Goal: Task Accomplishment & Management: Manage account settings

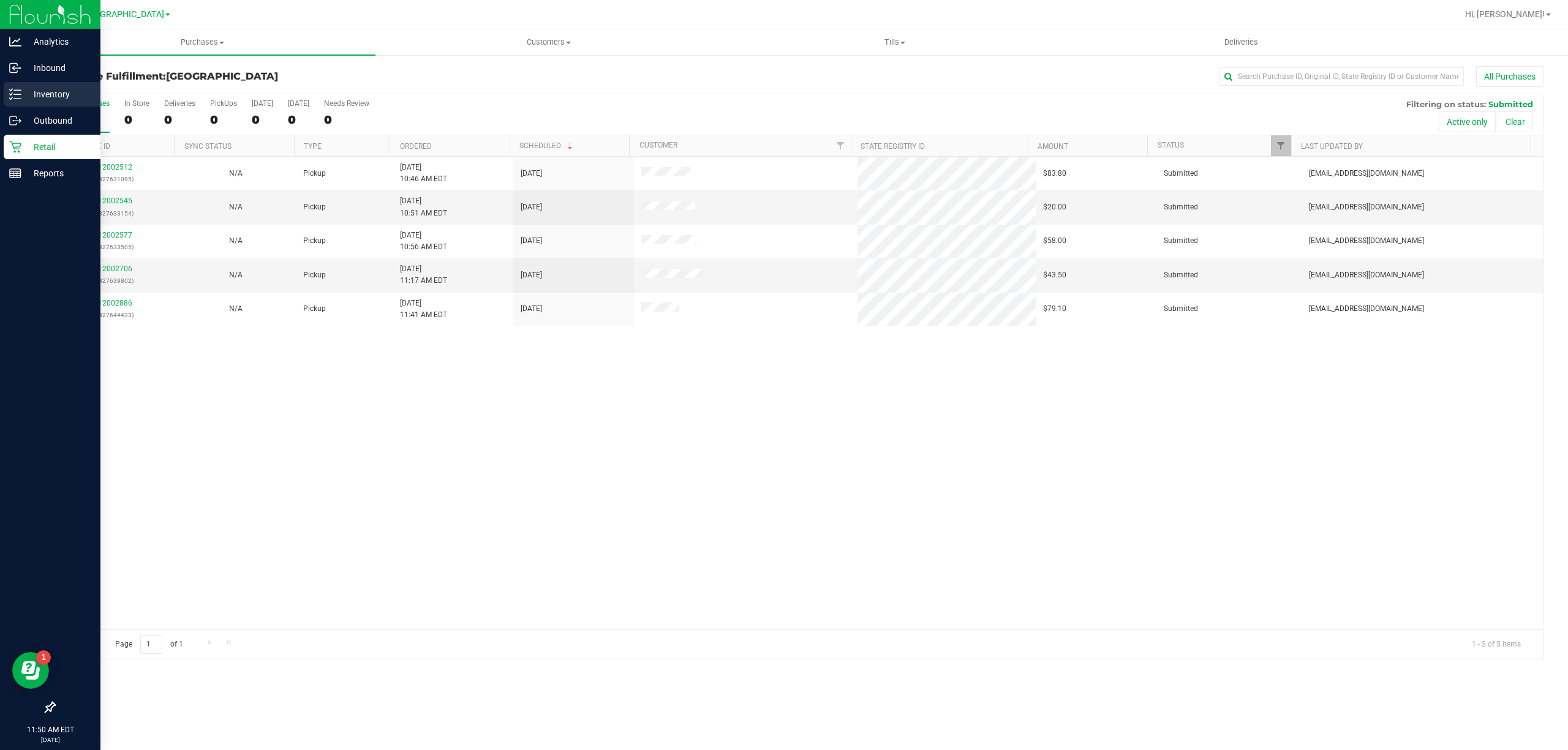
click at [48, 101] on p "Inventory" at bounding box center [58, 94] width 73 height 15
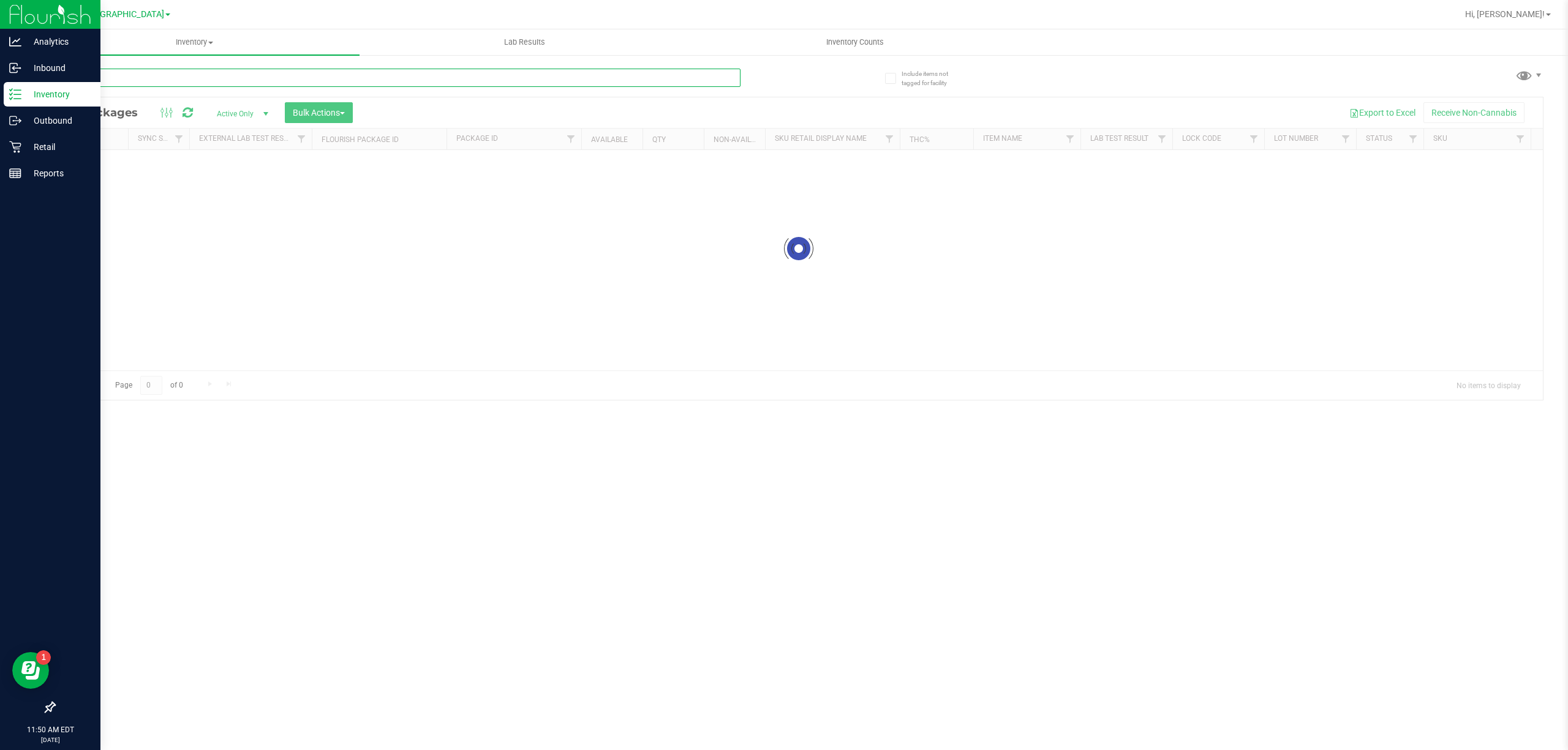
click at [163, 75] on input "text" at bounding box center [398, 78] width 687 height 18
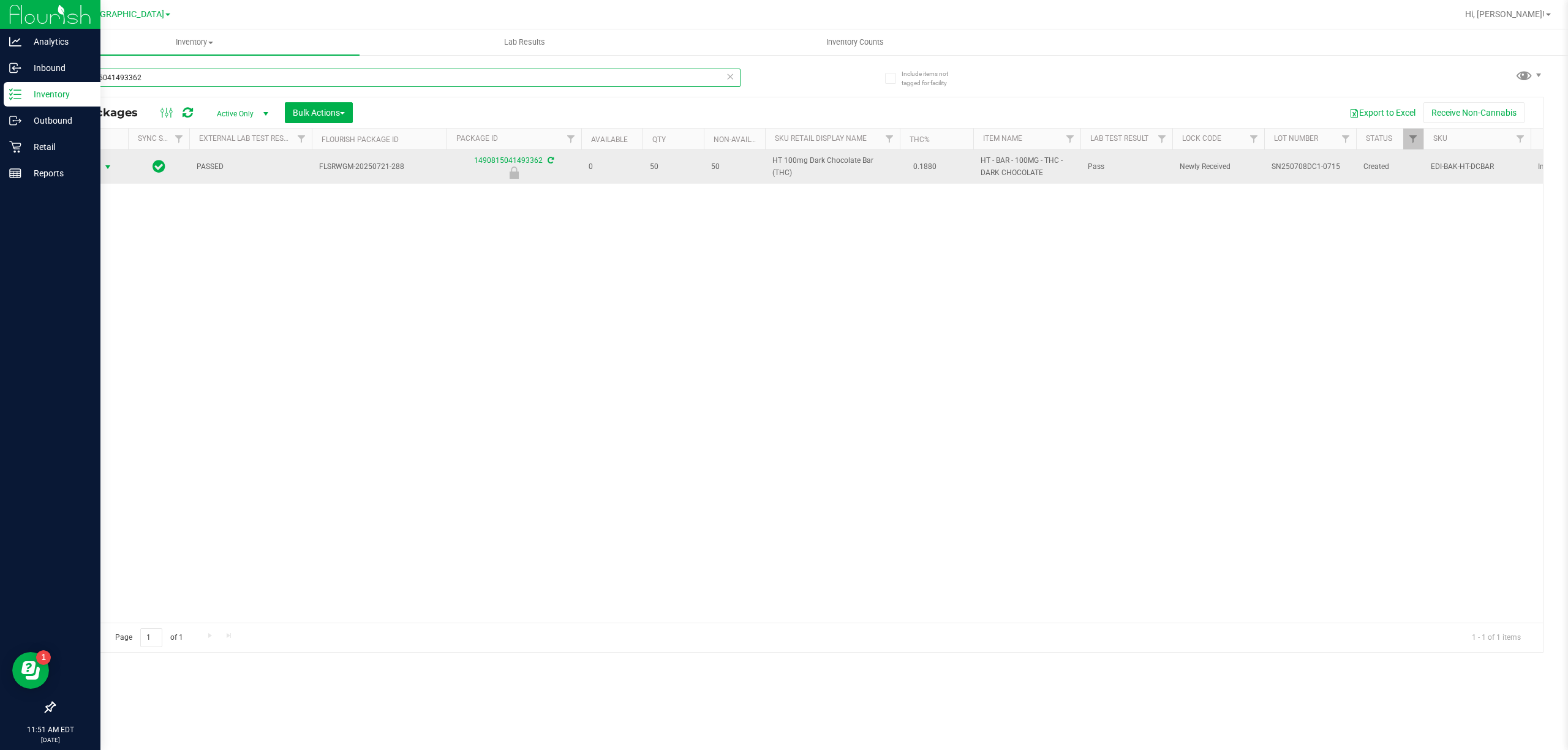
type input "1490815041493362"
click at [98, 162] on span "Action" at bounding box center [83, 167] width 33 height 18
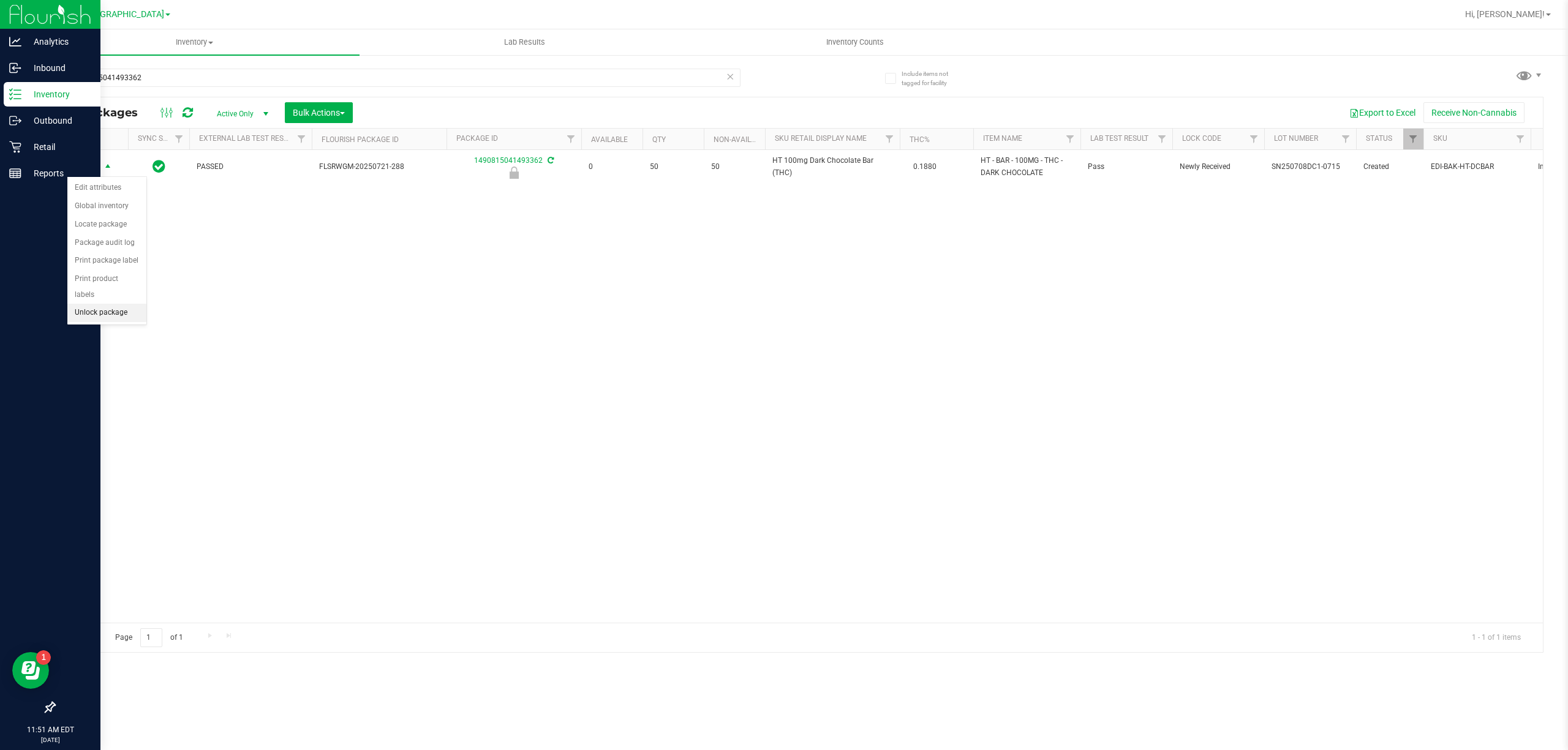
drag, startPoint x: 128, startPoint y: 316, endPoint x: 123, endPoint y: 306, distance: 11.2
click at [128, 314] on li "Unlock package" at bounding box center [107, 313] width 79 height 18
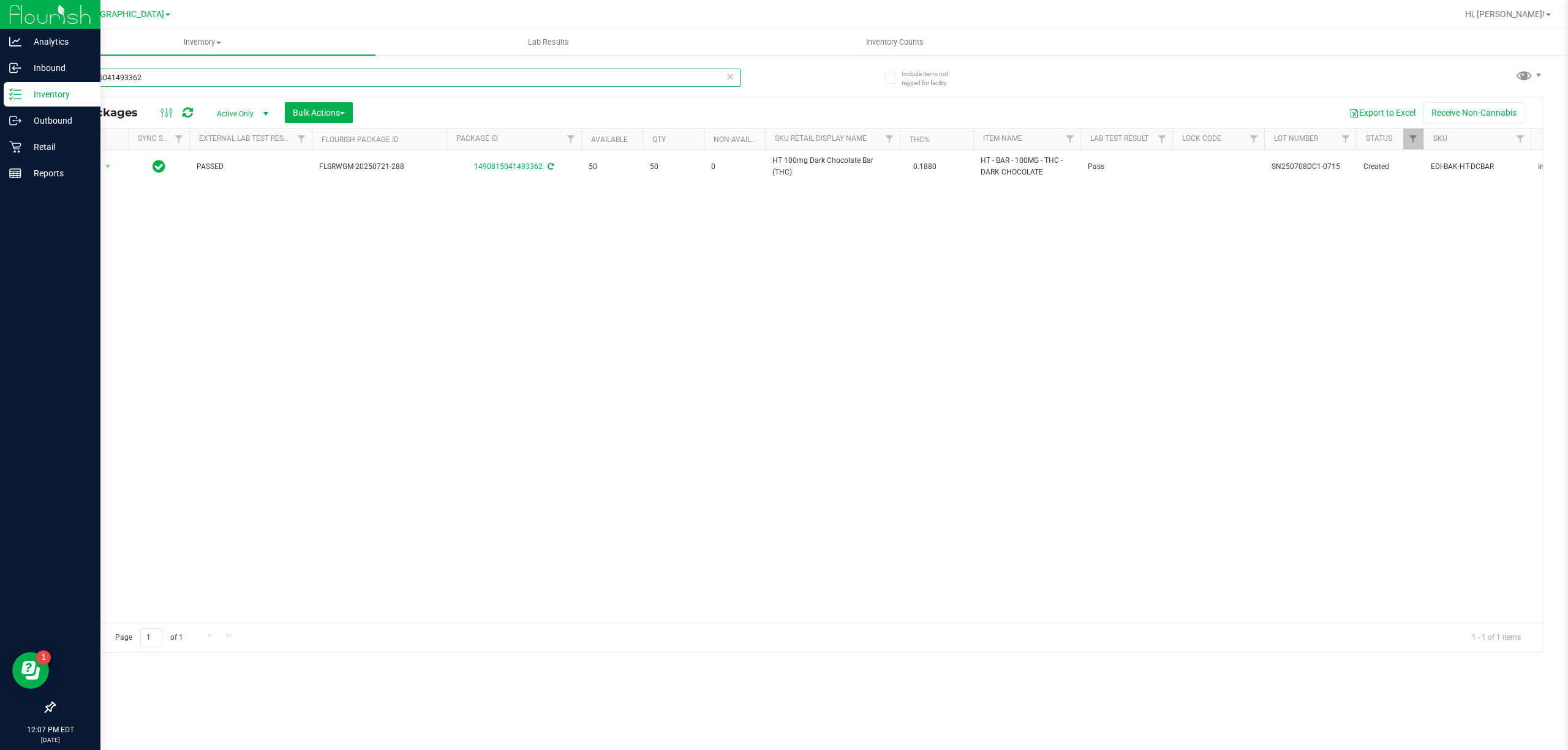
click at [528, 78] on input "1490815041493362" at bounding box center [398, 78] width 687 height 18
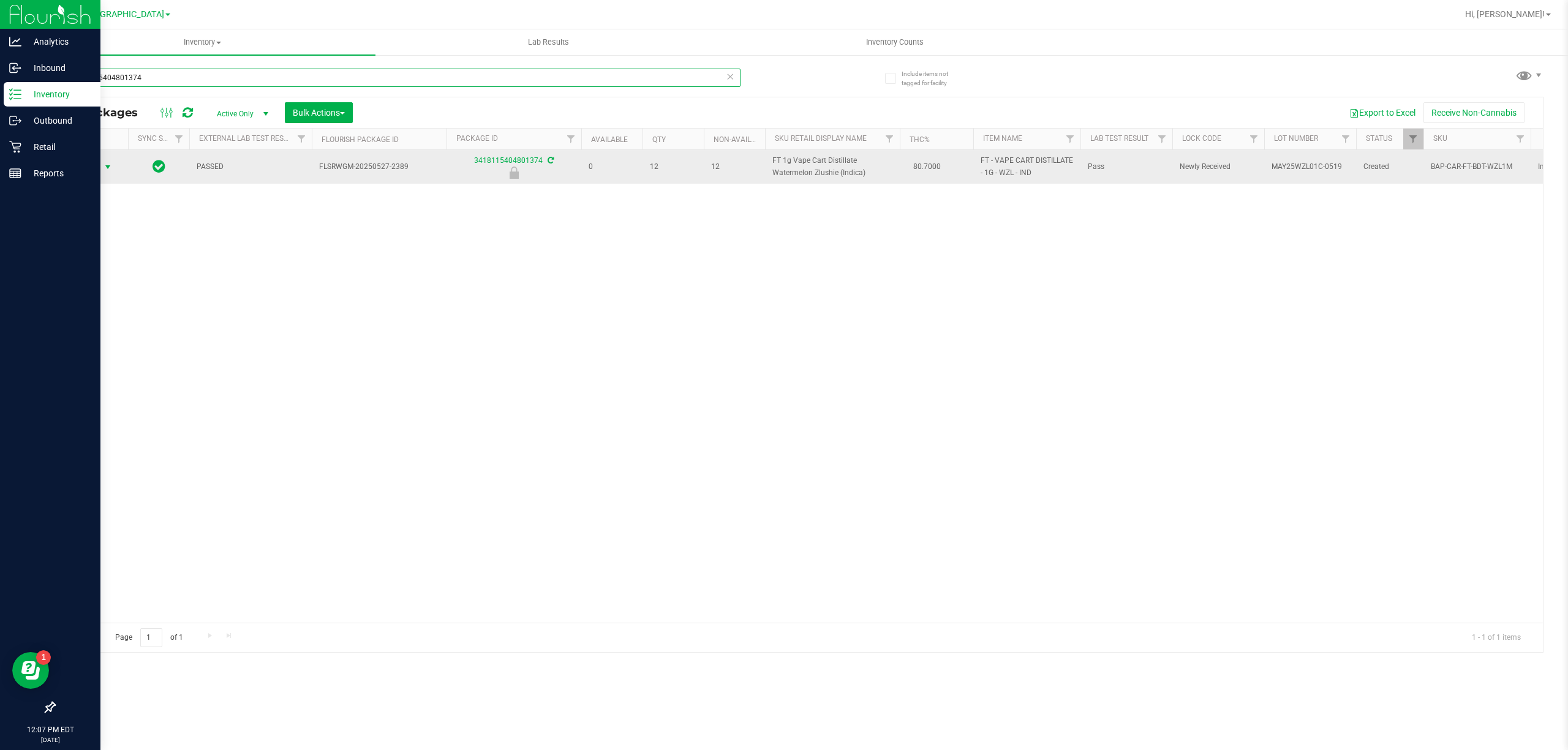
type input "3418115404801374"
click at [103, 174] on span "select" at bounding box center [108, 167] width 15 height 18
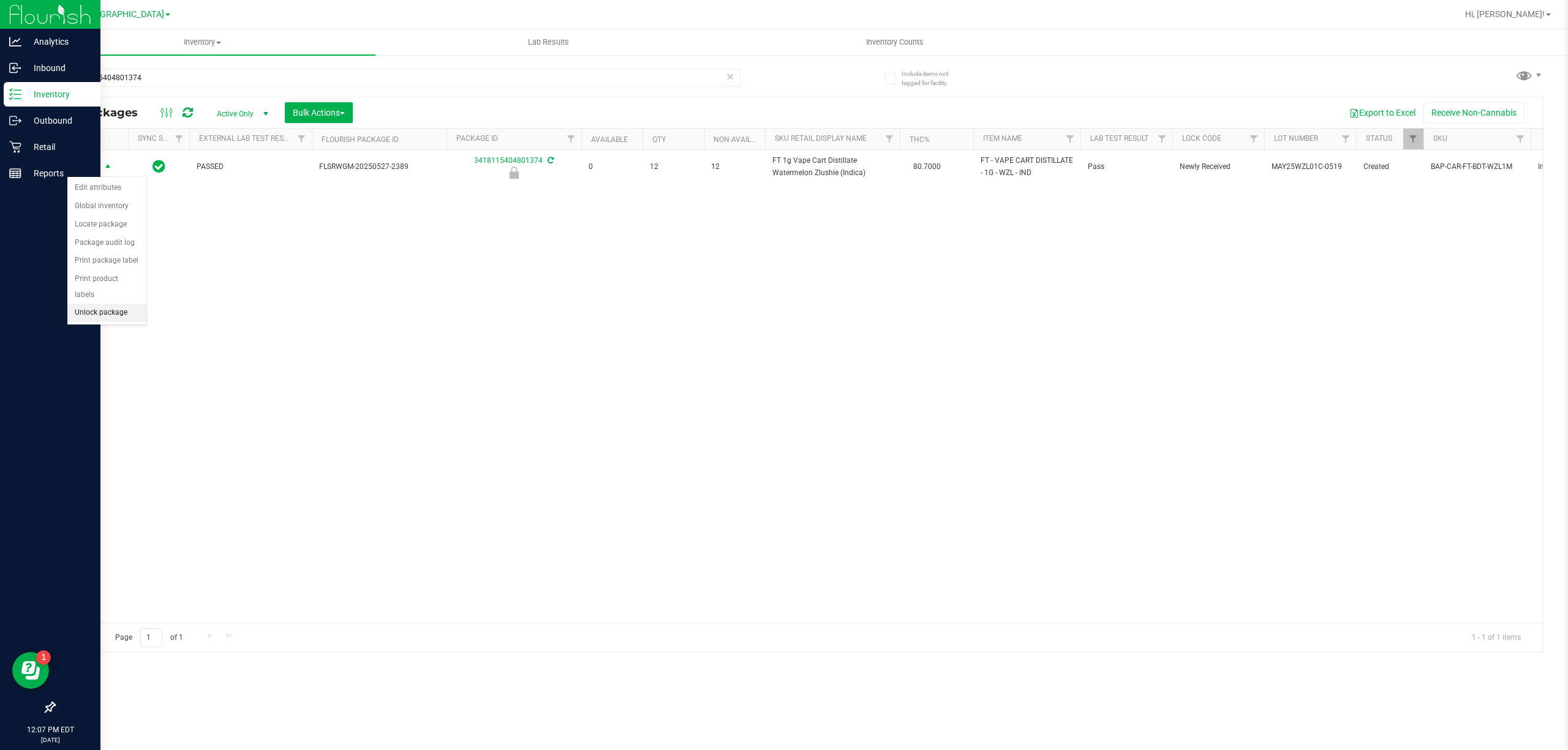
click at [106, 316] on li "Unlock package" at bounding box center [107, 313] width 79 height 18
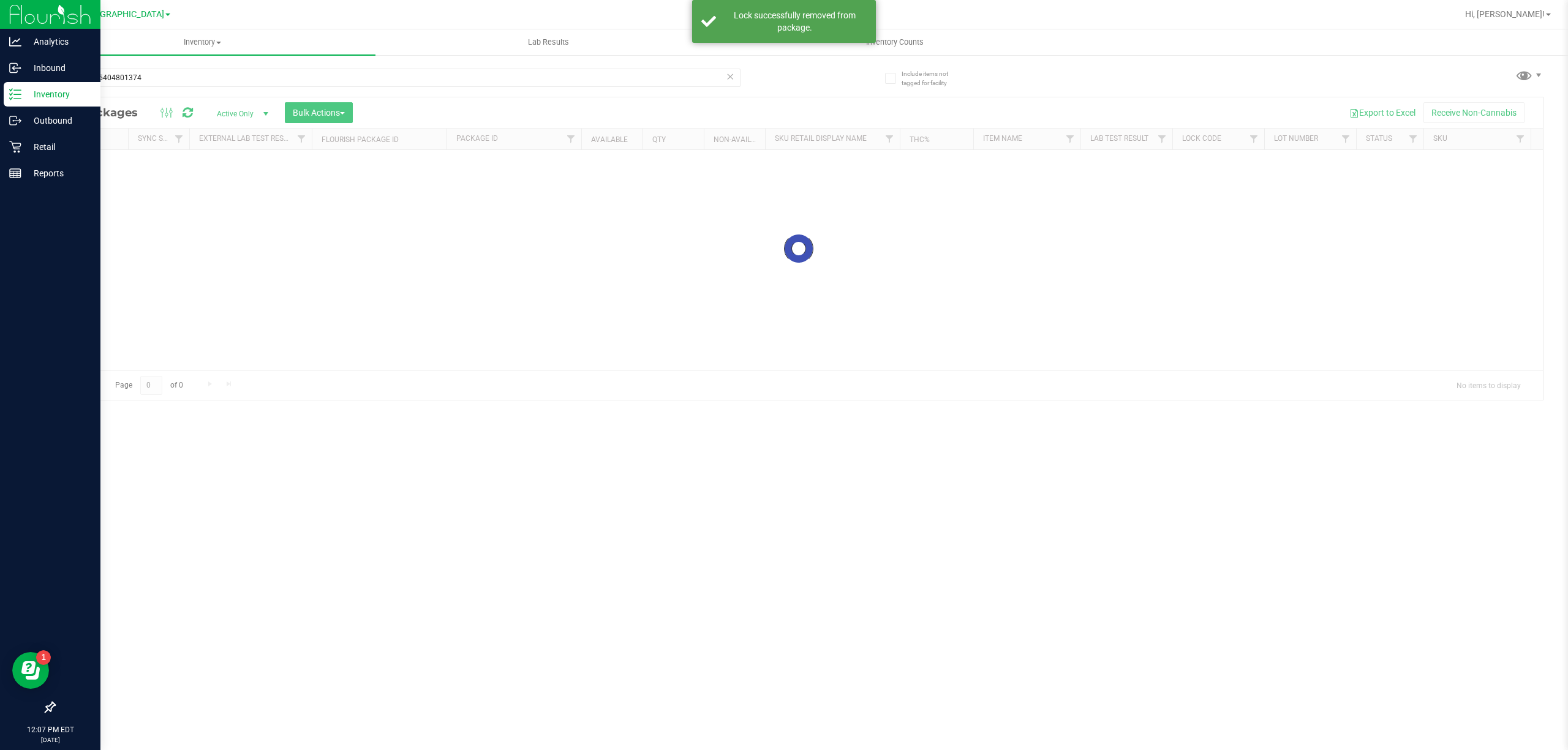
click at [804, 168] on div at bounding box center [799, 248] width 1489 height 302
click at [800, 168] on div at bounding box center [799, 375] width 1489 height 555
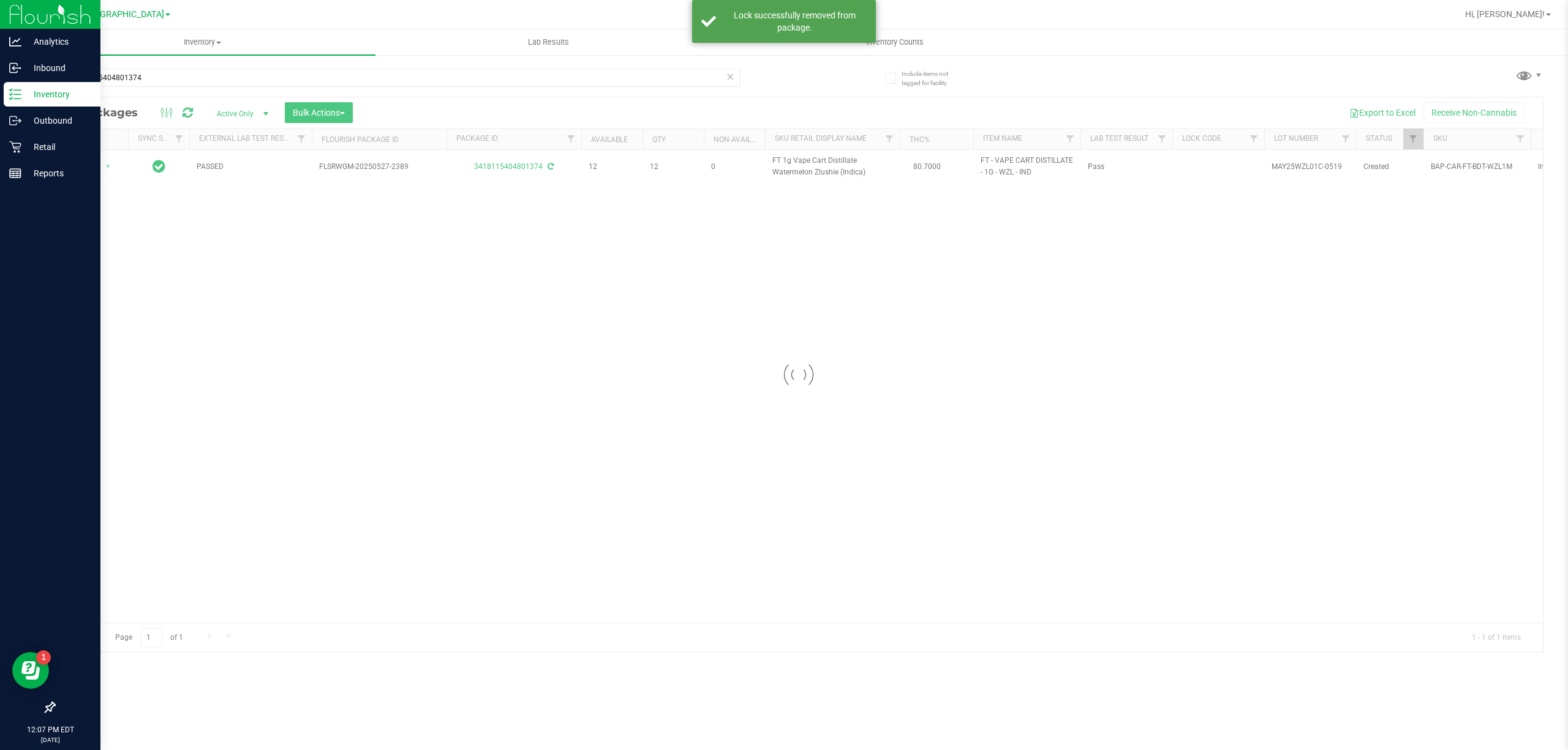
click at [800, 168] on div at bounding box center [799, 375] width 1489 height 555
click at [806, 162] on div at bounding box center [799, 375] width 1489 height 555
click at [806, 162] on span "FT 1g Vape Cart Distillate Watermelon Zlushie (Indica)" at bounding box center [833, 167] width 120 height 23
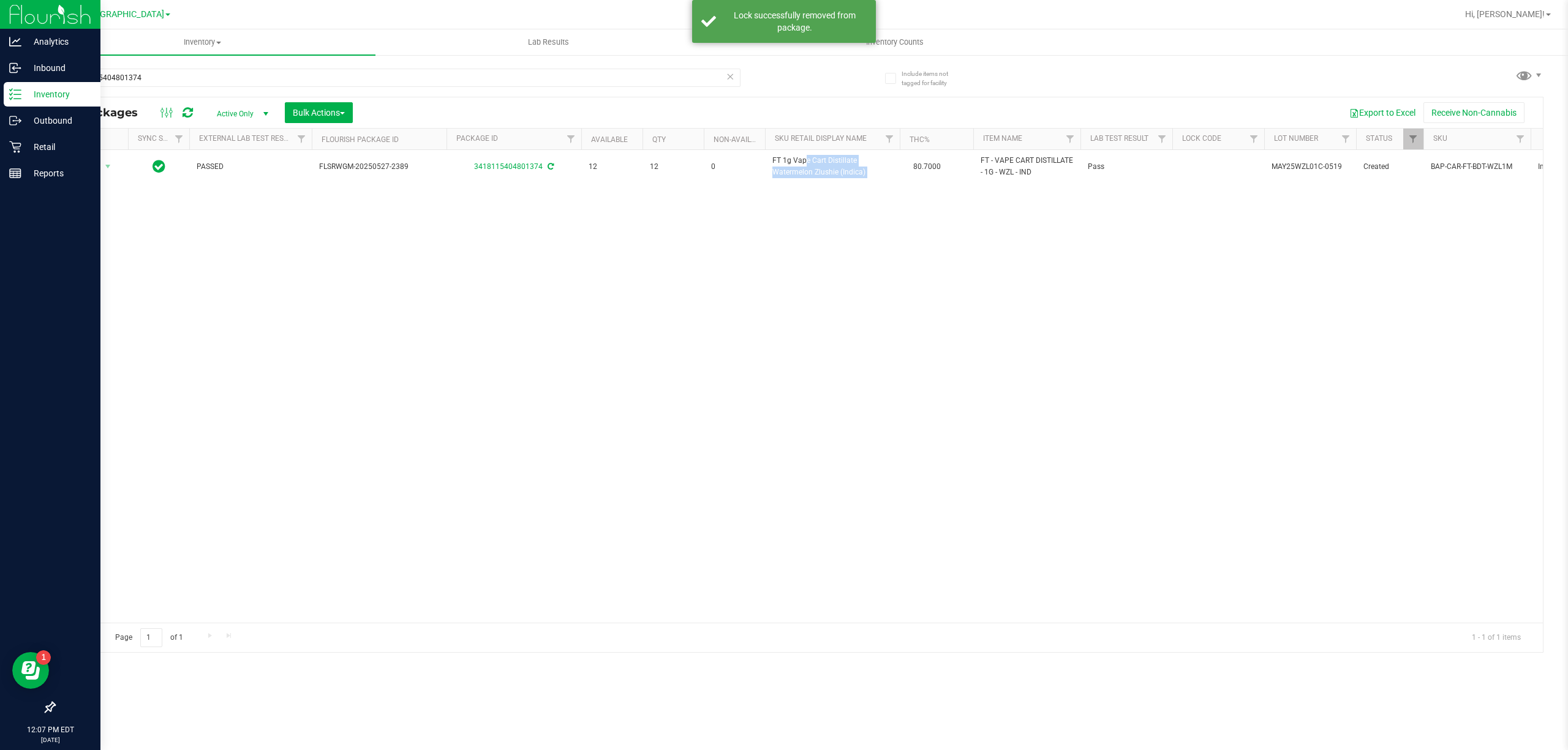
click at [806, 162] on span "FT 1g Vape Cart Distillate Watermelon Zlushie (Indica)" at bounding box center [833, 167] width 120 height 23
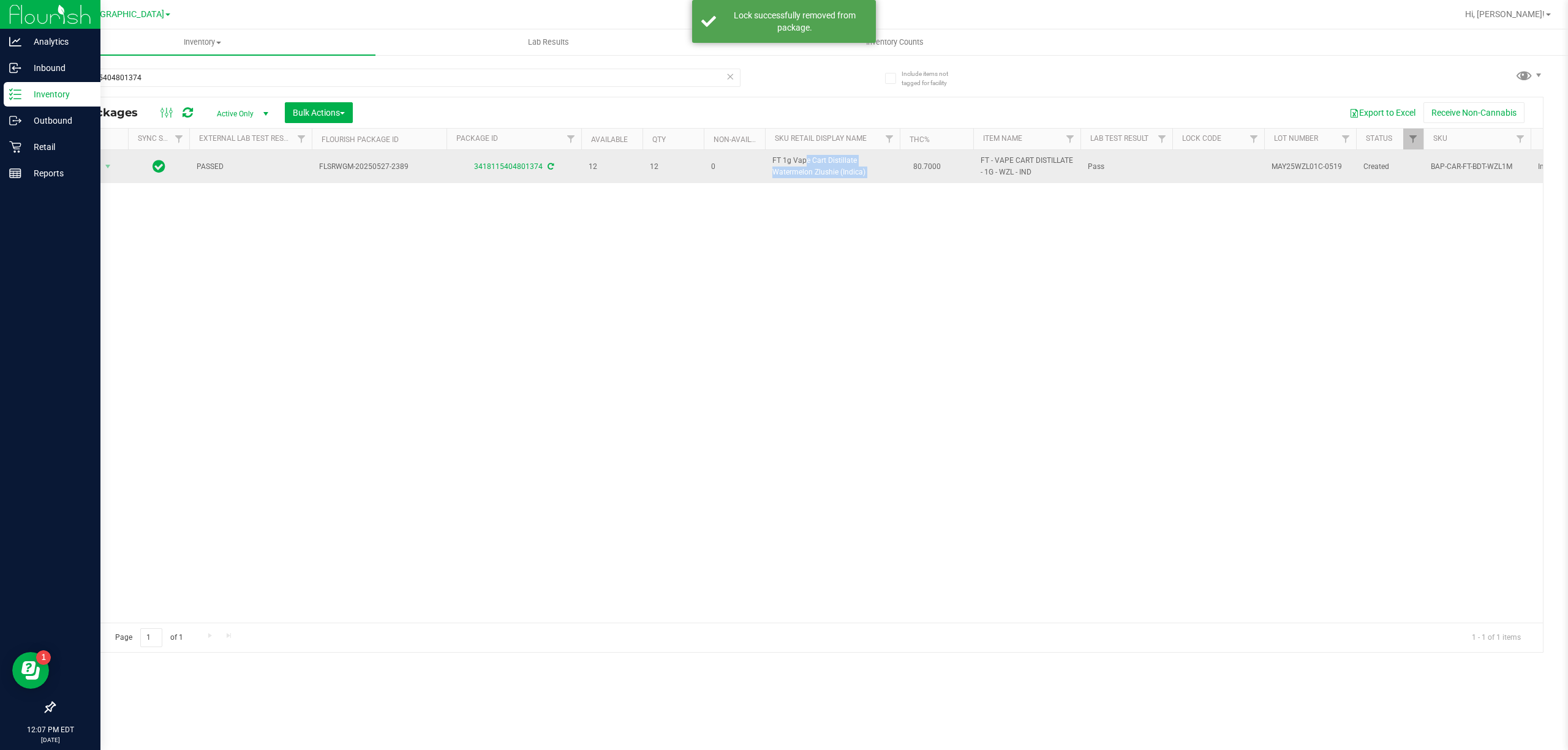
copy td "FT 1g Vape Cart Distillate Watermelon Zlushie (Indica)"
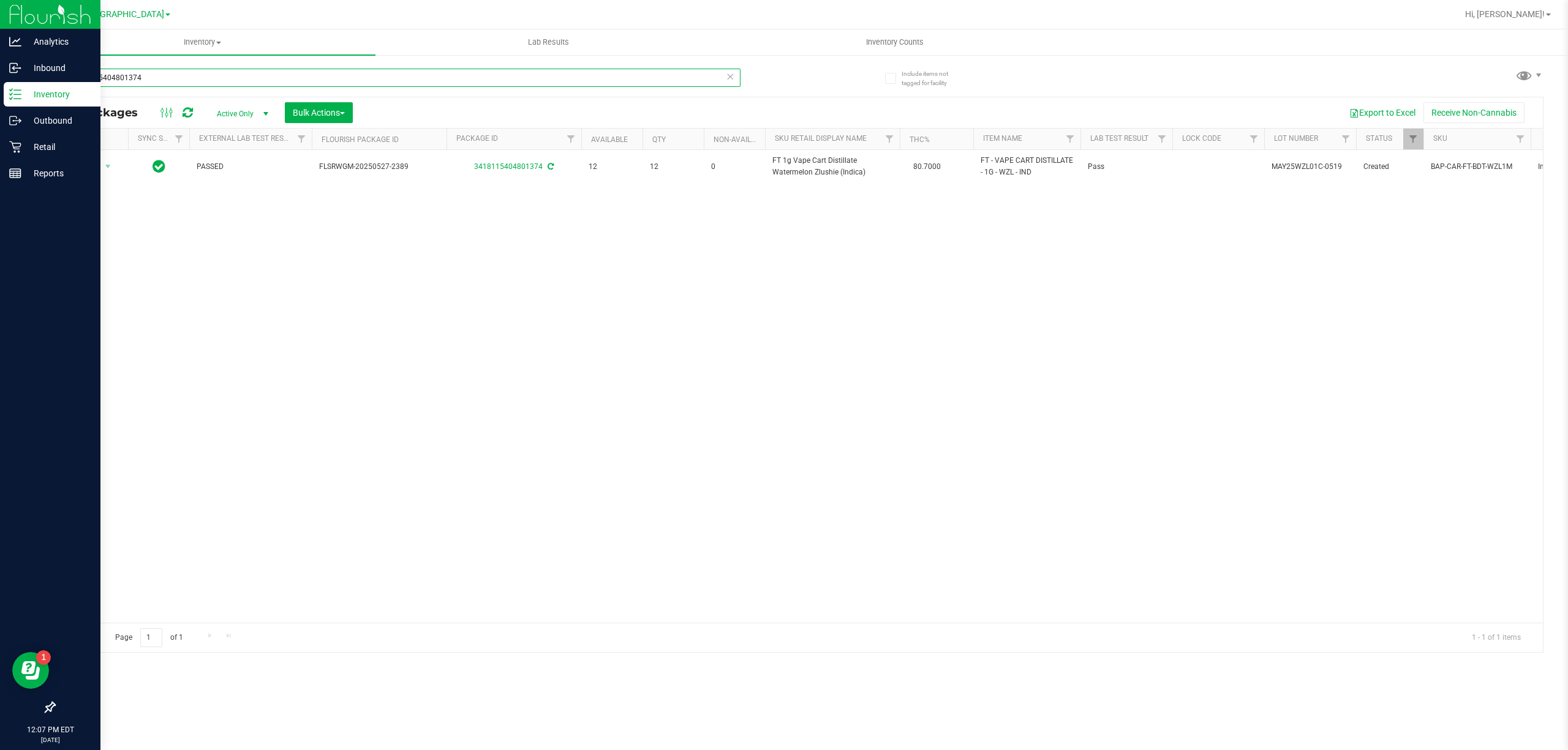
click at [543, 78] on input "3418115404801374" at bounding box center [398, 78] width 687 height 18
paste input "FT 1g Vape Cart Distillate Watermelon Zlushie (Indica)"
type input "FT 1g Vape Cart Distillate Watermelon Zlushie (Indica)"
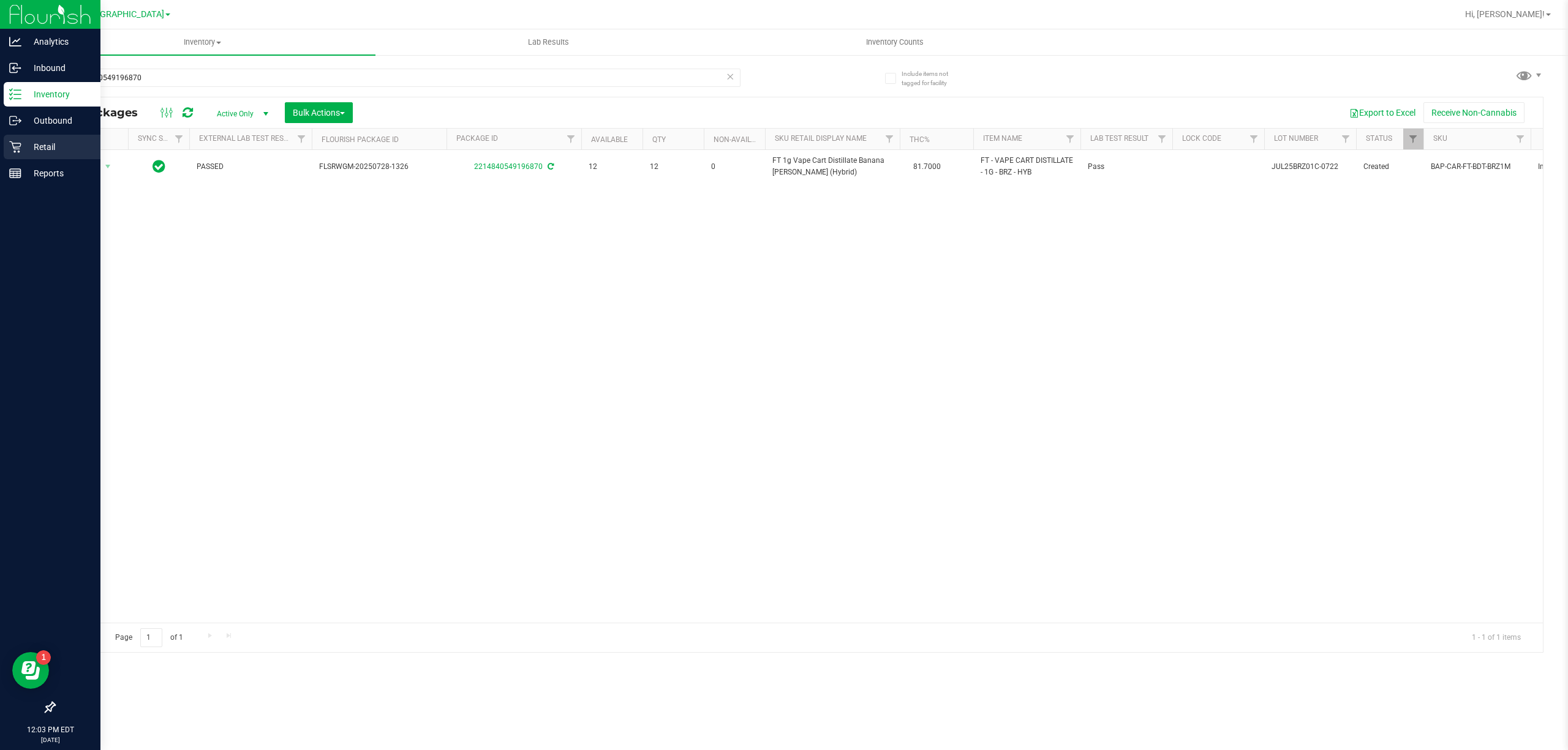
click at [28, 142] on p "Retail" at bounding box center [58, 148] width 73 height 15
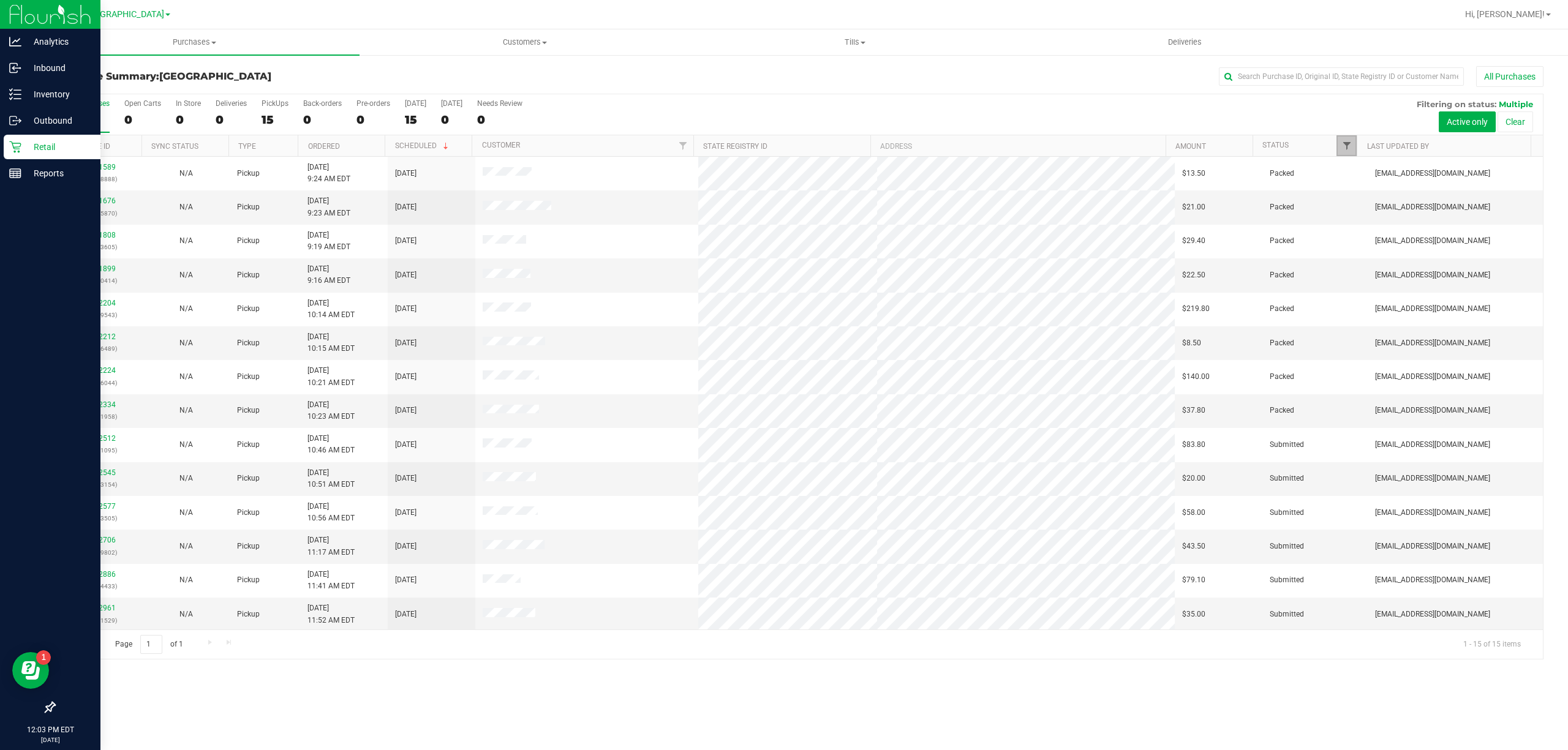
click at [1348, 142] on span "Filter" at bounding box center [1347, 146] width 10 height 10
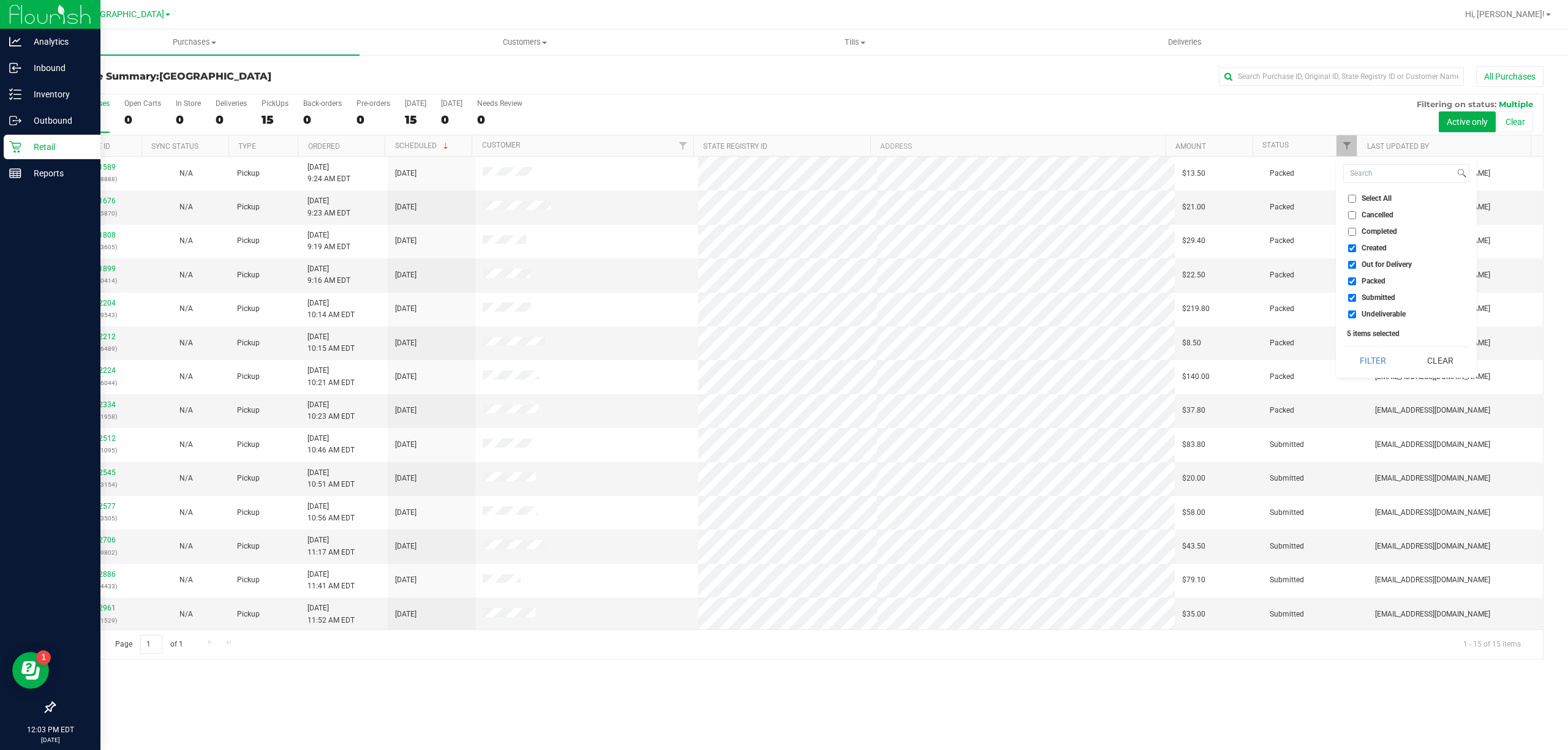
click at [1373, 193] on li "Select All" at bounding box center [1406, 198] width 126 height 12
click at [1373, 199] on span "Select All" at bounding box center [1377, 198] width 30 height 8
click at [1356, 199] on input "Select All" at bounding box center [1353, 199] width 8 height 8
checkbox input "true"
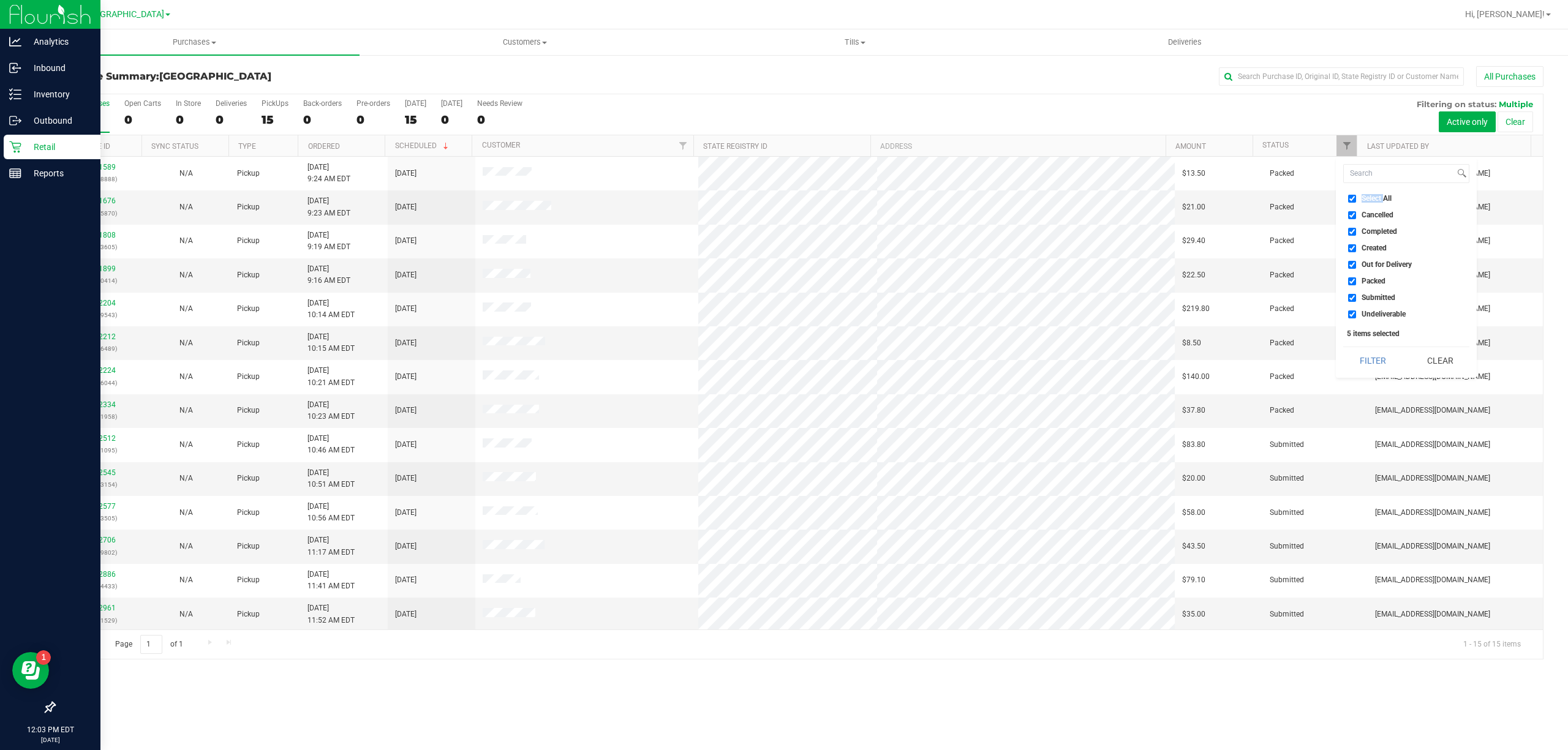
checkbox input "true"
click at [1375, 200] on span "Select All" at bounding box center [1377, 198] width 30 height 8
click at [1356, 200] on input "Select All" at bounding box center [1353, 199] width 8 height 8
checkbox input "false"
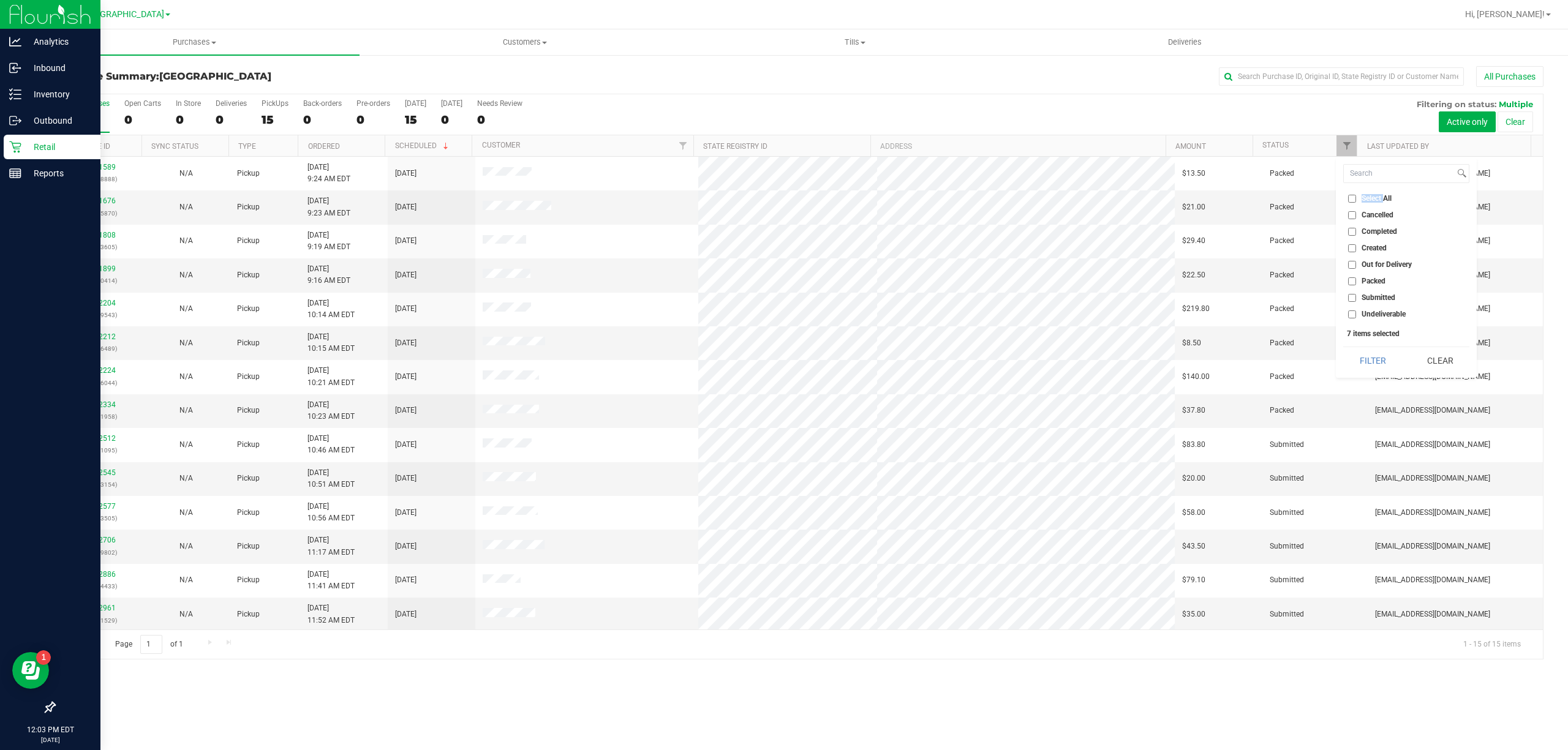
checkbox input "false"
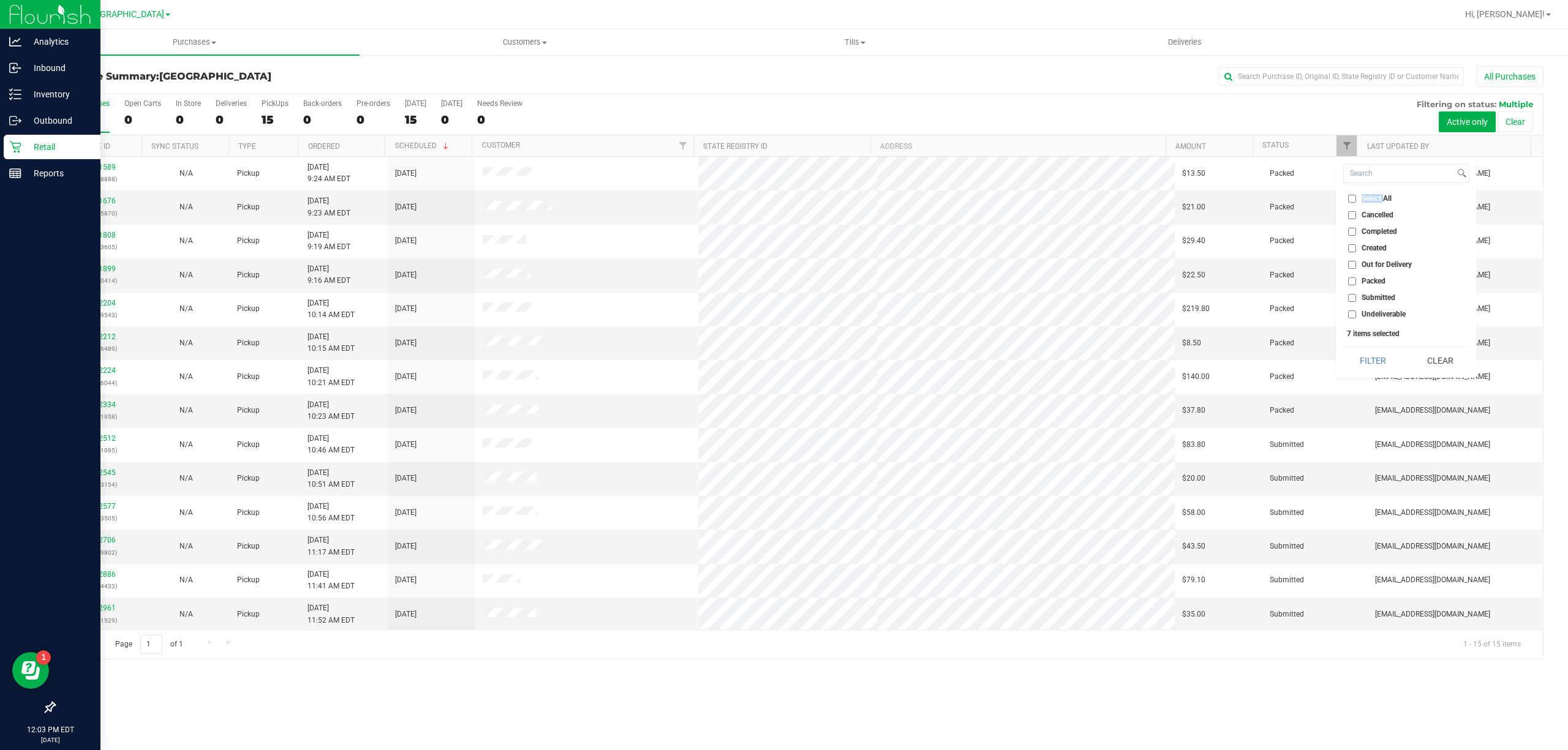
checkbox input "false"
click at [1383, 294] on span "Submitted" at bounding box center [1379, 298] width 33 height 8
click at [1356, 294] on input "Submitted" at bounding box center [1353, 298] width 8 height 8
checkbox input "true"
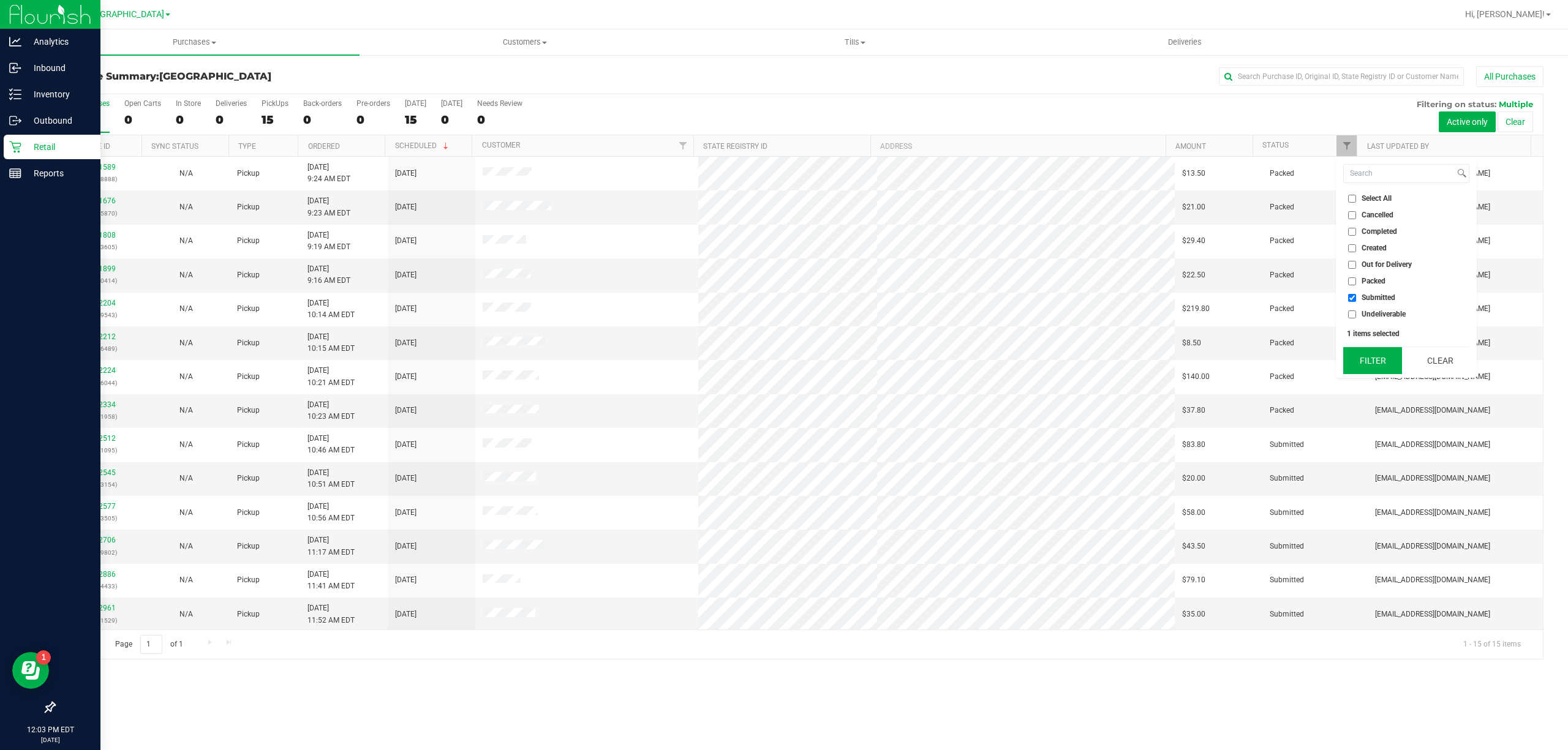
click at [1380, 358] on button "Filter" at bounding box center [1373, 361] width 59 height 27
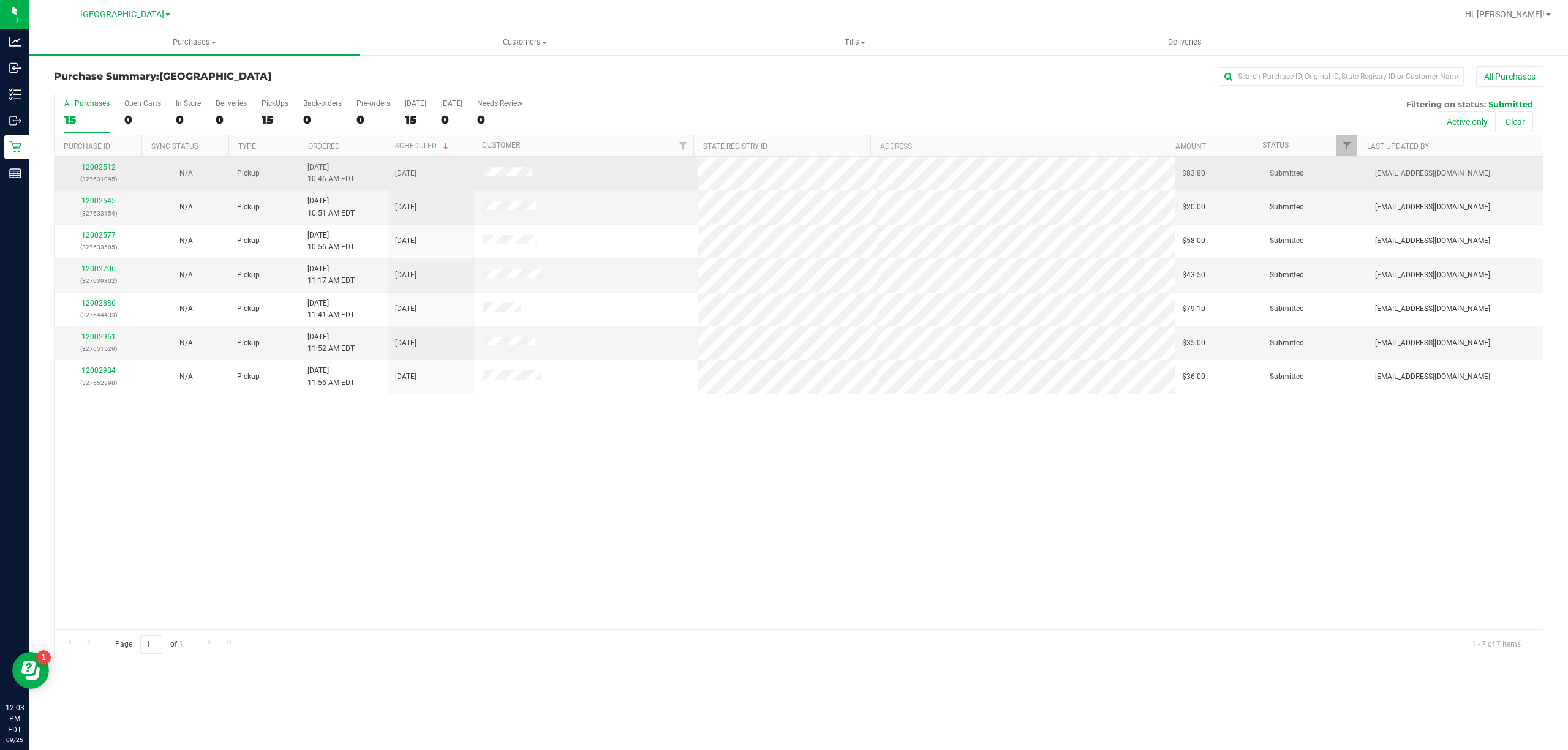
click at [94, 169] on link "12002512" at bounding box center [98, 167] width 34 height 8
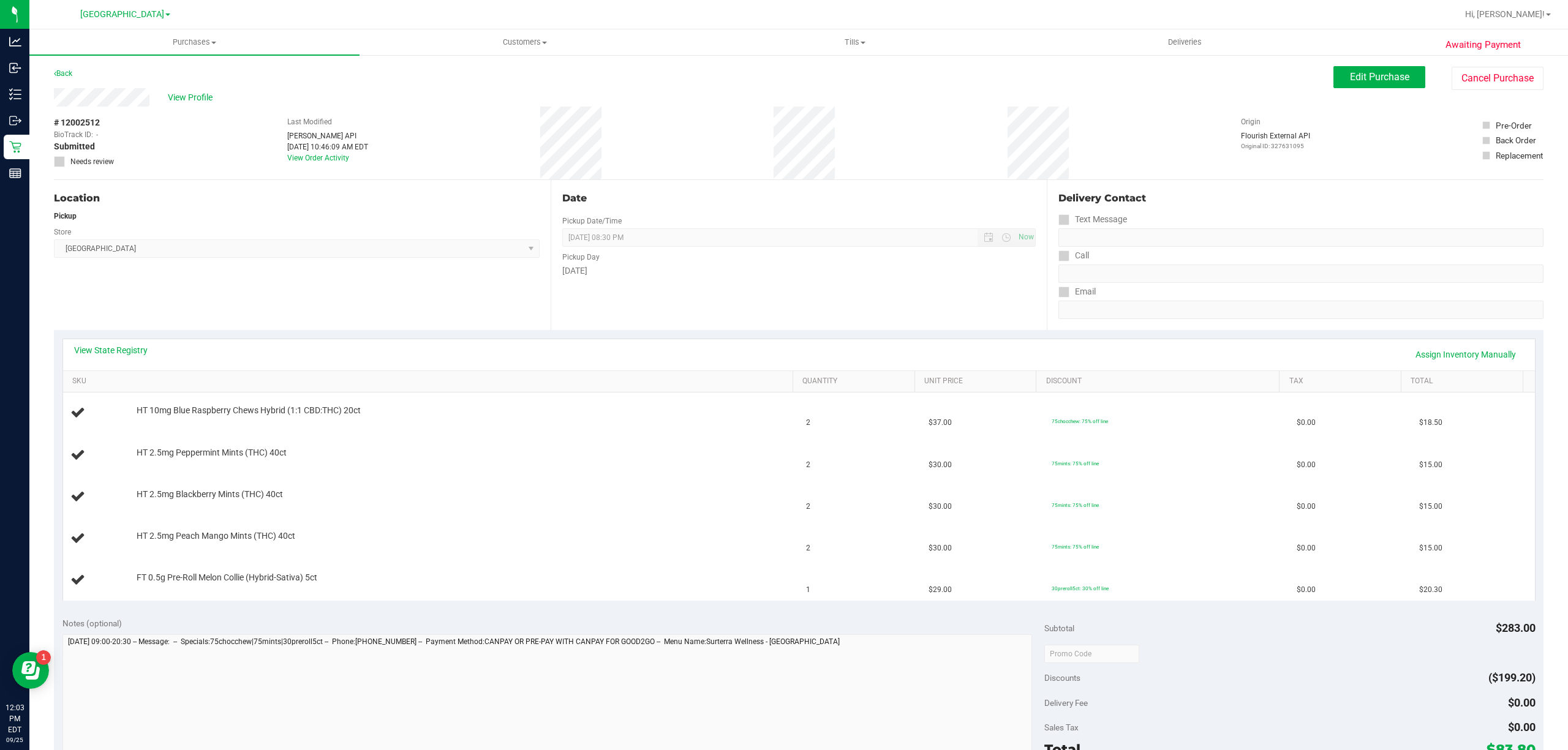
click at [71, 80] on div "Back" at bounding box center [63, 73] width 18 height 15
click at [71, 72] on link "Back" at bounding box center [63, 73] width 18 height 8
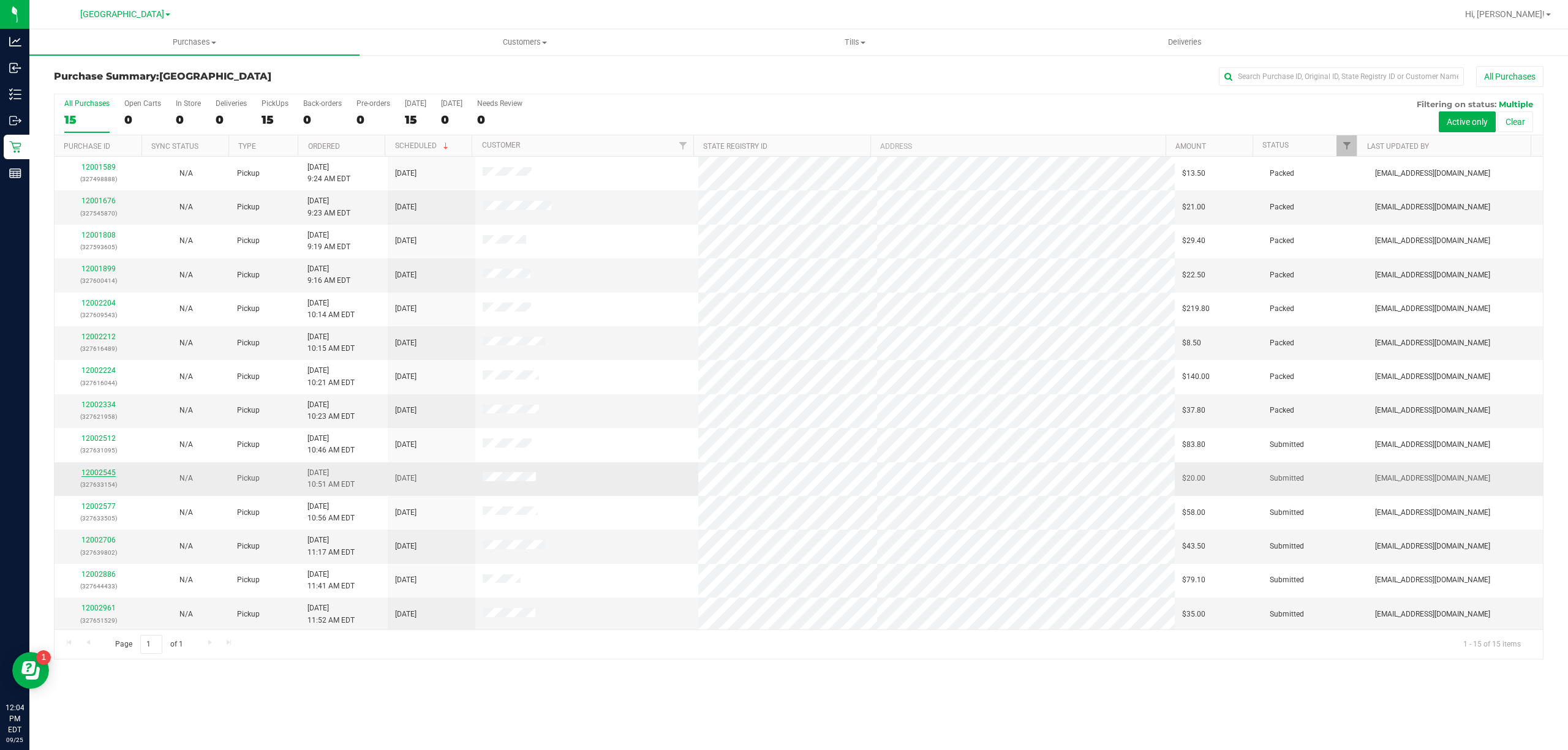
click at [104, 474] on link "12002545" at bounding box center [98, 472] width 34 height 8
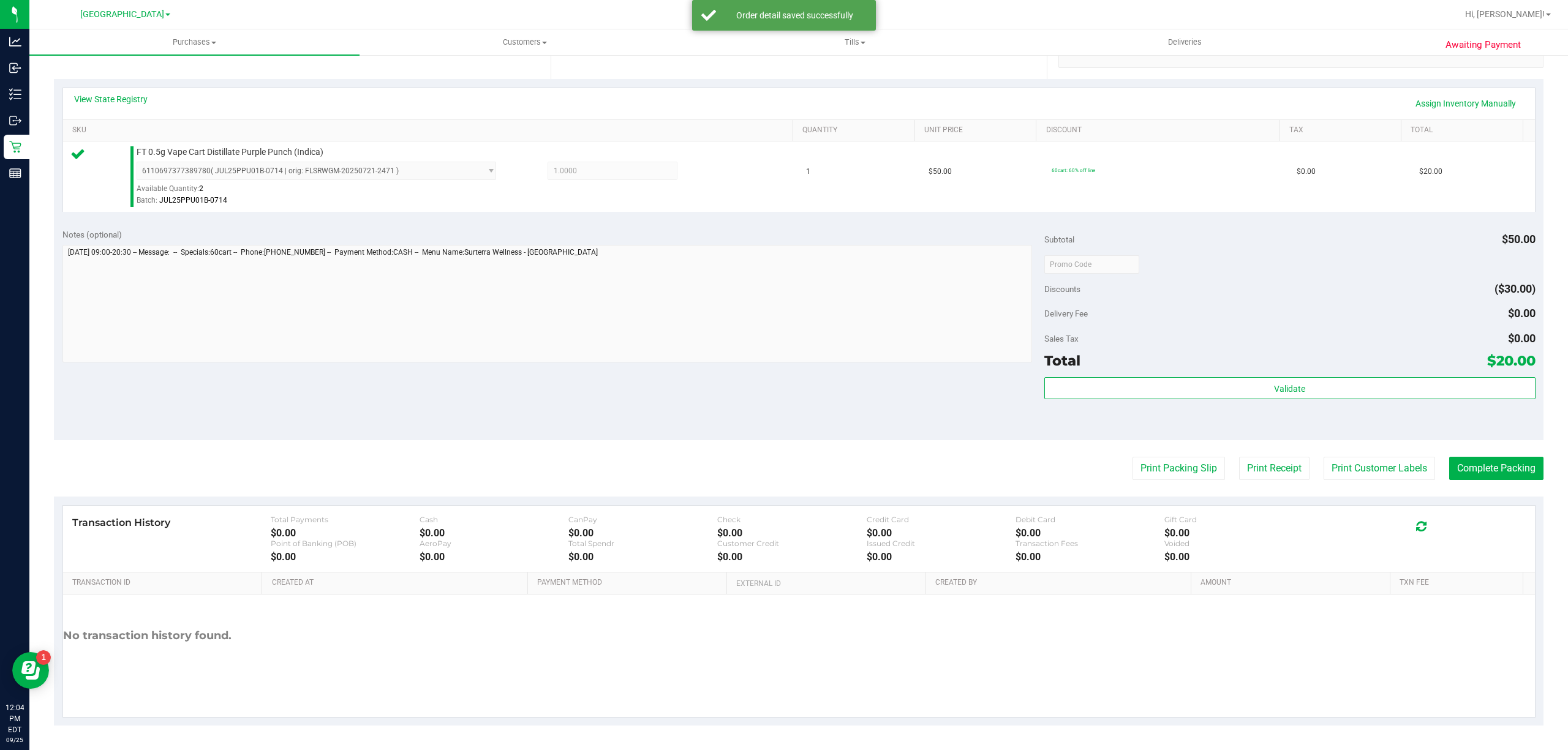
scroll to position [253, 0]
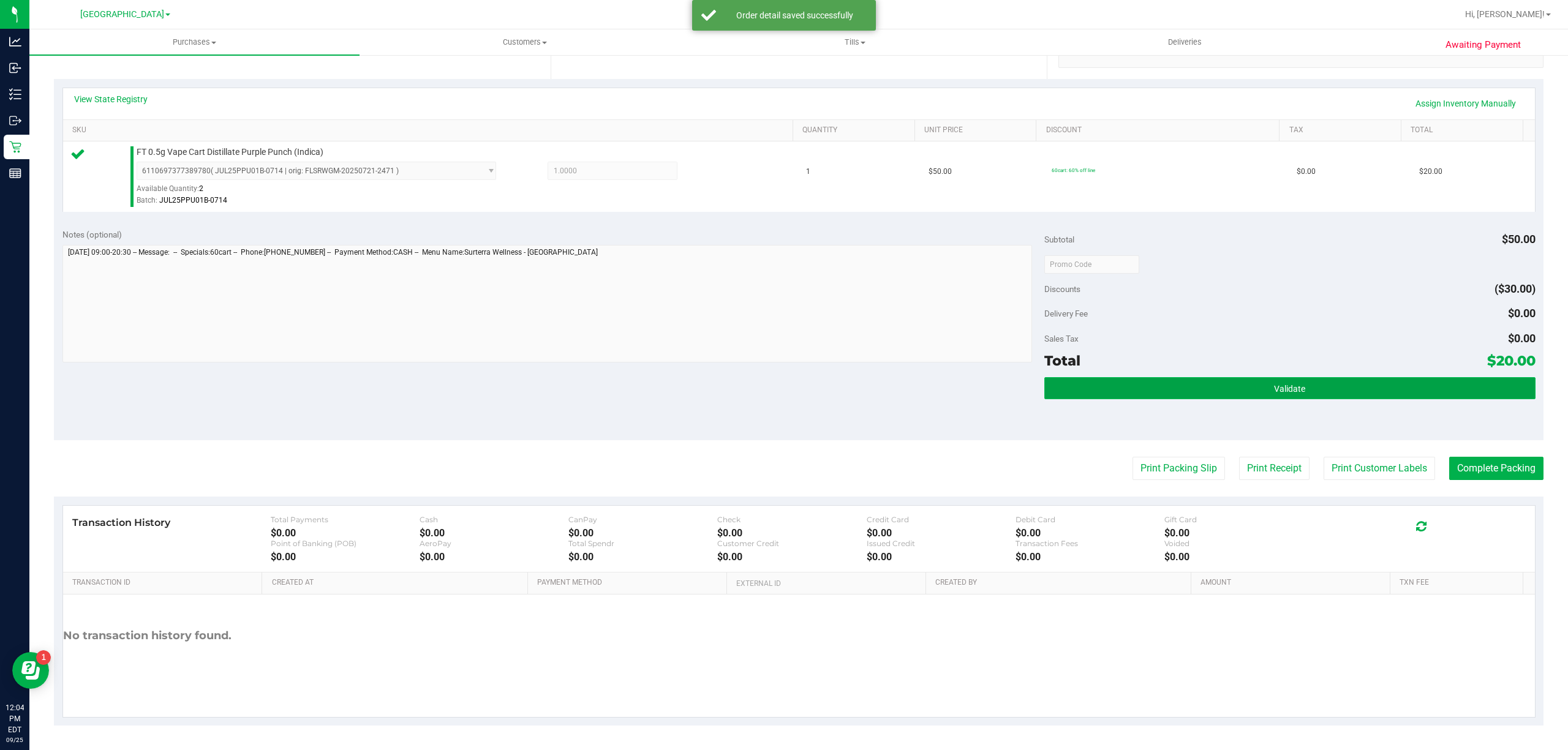
click at [1275, 389] on span "Validate" at bounding box center [1290, 389] width 31 height 10
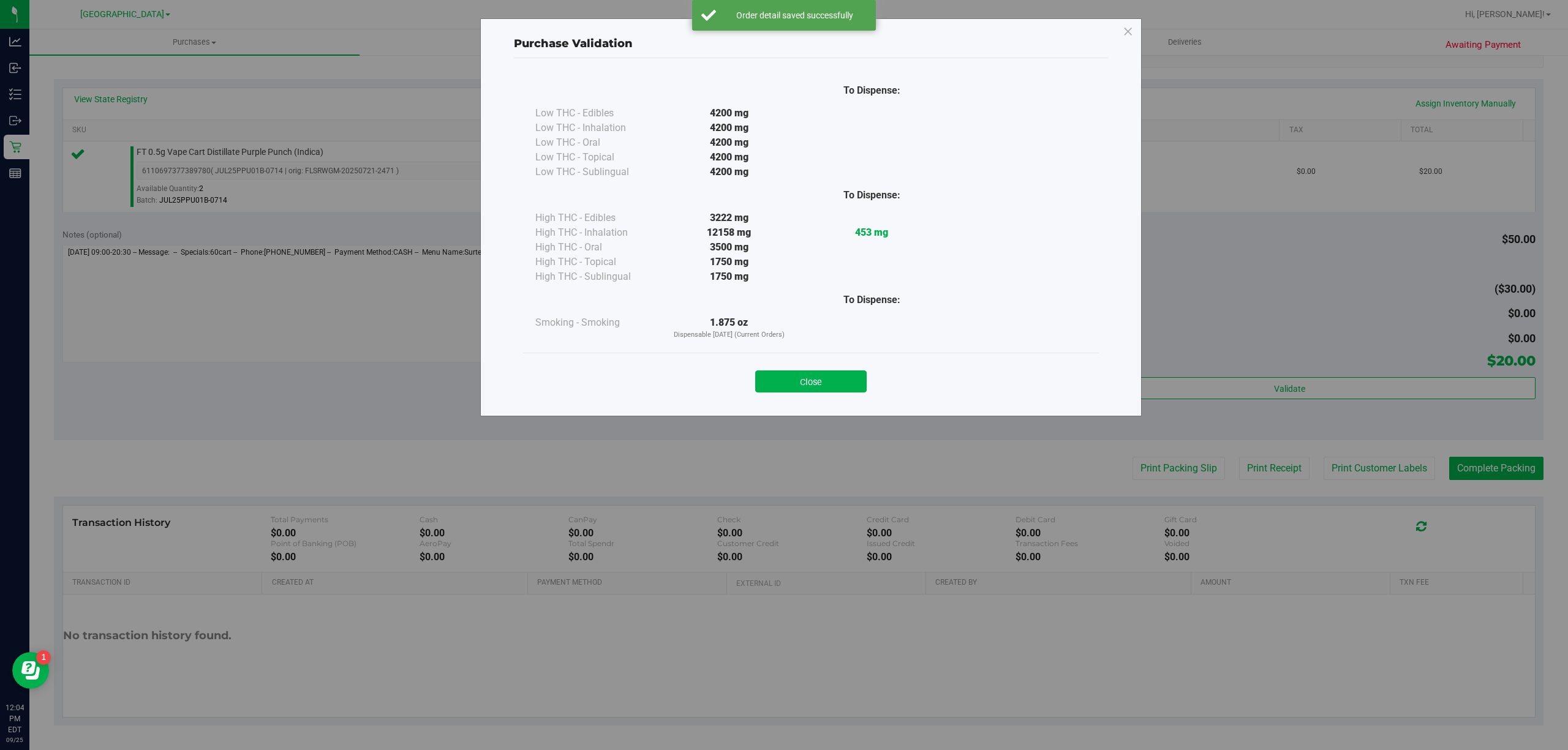
click at [1373, 469] on div "Purchase Validation To Dispense: Low THC - Edibles 4200 mg" at bounding box center [789, 375] width 1577 height 750
click at [785, 378] on button "Close" at bounding box center [811, 382] width 112 height 22
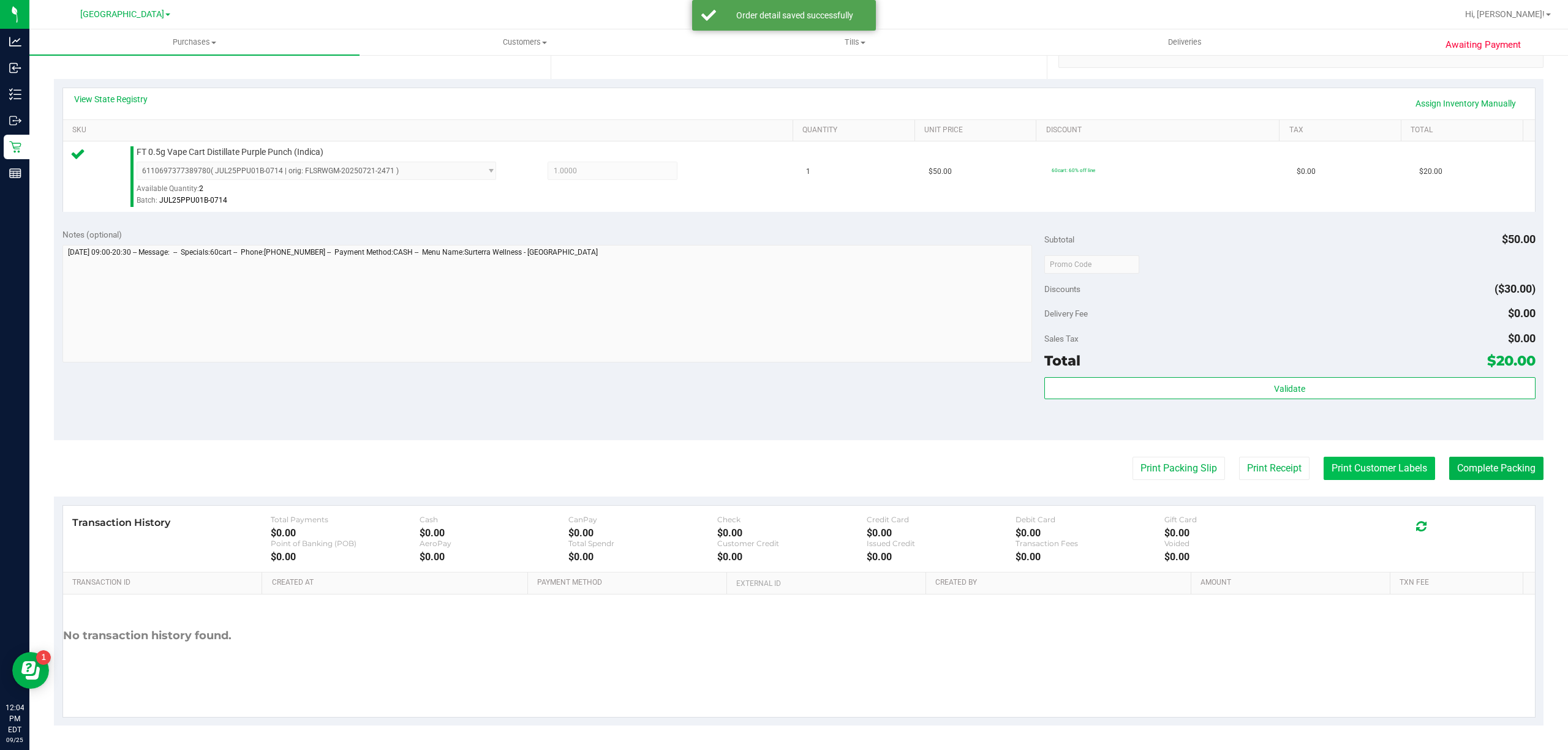
click at [1365, 478] on button "Print Customer Labels" at bounding box center [1380, 468] width 112 height 23
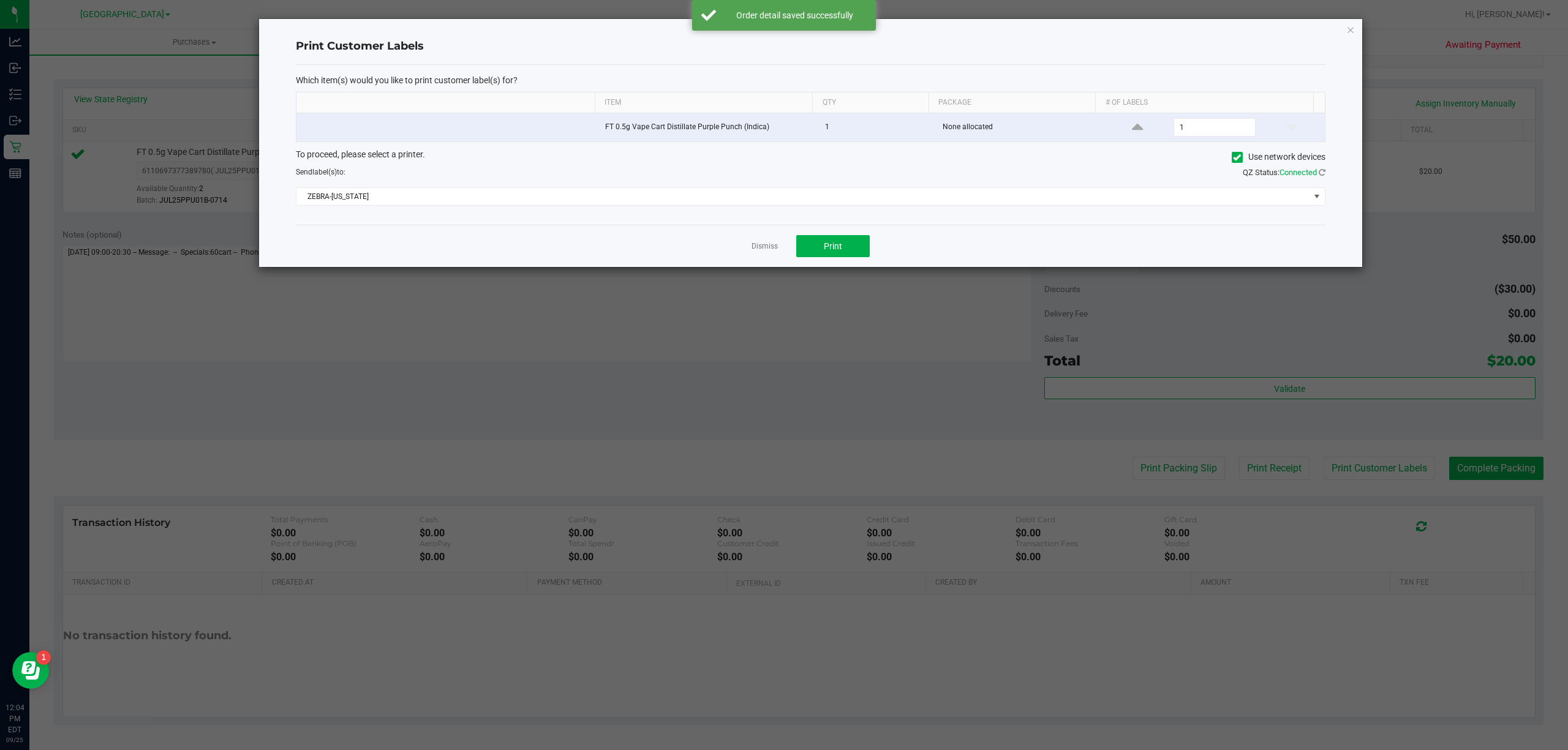
click at [836, 260] on div "Dismiss Print" at bounding box center [810, 246] width 1029 height 42
click at [831, 251] on span "Print" at bounding box center [833, 247] width 18 height 10
click at [762, 243] on link "Dismiss" at bounding box center [765, 247] width 27 height 10
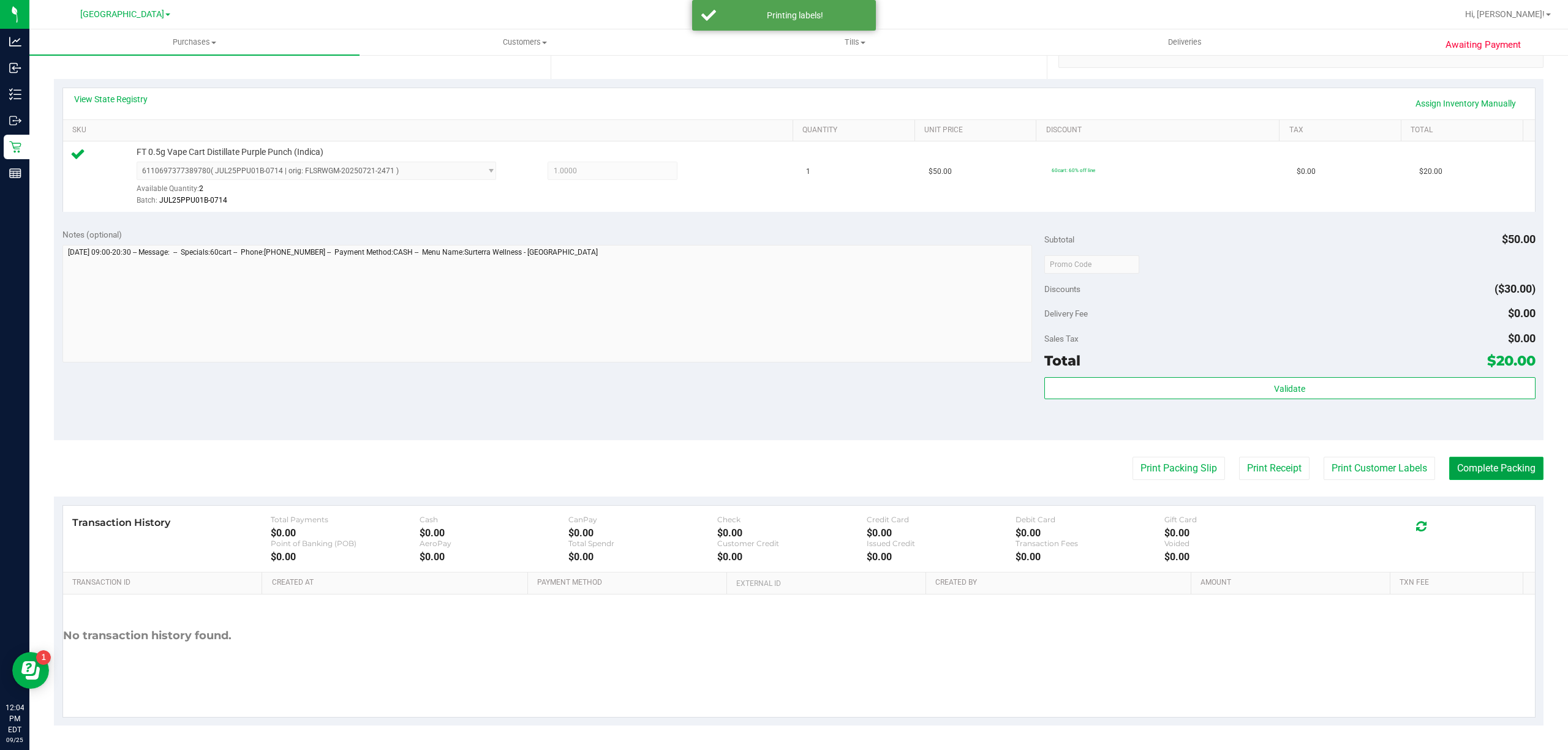
click at [1510, 474] on button "Complete Packing" at bounding box center [1496, 468] width 94 height 23
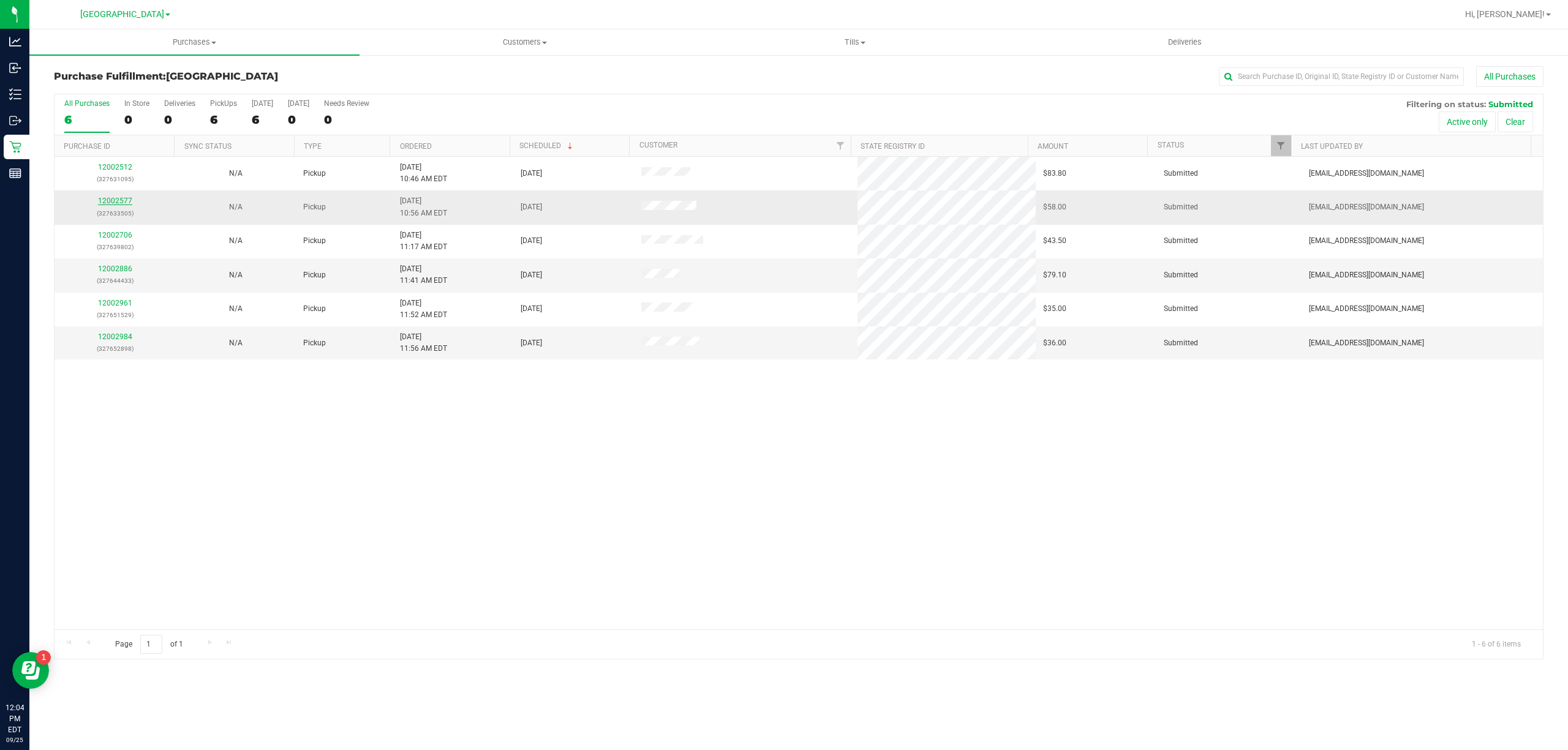
click at [130, 198] on link "12002577" at bounding box center [115, 201] width 34 height 8
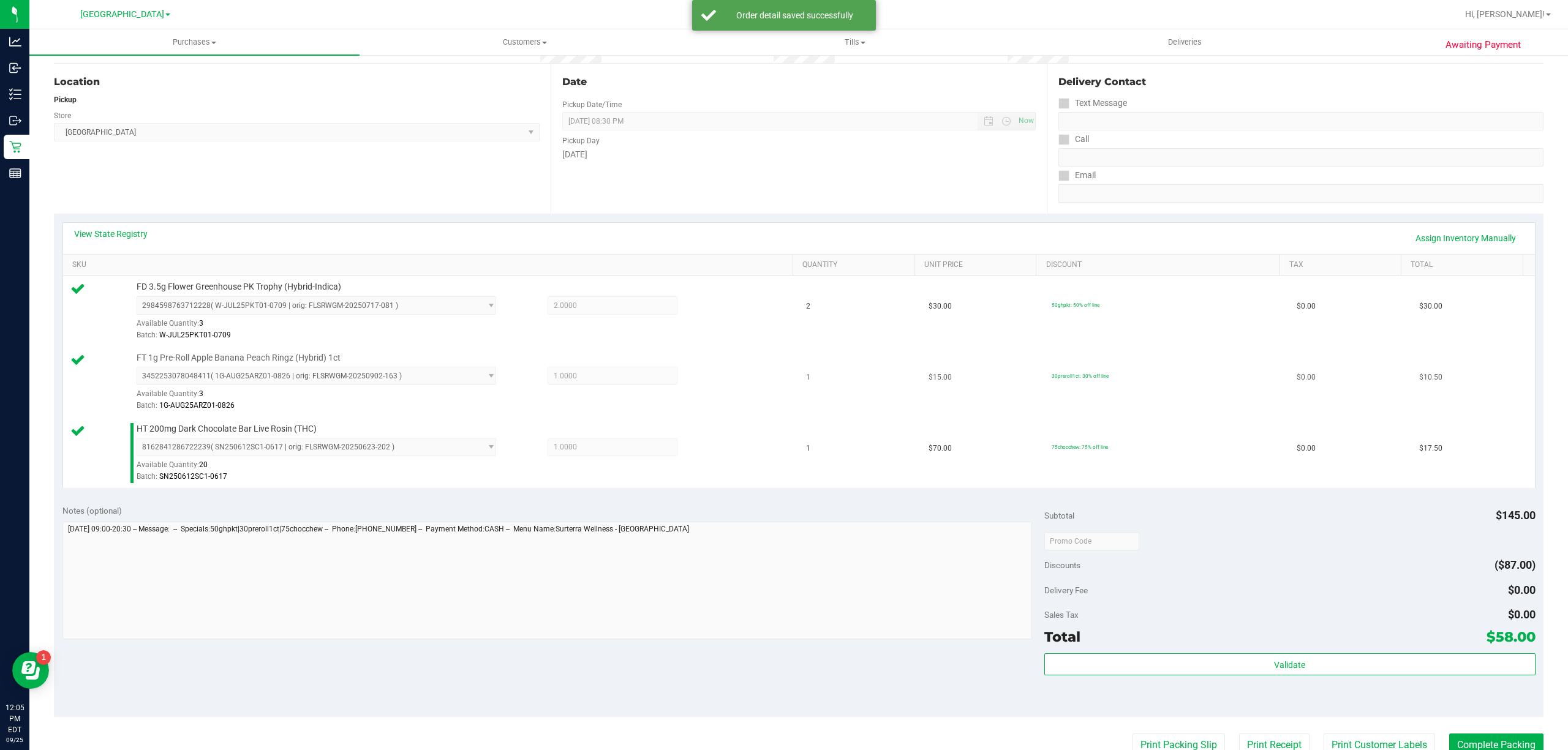
scroll to position [245, 0]
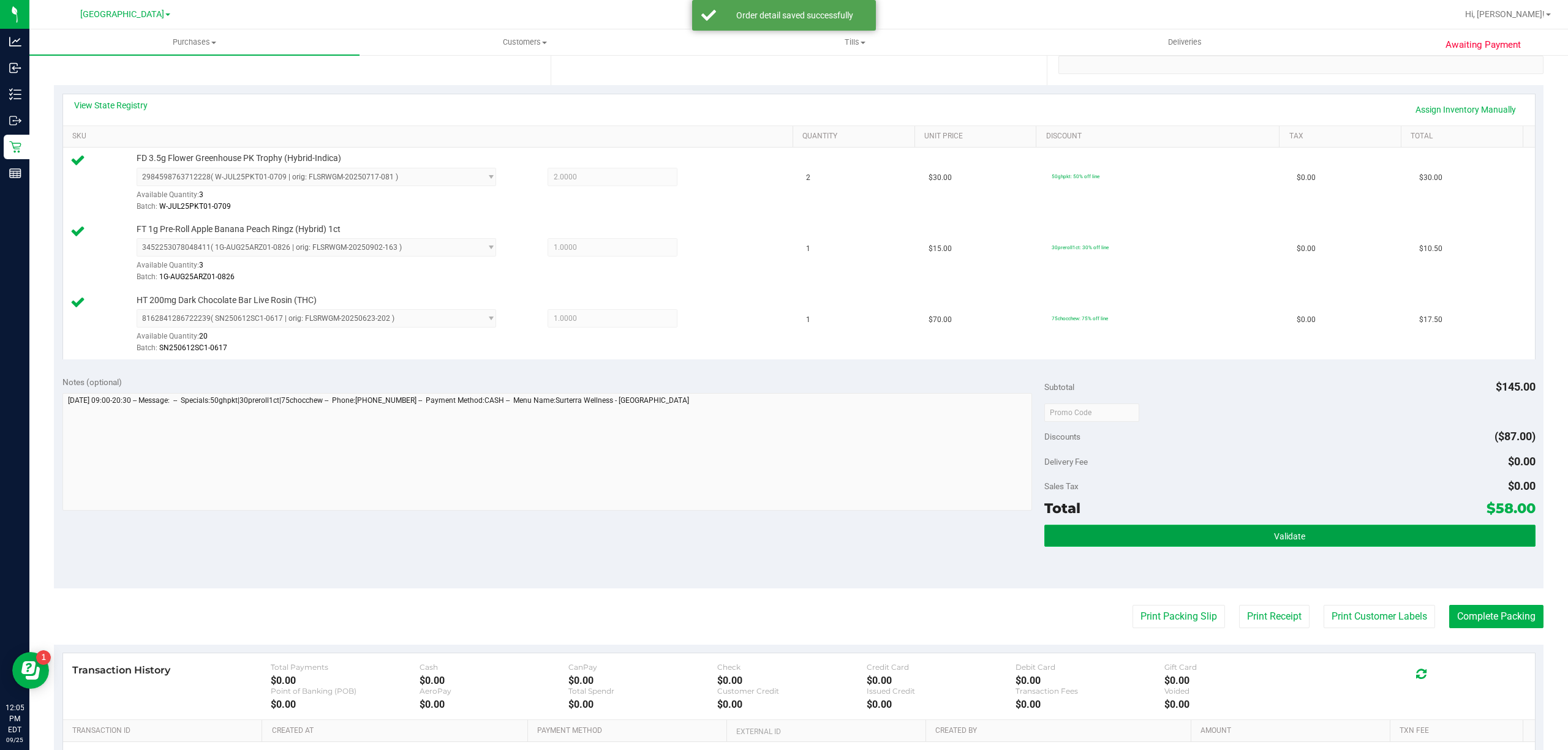
click at [1290, 532] on button "Validate" at bounding box center [1290, 536] width 491 height 22
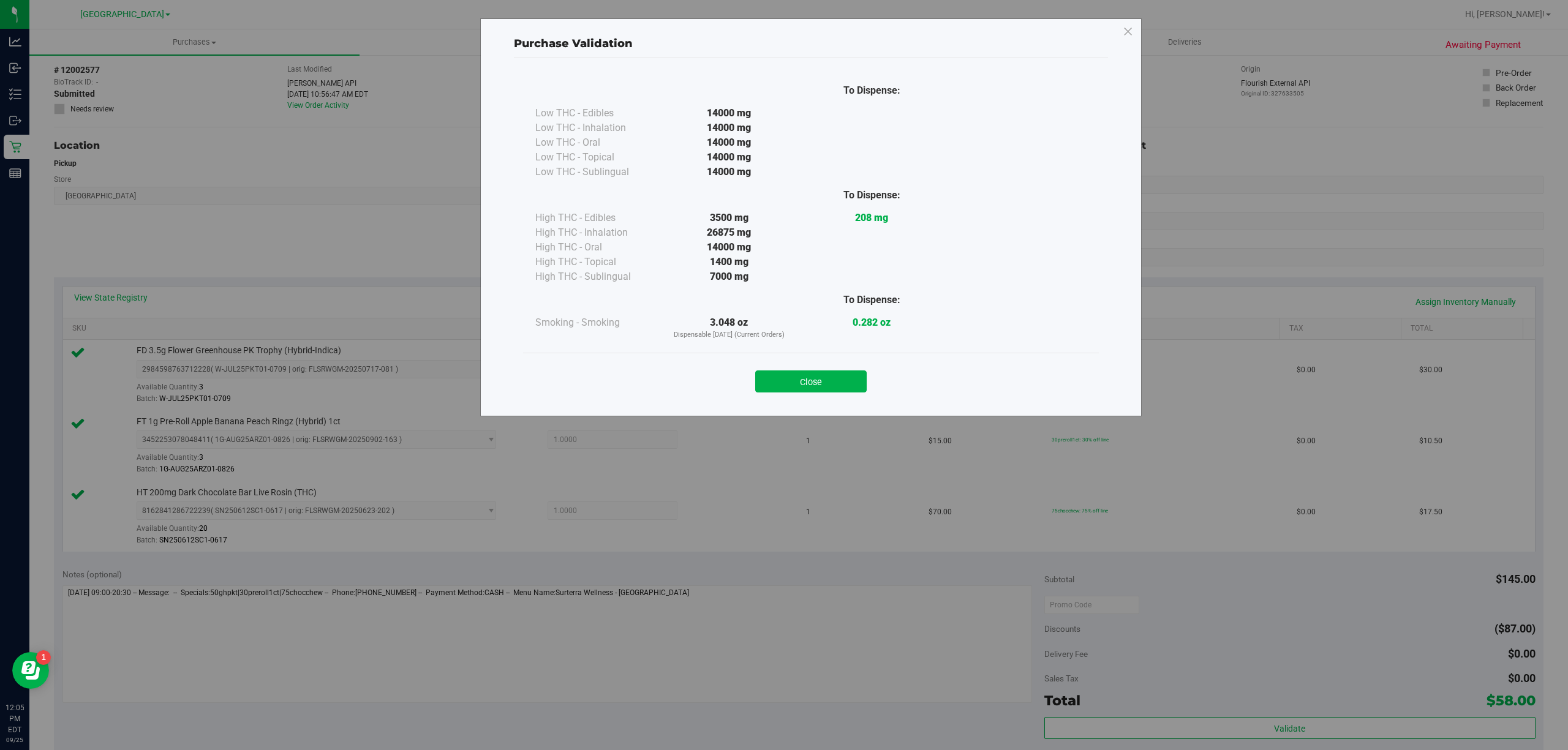
scroll to position [0, 0]
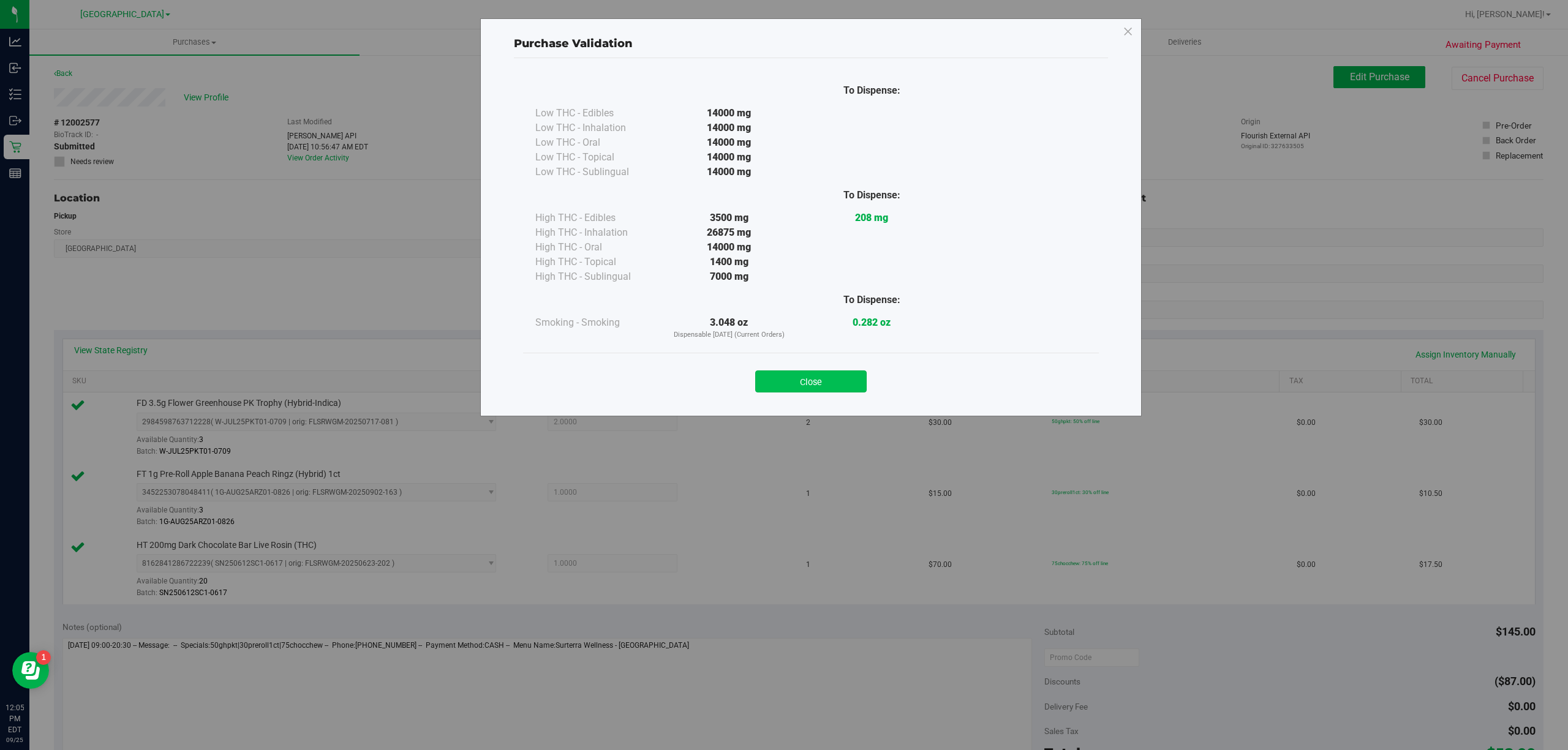
click at [814, 385] on button "Close" at bounding box center [811, 382] width 112 height 22
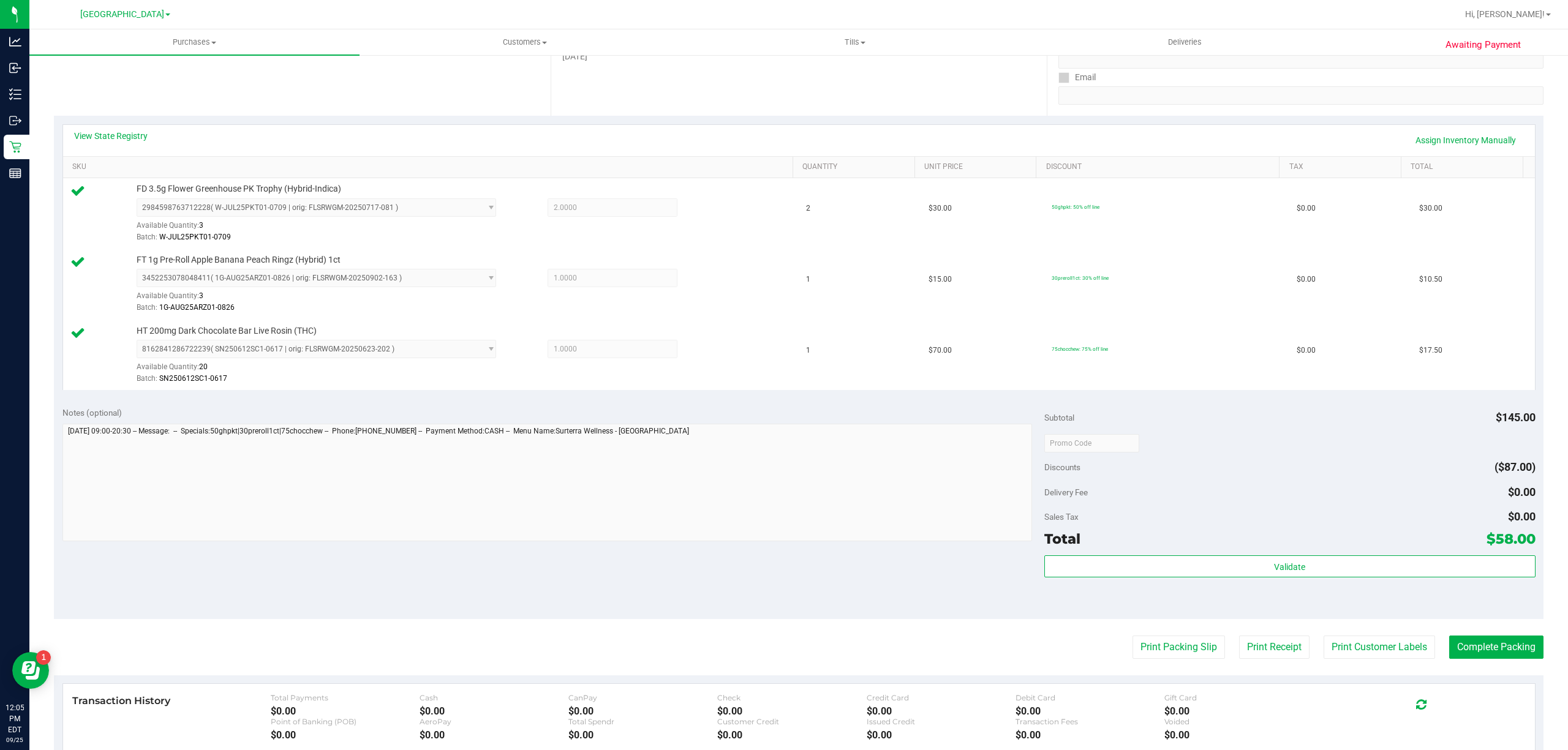
scroll to position [396, 0]
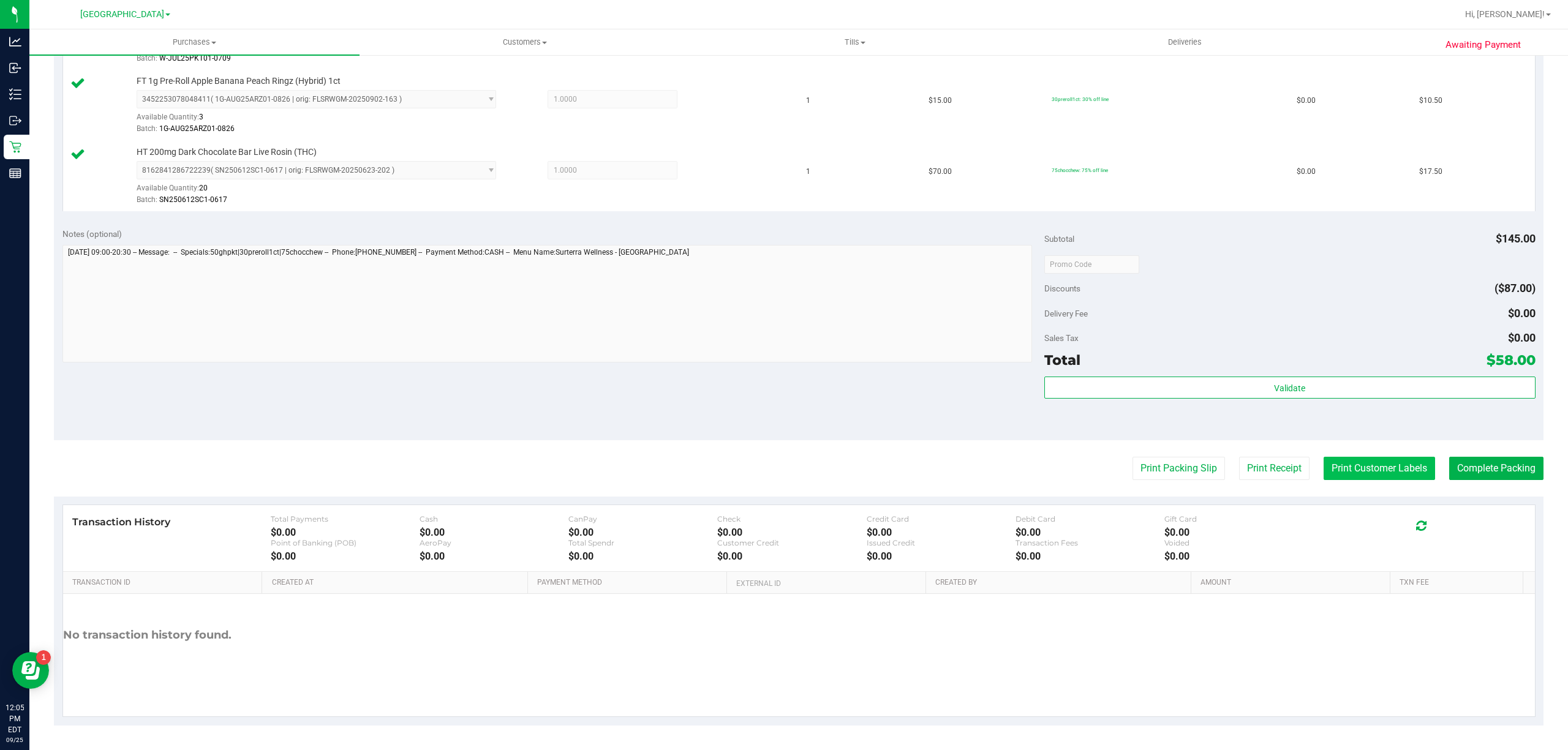
click at [1385, 473] on button "Print Customer Labels" at bounding box center [1380, 468] width 112 height 23
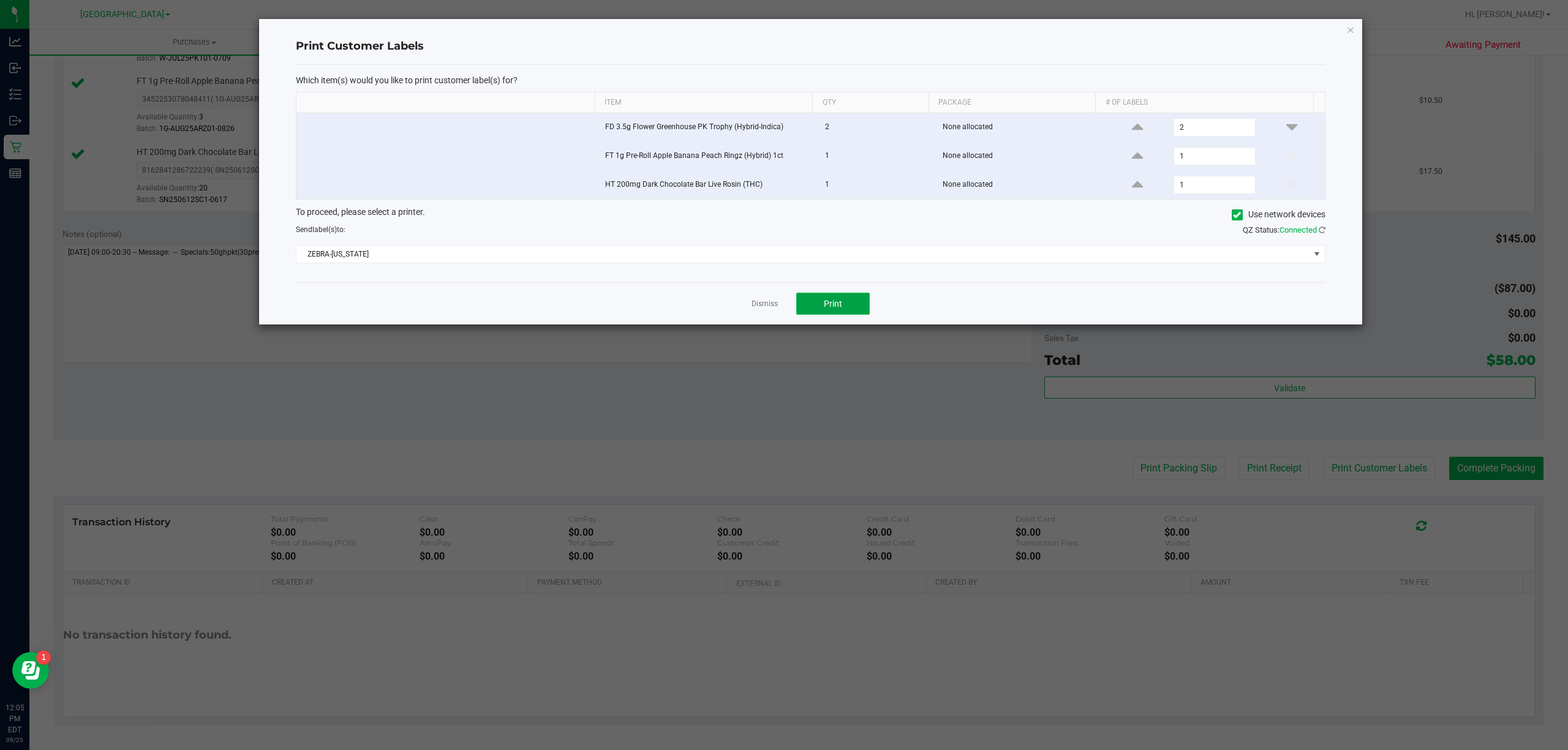
click at [803, 314] on button "Print" at bounding box center [833, 303] width 73 height 22
click at [769, 305] on link "Dismiss" at bounding box center [765, 304] width 27 height 10
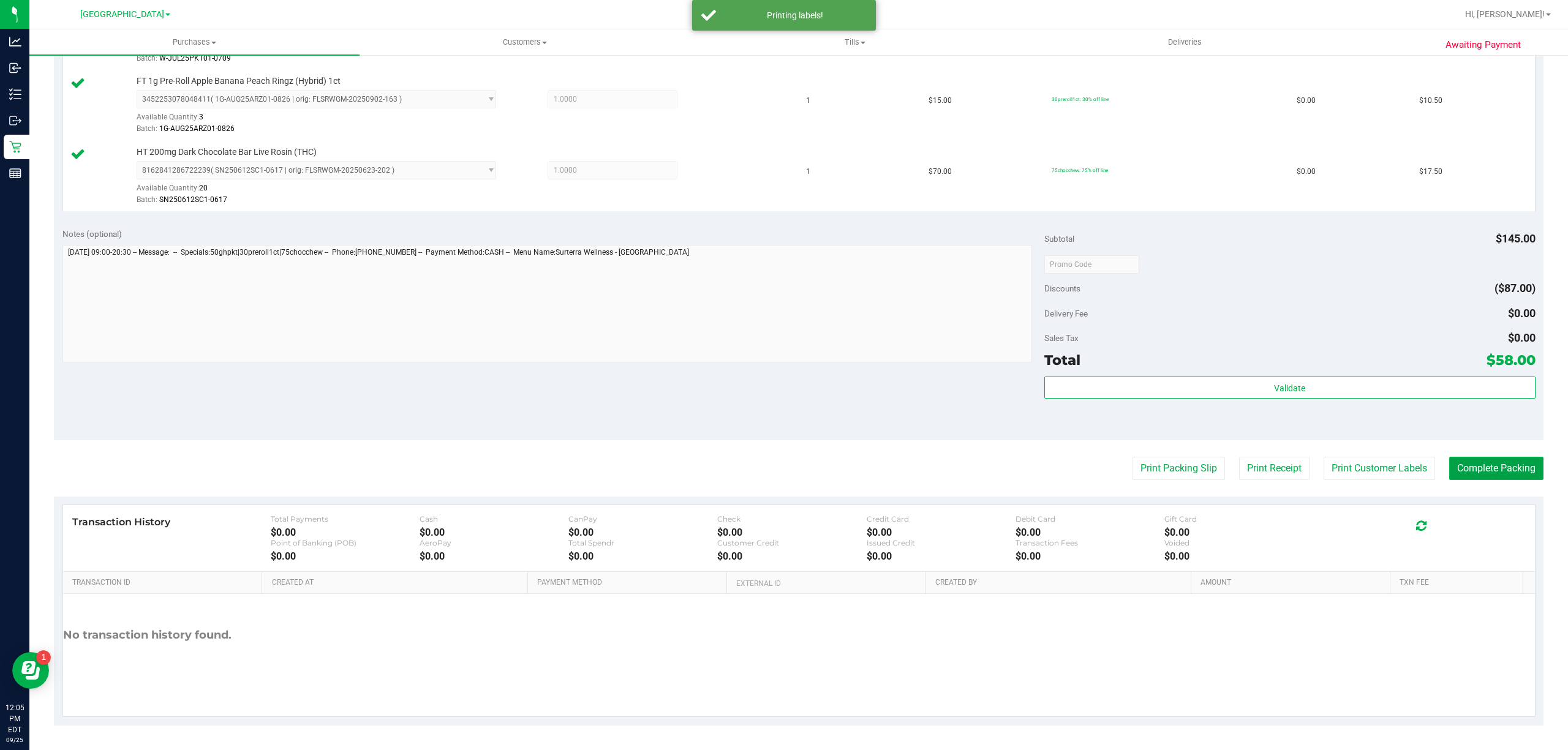
click at [1479, 463] on button "Complete Packing" at bounding box center [1496, 468] width 94 height 23
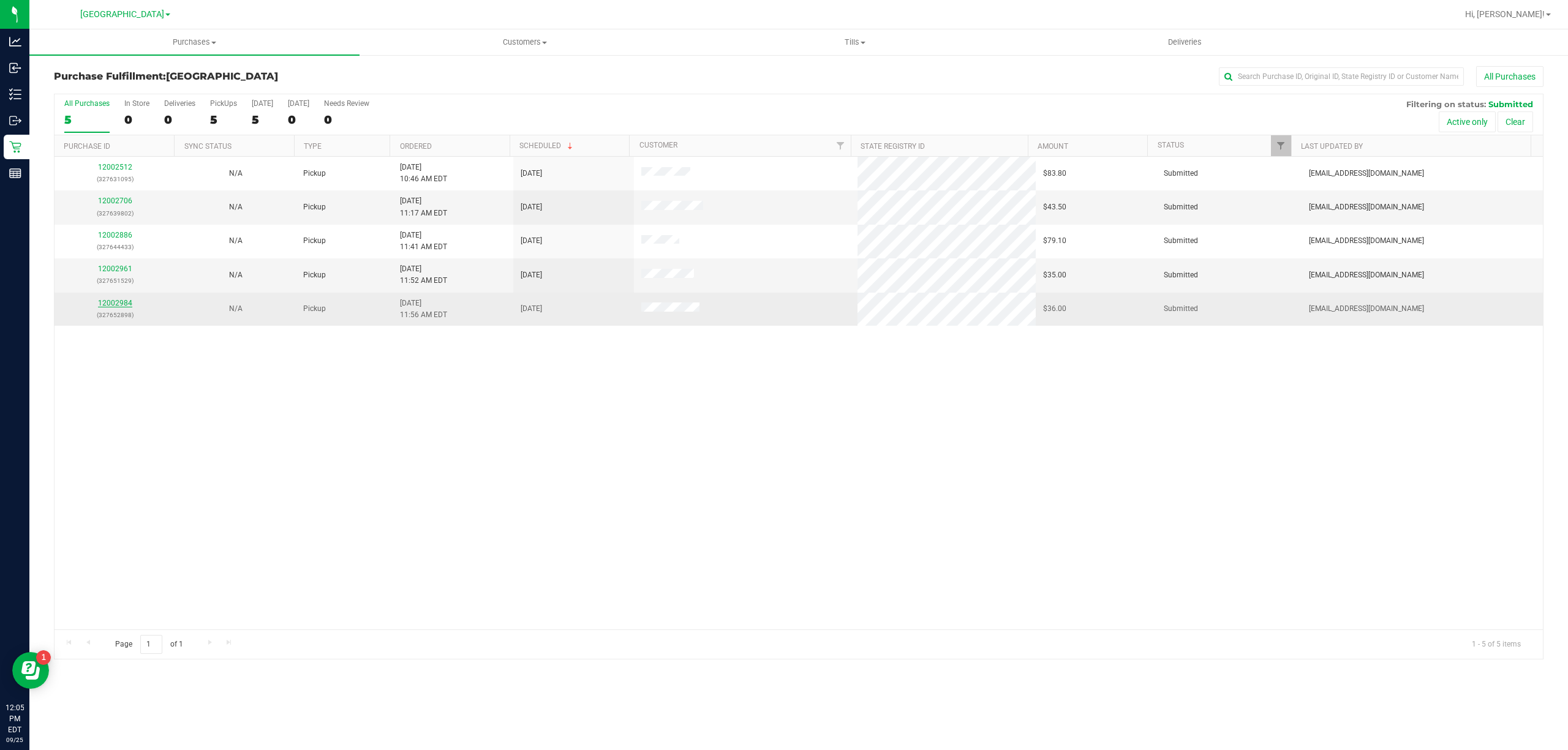
click at [106, 304] on link "12002984" at bounding box center [115, 303] width 34 height 8
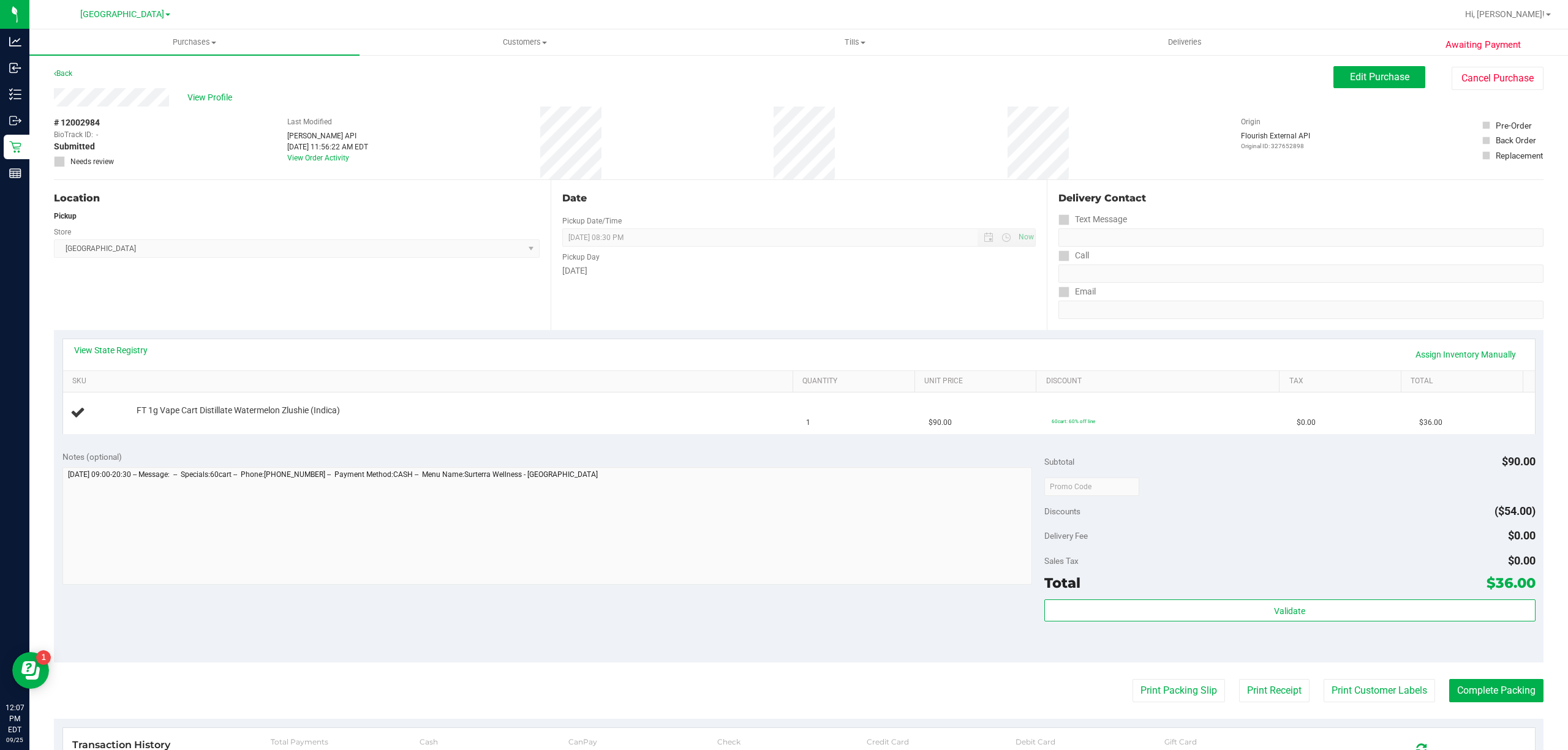
click at [810, 447] on div "Notes (optional) Subtotal $90.00 Discounts ($54.00) Delivery Fee $0.00 Sales Ta…" at bounding box center [799, 552] width 1490 height 221
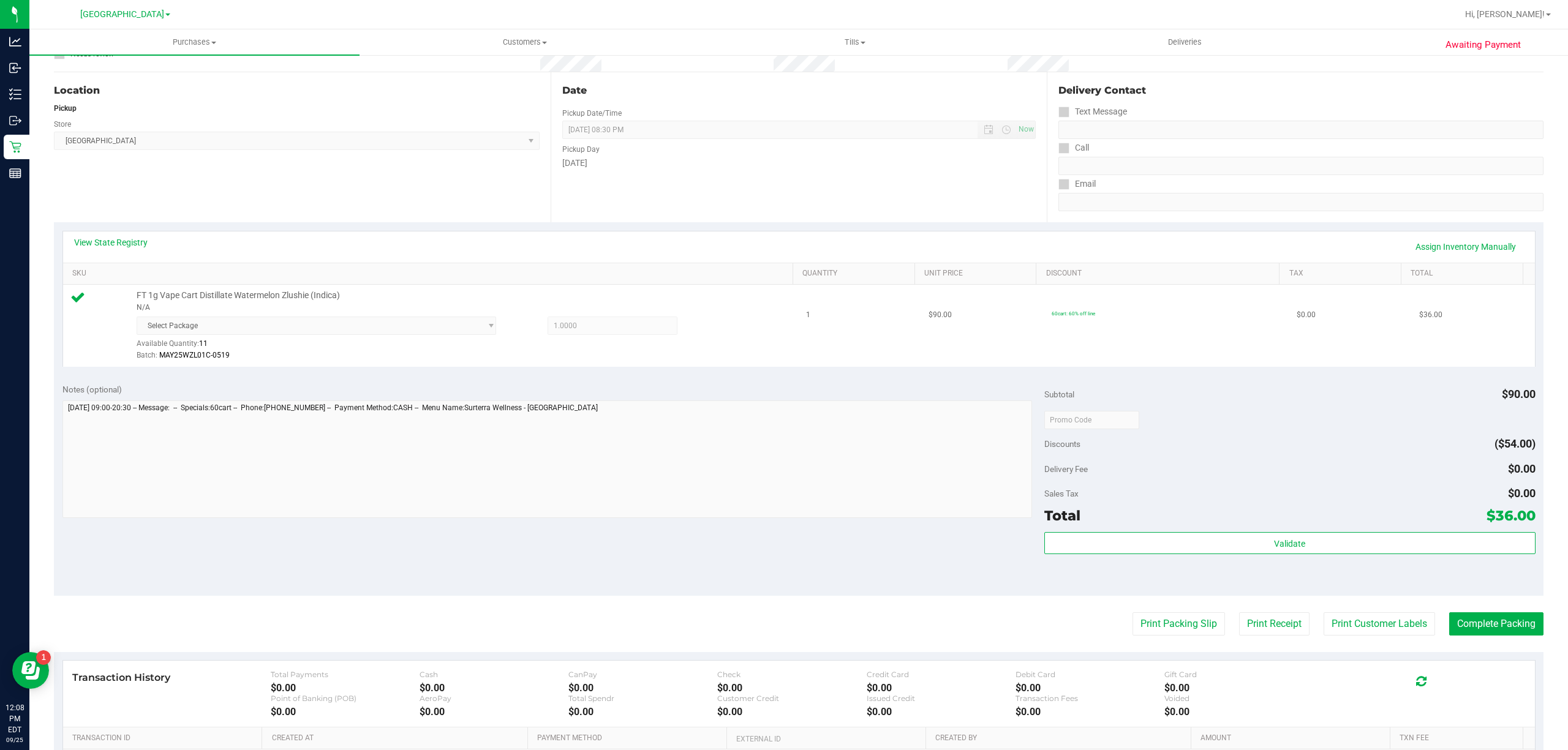
scroll to position [245, 0]
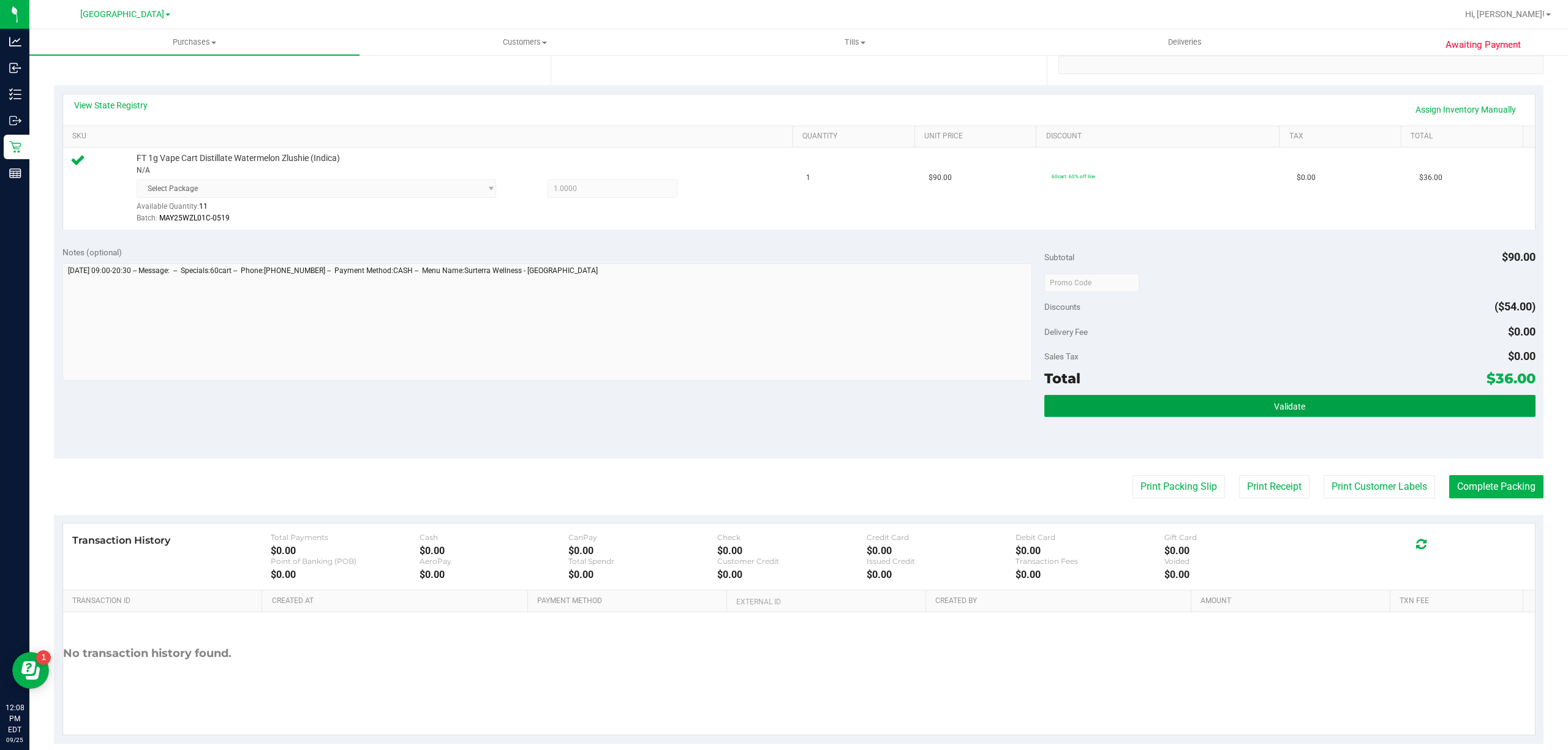
drag, startPoint x: 1191, startPoint y: 410, endPoint x: 1305, endPoint y: 432, distance: 116.1
click at [1196, 410] on button "Validate" at bounding box center [1290, 406] width 491 height 22
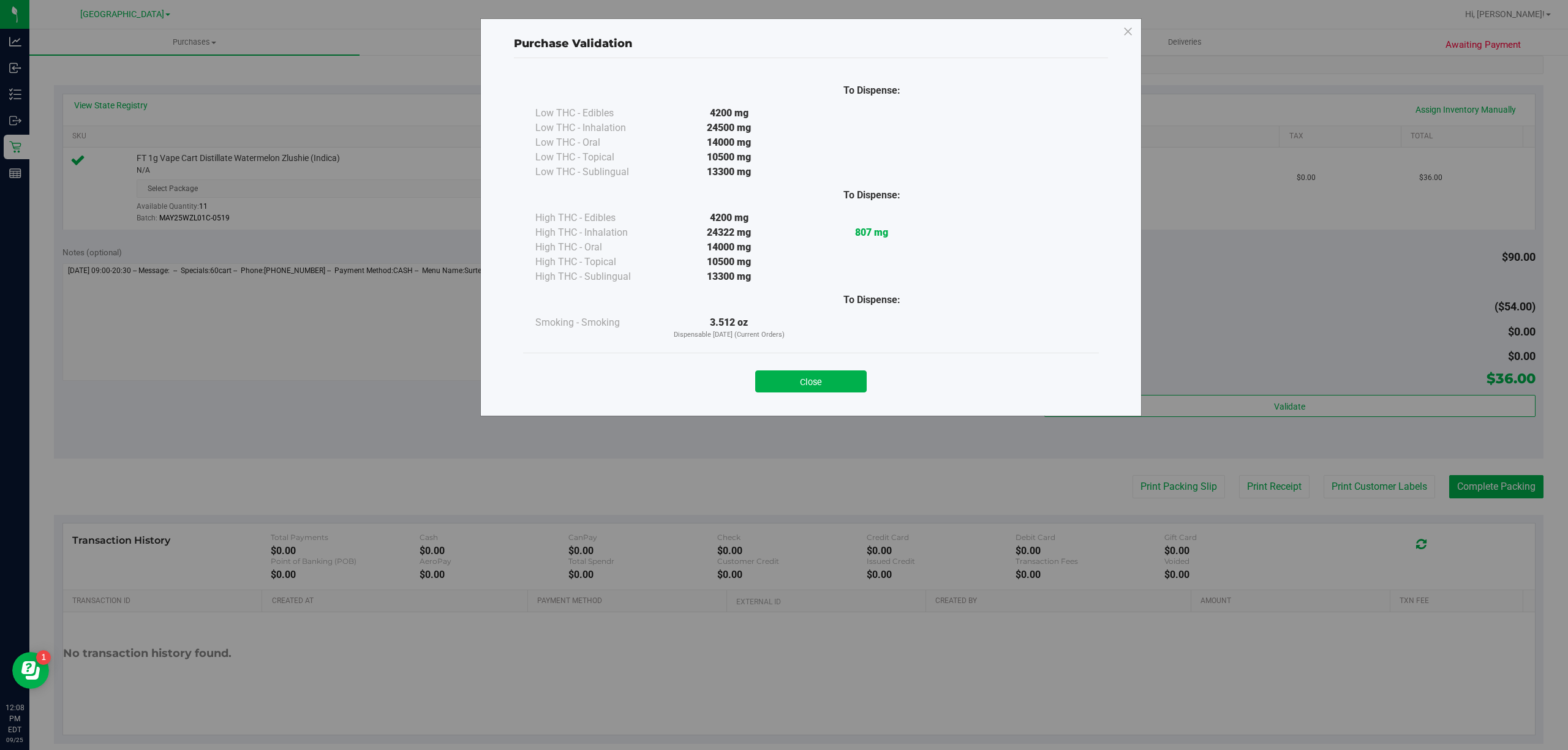
click at [1341, 478] on div "Purchase Validation To Dispense: Low THC - Edibles 4200 mg" at bounding box center [789, 375] width 1577 height 750
click at [829, 380] on button "Close" at bounding box center [811, 382] width 112 height 22
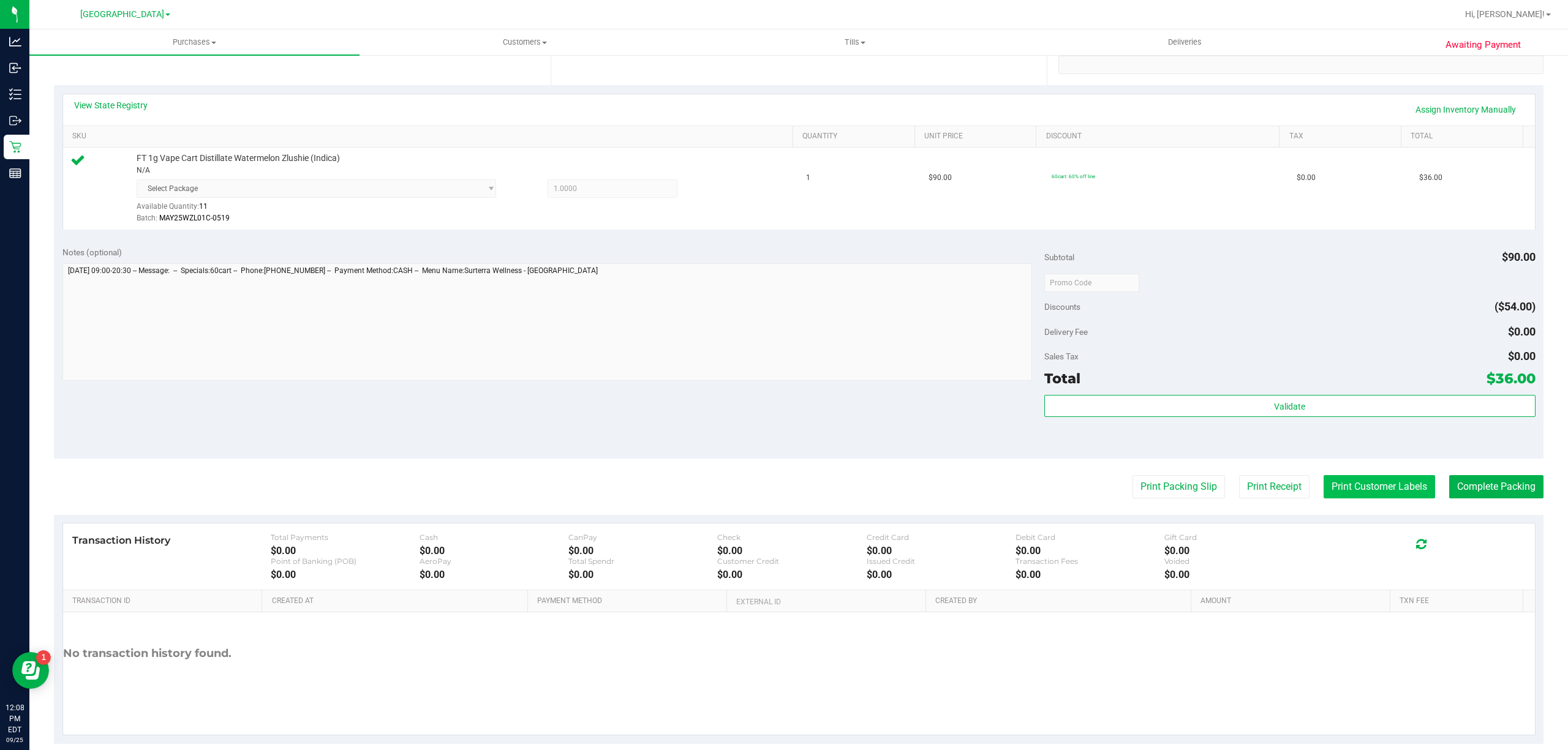
click at [1407, 485] on button "Print Customer Labels" at bounding box center [1380, 487] width 112 height 23
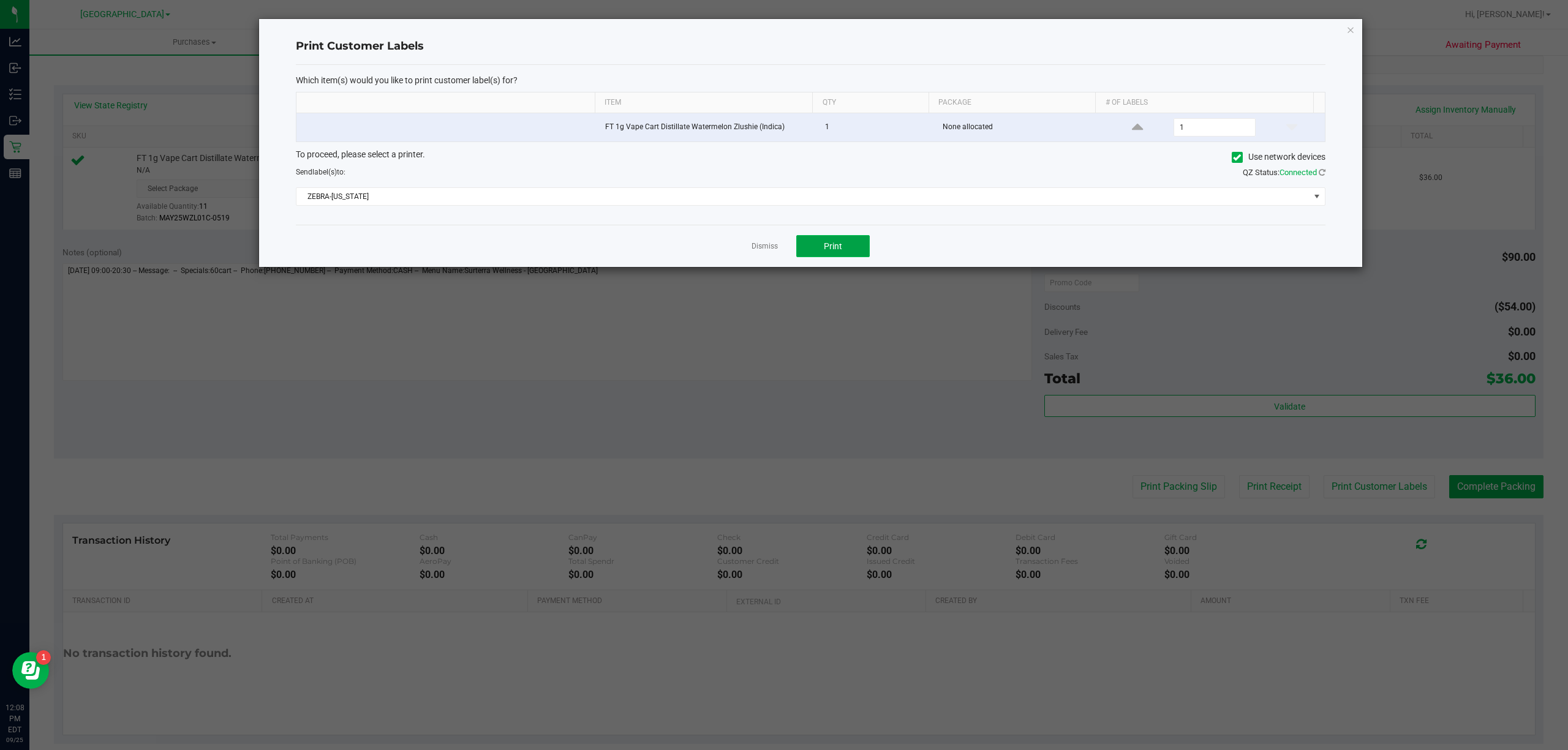
click at [849, 248] on button "Print" at bounding box center [833, 246] width 73 height 22
click at [769, 251] on link "Dismiss" at bounding box center [765, 247] width 27 height 10
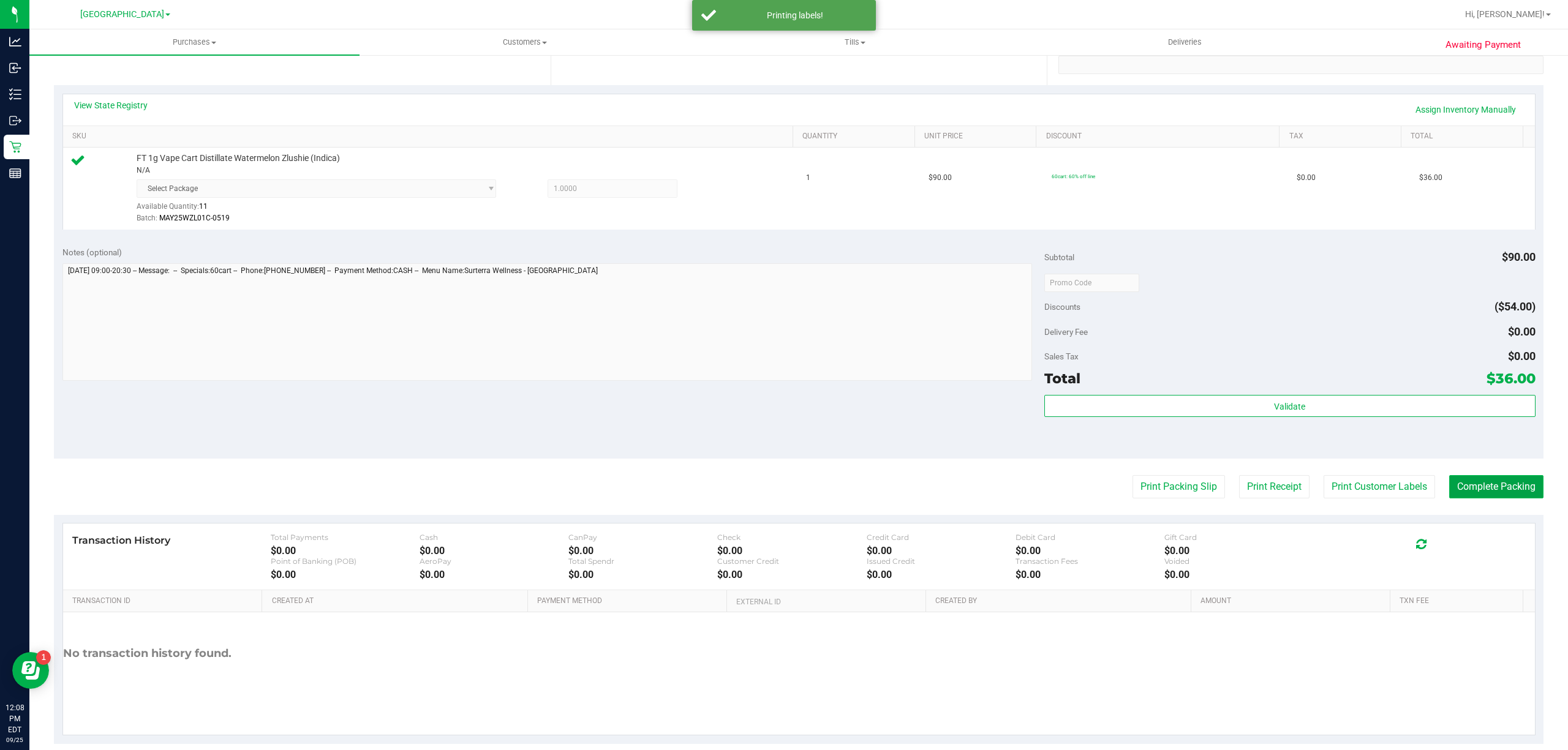
click at [1457, 477] on button "Complete Packing" at bounding box center [1496, 487] width 94 height 23
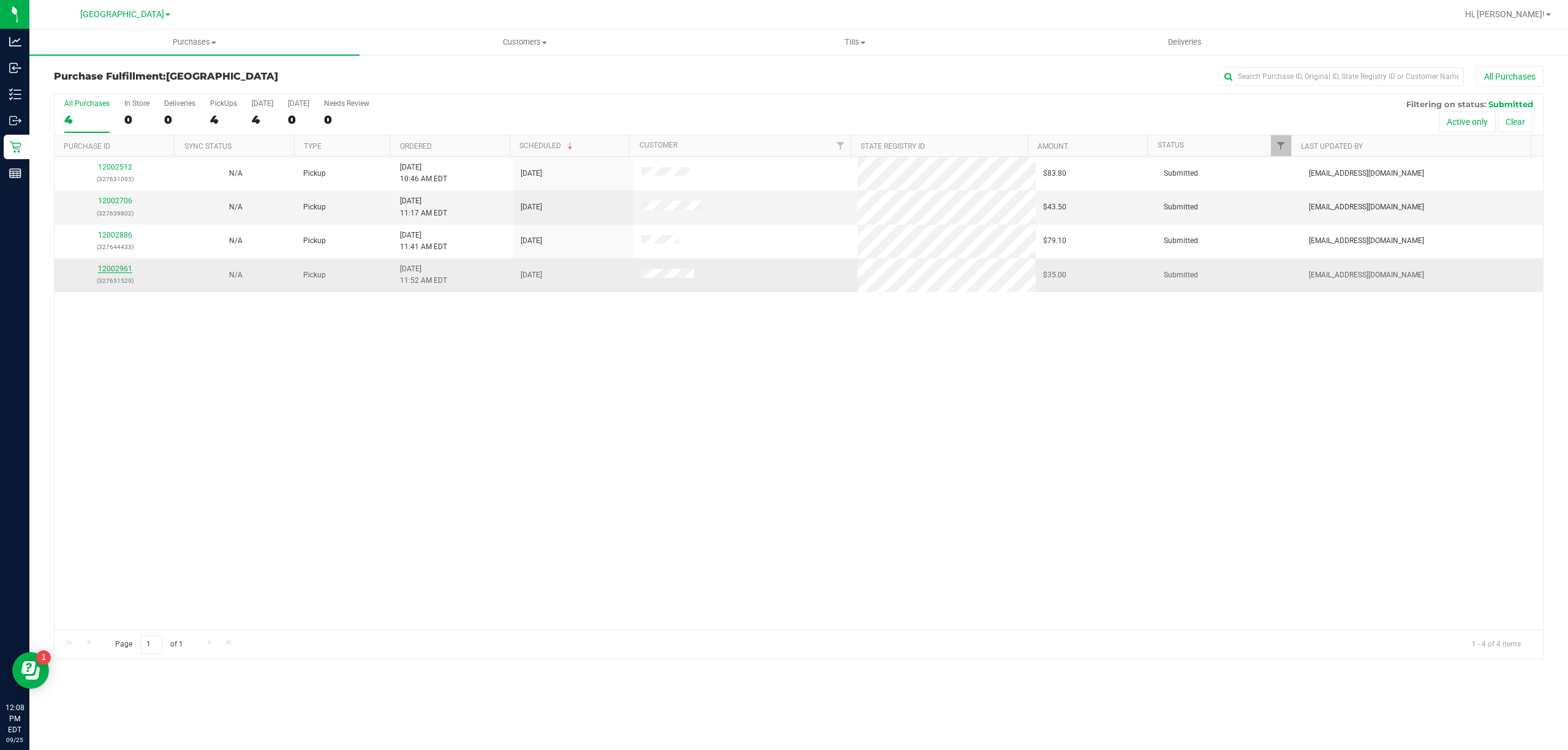
click at [120, 268] on link "12002961" at bounding box center [115, 268] width 34 height 8
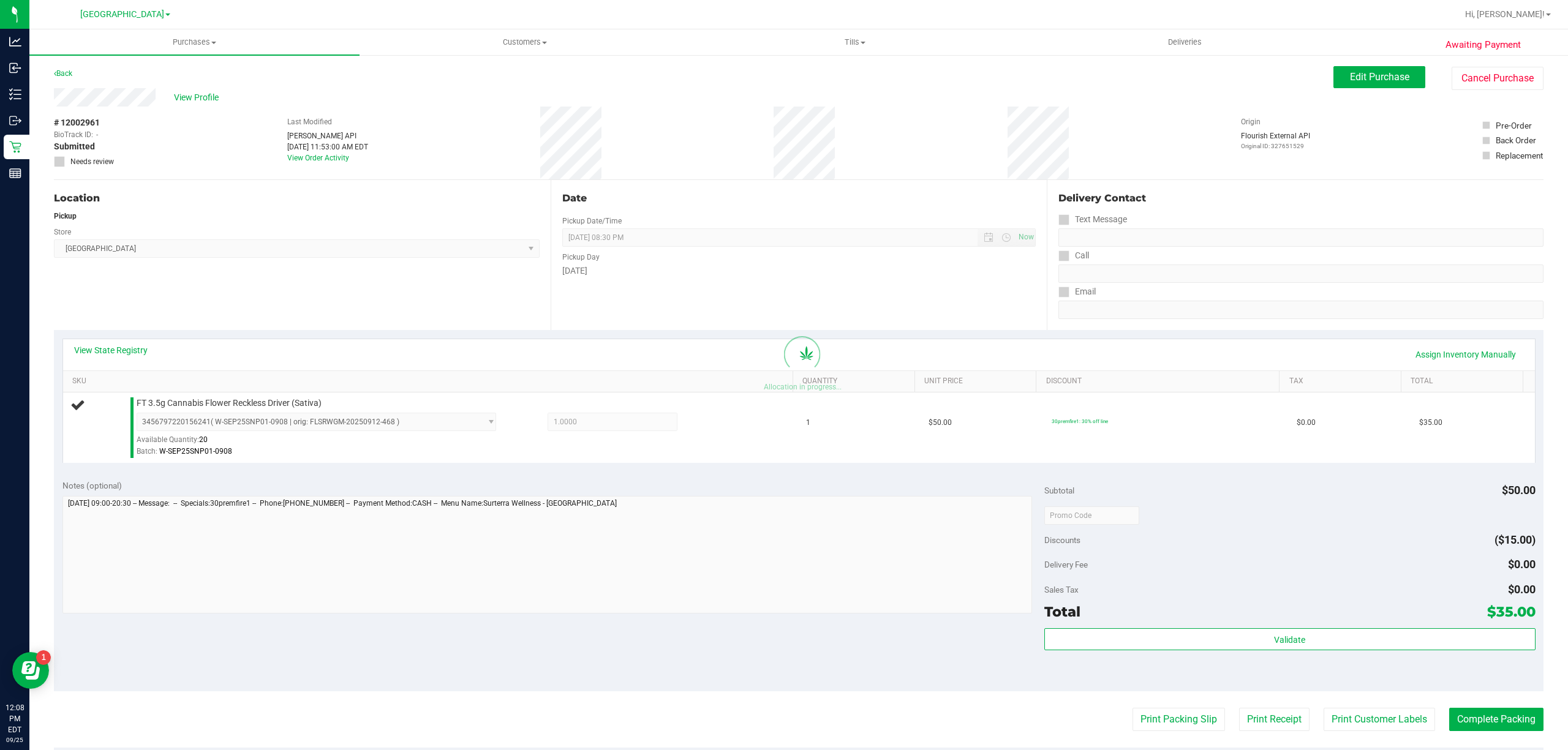
scroll to position [253, 0]
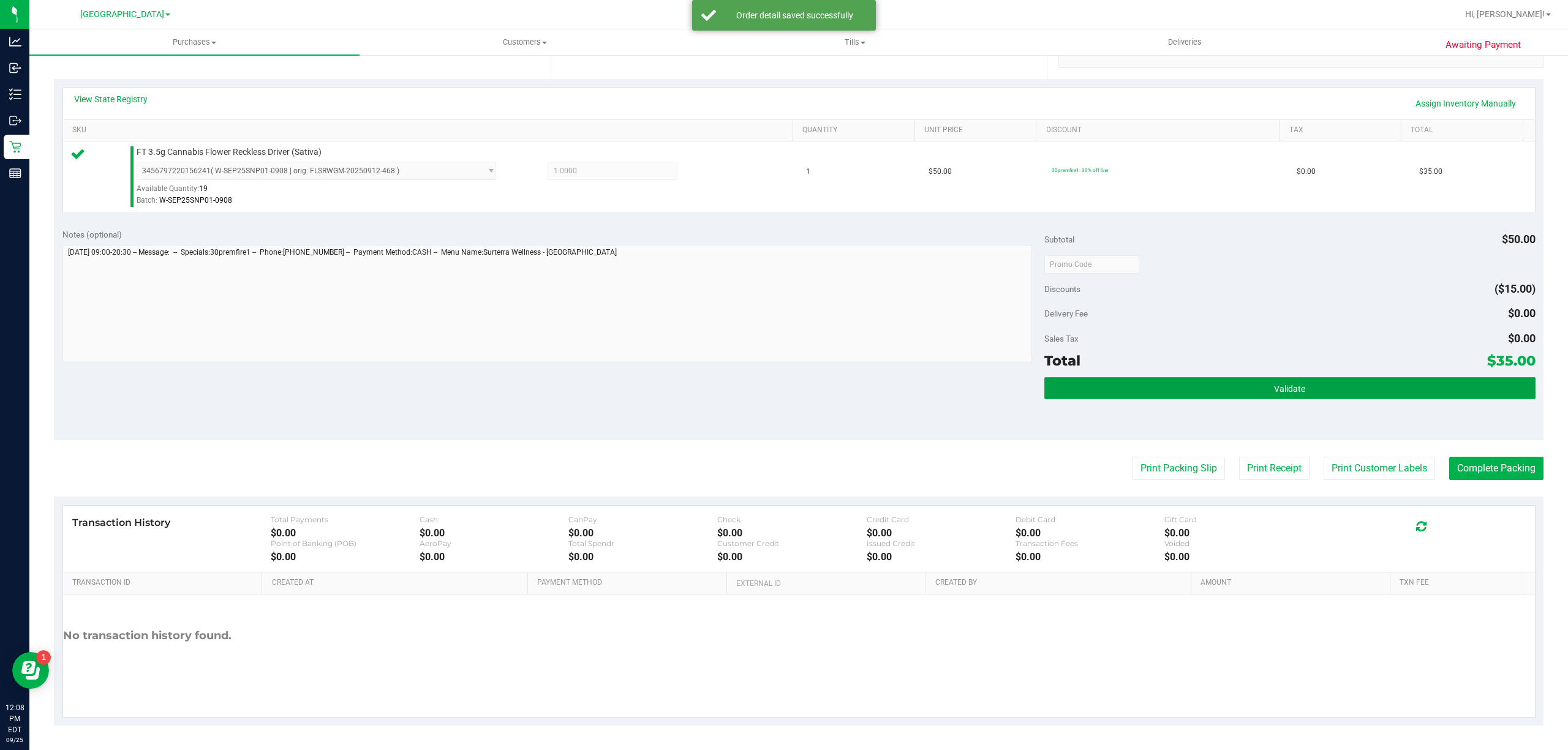
click at [1233, 396] on button "Validate" at bounding box center [1290, 388] width 491 height 22
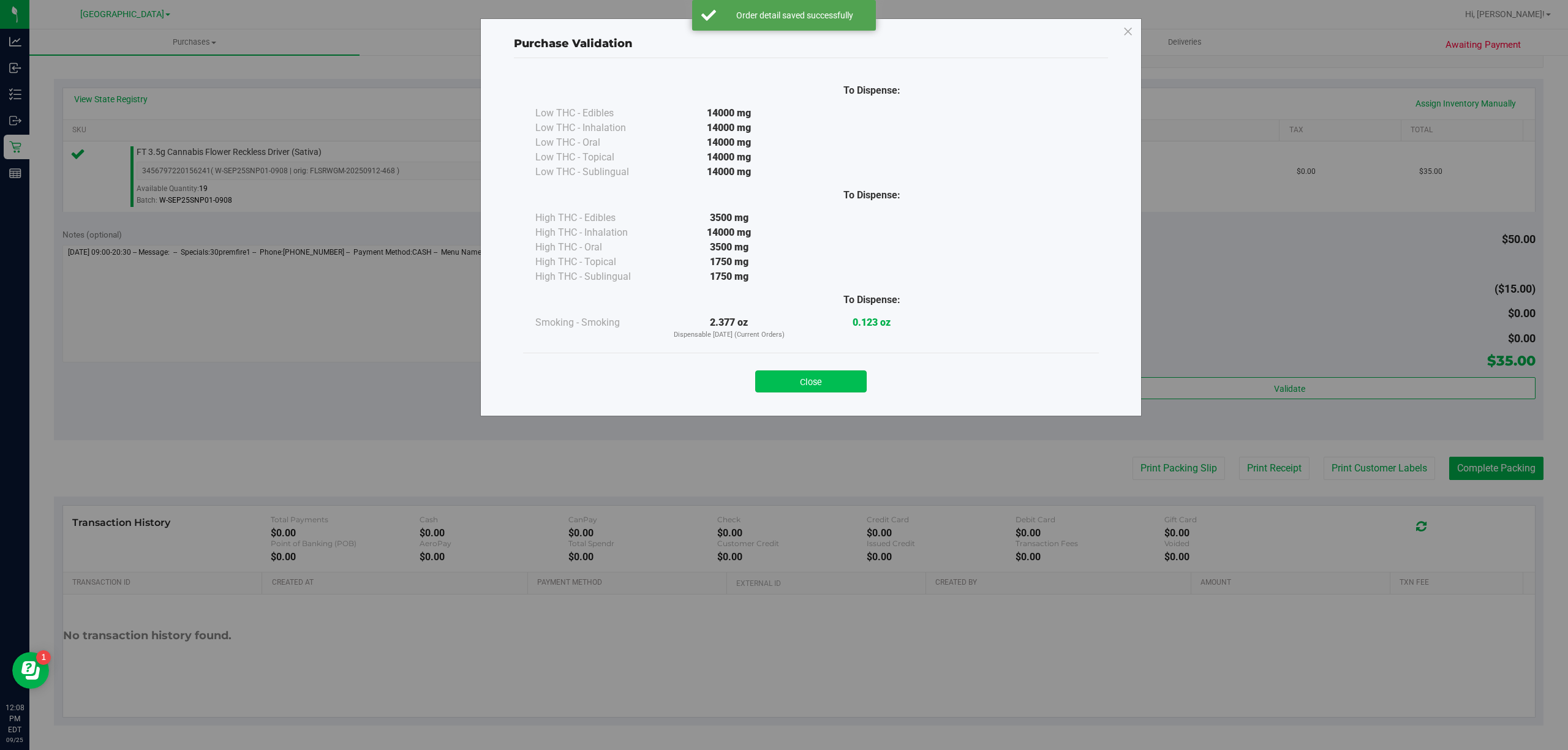
click at [796, 382] on button "Close" at bounding box center [811, 382] width 112 height 22
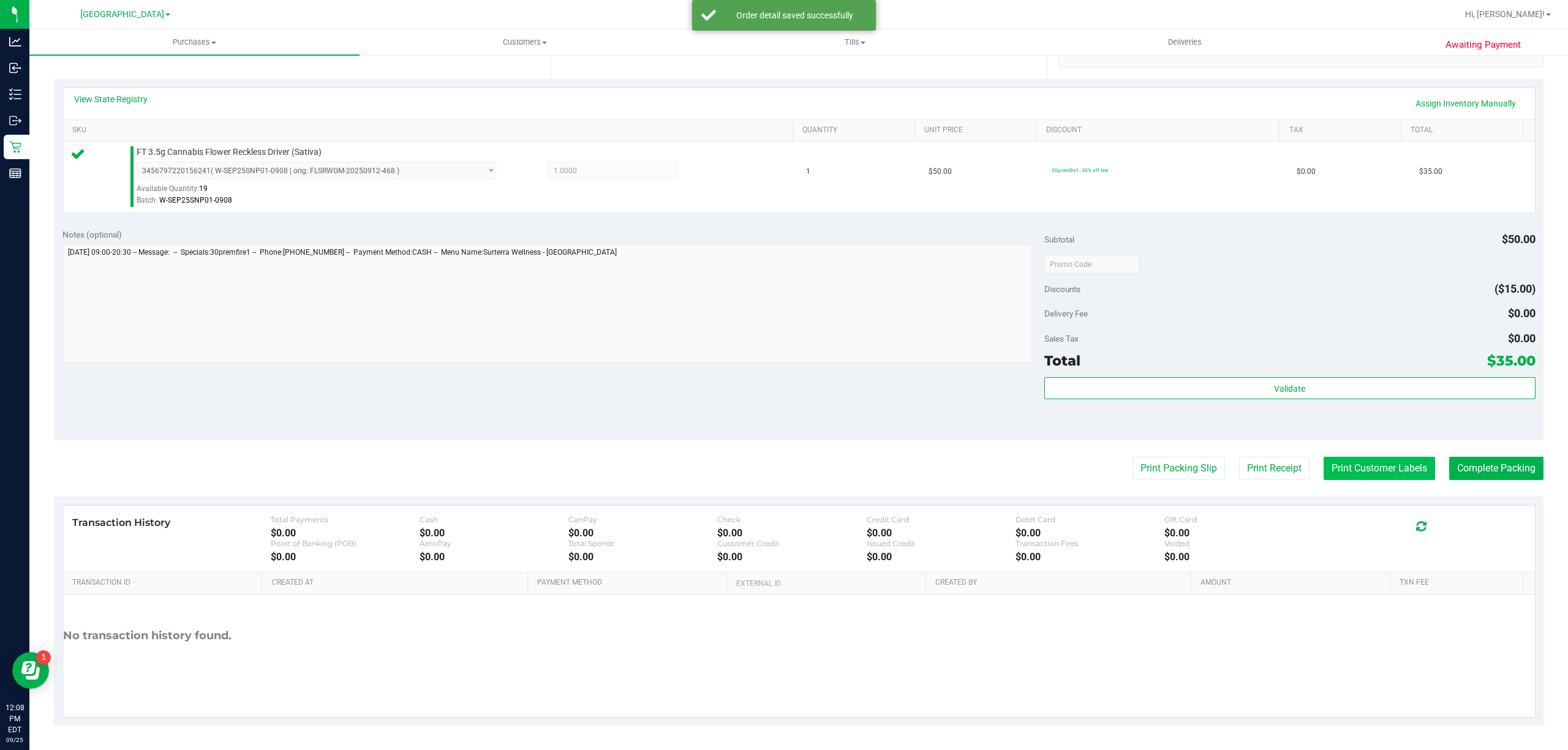
click at [1376, 471] on button "Print Customer Labels" at bounding box center [1380, 468] width 112 height 23
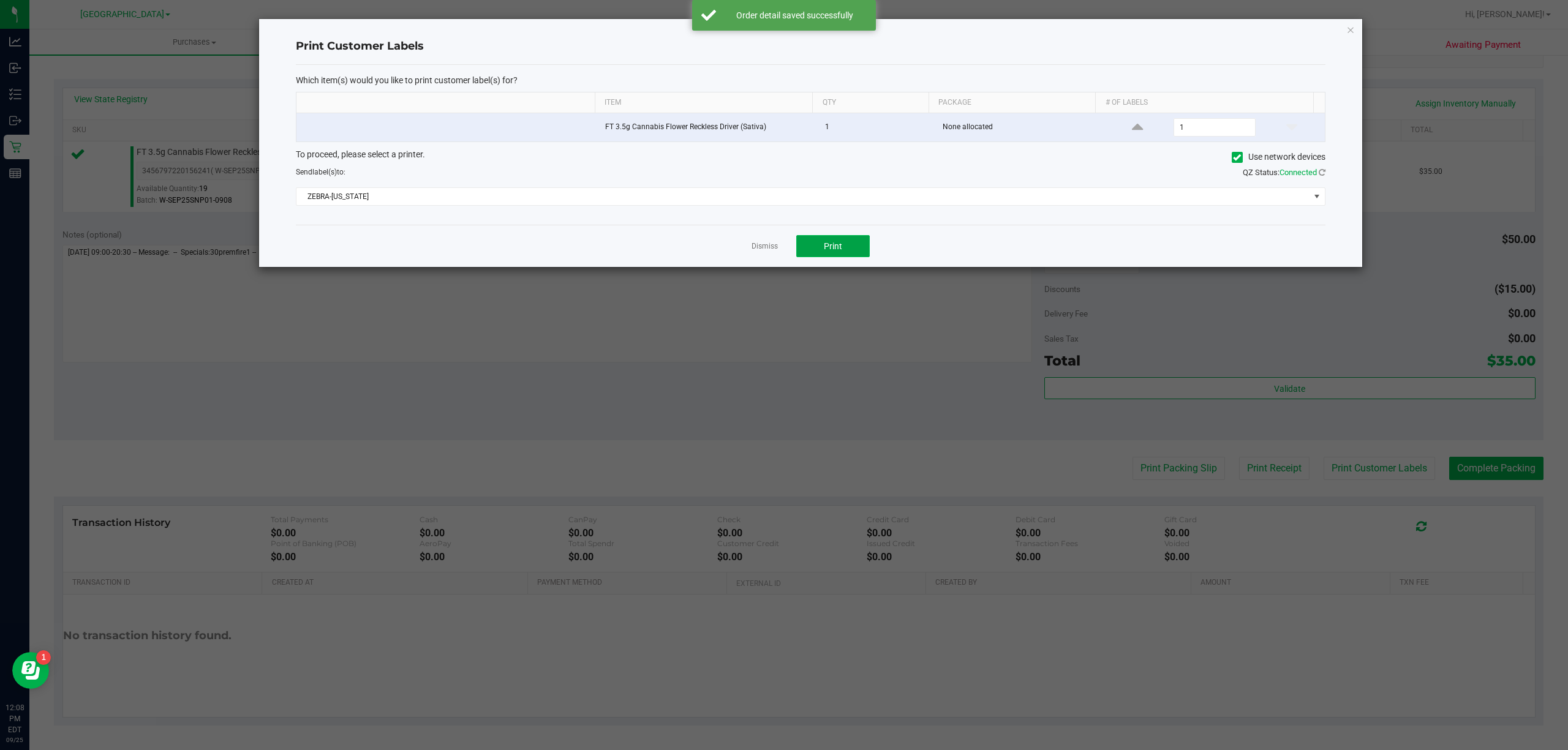
click at [851, 252] on button "Print" at bounding box center [833, 246] width 73 height 22
click at [767, 251] on link "Dismiss" at bounding box center [765, 247] width 27 height 10
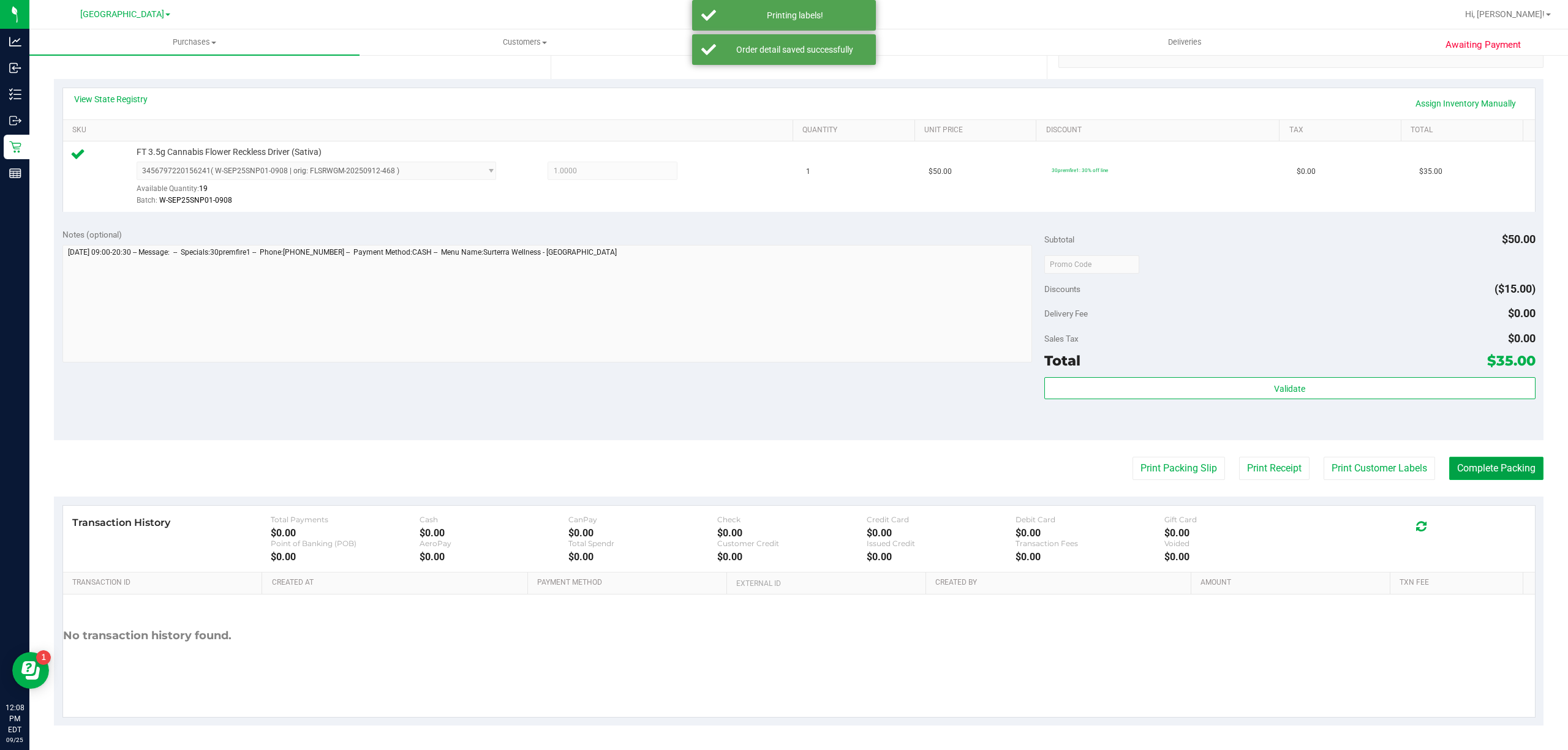
click at [1487, 463] on button "Complete Packing" at bounding box center [1496, 468] width 94 height 23
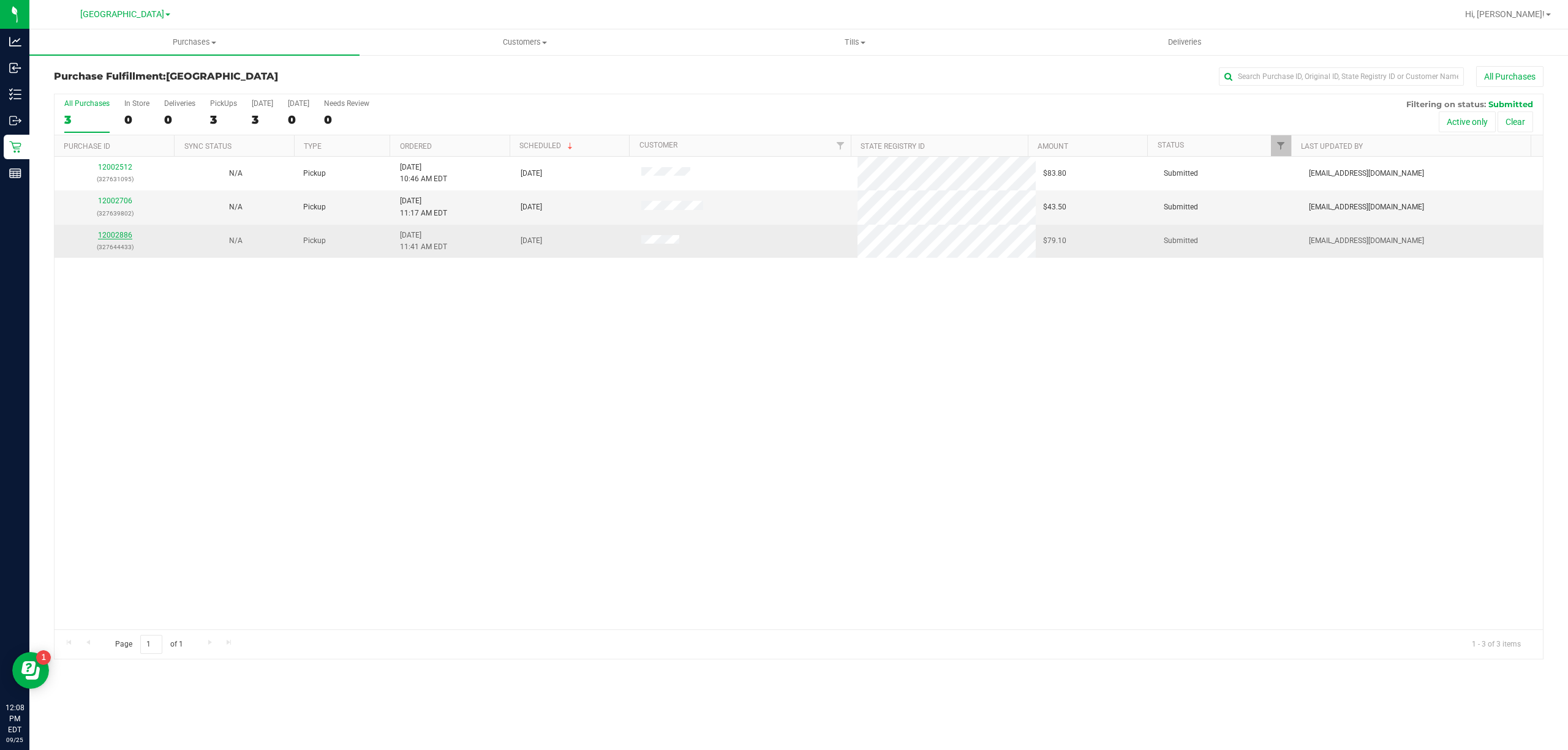
click at [128, 232] on link "12002886" at bounding box center [115, 235] width 34 height 8
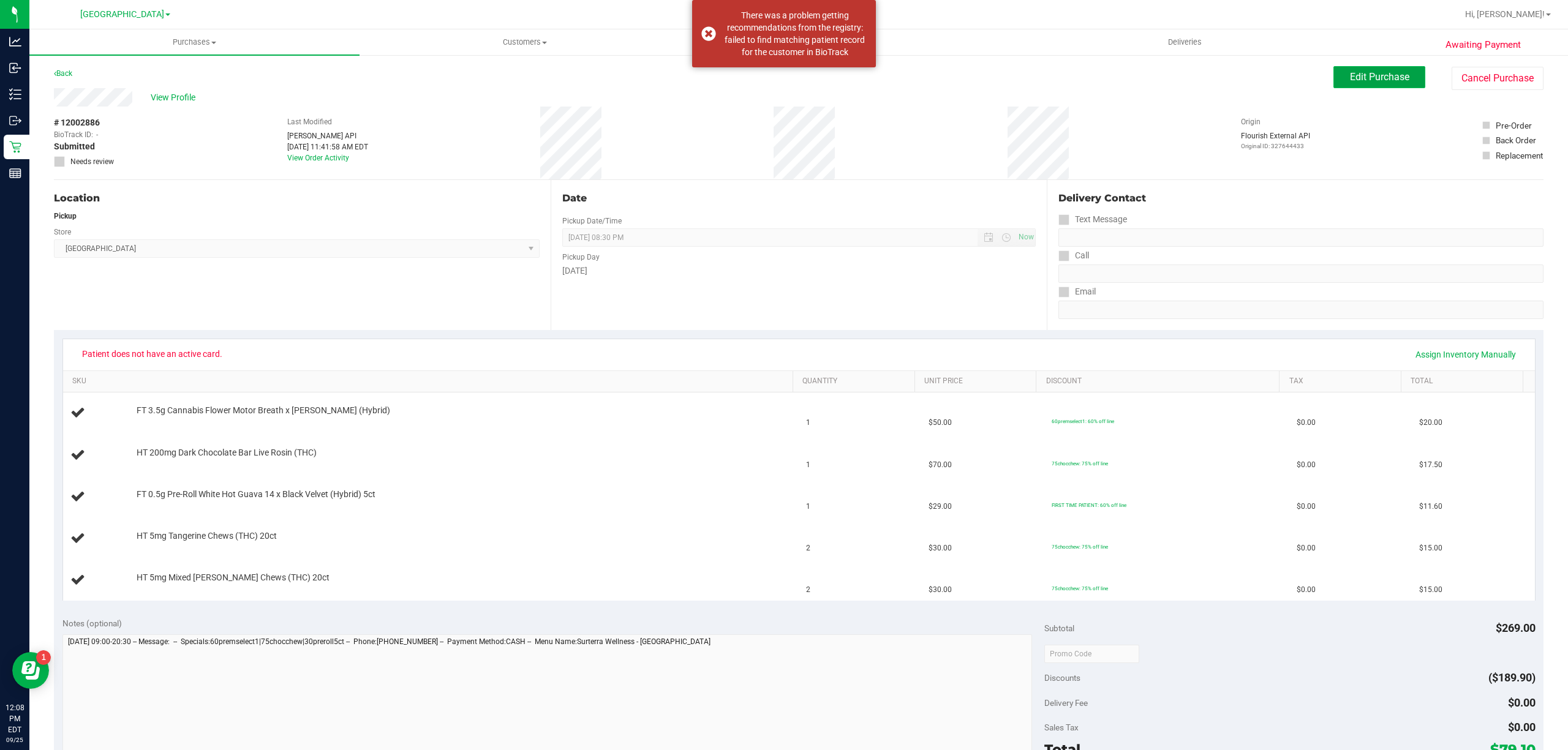
click at [1364, 82] on span "Edit Purchase" at bounding box center [1380, 77] width 59 height 12
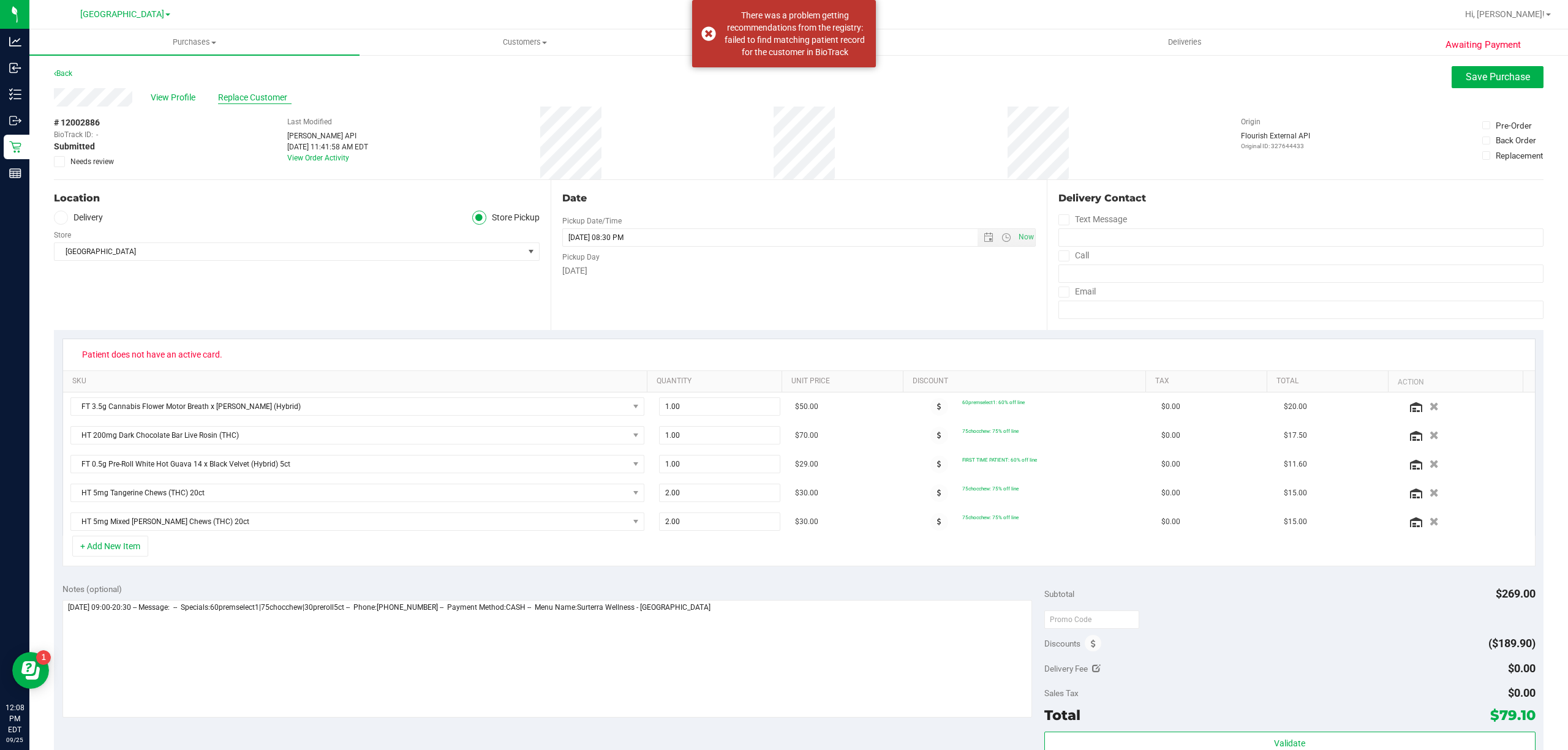
click at [251, 93] on span "Replace Customer" at bounding box center [255, 98] width 73 height 12
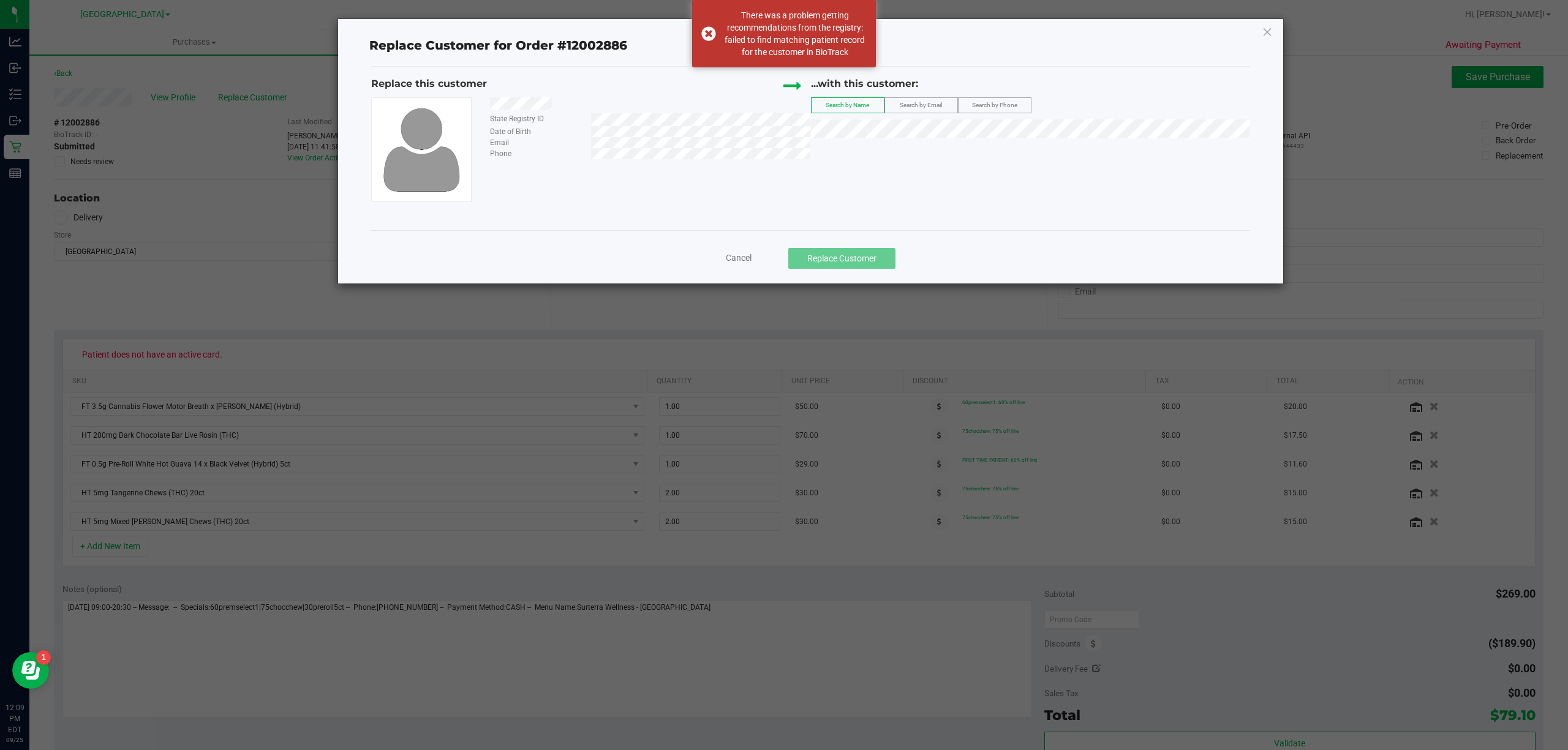
click at [923, 104] on span "Search by Email" at bounding box center [921, 105] width 43 height 7
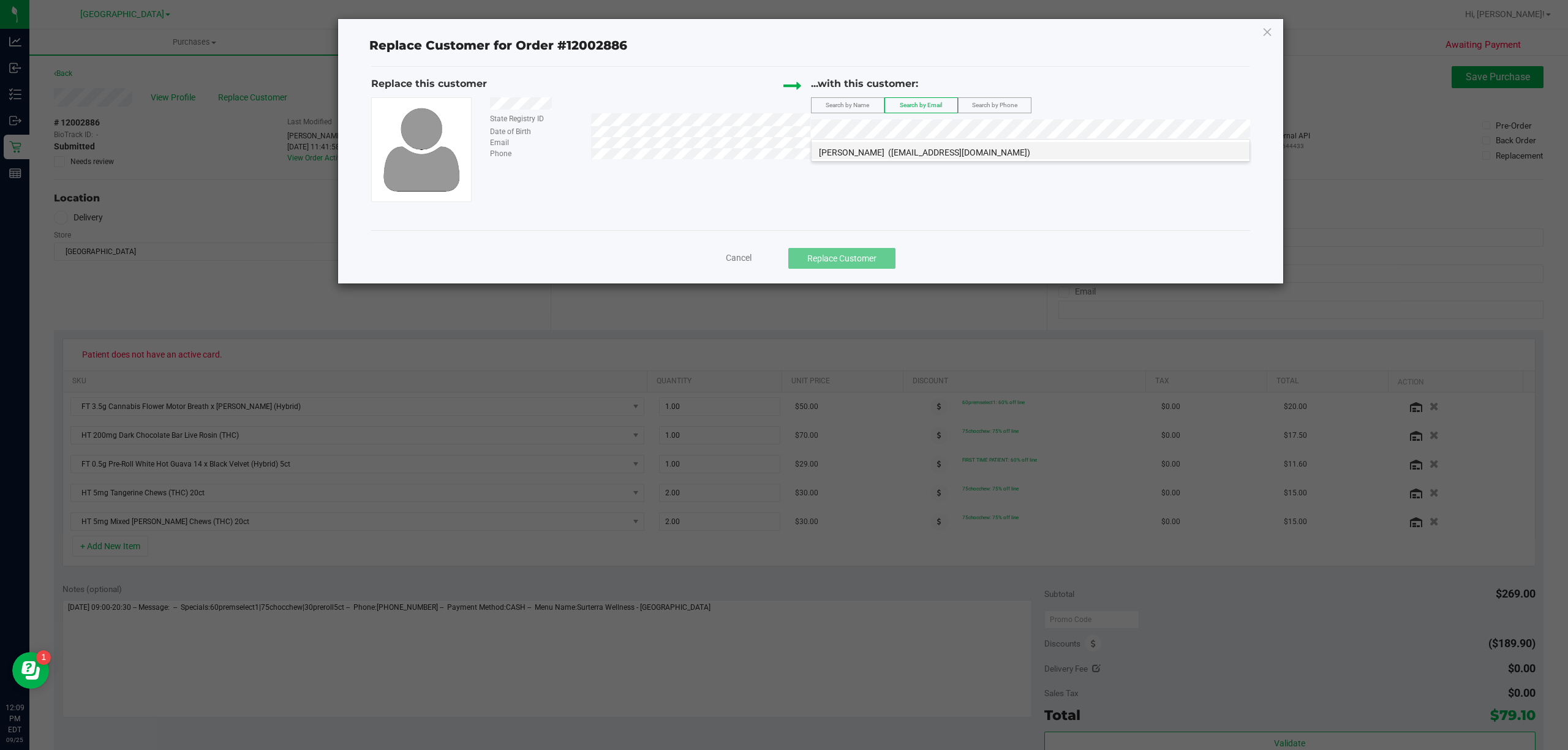
click at [870, 152] on span "[PERSON_NAME]" at bounding box center [852, 152] width 66 height 10
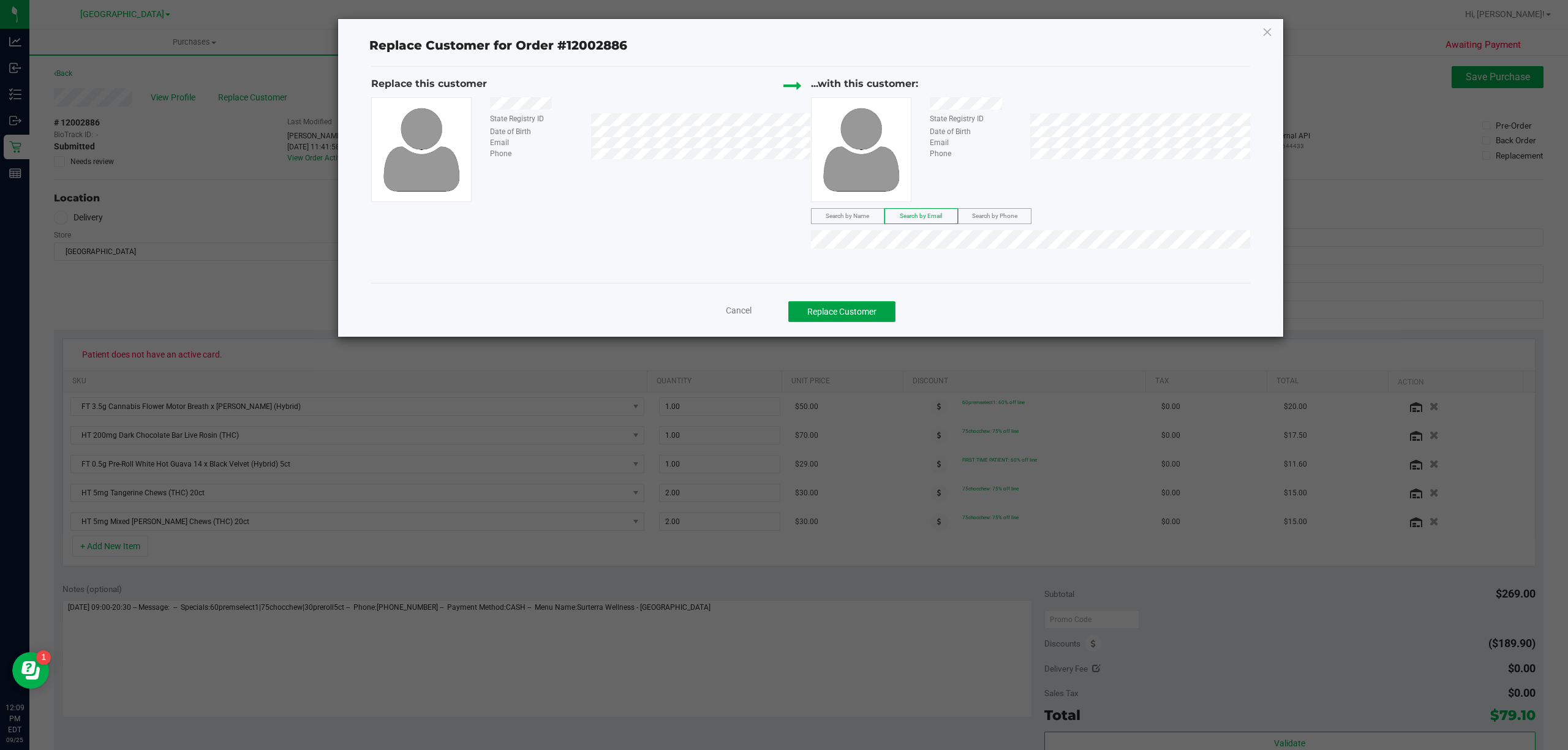
click at [863, 307] on button "Replace Customer" at bounding box center [842, 312] width 108 height 21
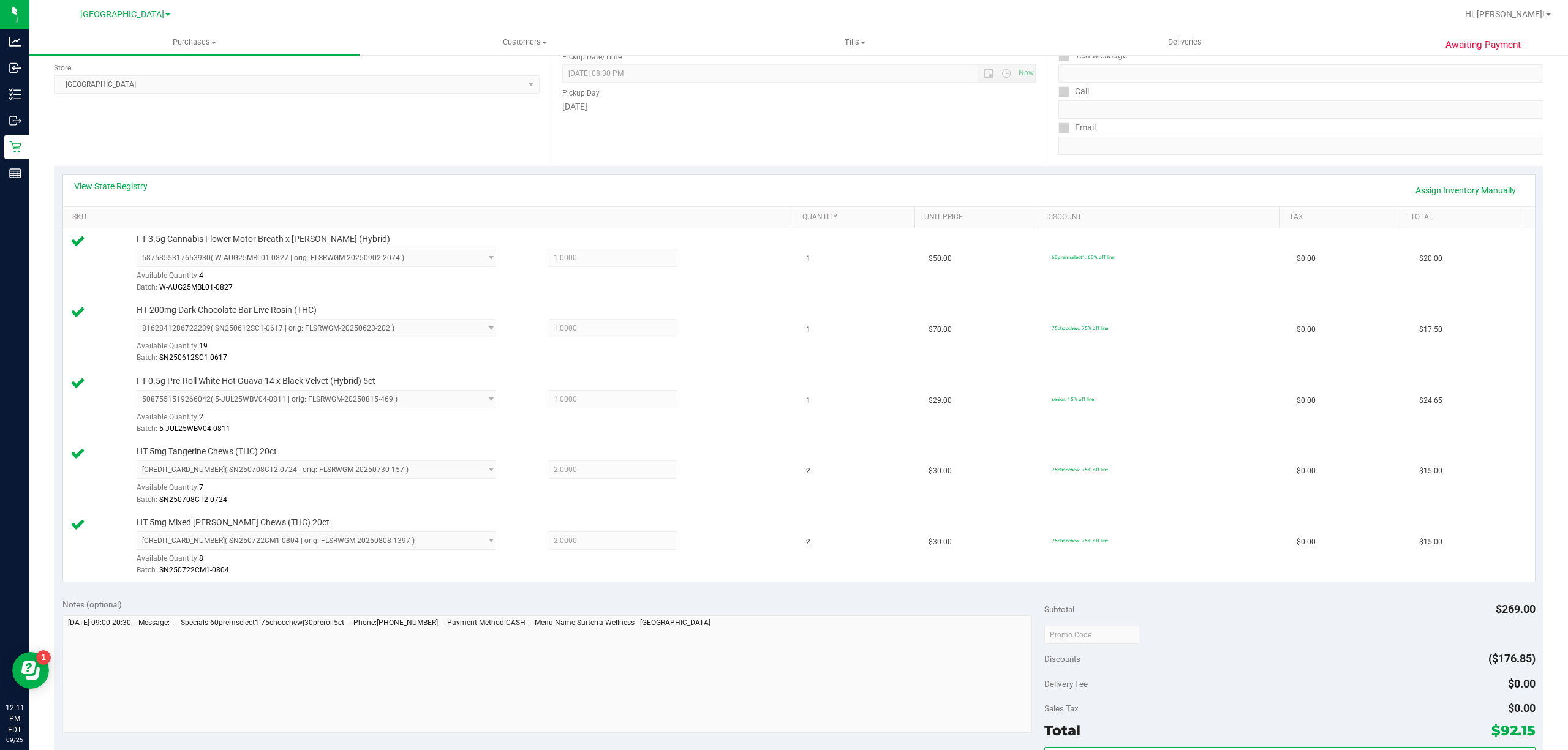
scroll to position [327, 0]
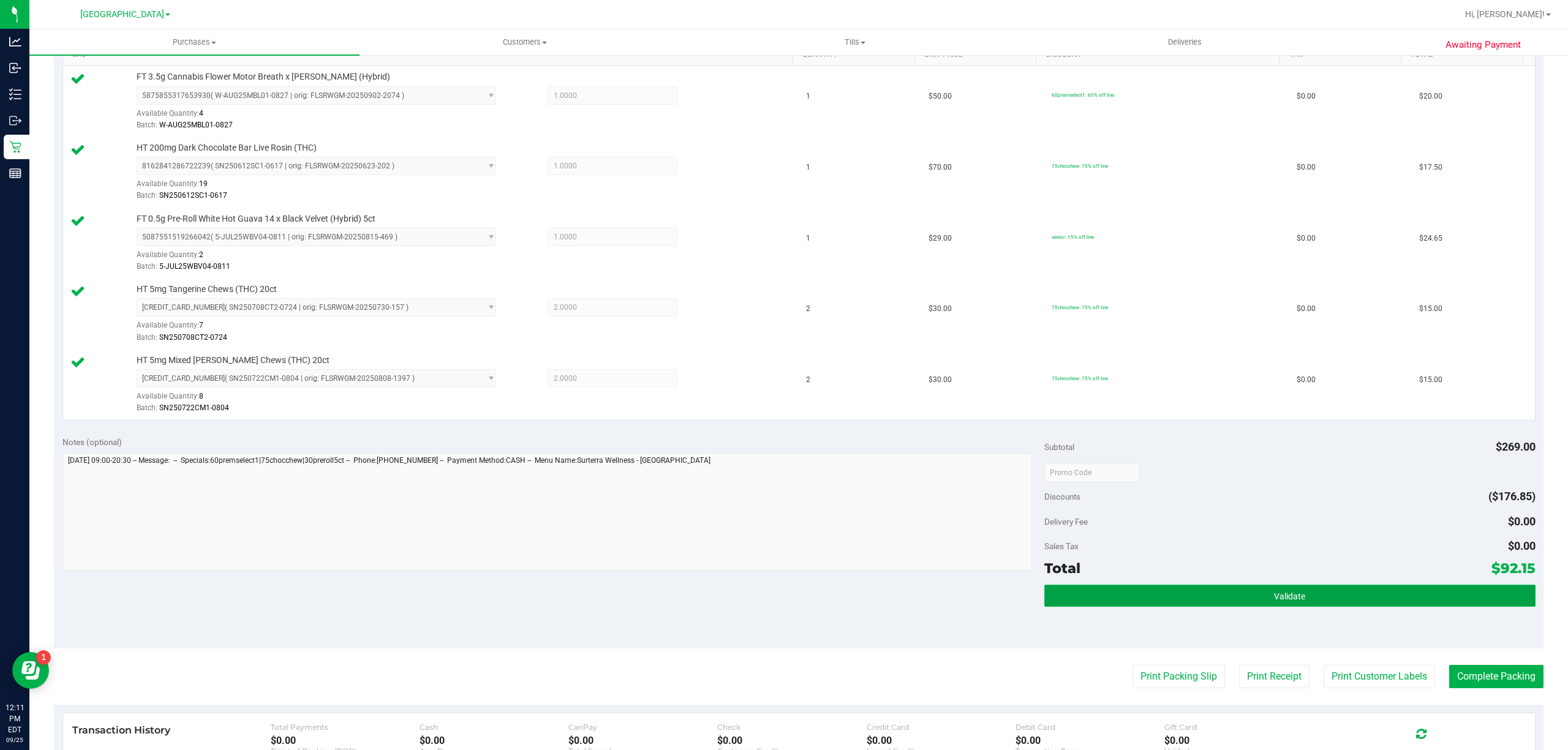
click at [1202, 592] on button "Validate" at bounding box center [1290, 596] width 491 height 22
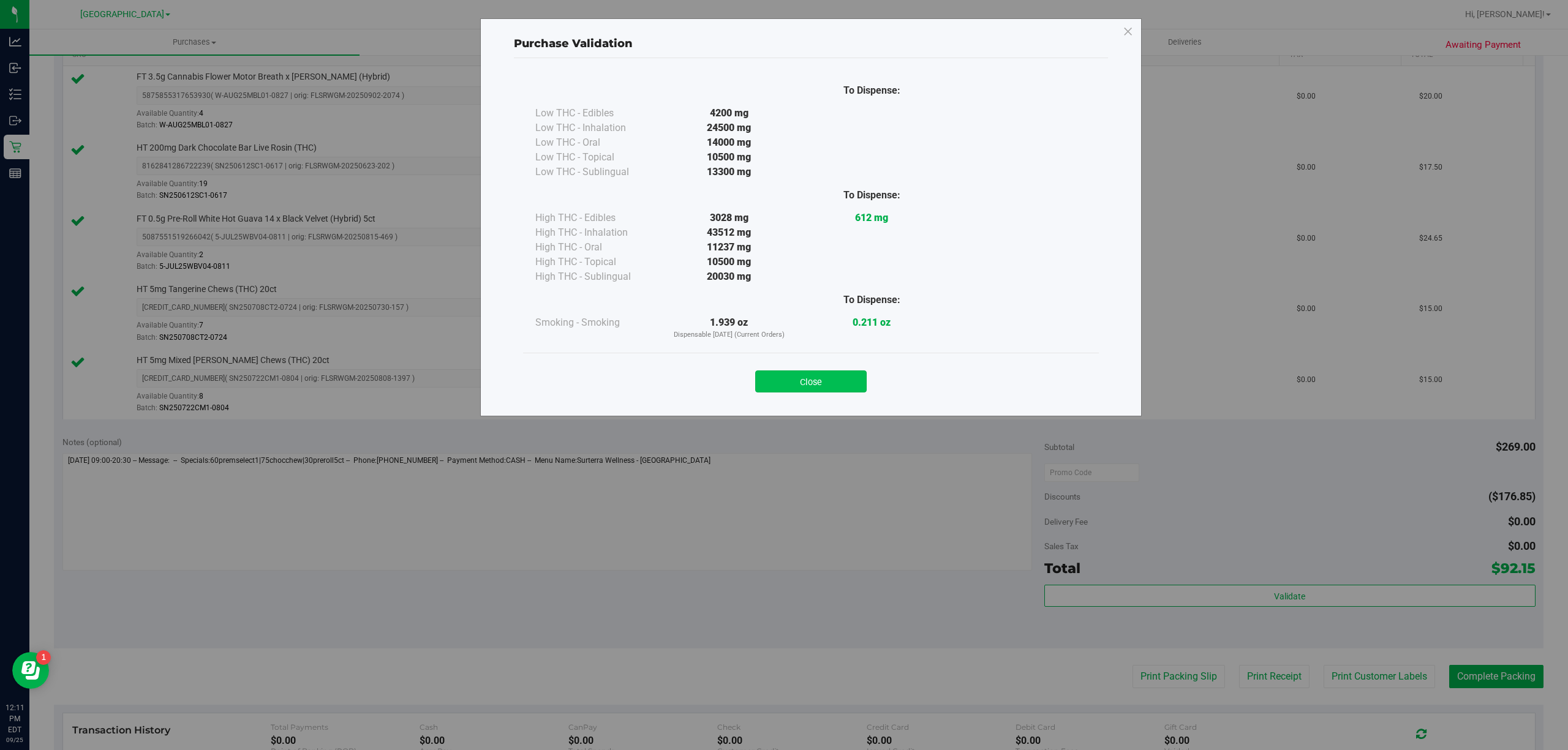
click at [851, 383] on button "Close" at bounding box center [811, 382] width 112 height 22
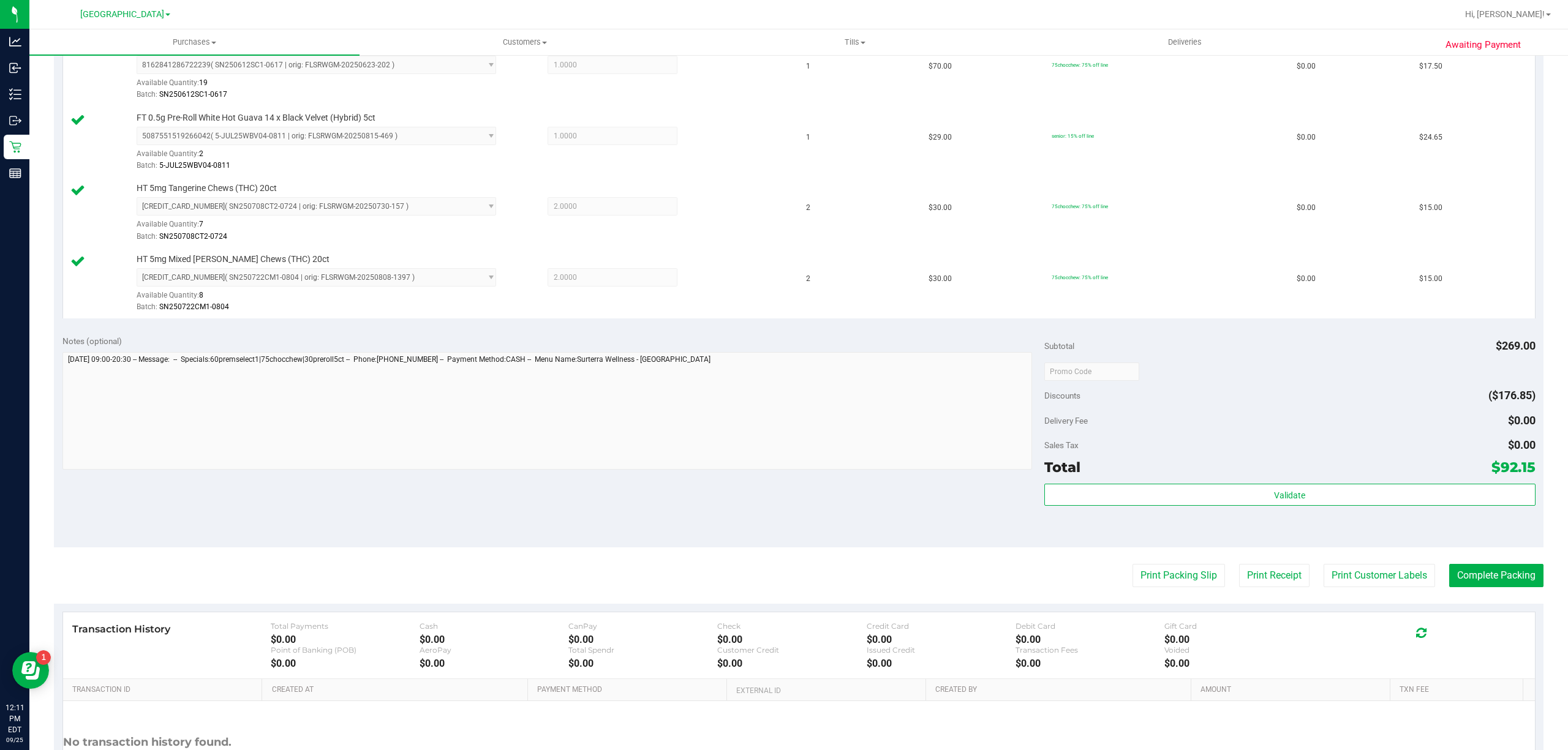
scroll to position [539, 0]
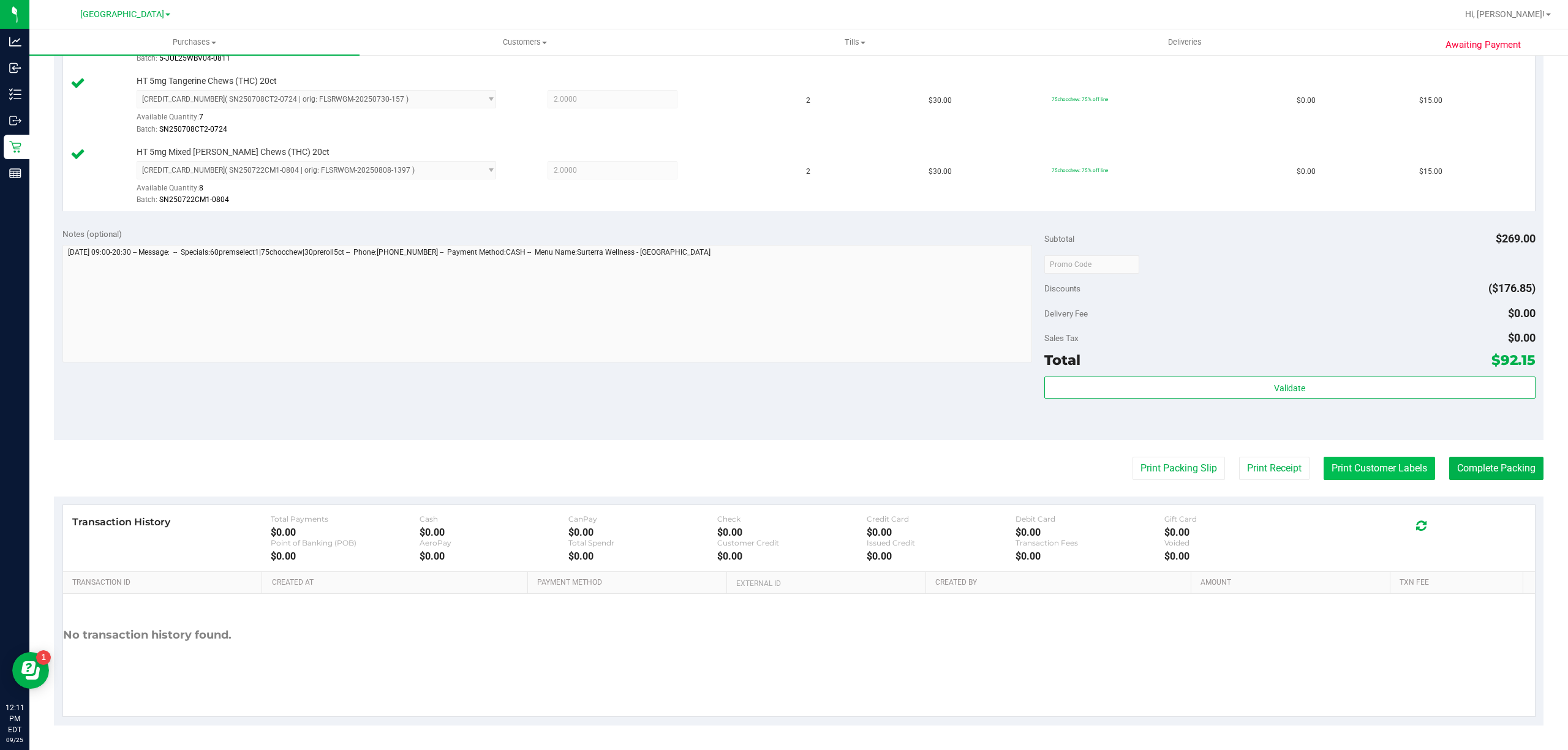
click at [1370, 459] on button "Print Customer Labels" at bounding box center [1380, 468] width 112 height 23
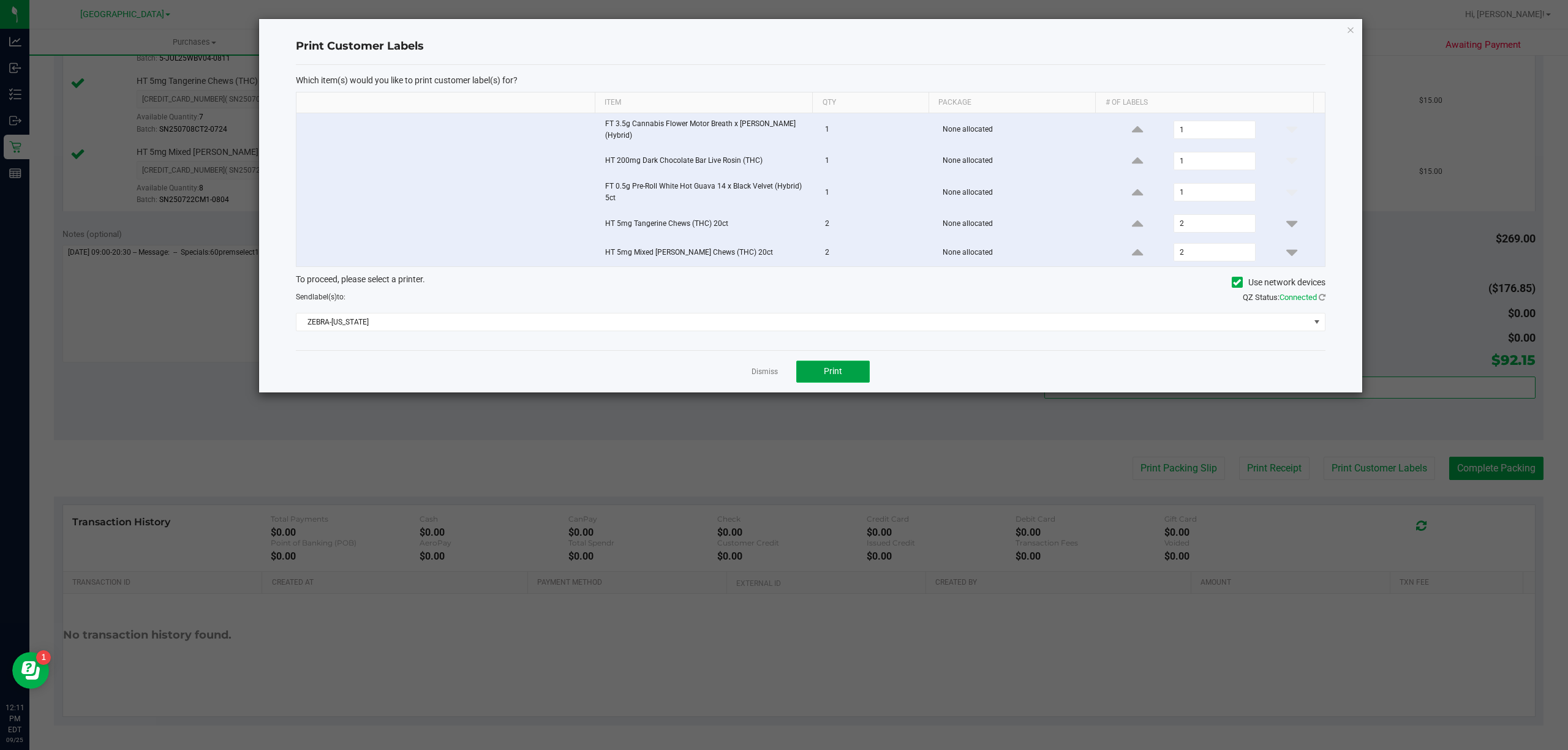
click at [826, 362] on button "Print" at bounding box center [833, 372] width 73 height 22
click at [763, 368] on link "Dismiss" at bounding box center [765, 372] width 27 height 10
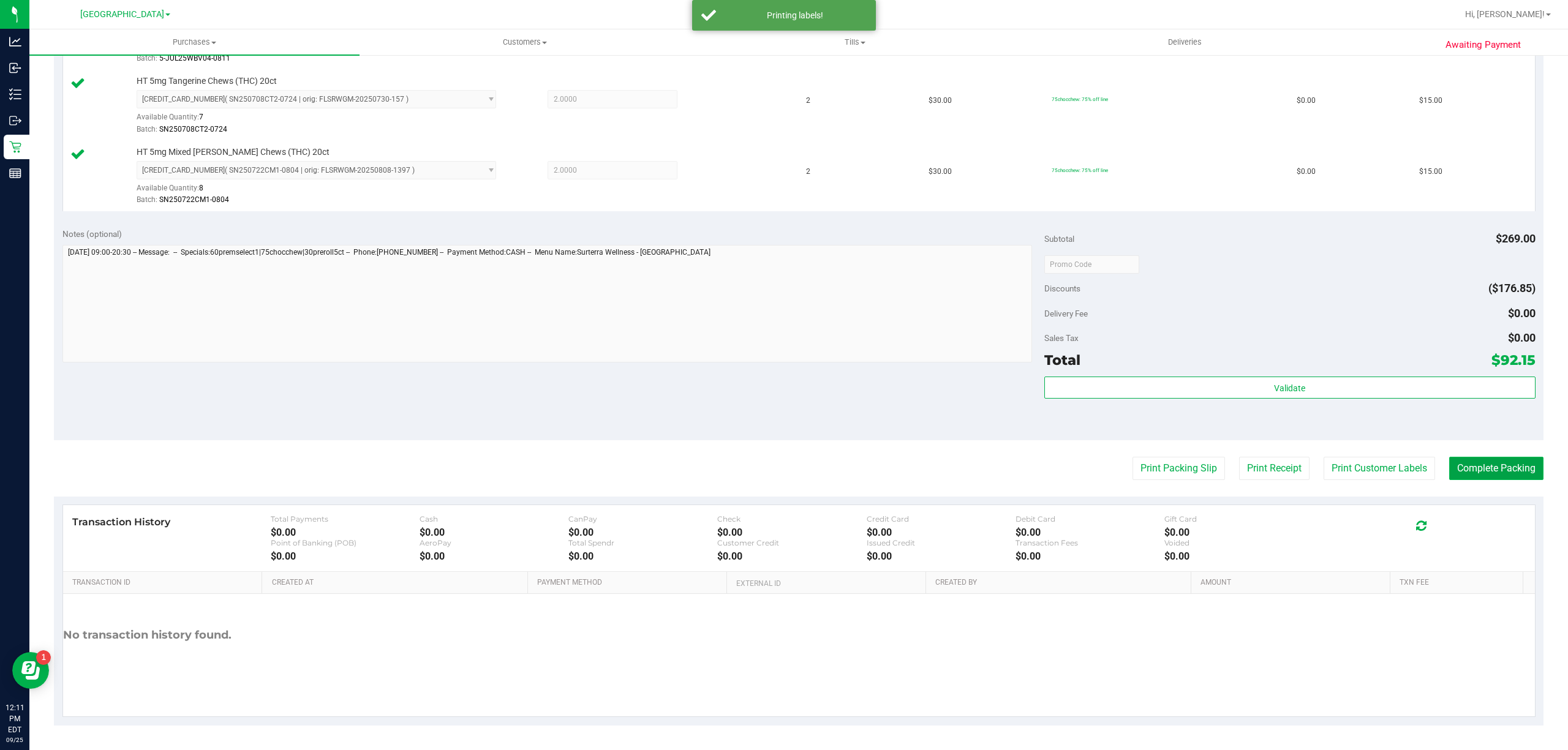
click at [1512, 475] on button "Complete Packing" at bounding box center [1496, 468] width 94 height 23
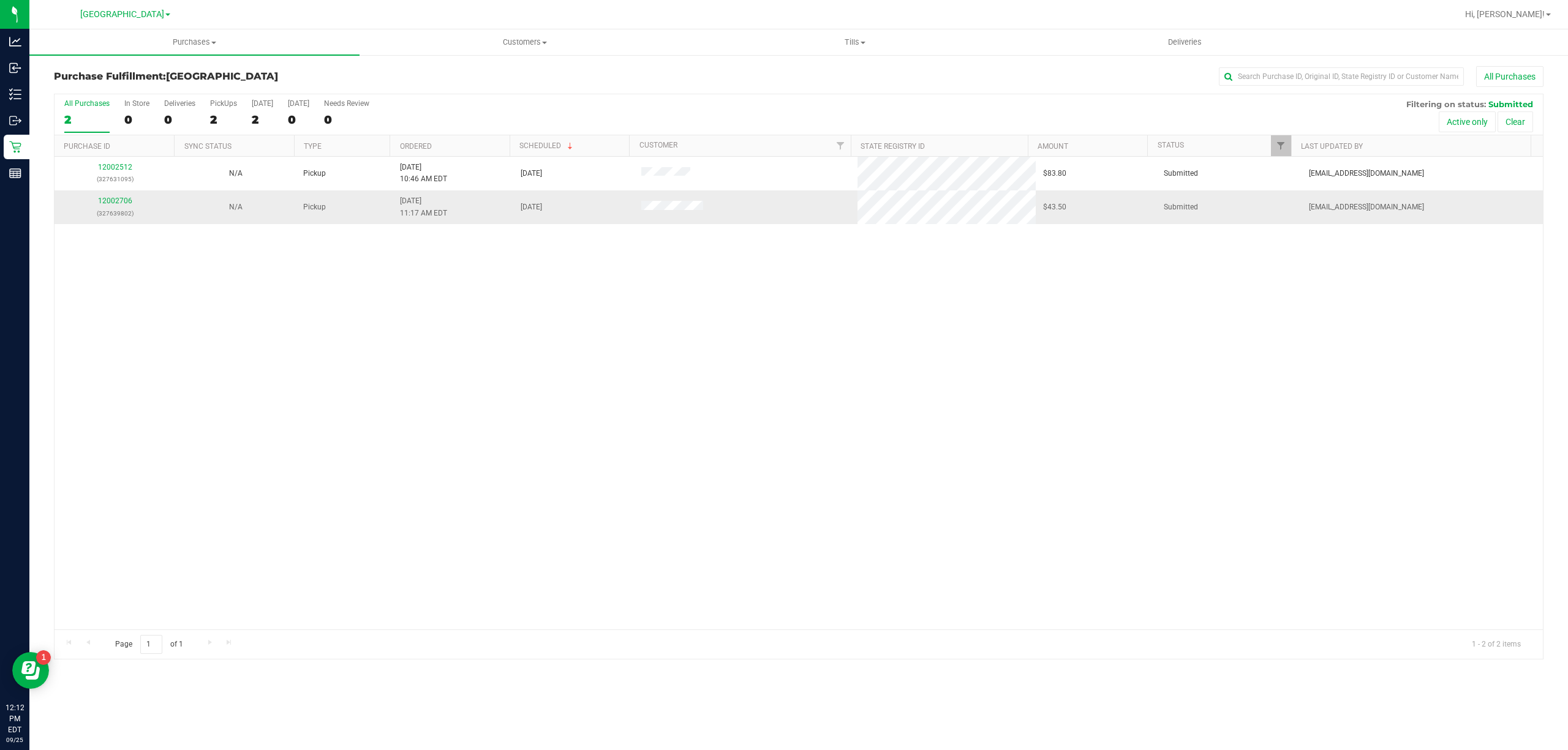
click at [126, 197] on div "12002706 (327639802)" at bounding box center [114, 207] width 106 height 23
click at [115, 197] on div "12002706 (327639802)" at bounding box center [114, 207] width 106 height 23
click at [114, 198] on link "12002706" at bounding box center [115, 201] width 34 height 8
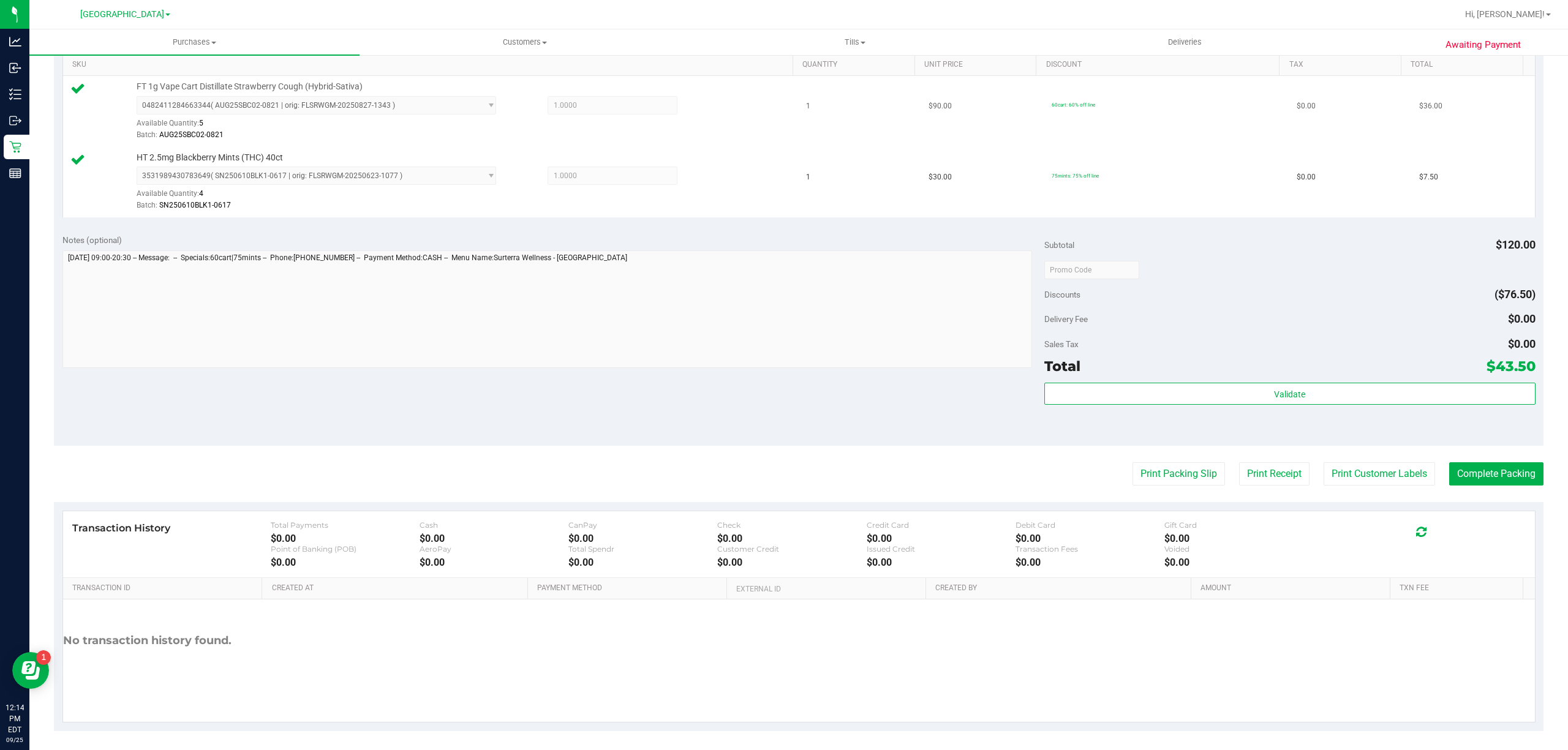
scroll to position [324, 0]
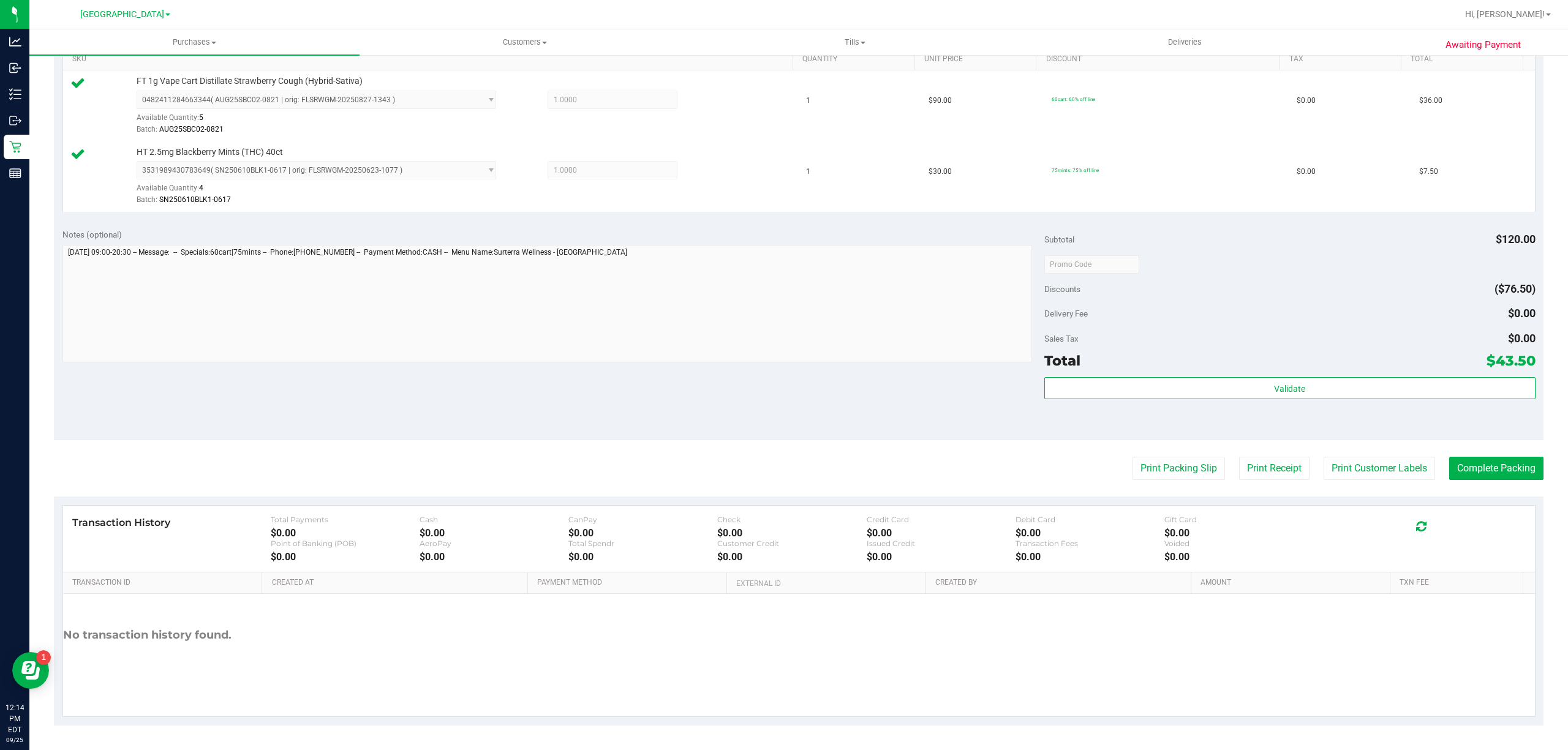
click at [1190, 368] on div "Total $43.50" at bounding box center [1290, 361] width 491 height 22
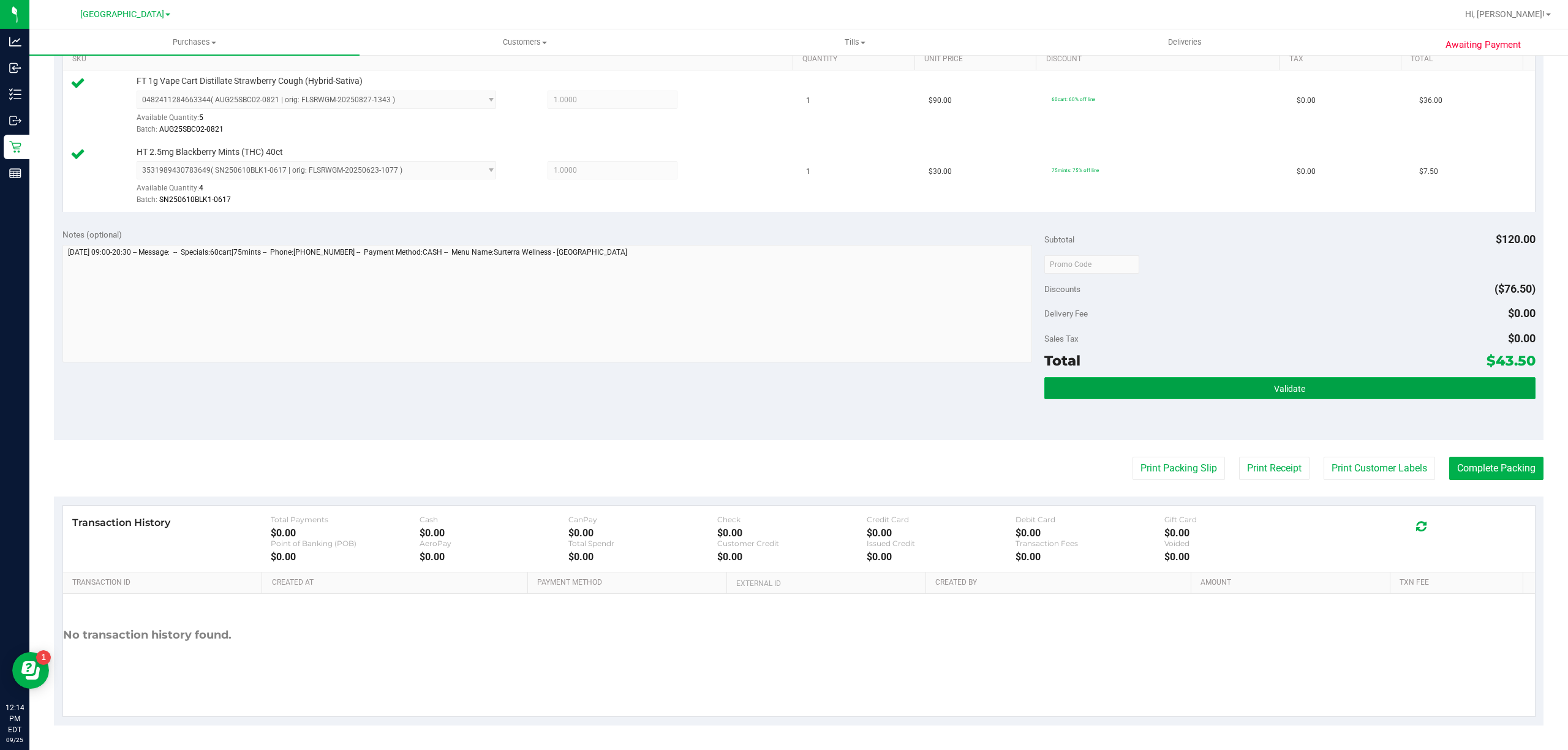
click at [1191, 378] on button "Validate" at bounding box center [1290, 388] width 491 height 22
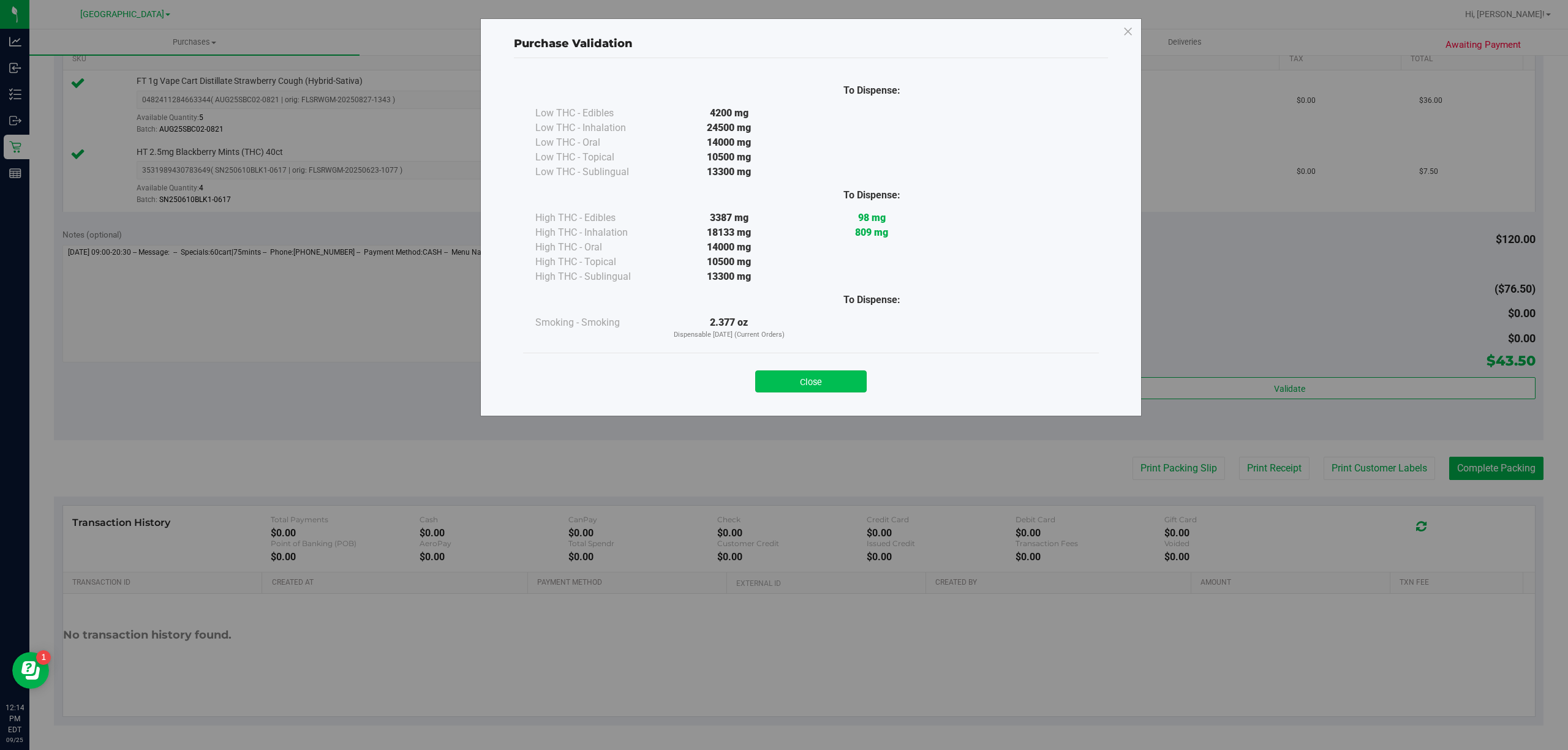
click at [769, 388] on button "Close" at bounding box center [811, 382] width 112 height 22
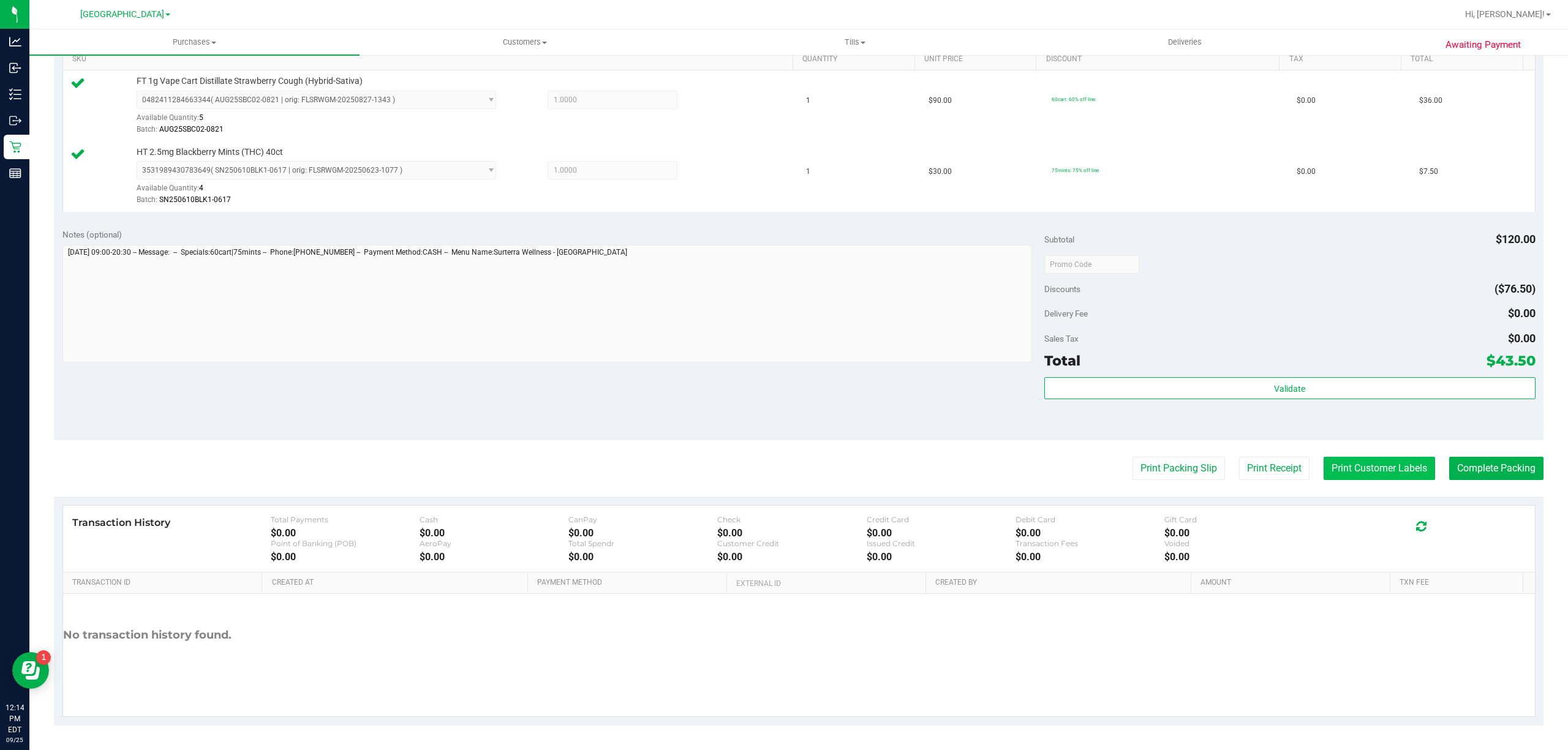
click at [1324, 478] on button "Print Customer Labels" at bounding box center [1380, 468] width 112 height 23
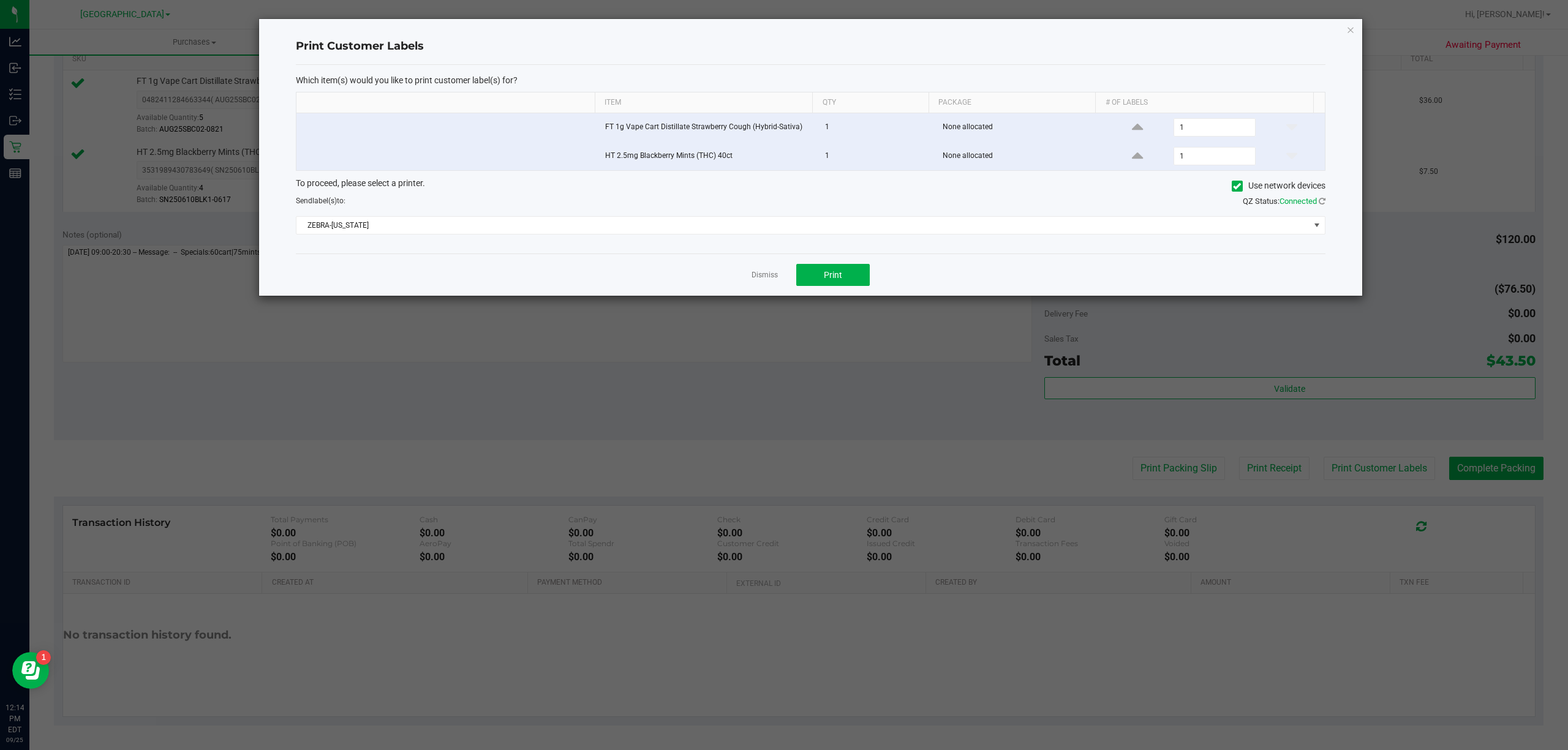
click at [778, 278] on div "Dismiss Print" at bounding box center [810, 274] width 1029 height 42
click at [829, 284] on button "Print" at bounding box center [833, 275] width 73 height 22
click at [769, 276] on link "Dismiss" at bounding box center [765, 275] width 27 height 10
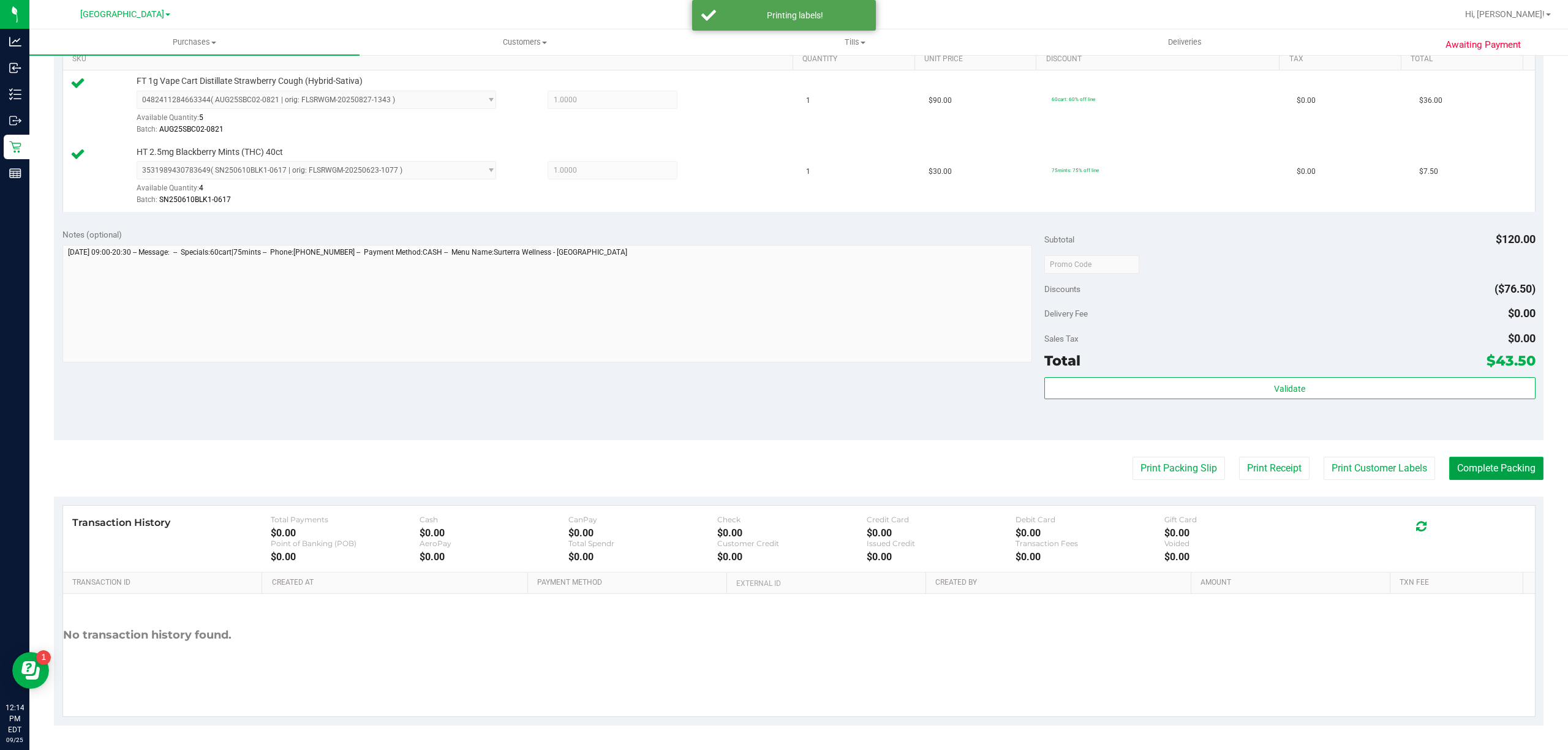
click at [1485, 473] on button "Complete Packing" at bounding box center [1496, 468] width 94 height 23
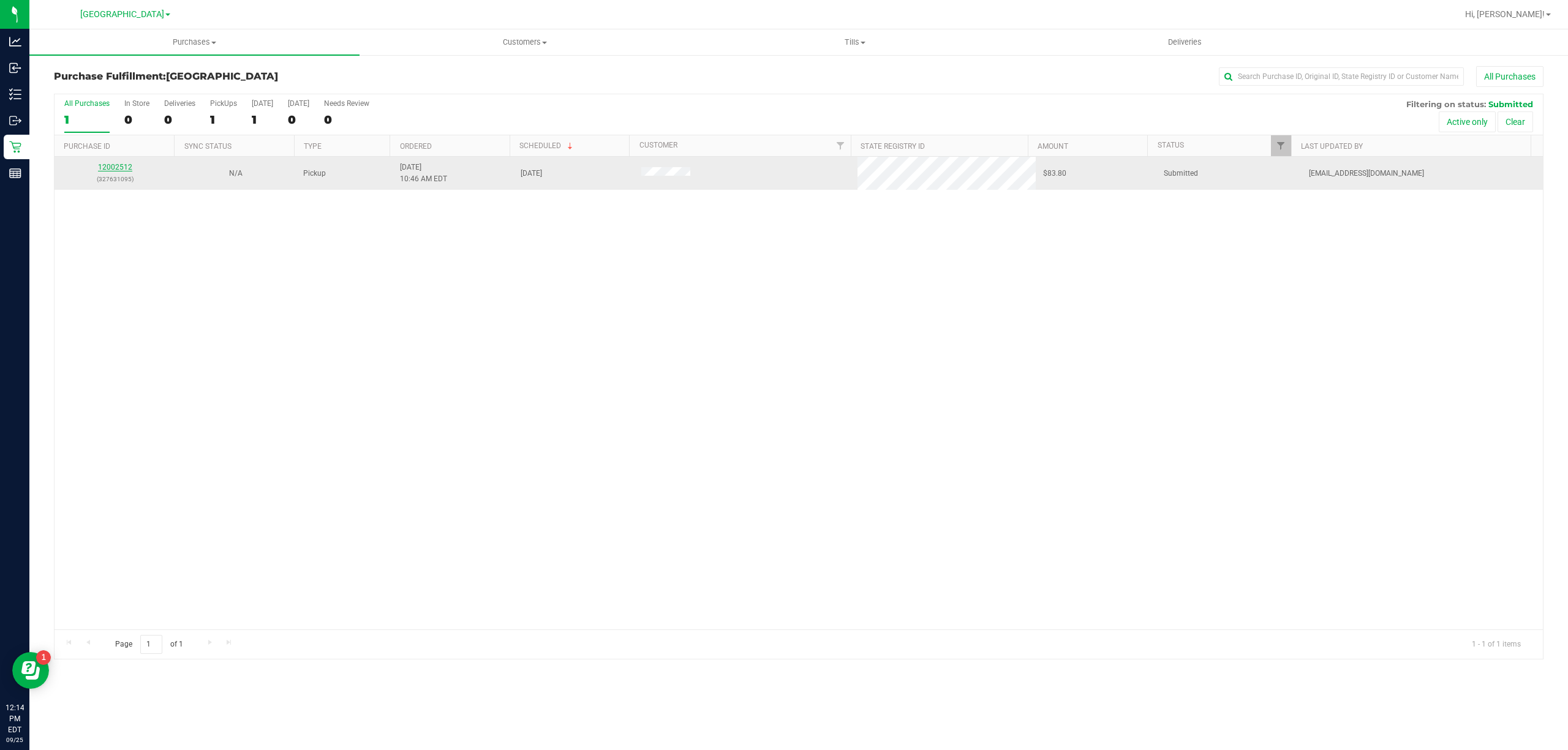
click at [119, 168] on link "12002512" at bounding box center [115, 167] width 34 height 8
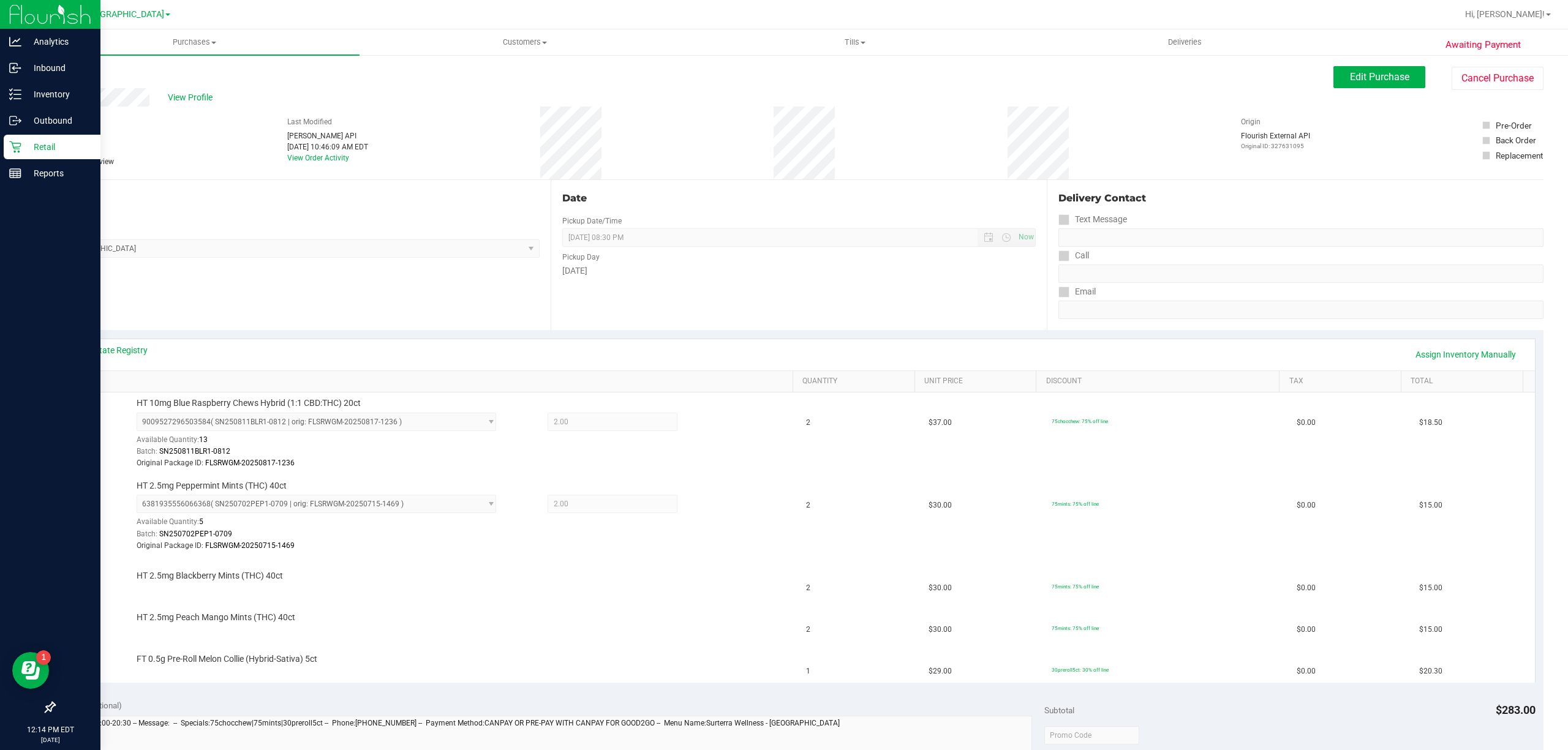
click at [37, 148] on p "Retail" at bounding box center [58, 148] width 73 height 15
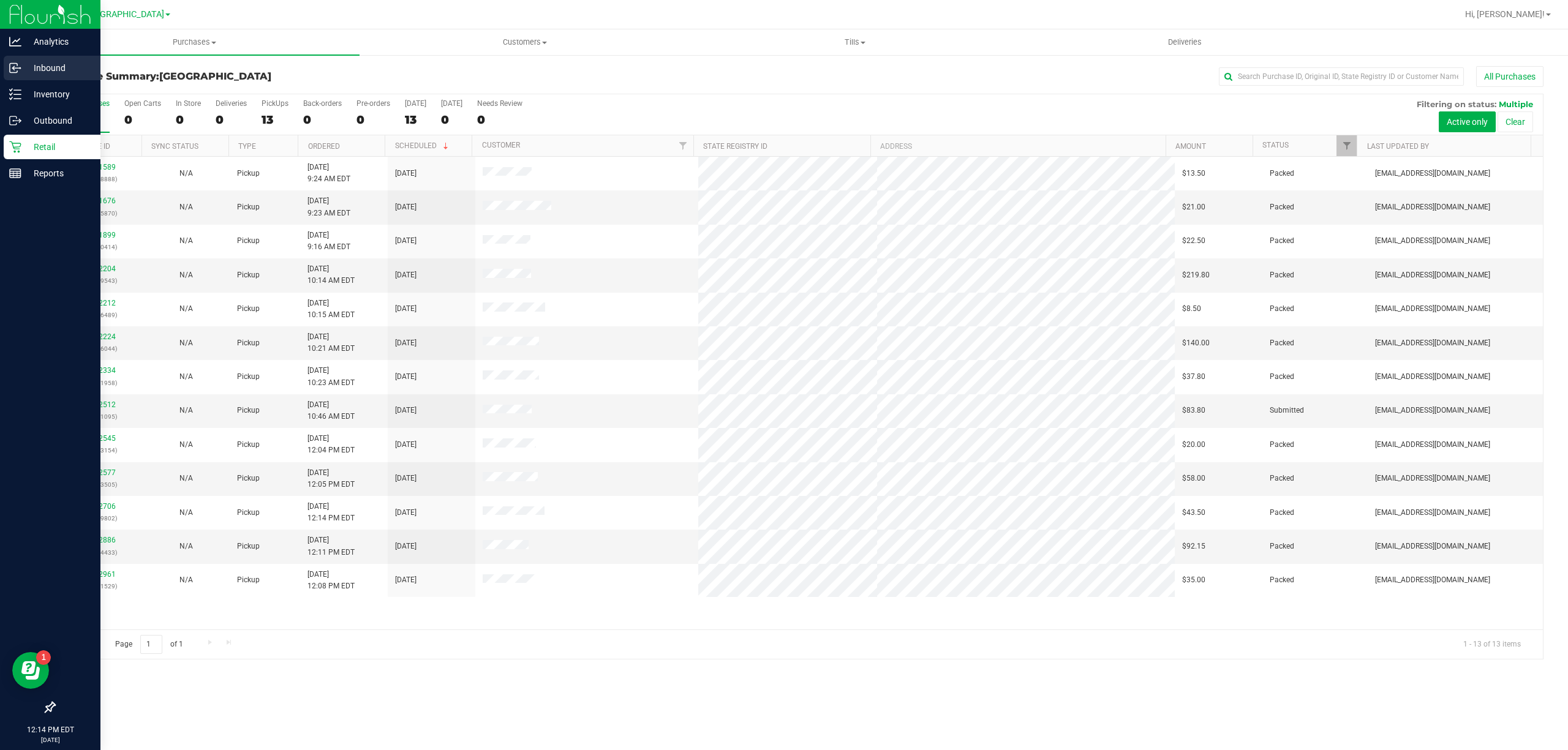
click at [41, 69] on p "Inbound" at bounding box center [58, 68] width 73 height 15
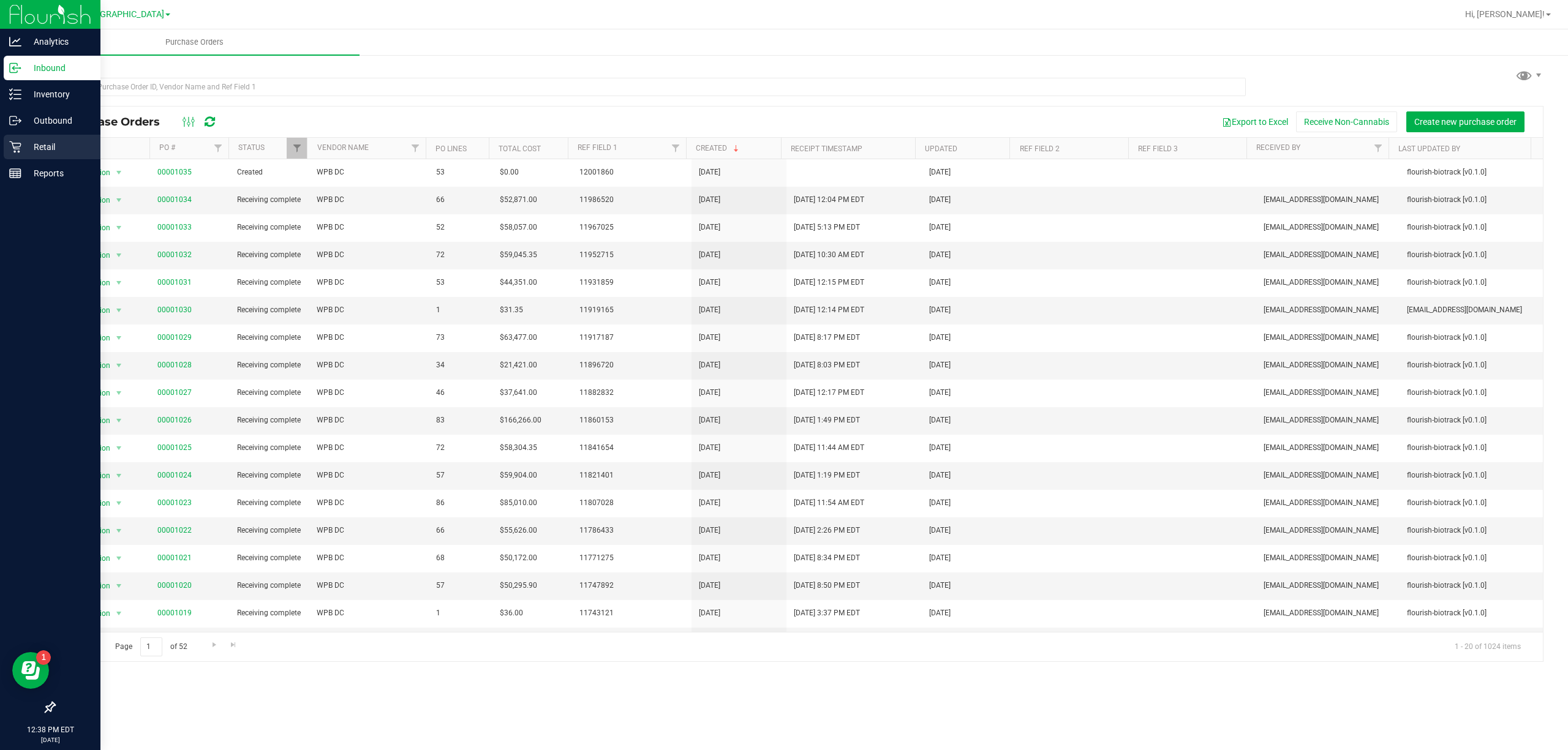
click at [13, 147] on icon at bounding box center [15, 148] width 12 height 12
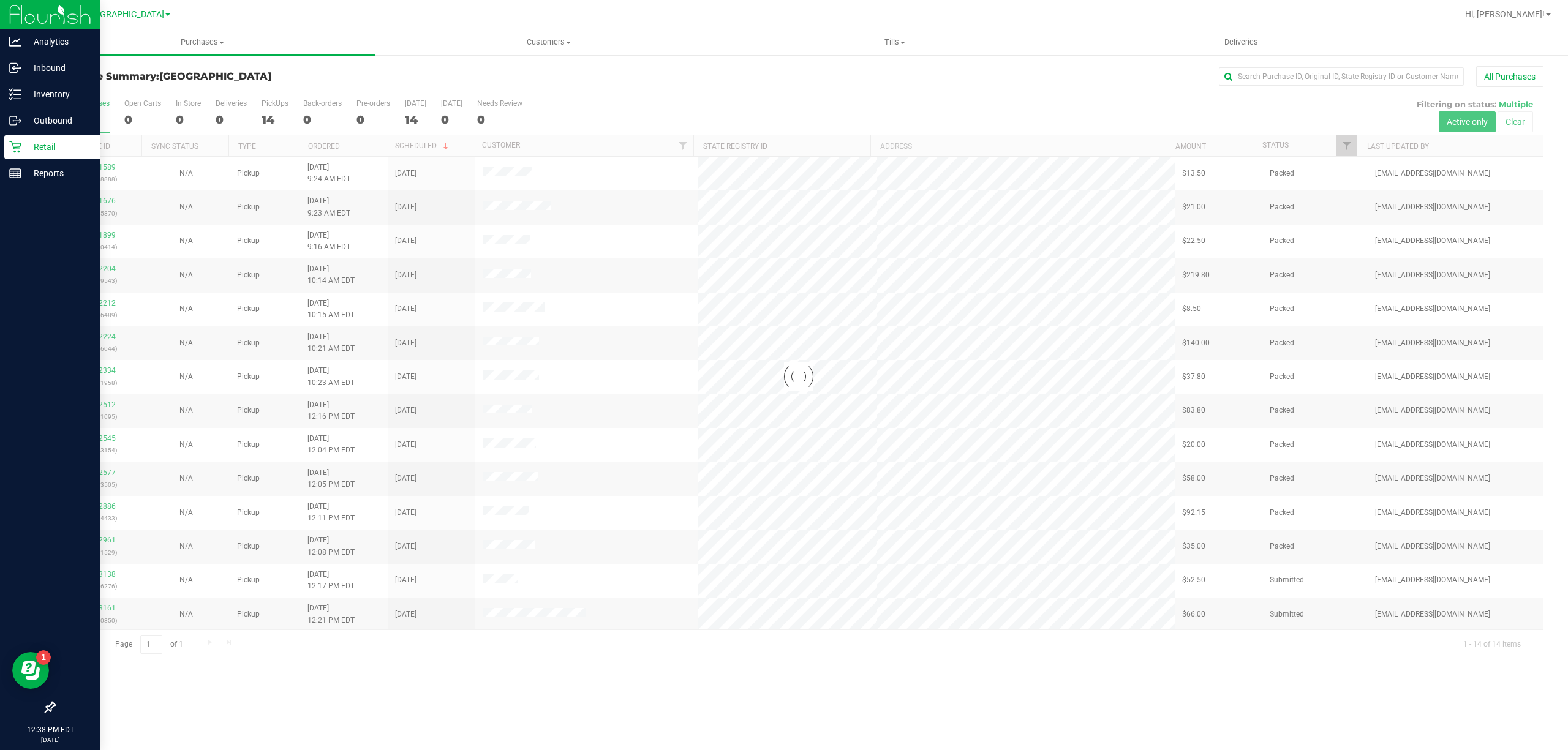
click at [1346, 148] on div at bounding box center [799, 377] width 1489 height 565
click at [1346, 145] on span "Filter" at bounding box center [1347, 146] width 10 height 10
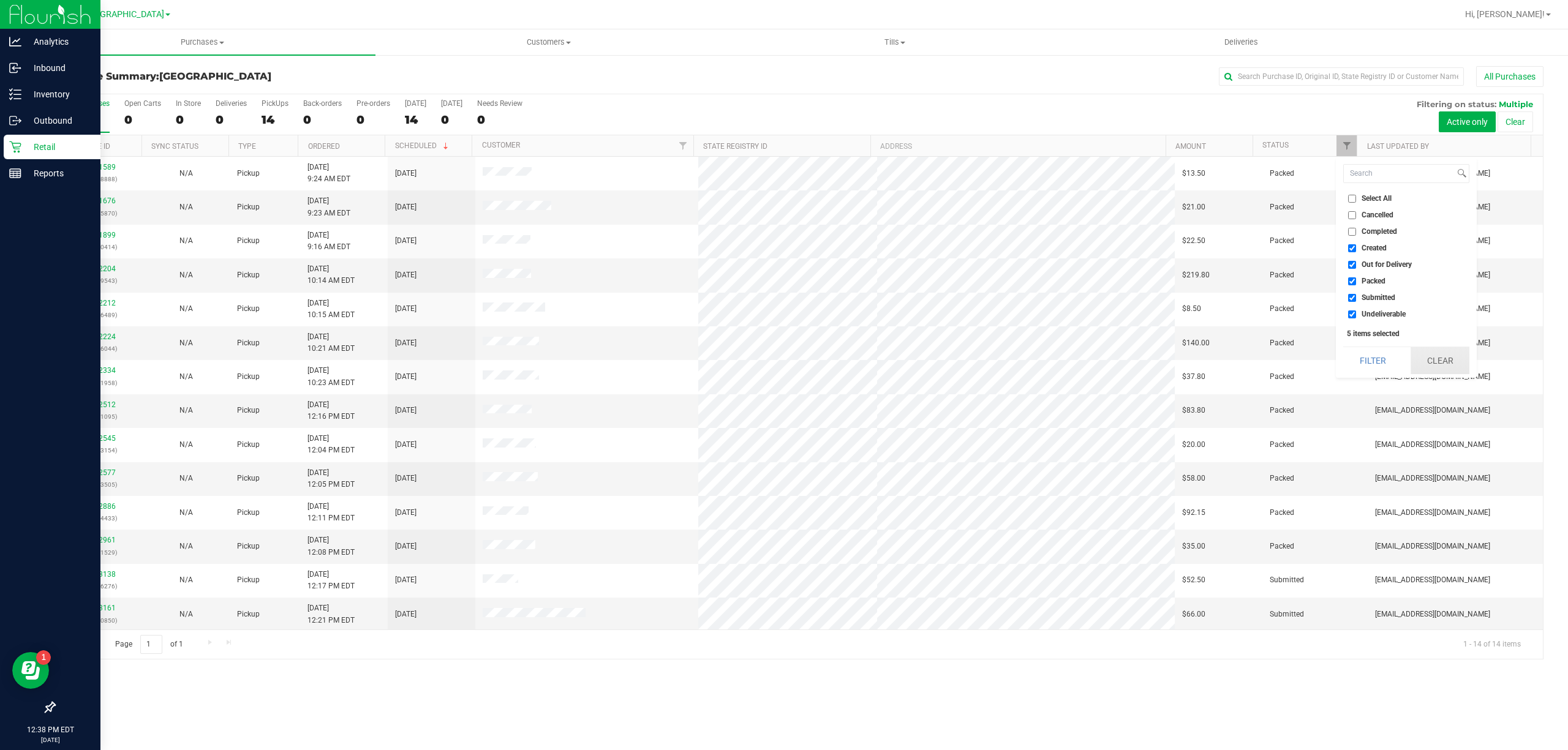
click at [1454, 362] on button "Clear" at bounding box center [1440, 361] width 59 height 27
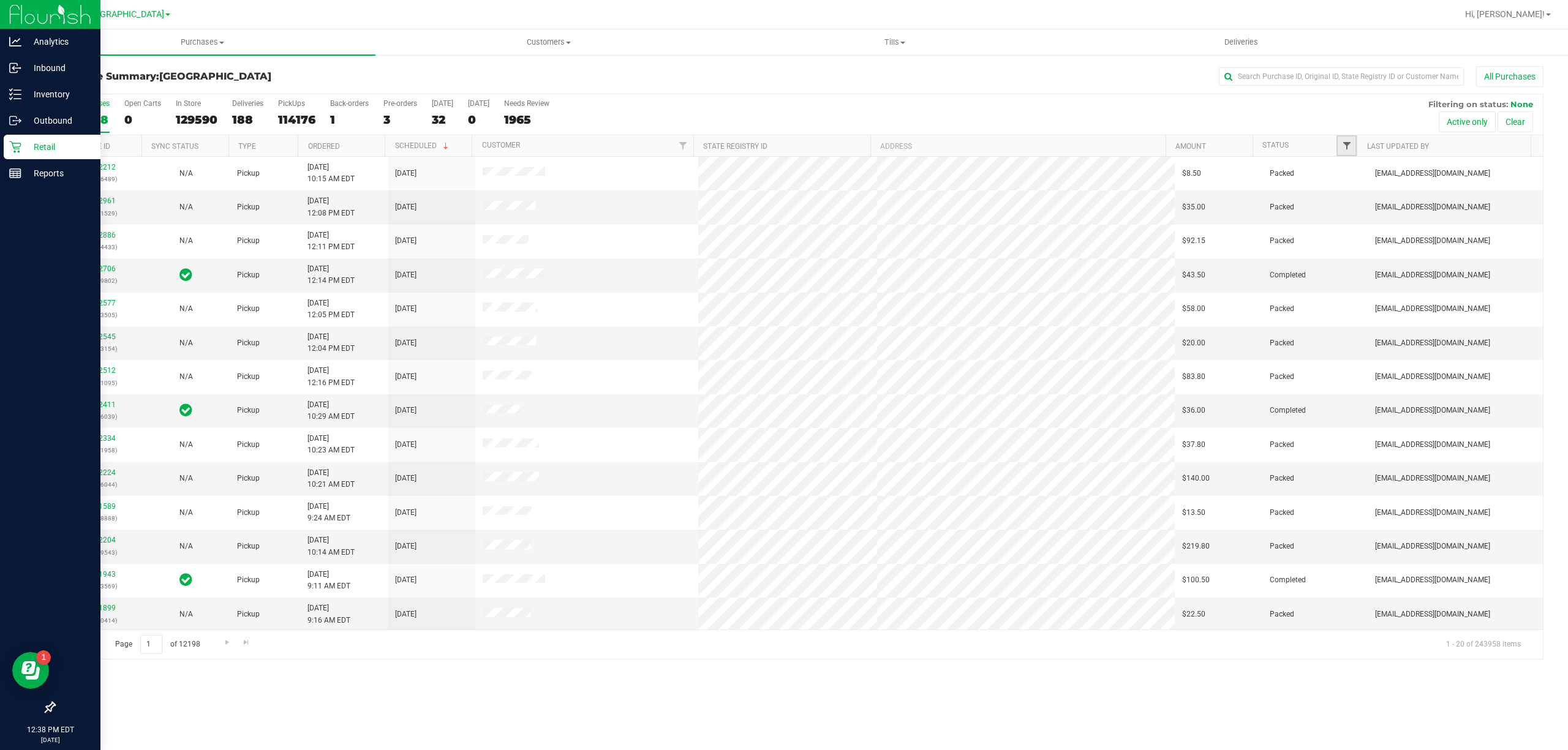
click at [1345, 149] on span "Filter" at bounding box center [1347, 146] width 10 height 10
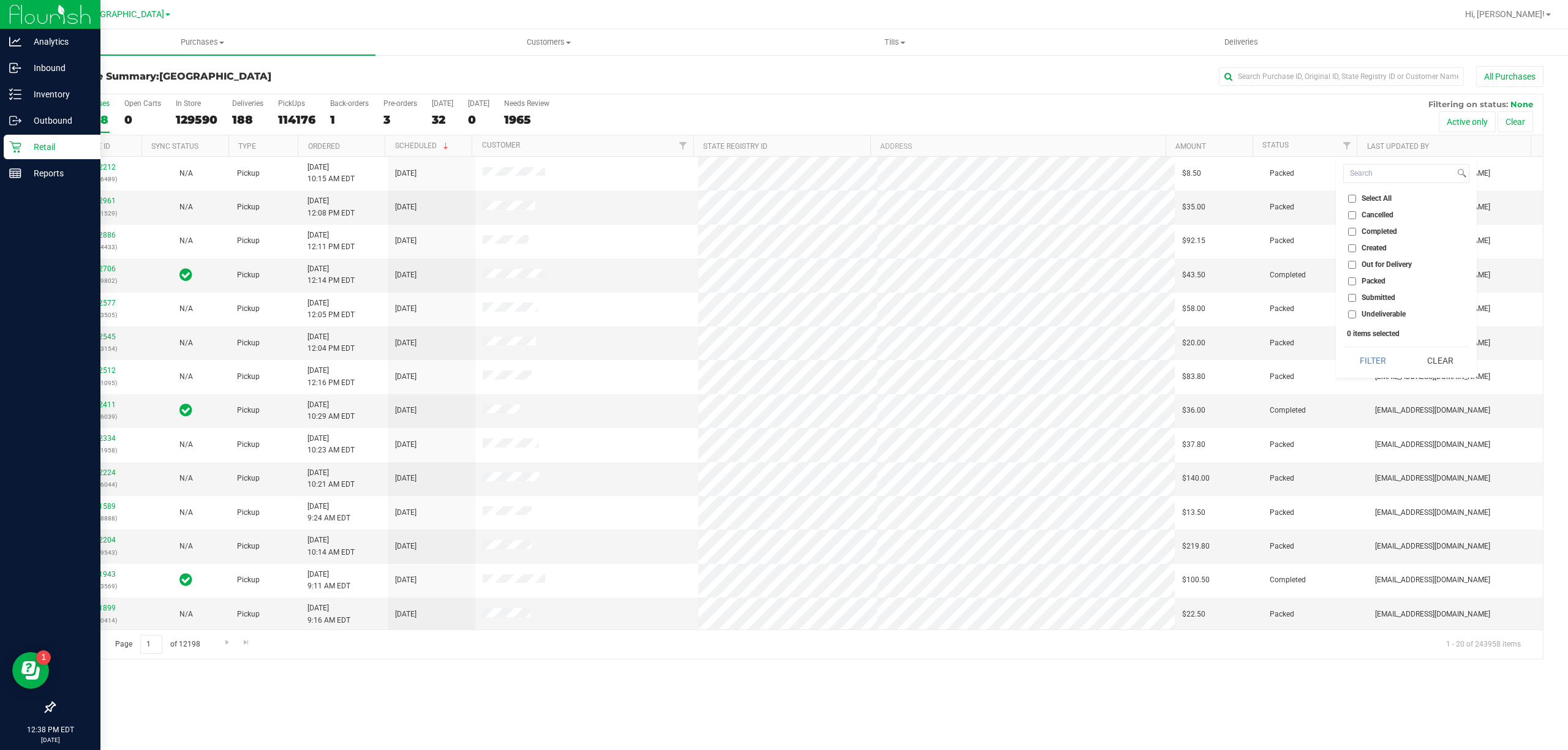
click at [1353, 295] on input "Submitted" at bounding box center [1353, 298] width 8 height 8
checkbox input "true"
click at [1360, 364] on button "Filter" at bounding box center [1373, 361] width 59 height 27
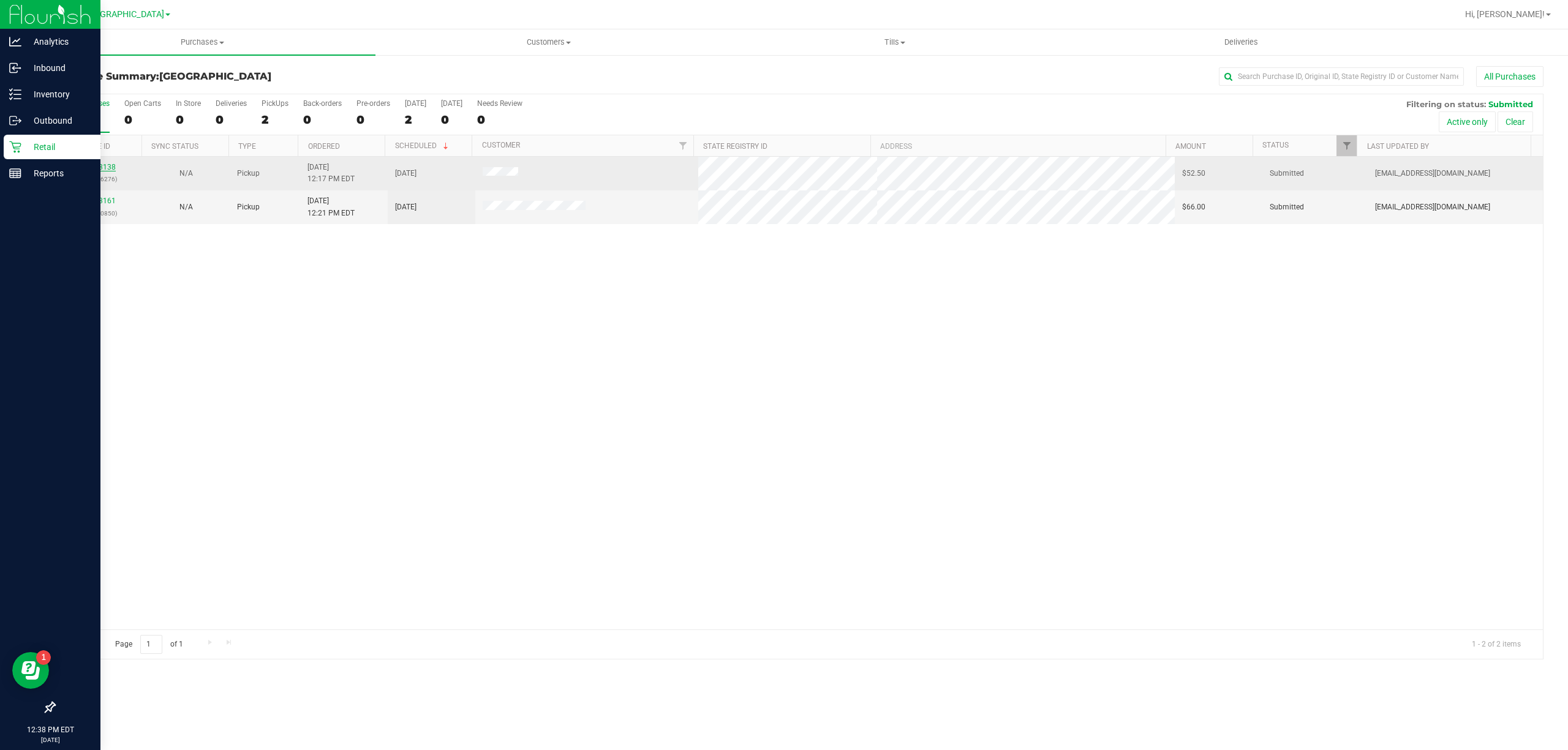
click at [92, 167] on link "12003138" at bounding box center [98, 167] width 34 height 8
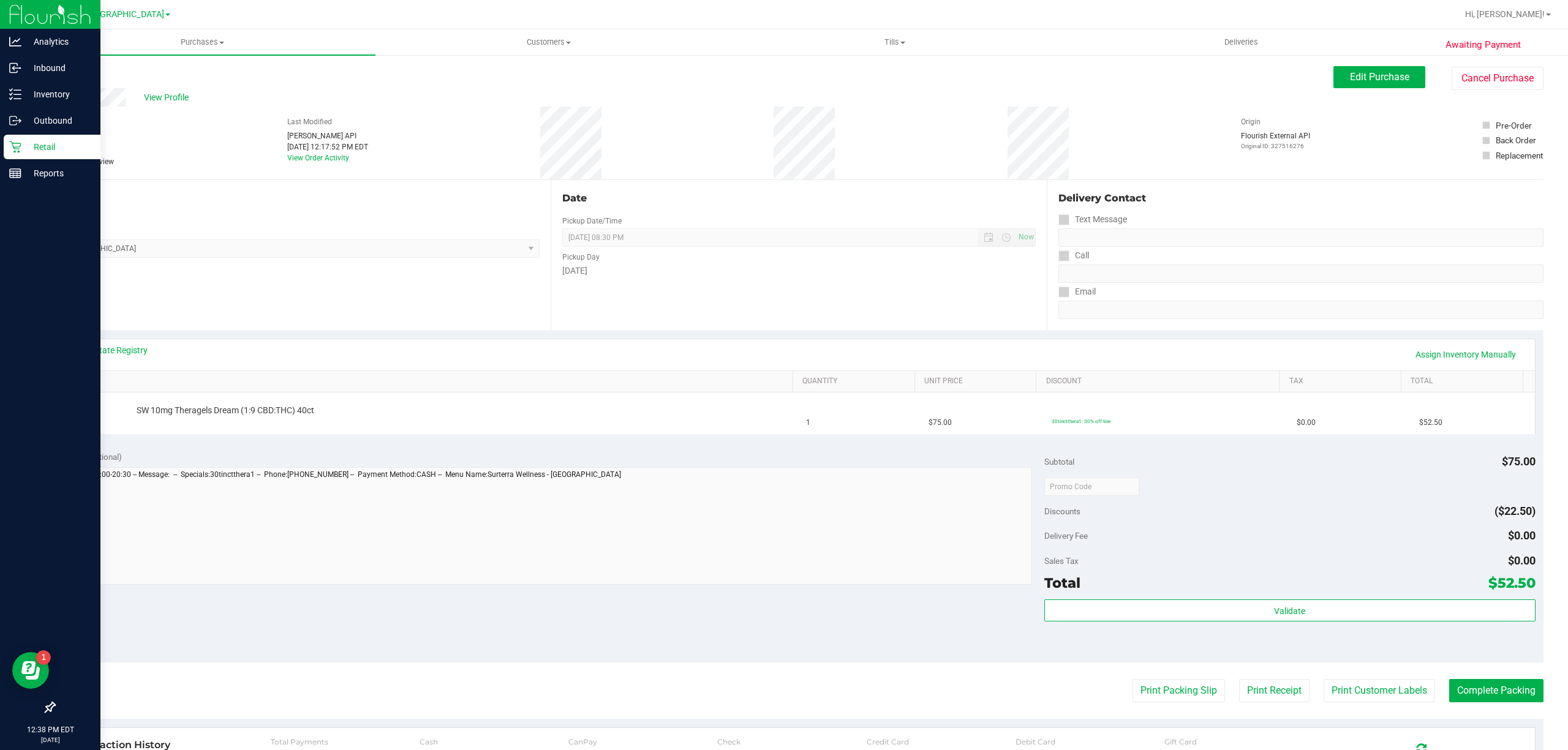
scroll to position [162, 0]
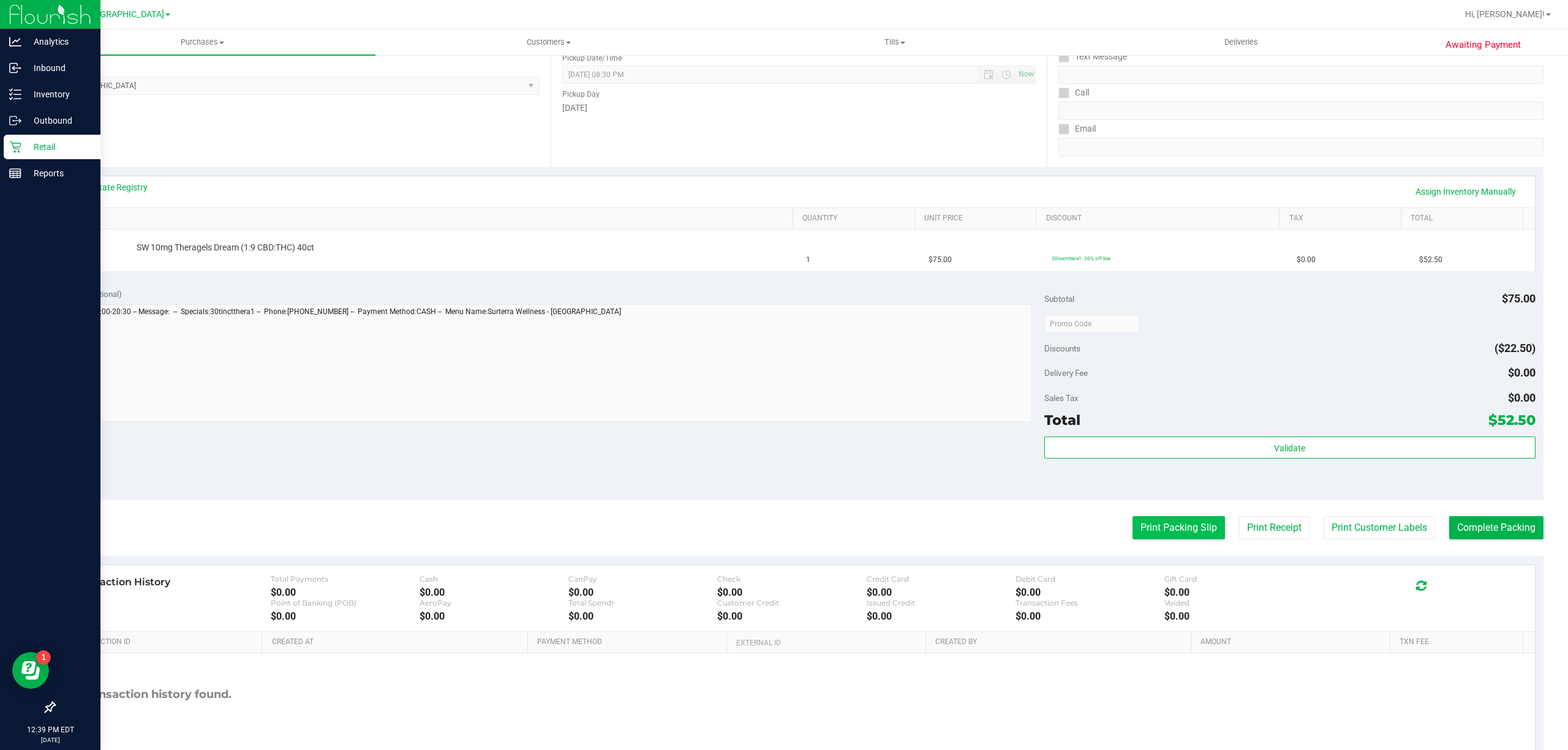
click at [1186, 529] on button "Print Packing Slip" at bounding box center [1179, 528] width 93 height 23
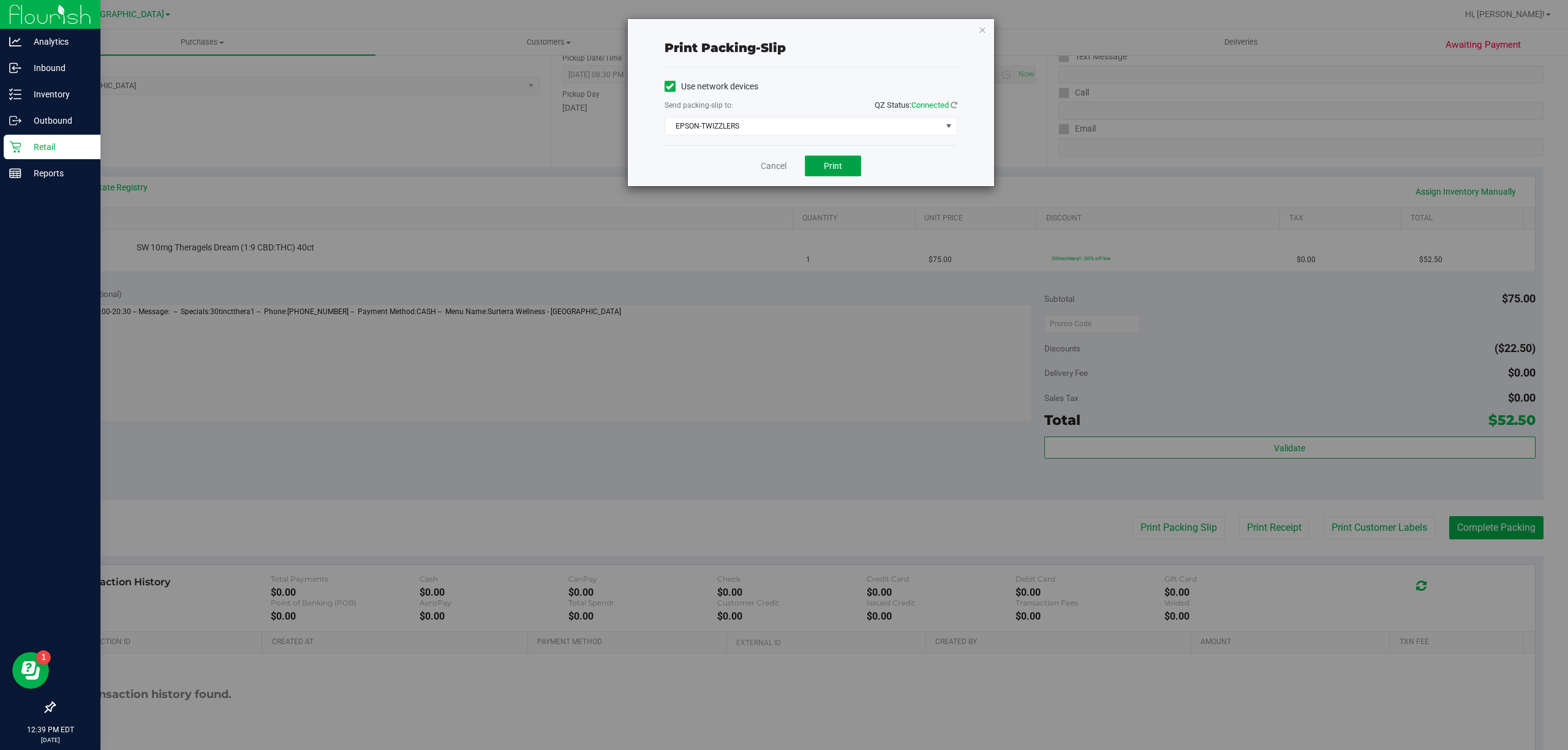
click at [844, 172] on button "Print" at bounding box center [834, 166] width 57 height 21
click at [761, 165] on link "Cancel" at bounding box center [774, 166] width 26 height 12
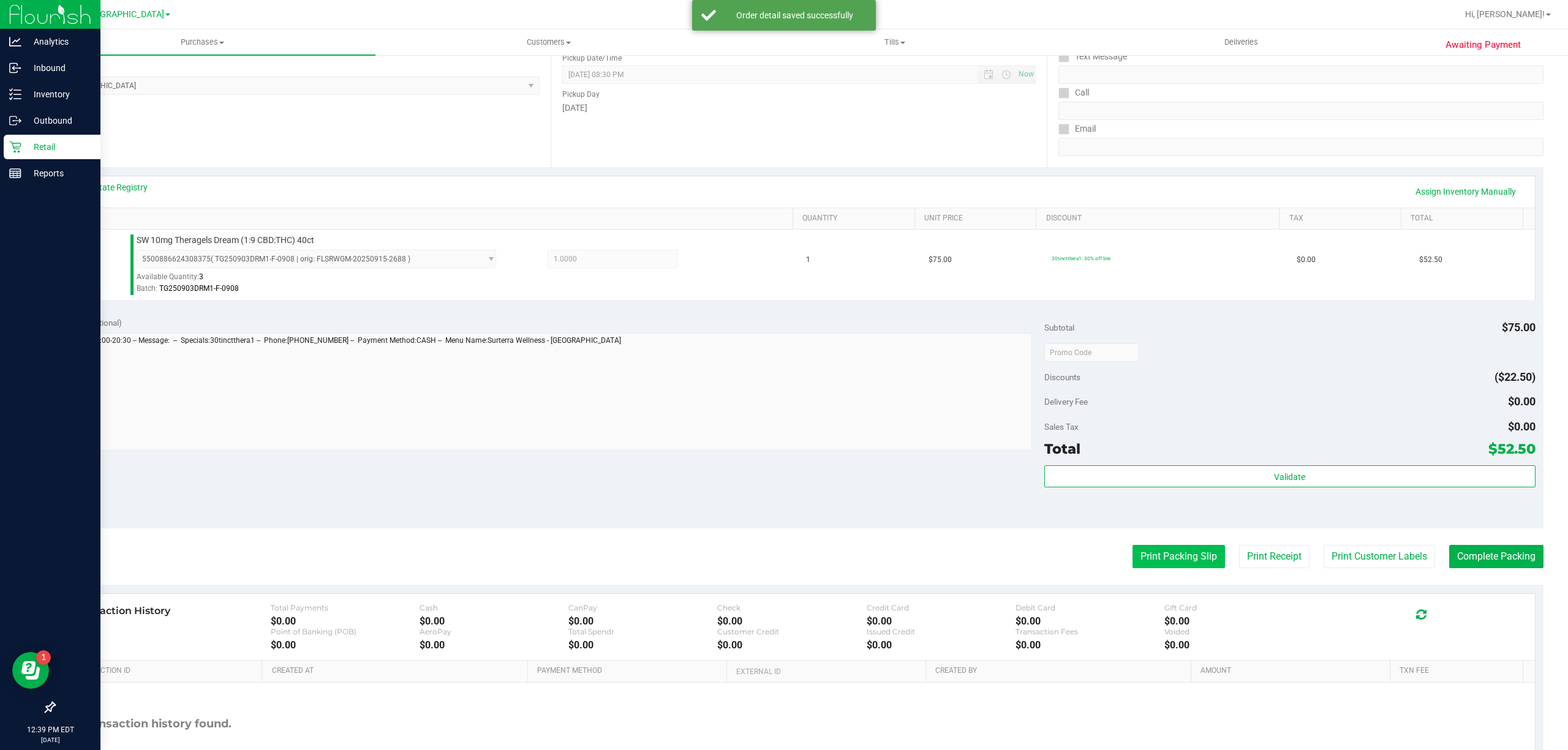
click at [1150, 563] on button "Print Packing Slip" at bounding box center [1179, 557] width 93 height 23
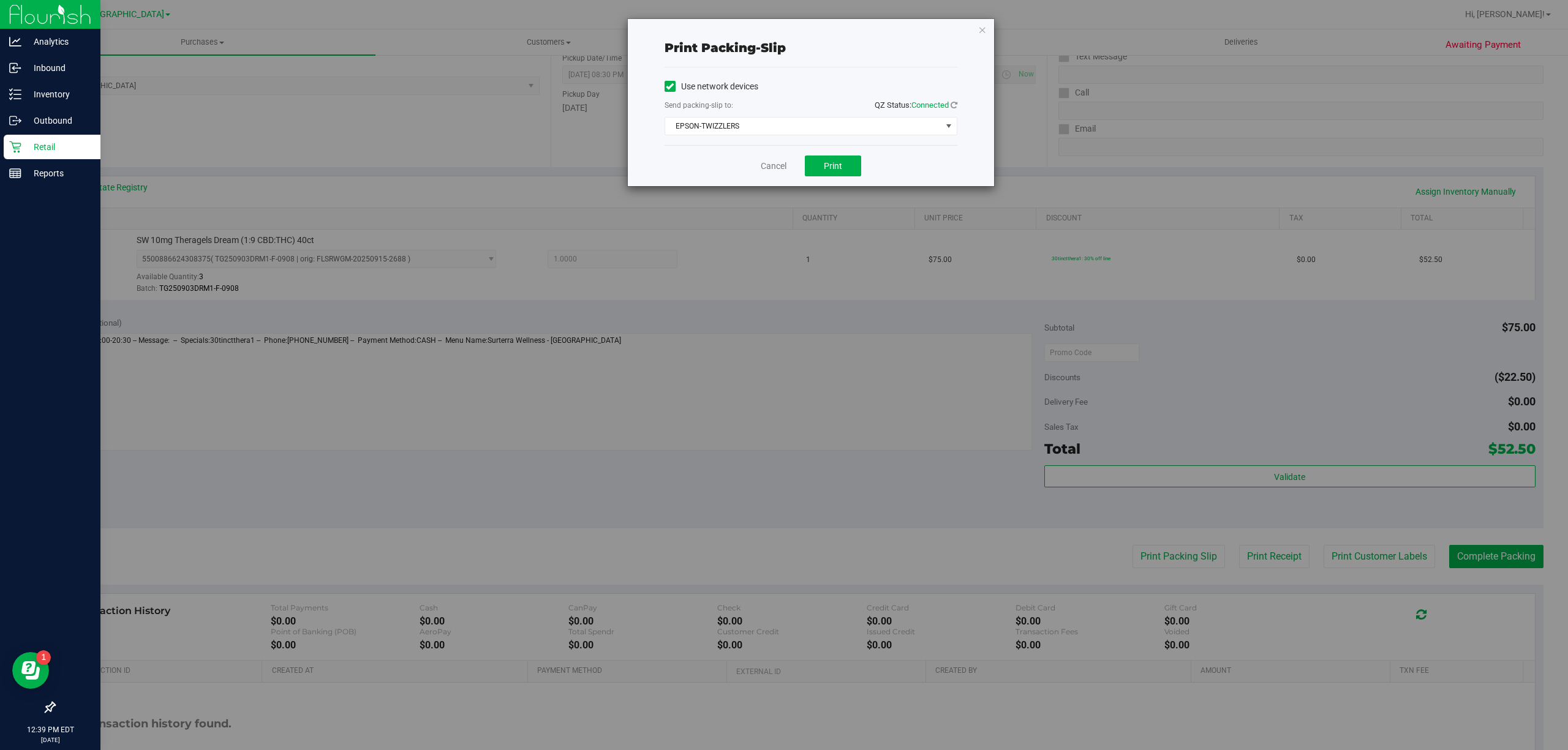
click at [778, 158] on div "Cancel Print" at bounding box center [810, 165] width 293 height 41
click at [778, 160] on link "Cancel" at bounding box center [774, 166] width 26 height 12
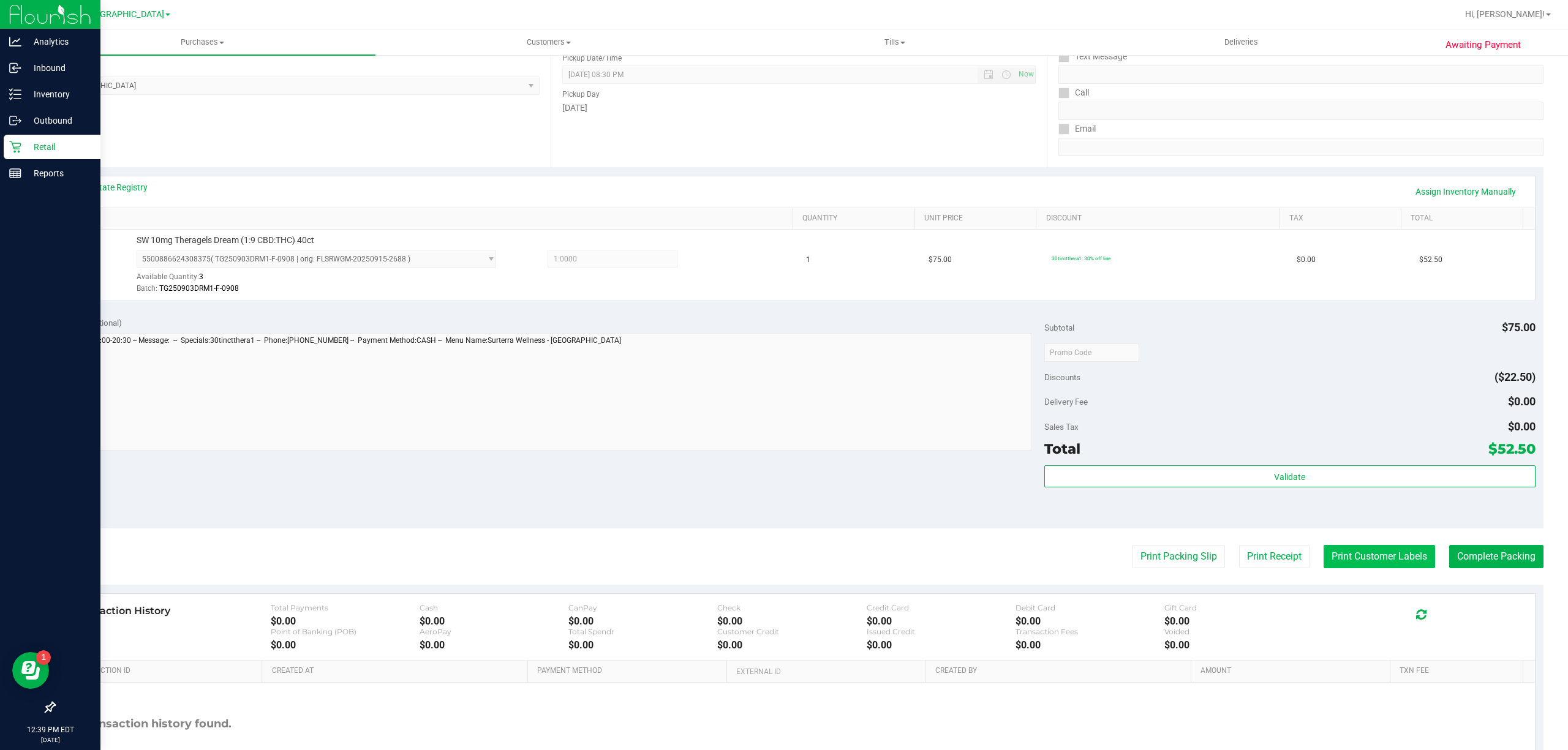
click at [1360, 554] on button "Print Customer Labels" at bounding box center [1380, 557] width 112 height 23
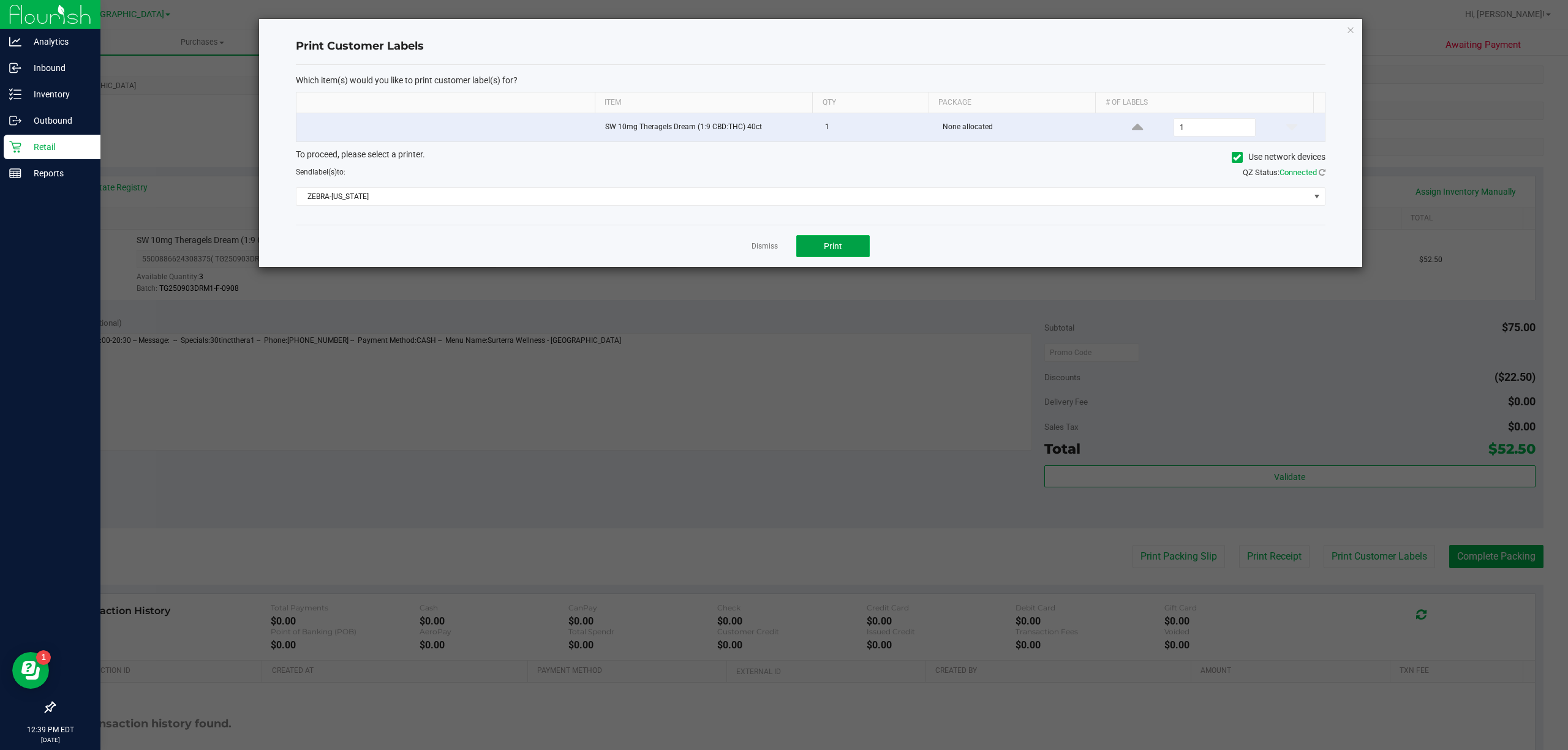
click at [839, 251] on span "Print" at bounding box center [833, 247] width 18 height 10
click at [771, 252] on link "Dismiss" at bounding box center [765, 247] width 27 height 10
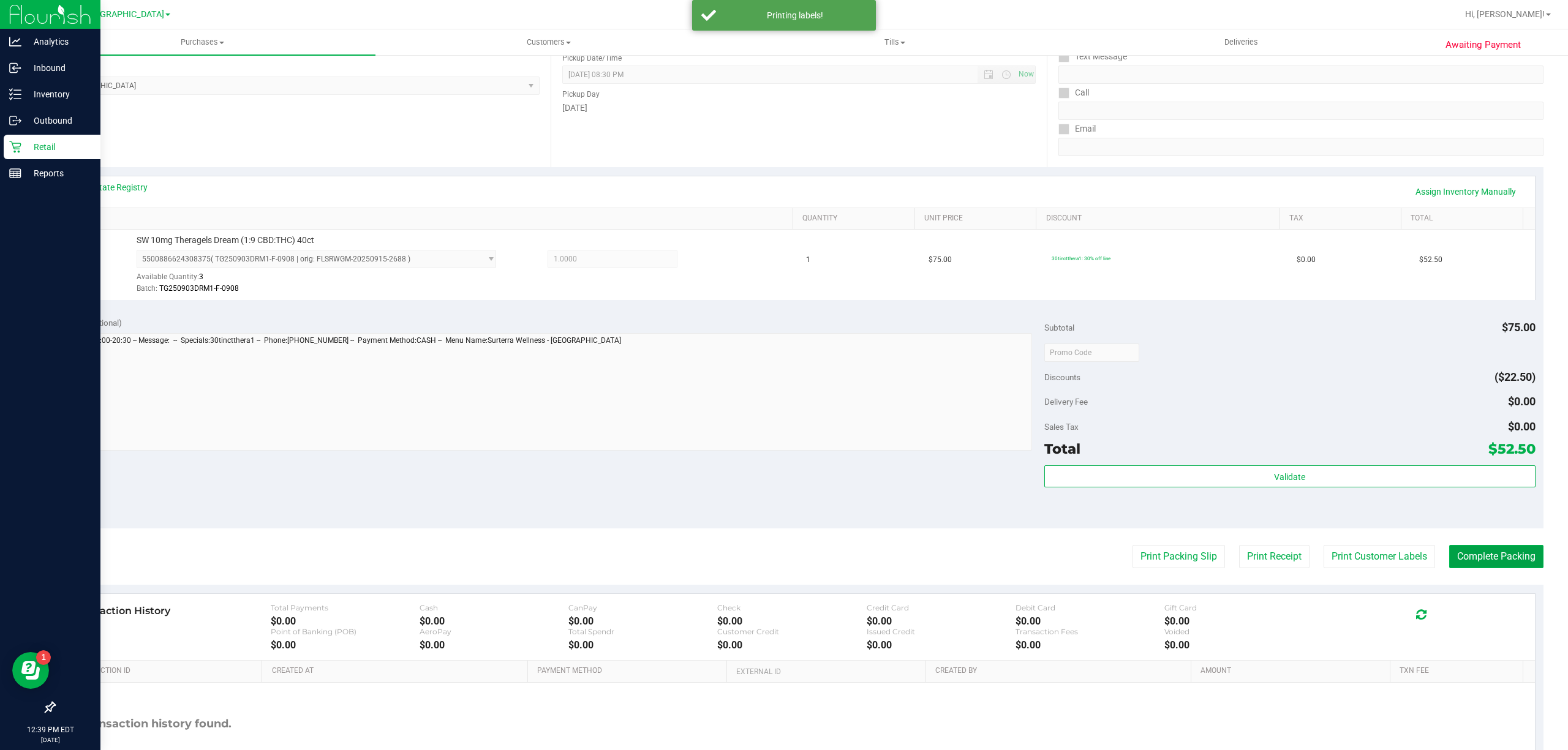
click at [1463, 562] on button "Complete Packing" at bounding box center [1496, 557] width 94 height 23
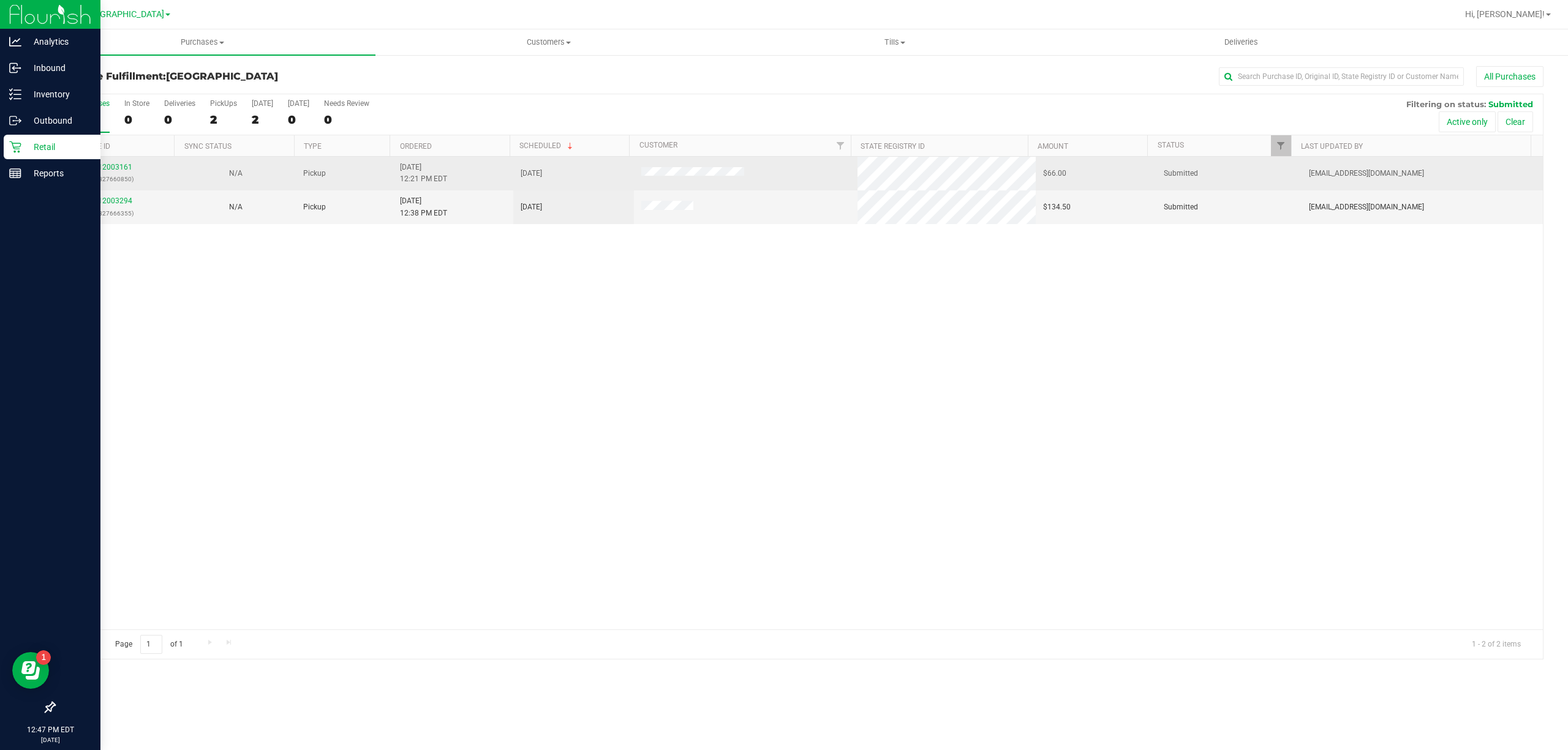
click at [115, 175] on p "(327660850)" at bounding box center [114, 179] width 106 height 12
click at [114, 169] on link "12003161" at bounding box center [115, 167] width 34 height 8
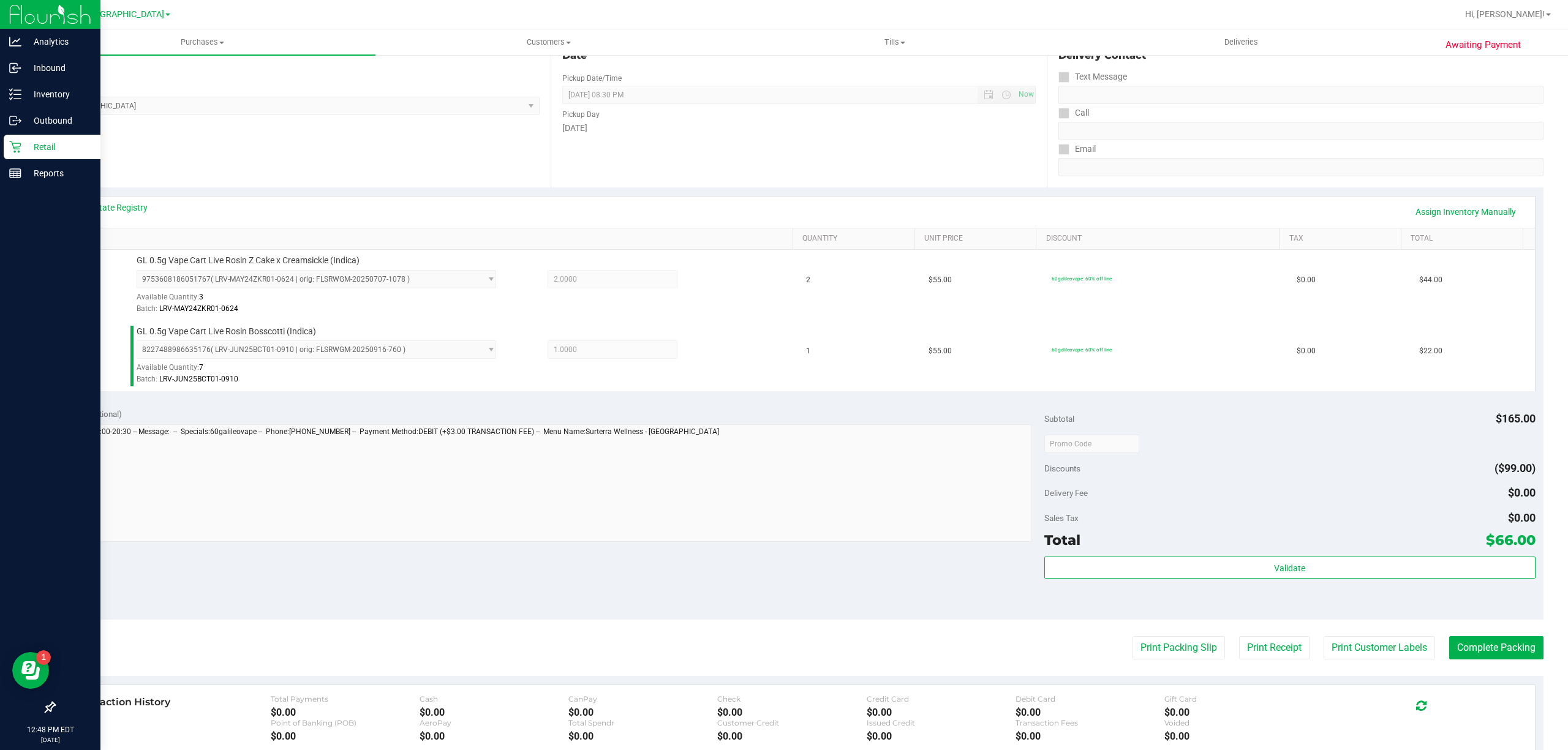
scroll to position [324, 0]
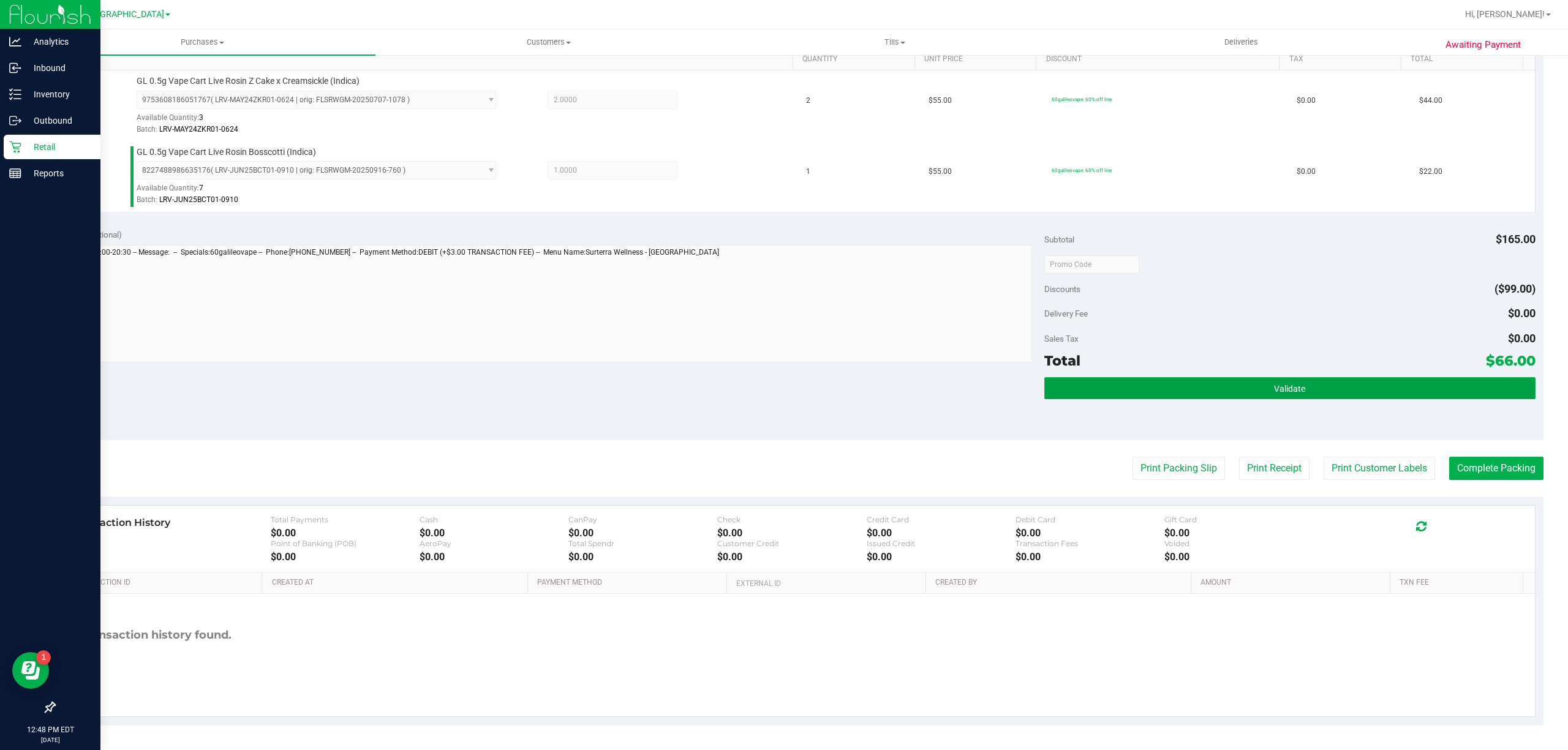
drag, startPoint x: 1241, startPoint y: 393, endPoint x: 1235, endPoint y: 385, distance: 10.0
click at [1241, 388] on button "Validate" at bounding box center [1290, 388] width 491 height 22
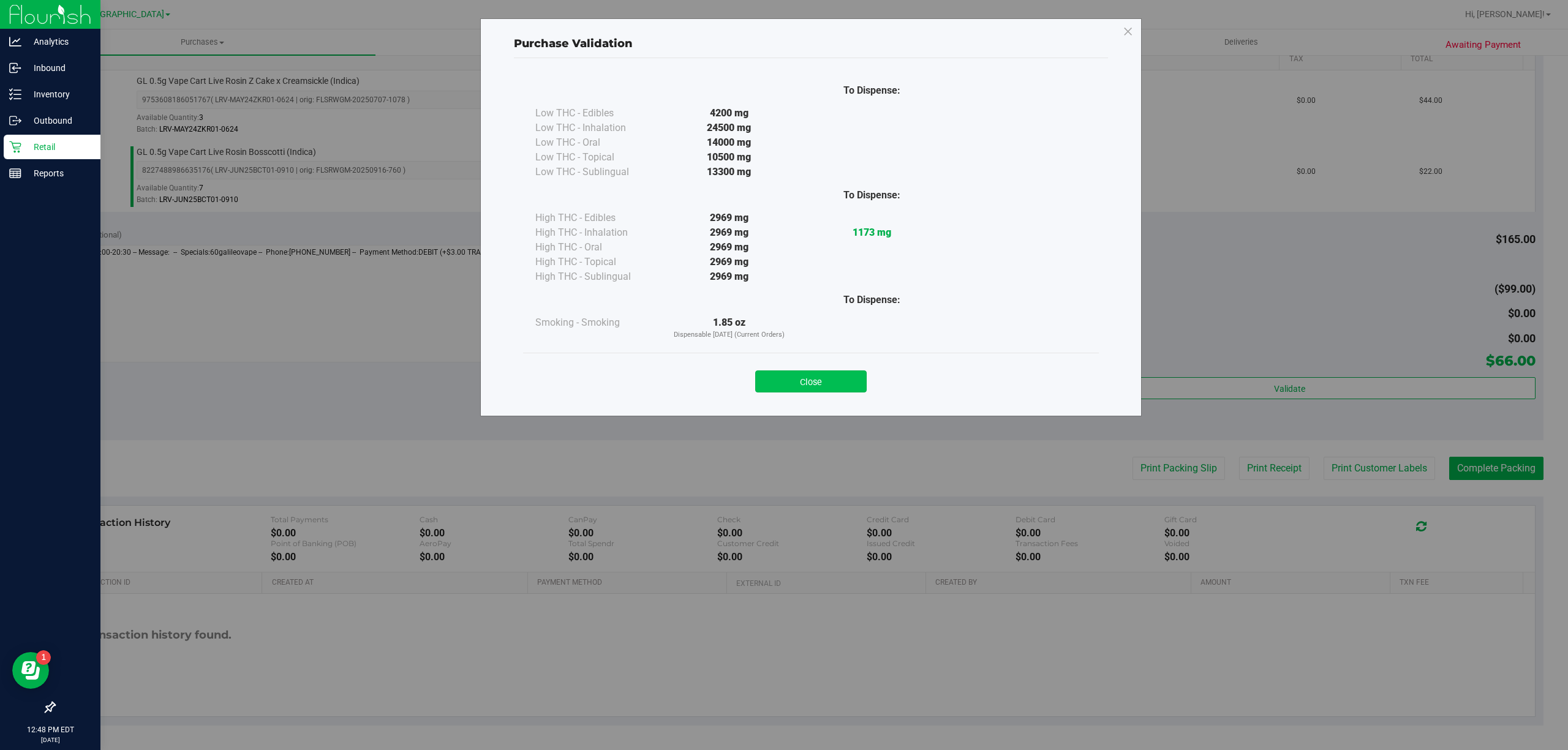
click at [790, 383] on button "Close" at bounding box center [811, 382] width 112 height 22
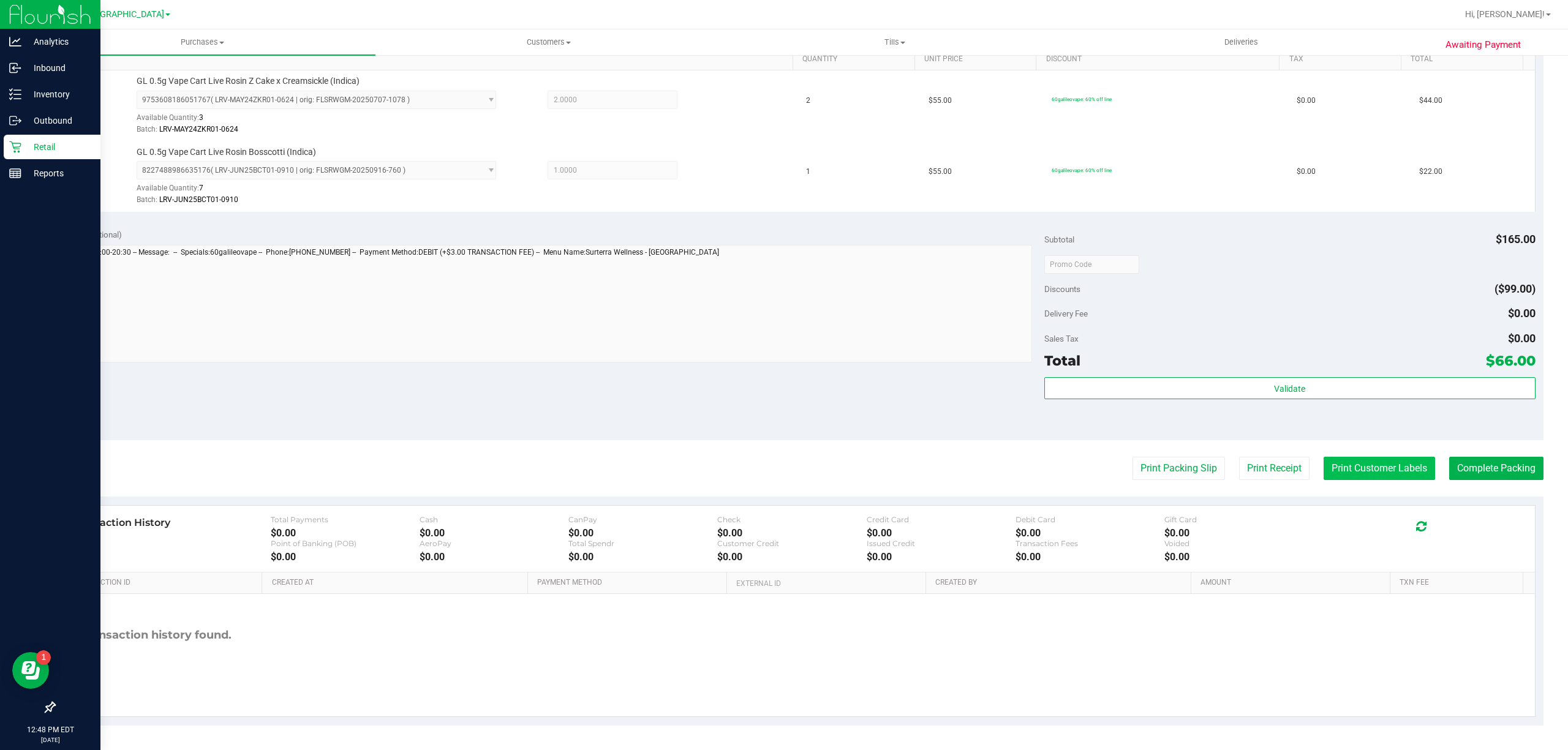
click at [1397, 480] on button "Print Customer Labels" at bounding box center [1380, 468] width 112 height 23
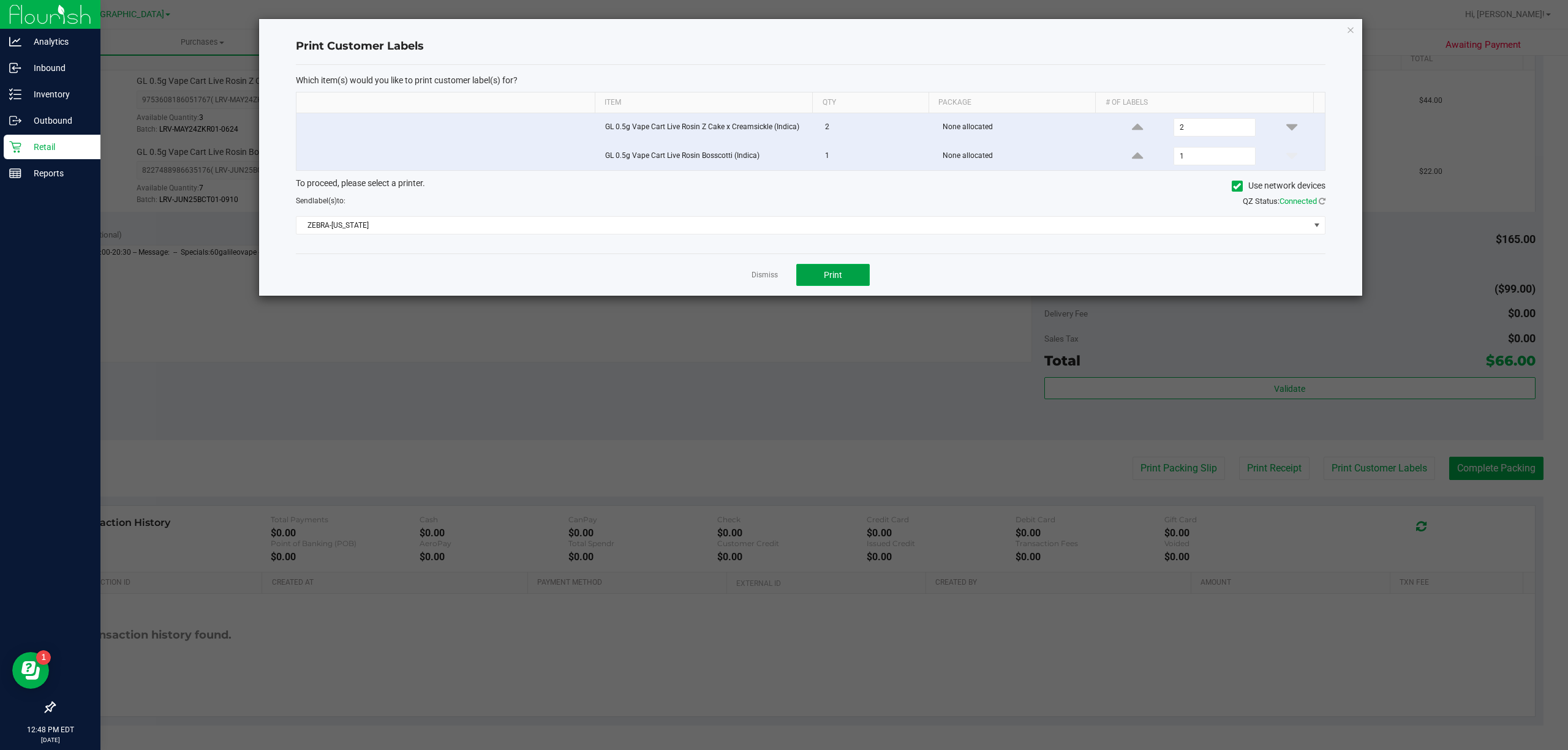
click at [863, 270] on button "Print" at bounding box center [833, 275] width 73 height 22
click at [752, 273] on link "Dismiss" at bounding box center [765, 275] width 27 height 10
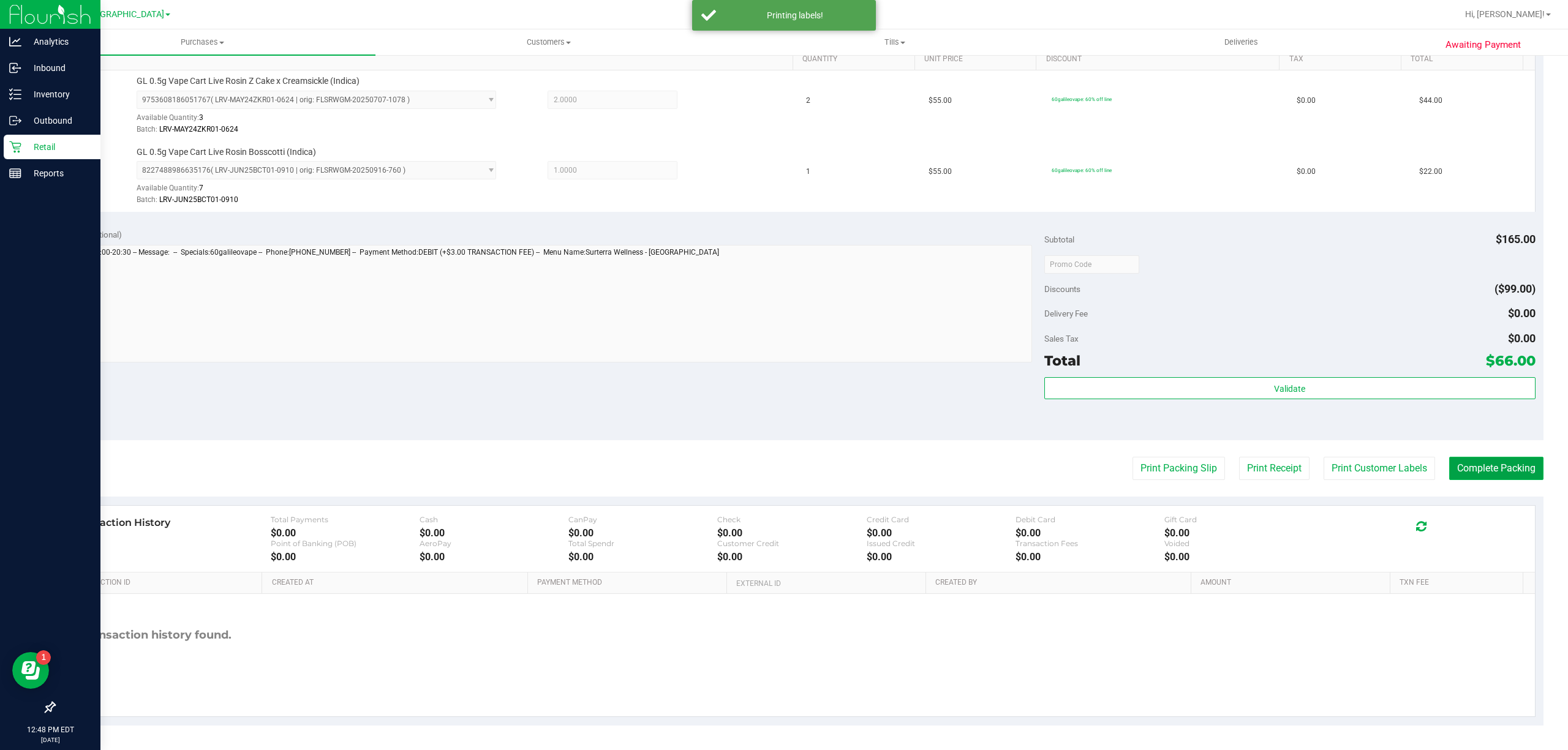
click at [1450, 462] on button "Complete Packing" at bounding box center [1496, 468] width 94 height 23
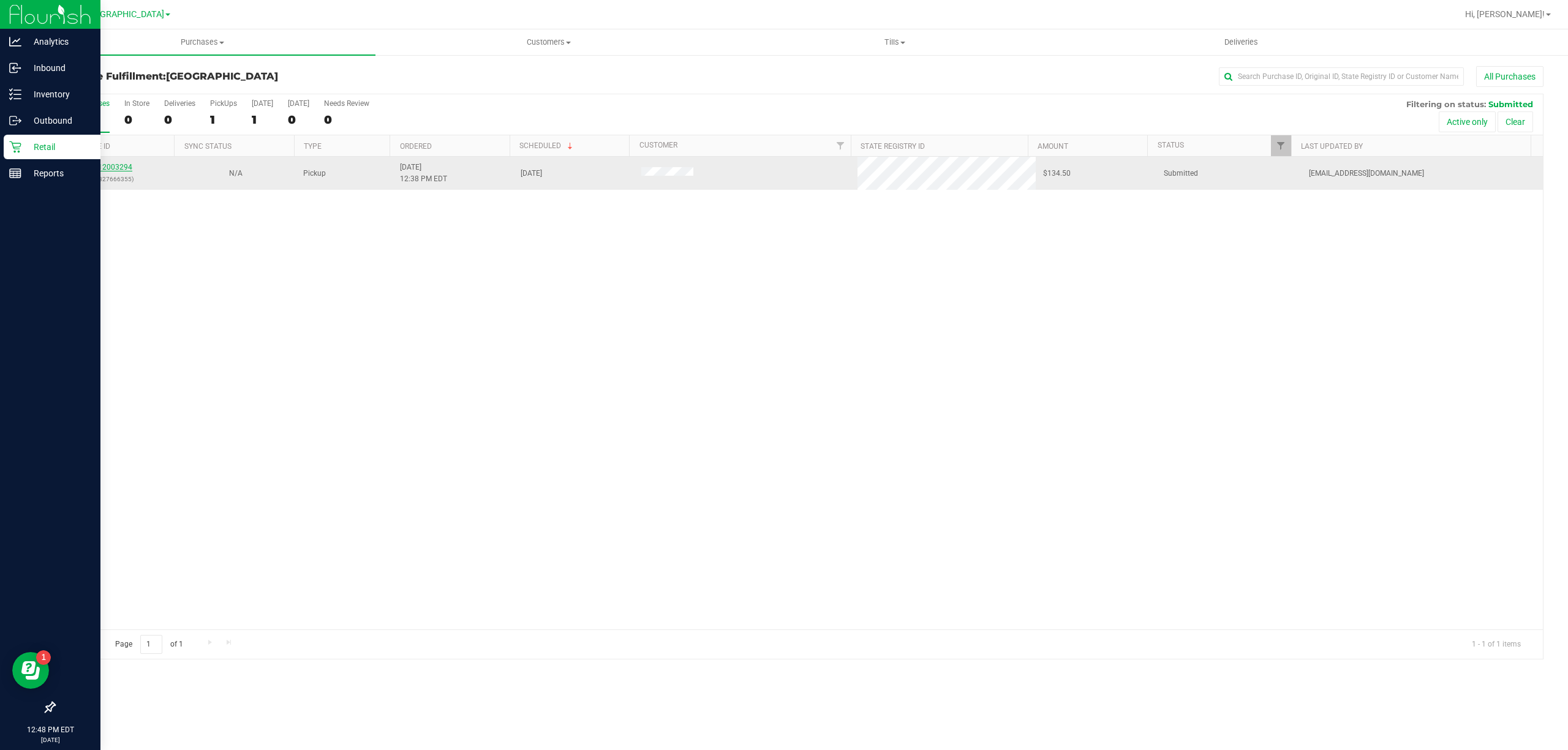
click at [103, 165] on link "12003294" at bounding box center [115, 167] width 34 height 8
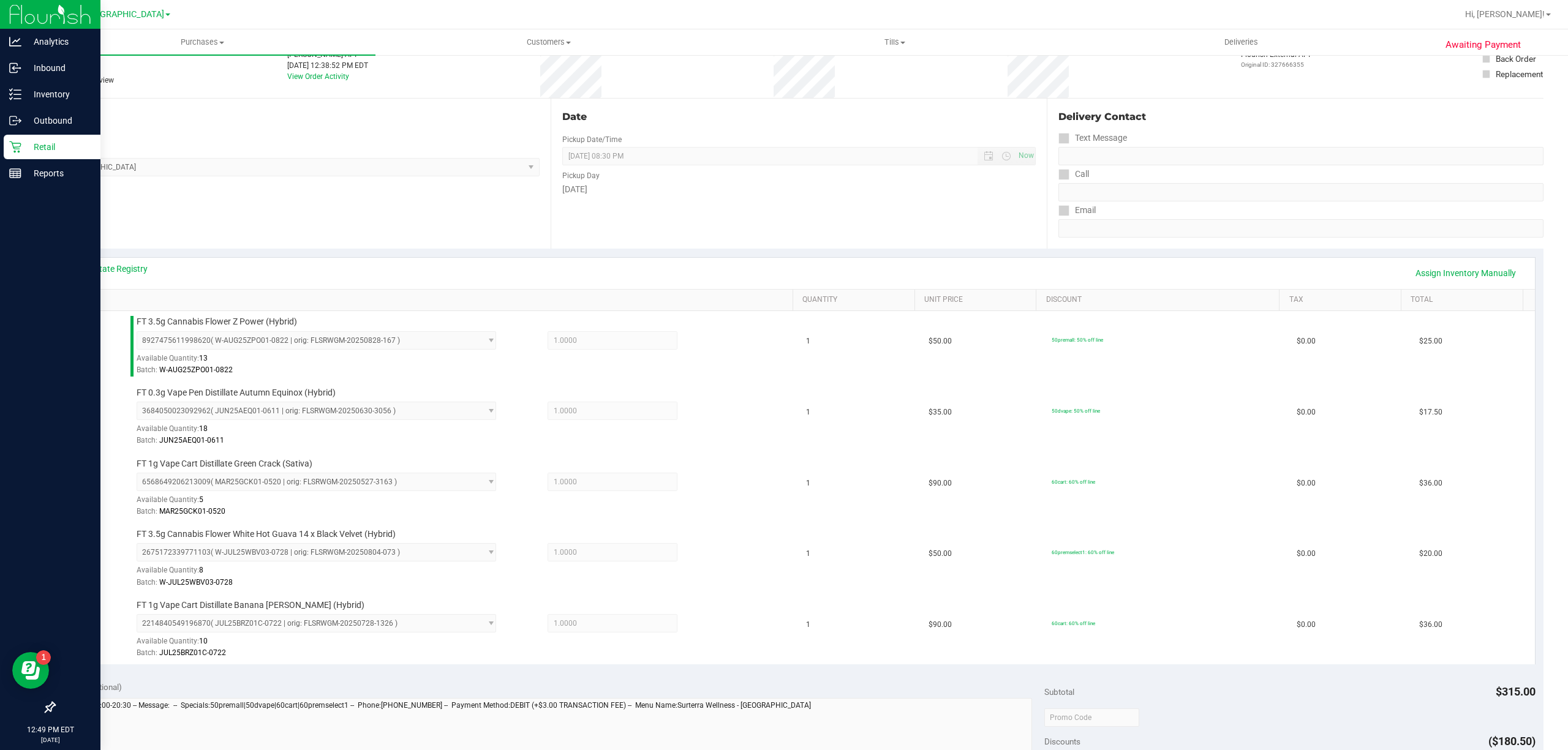
scroll to position [539, 0]
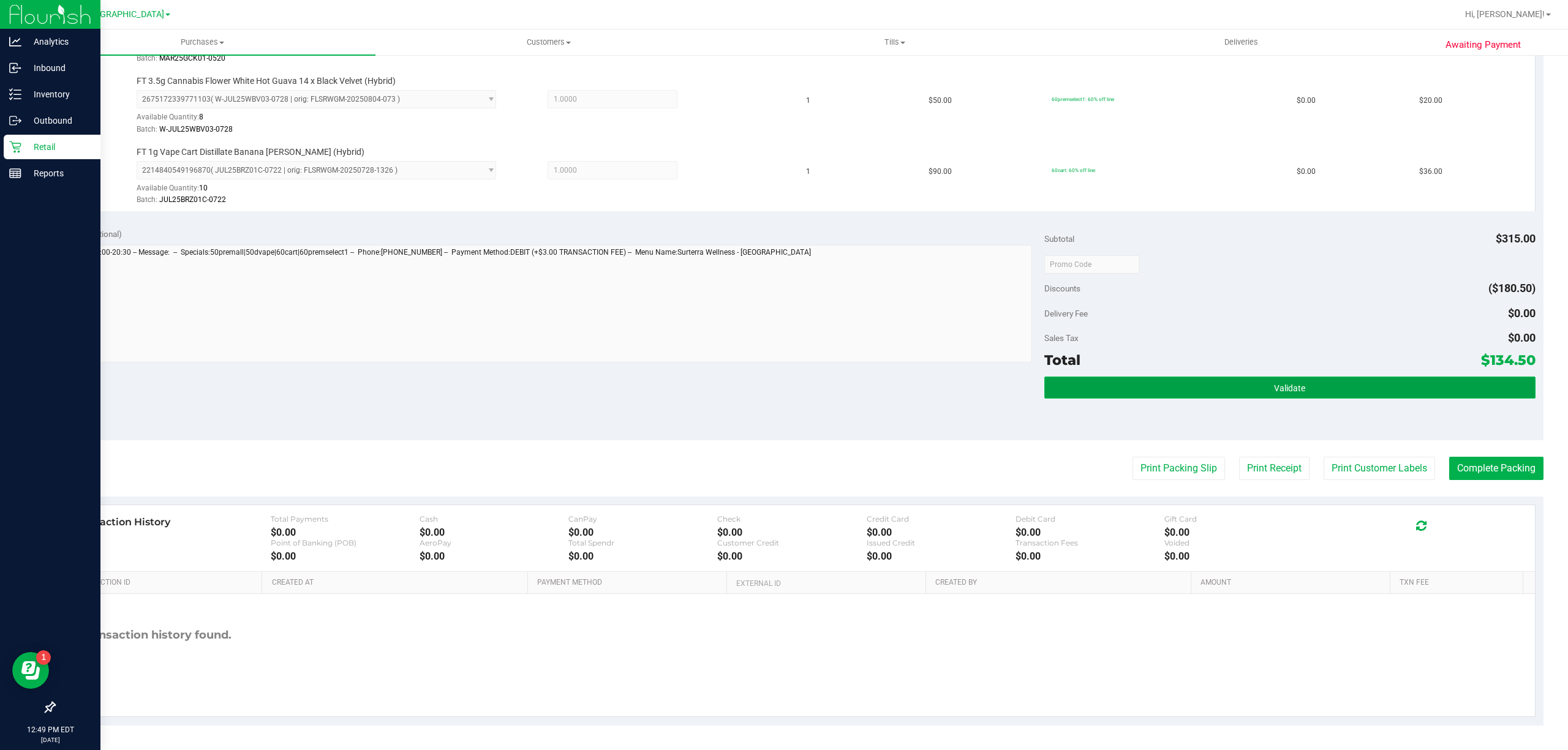
click at [1204, 393] on button "Validate" at bounding box center [1290, 388] width 491 height 22
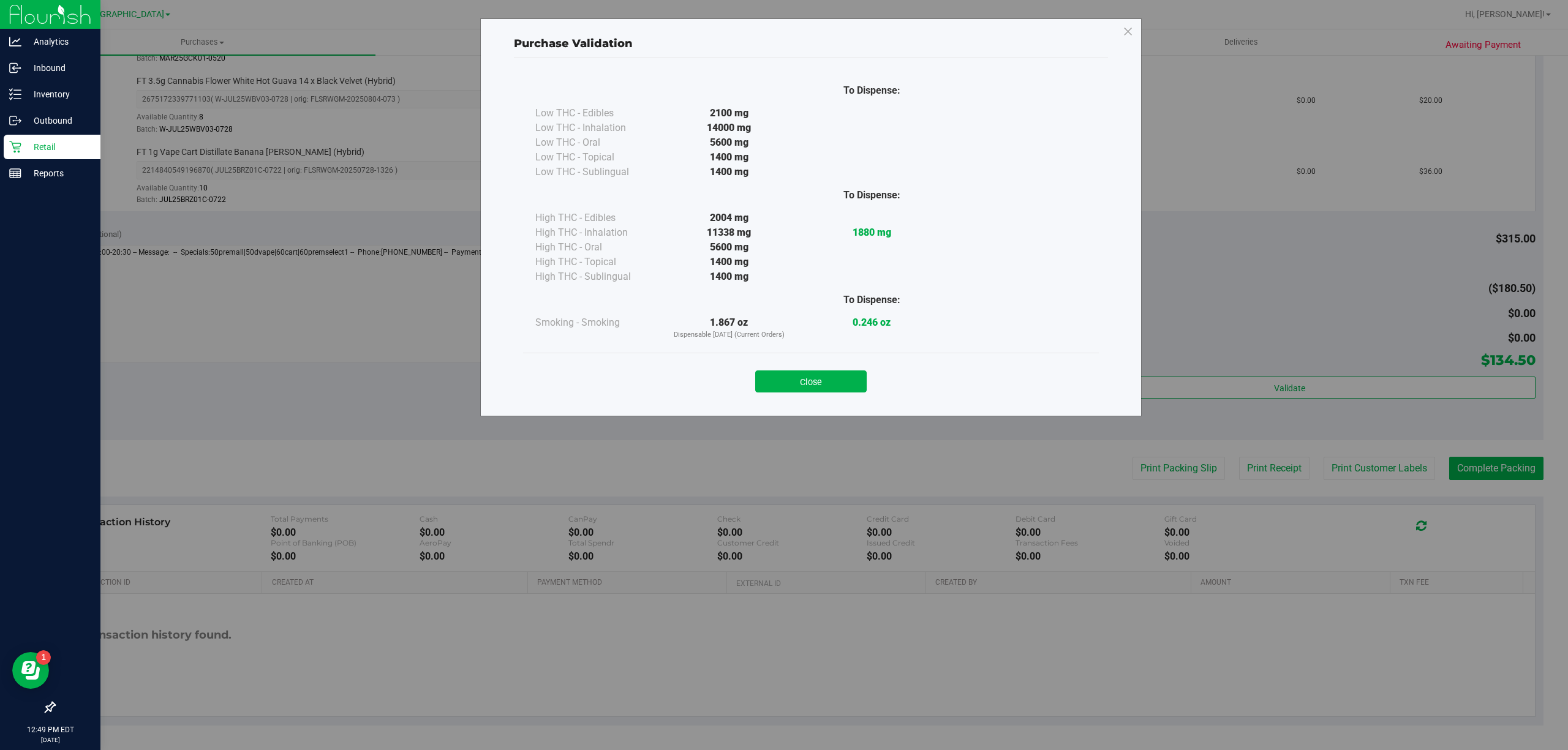
click at [1340, 462] on div "Purchase Validation To Dispense: Low THC - Edibles 2100 mg" at bounding box center [789, 375] width 1577 height 750
drag, startPoint x: 807, startPoint y: 388, endPoint x: 836, endPoint y: 388, distance: 29.0
click at [808, 388] on button "Close" at bounding box center [811, 382] width 112 height 22
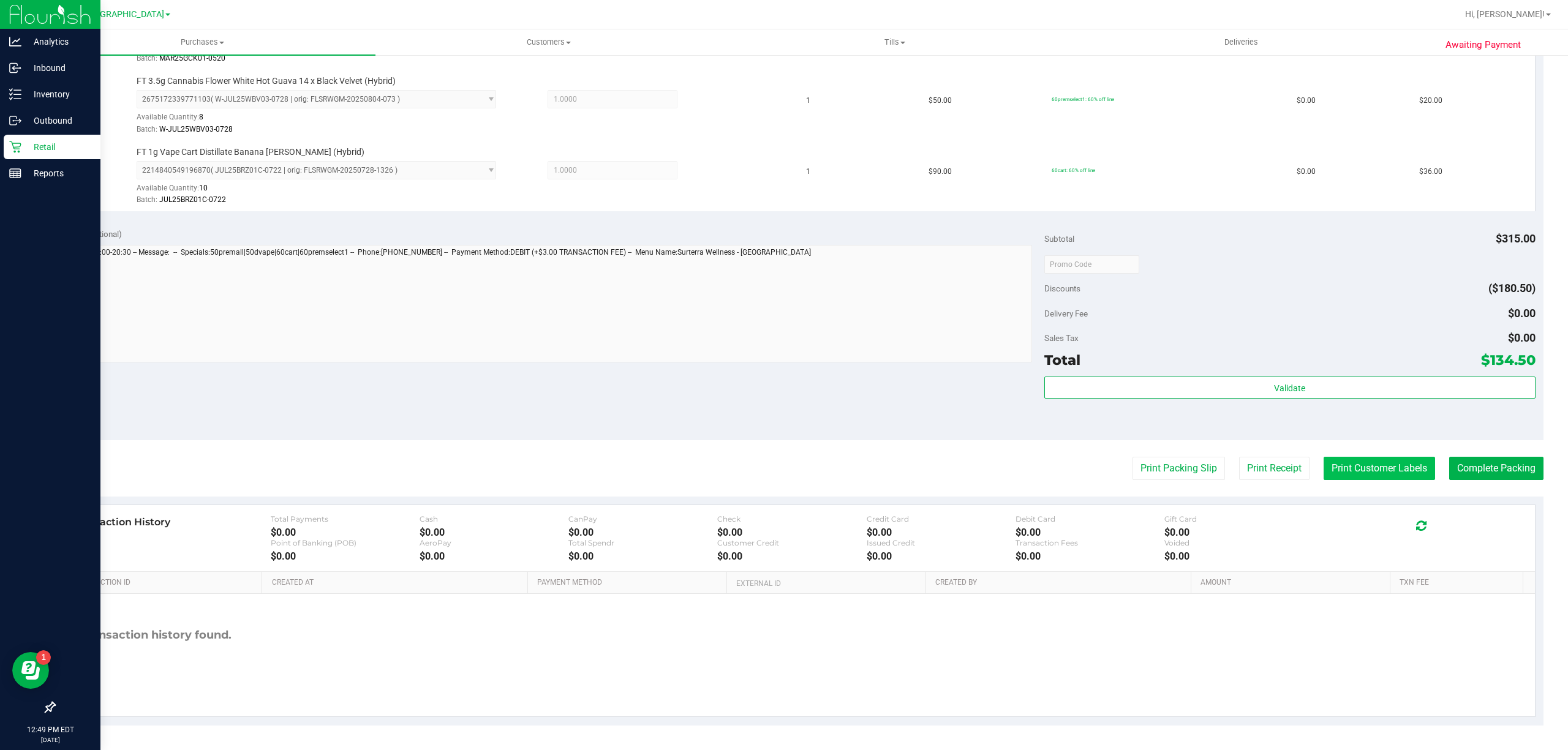
click at [1380, 463] on button "Print Customer Labels" at bounding box center [1380, 468] width 112 height 23
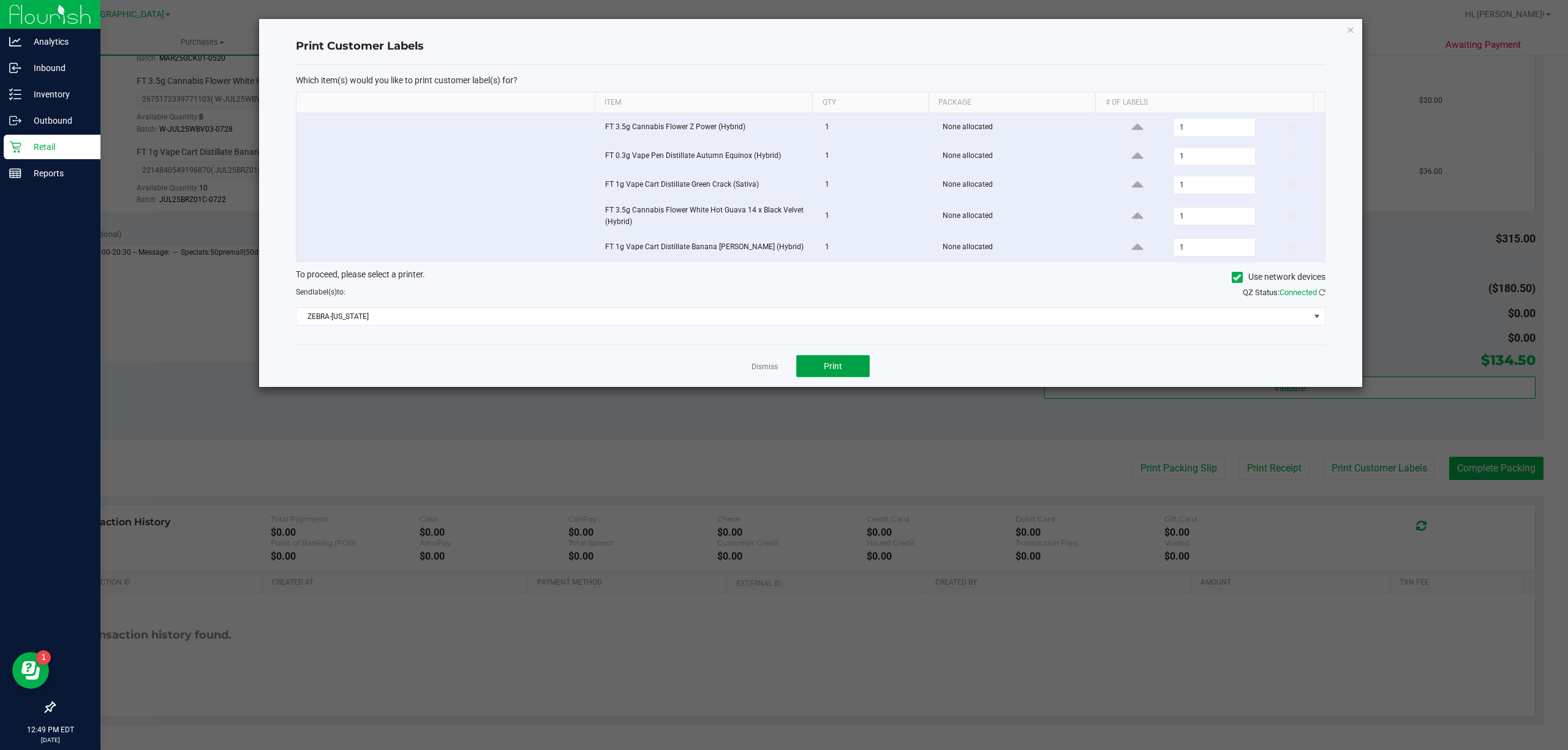
click at [845, 368] on button "Print" at bounding box center [833, 366] width 73 height 22
click at [771, 371] on link "Dismiss" at bounding box center [765, 367] width 27 height 10
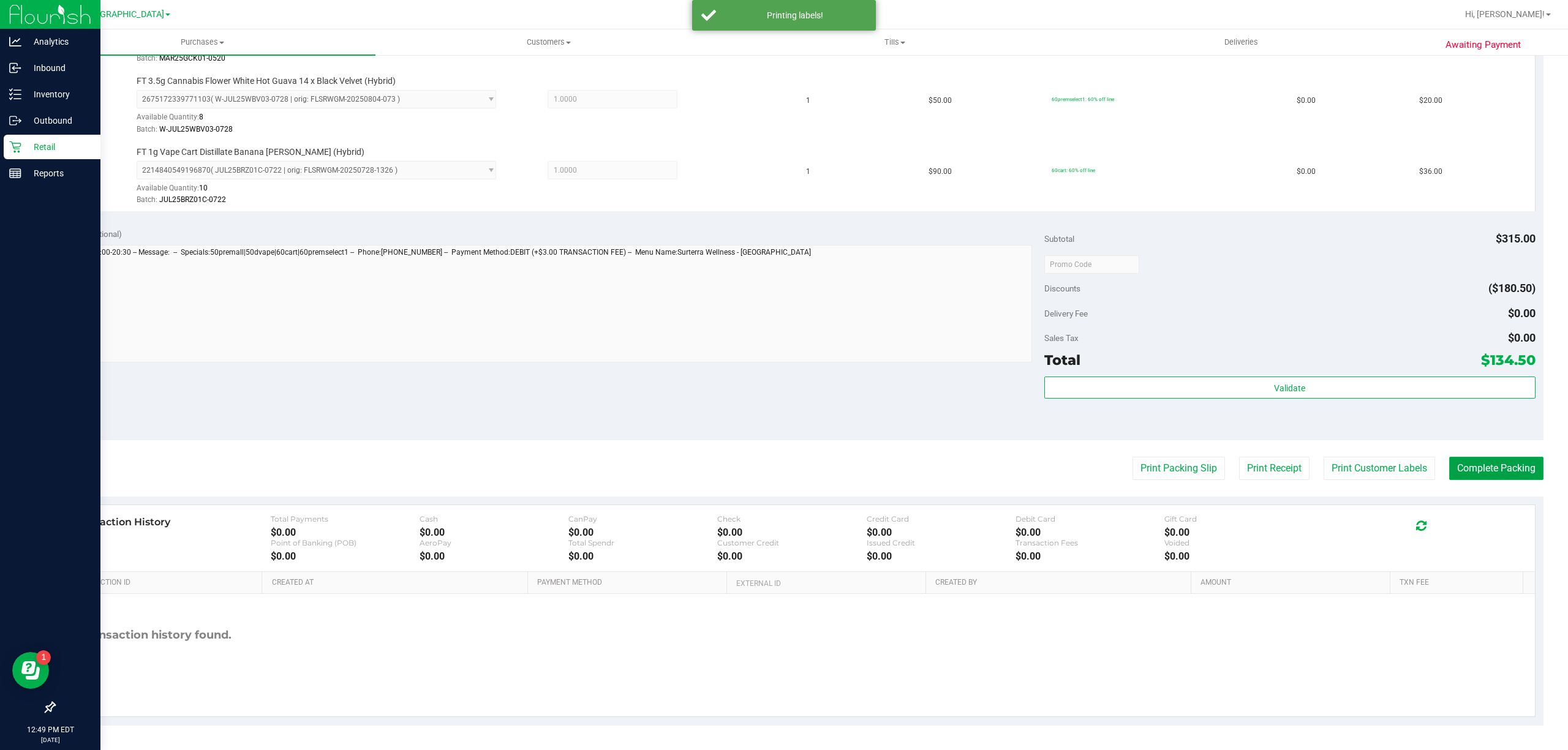
click at [1485, 467] on button "Complete Packing" at bounding box center [1496, 468] width 94 height 23
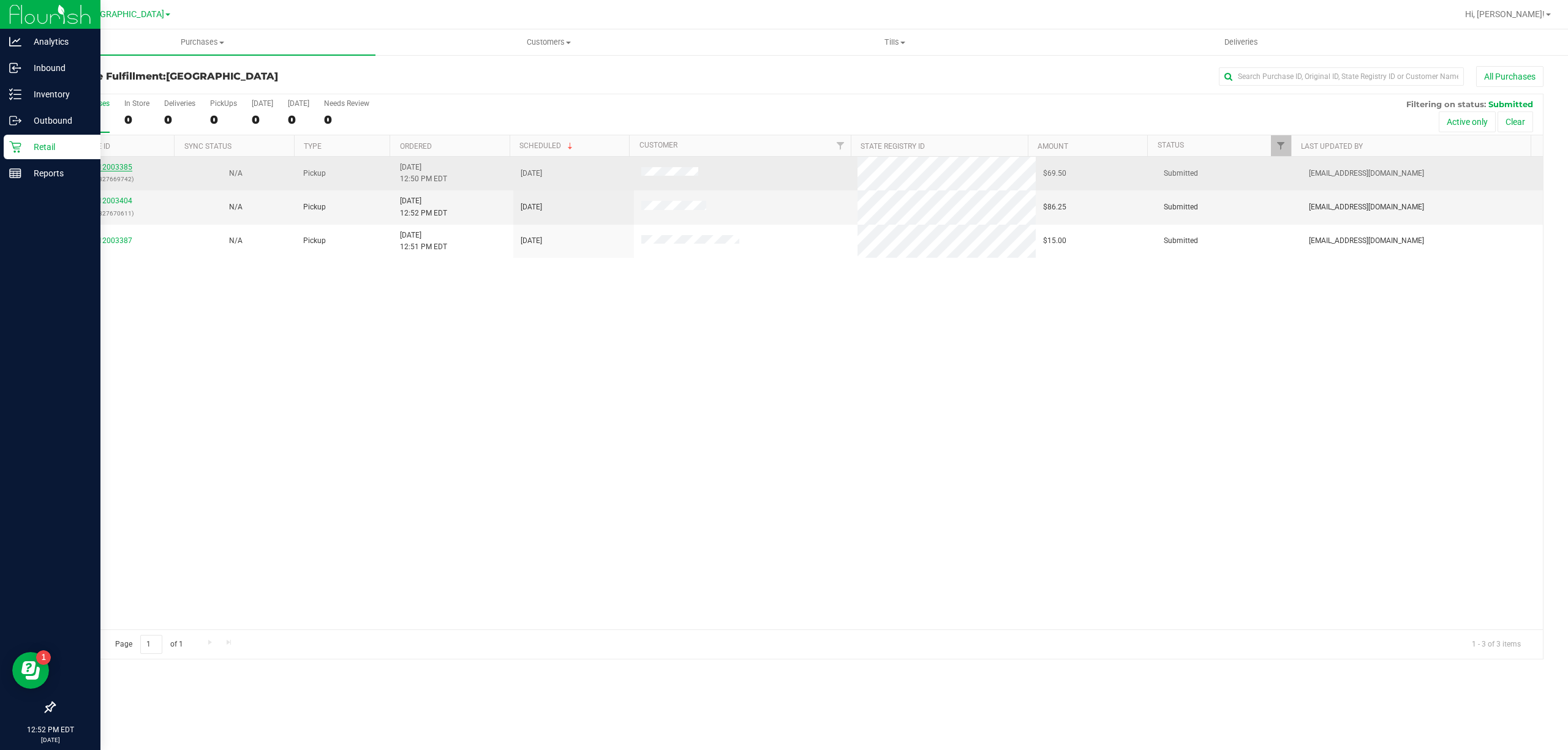
click at [106, 168] on link "12003385" at bounding box center [115, 167] width 34 height 8
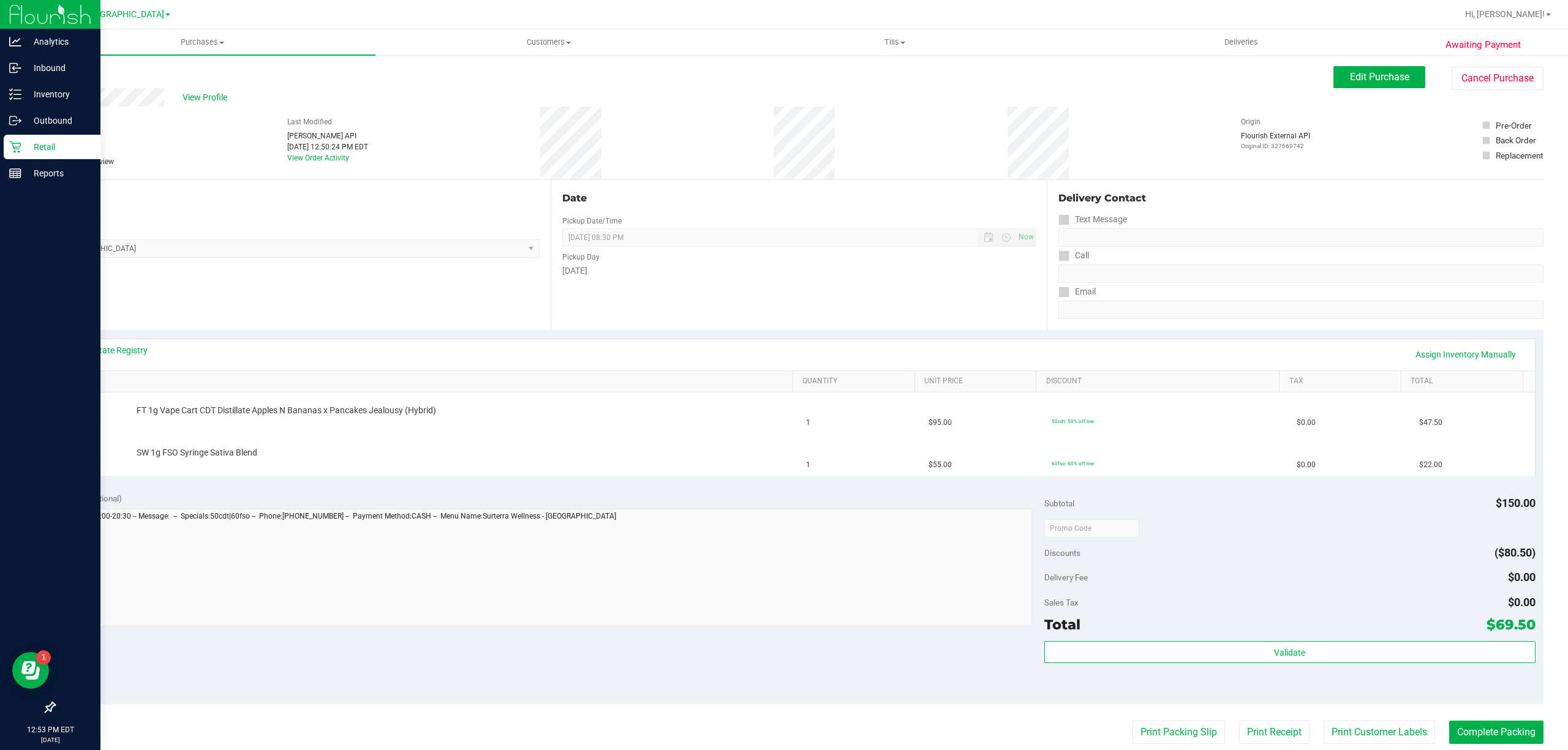
click at [507, 658] on div "Notes (optional) Subtotal $150.00 Discounts ($80.50) Delivery Fee $0.00 Sales T…" at bounding box center [799, 594] width 1490 height 221
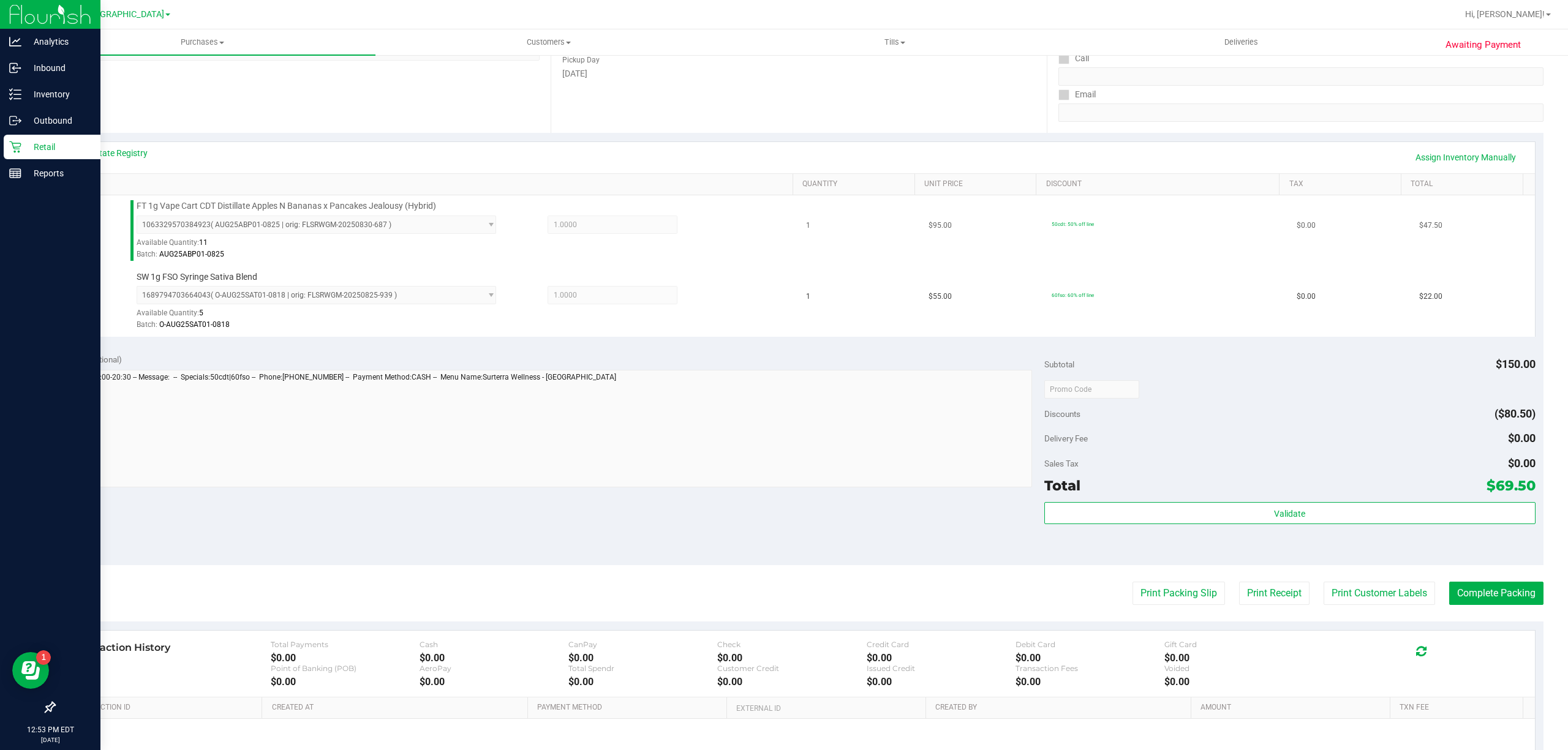
scroll to position [324, 0]
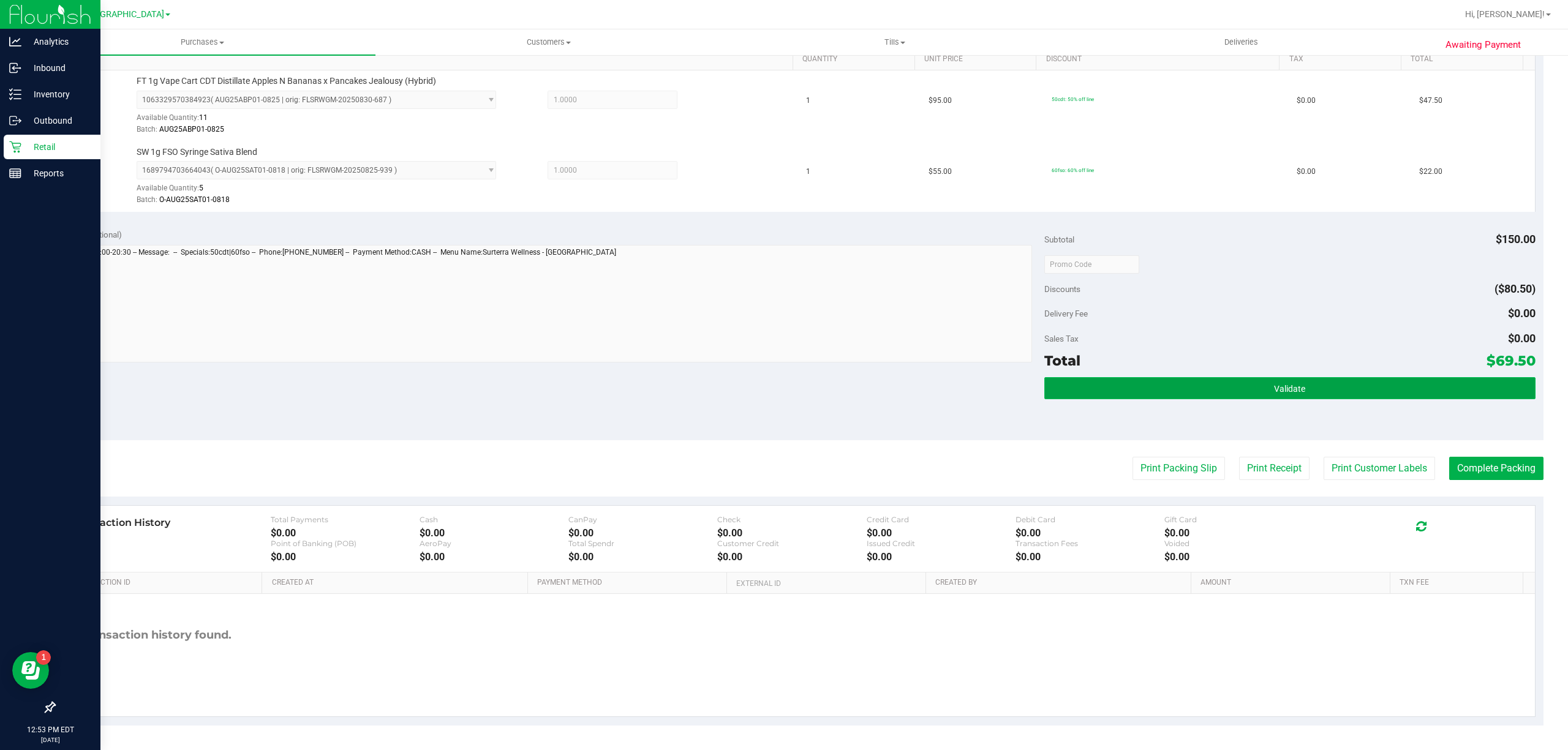
click at [1320, 387] on button "Validate" at bounding box center [1290, 388] width 491 height 22
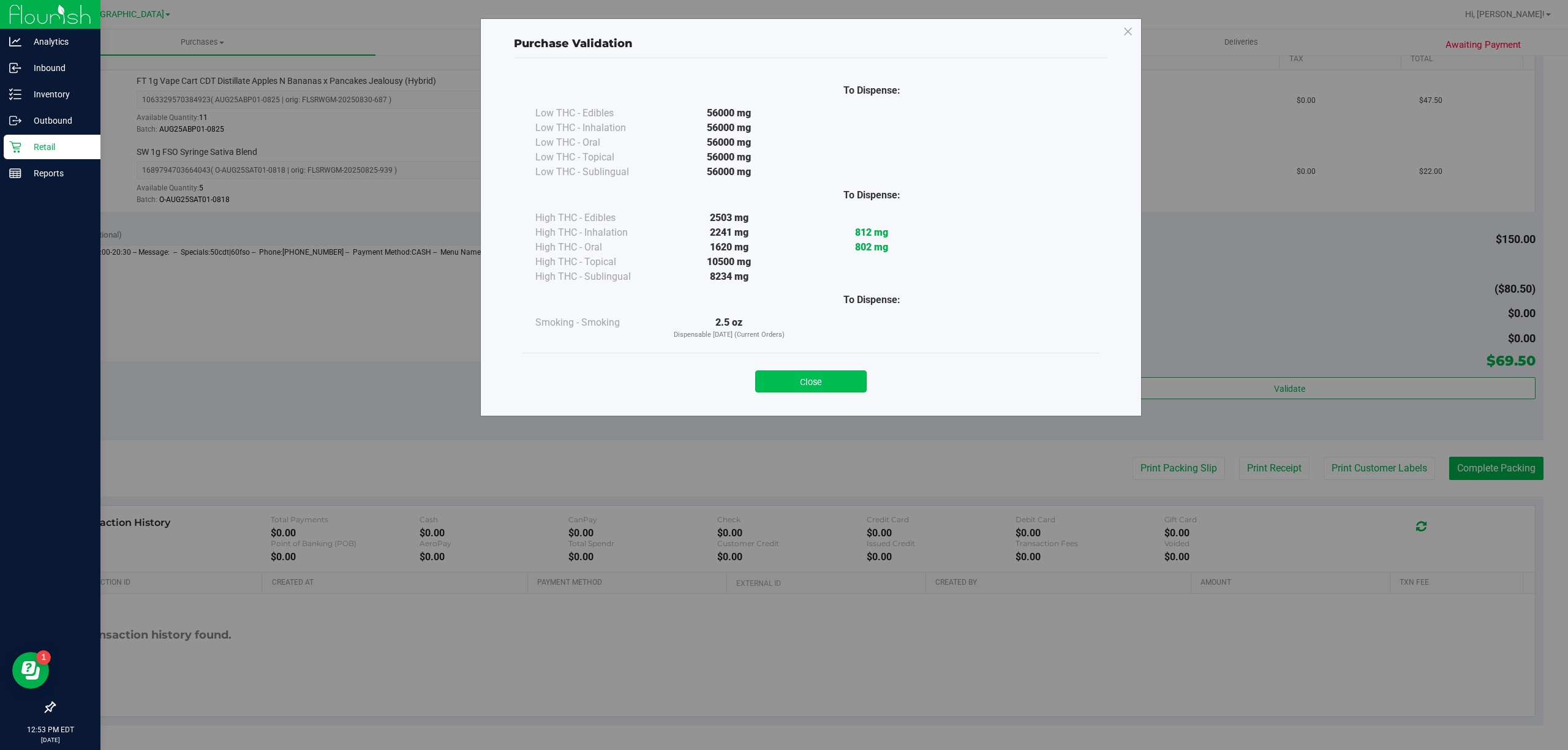
click at [784, 378] on button "Close" at bounding box center [811, 382] width 112 height 22
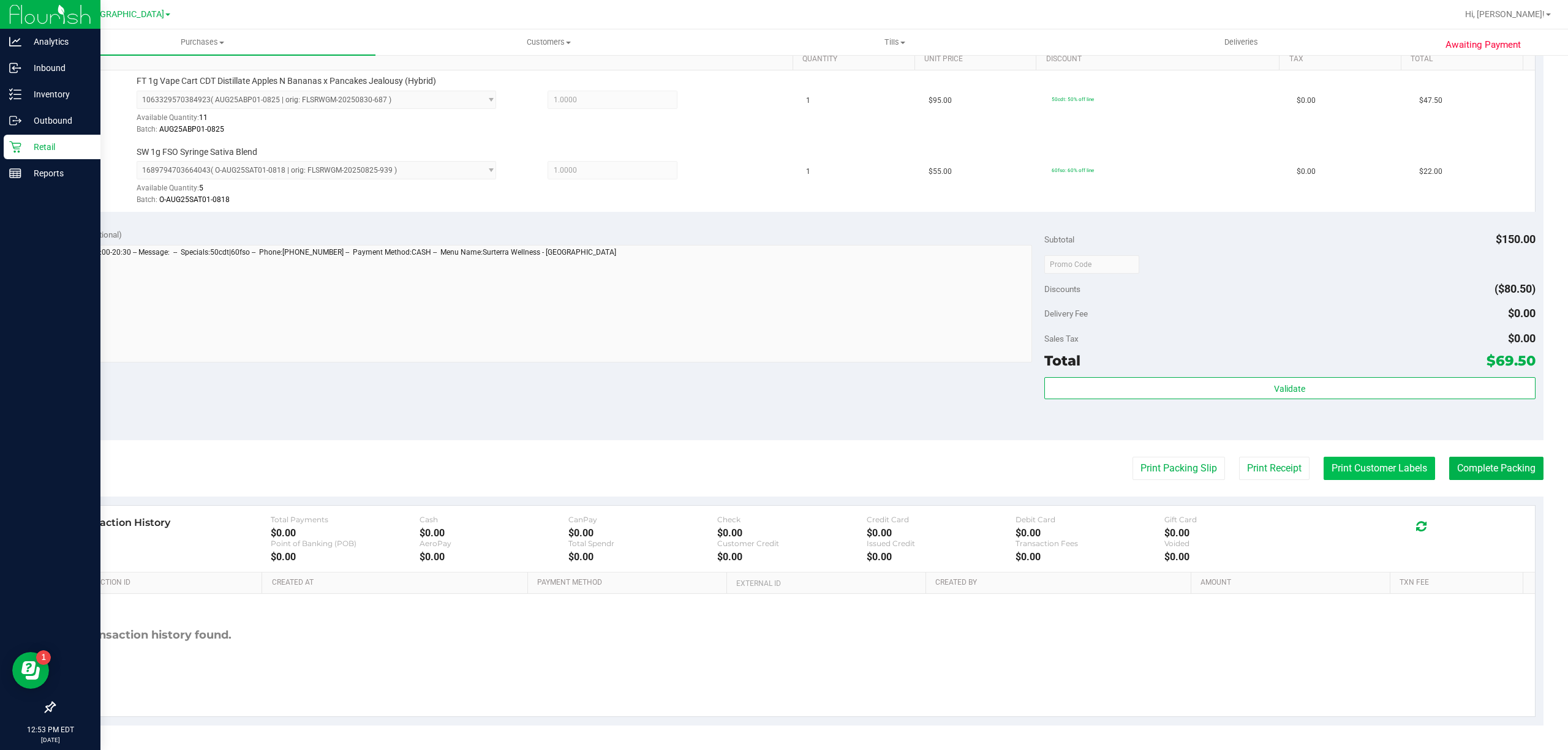
click at [1325, 470] on button "Print Customer Labels" at bounding box center [1380, 468] width 112 height 23
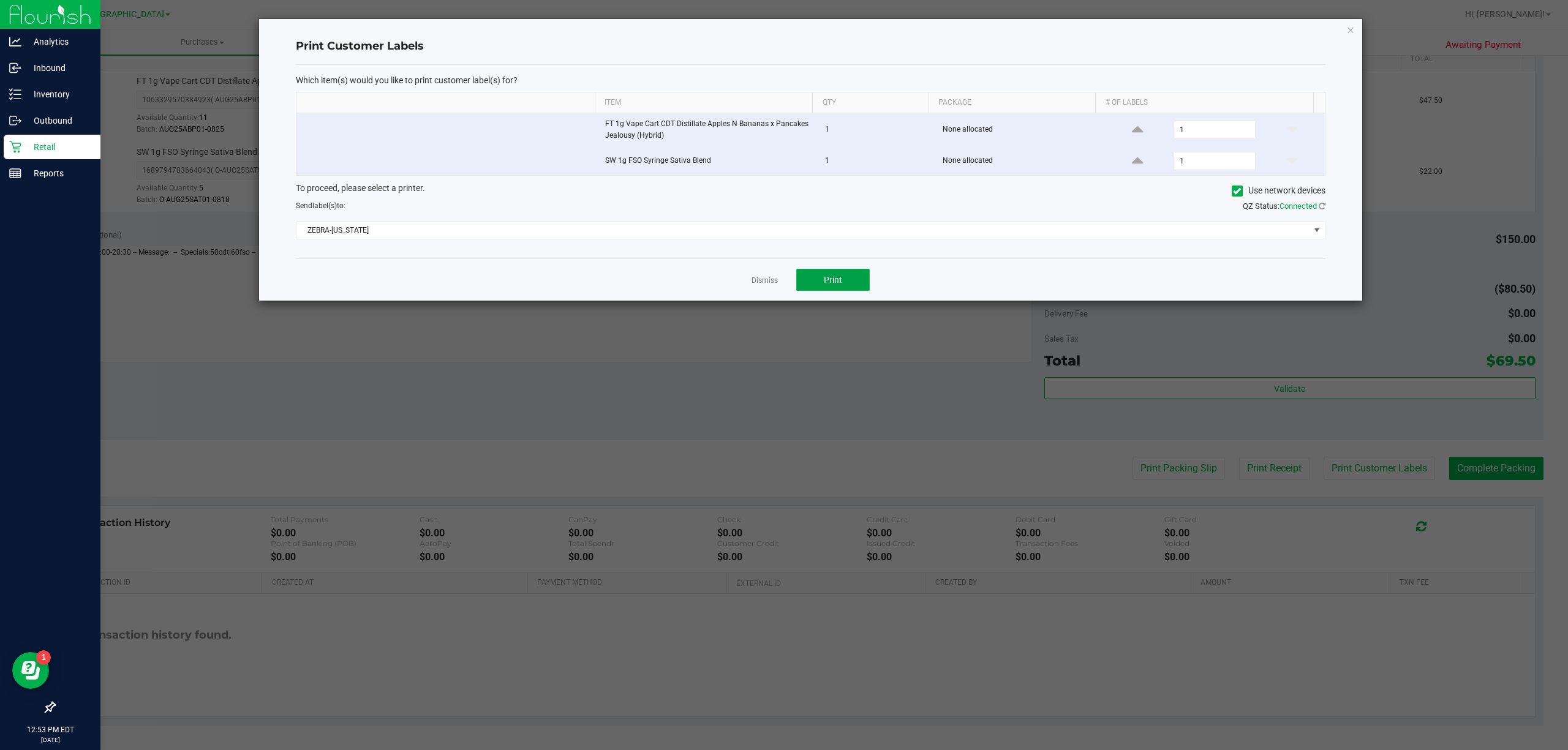
click at [806, 281] on button "Print" at bounding box center [833, 280] width 73 height 22
click at [1190, 135] on input "1" at bounding box center [1215, 130] width 81 height 18
type input "1"
click at [1185, 122] on span "1" at bounding box center [1215, 130] width 82 height 18
click at [1184, 135] on input "1" at bounding box center [1215, 130] width 81 height 18
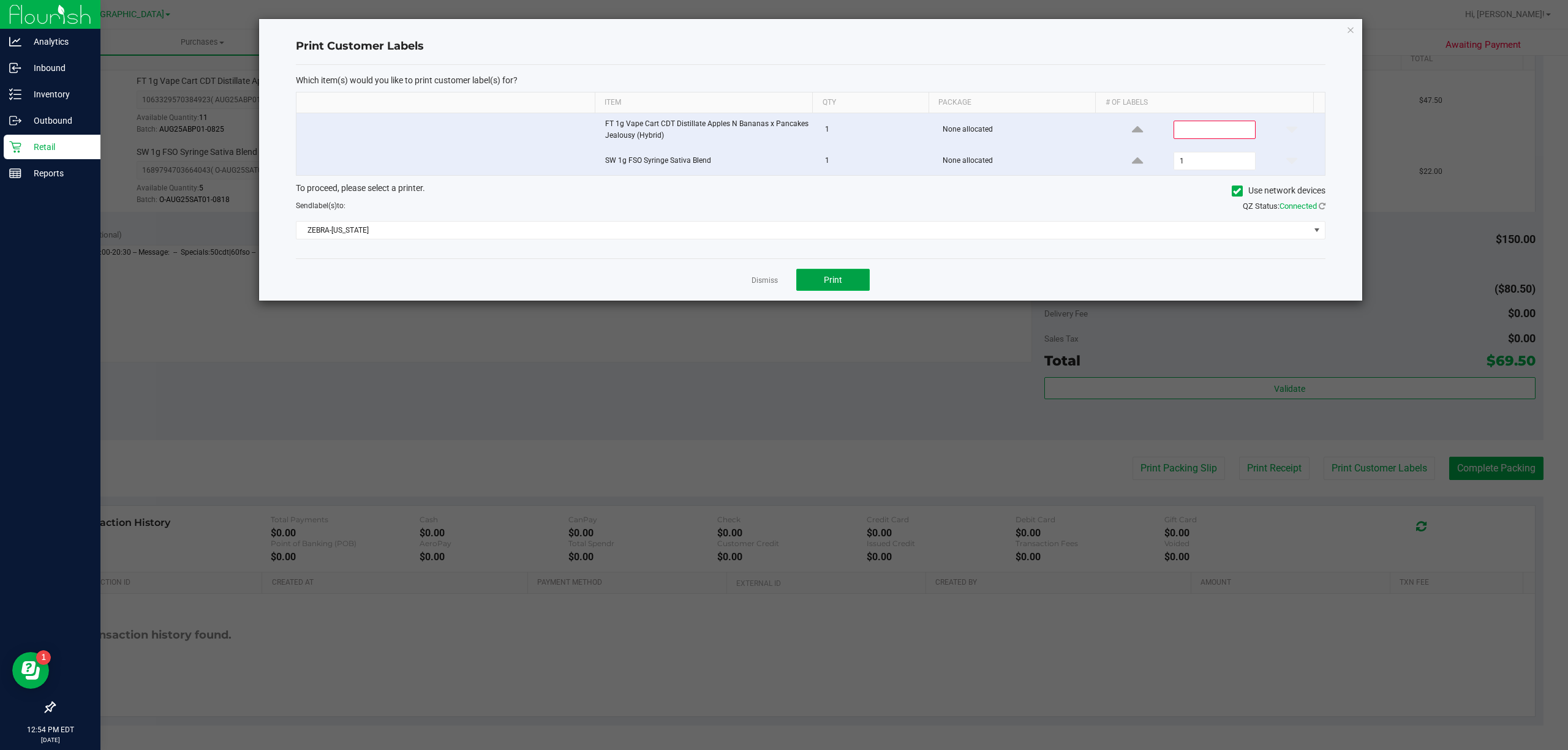
click at [844, 285] on button "Print" at bounding box center [833, 280] width 73 height 22
click at [1199, 164] on input "1" at bounding box center [1215, 161] width 81 height 18
click at [1175, 128] on input at bounding box center [1215, 130] width 81 height 18
type input "1"
click at [817, 290] on button "Print" at bounding box center [833, 280] width 73 height 22
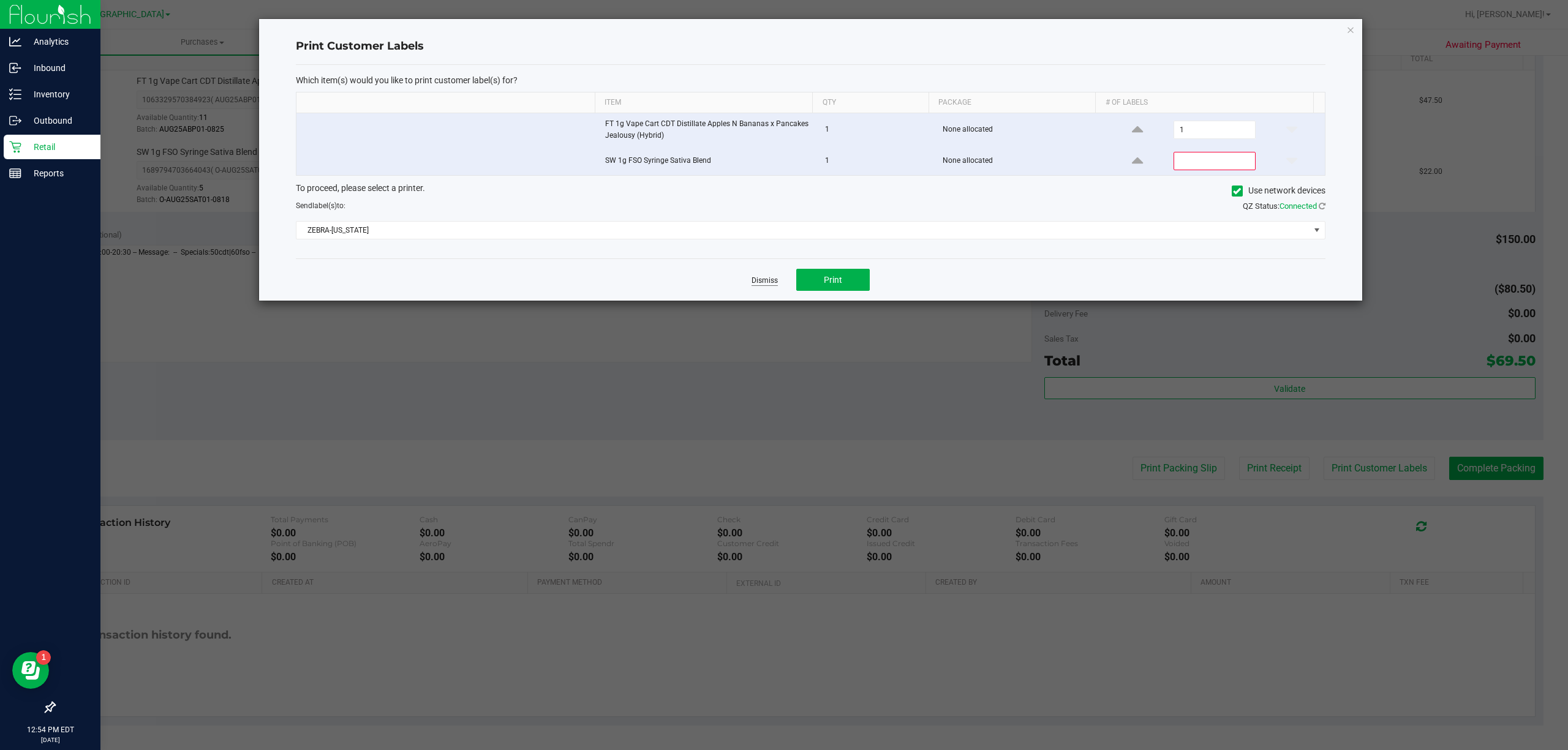
click at [754, 278] on link "Dismiss" at bounding box center [765, 281] width 27 height 10
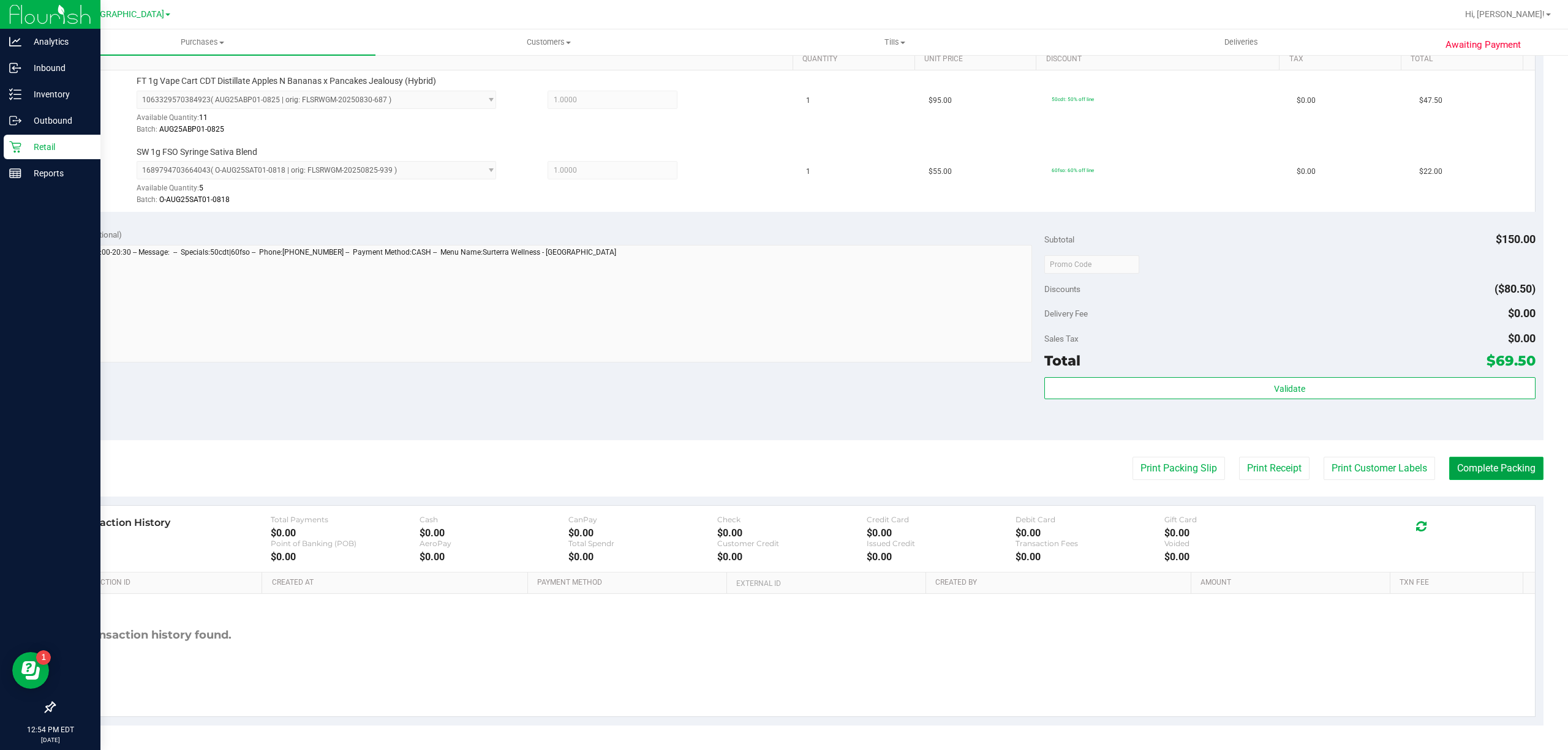
click at [1500, 463] on button "Complete Packing" at bounding box center [1496, 468] width 94 height 23
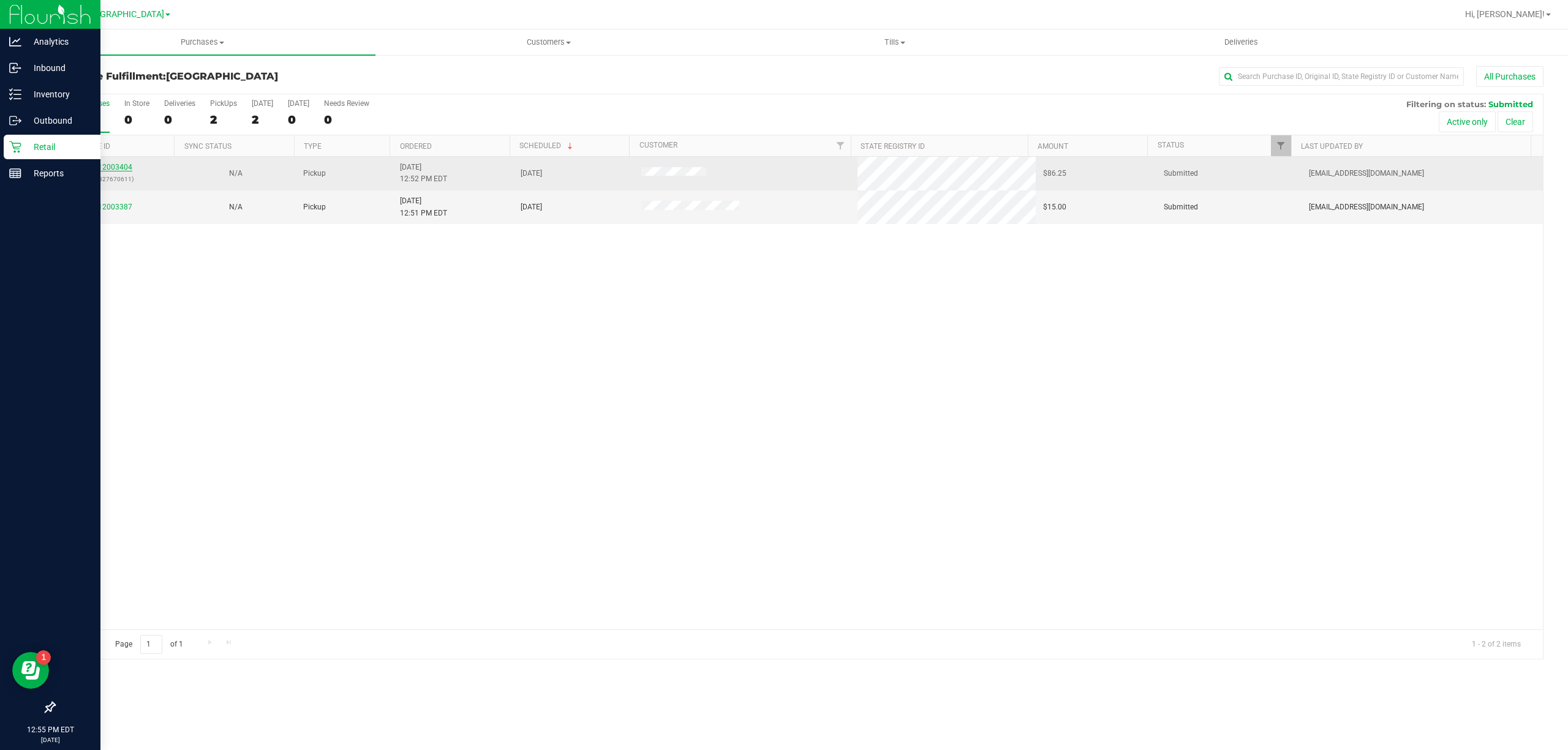
click at [123, 169] on link "12003404" at bounding box center [115, 167] width 34 height 8
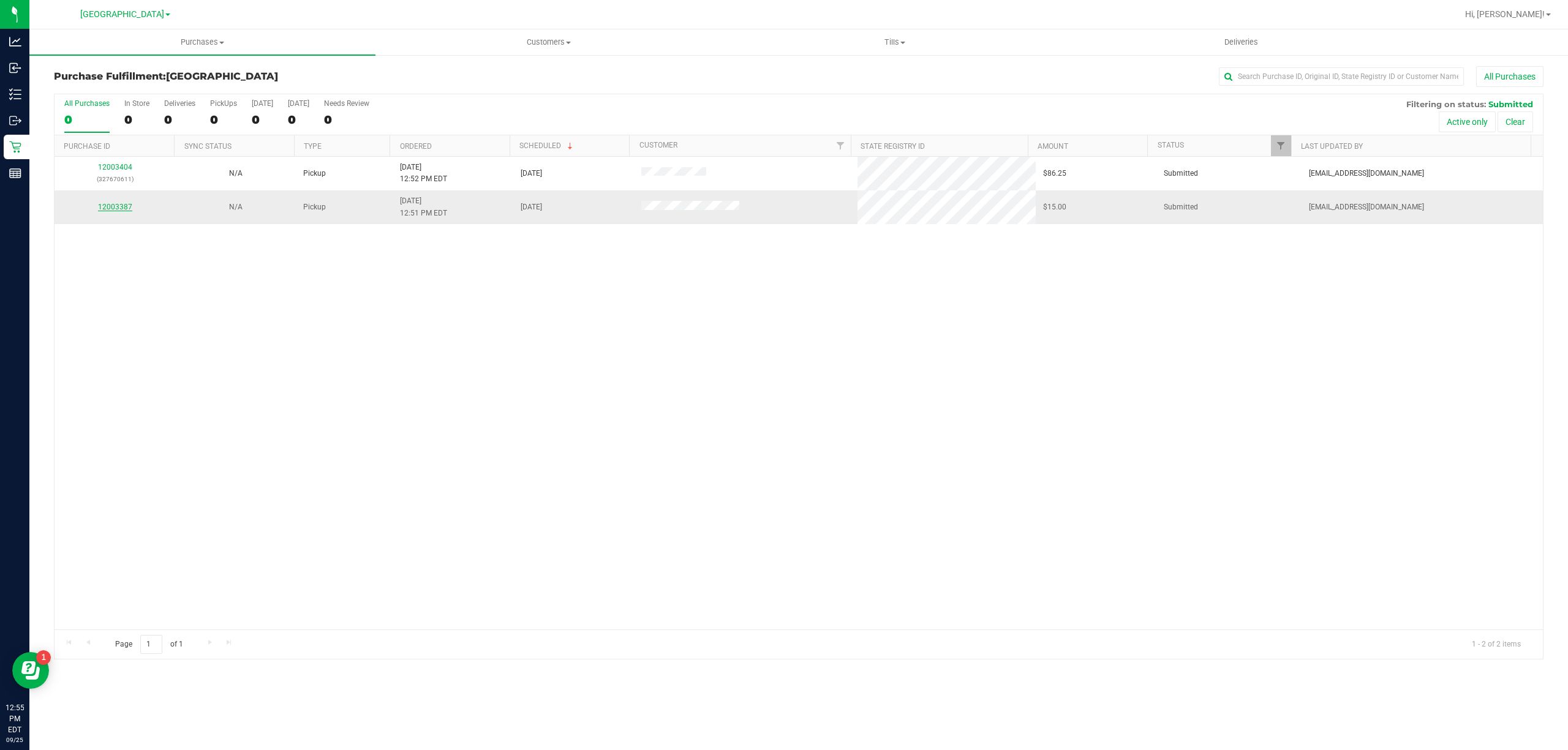
click at [113, 203] on link "12003387" at bounding box center [115, 207] width 34 height 8
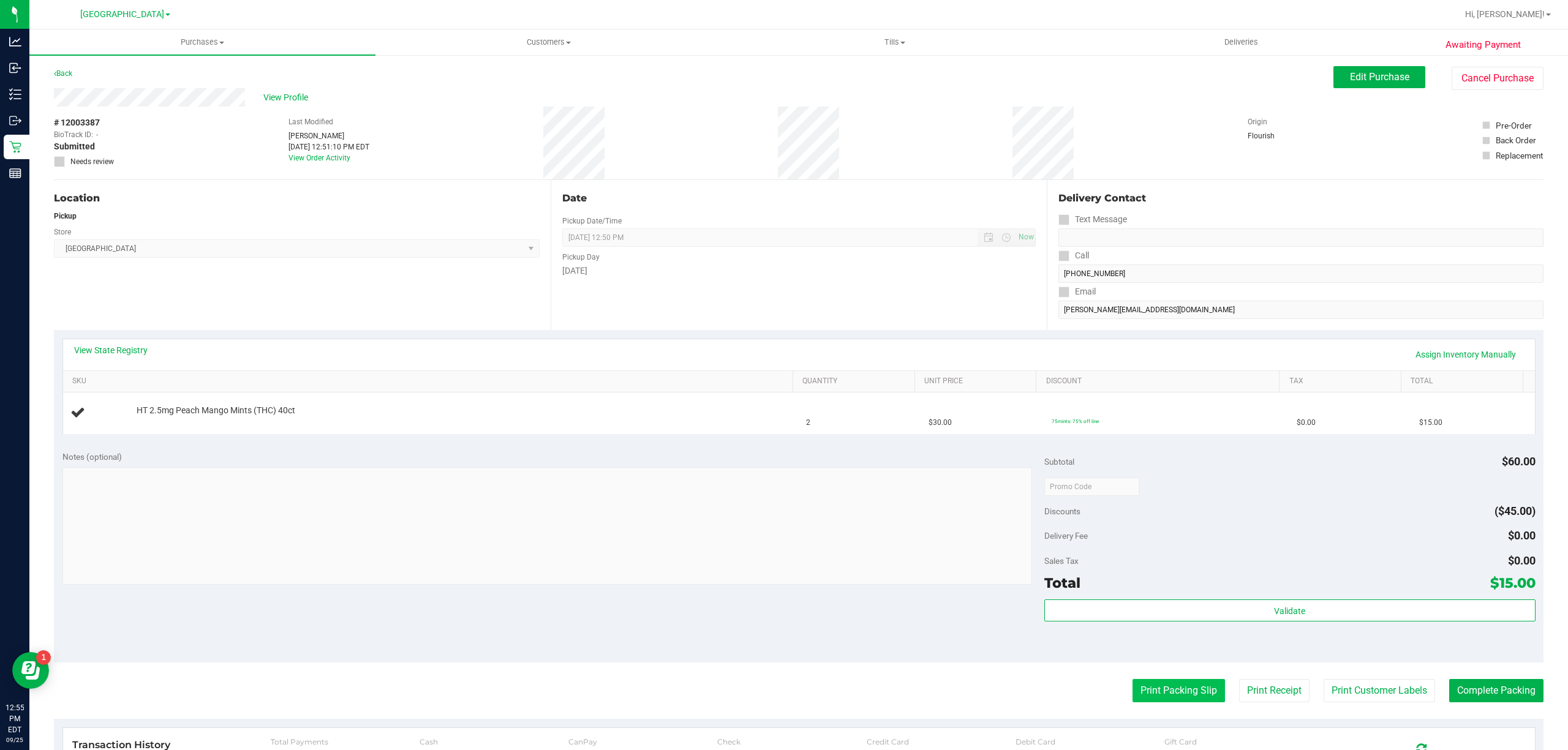
click at [1199, 693] on button "Print Packing Slip" at bounding box center [1179, 691] width 93 height 23
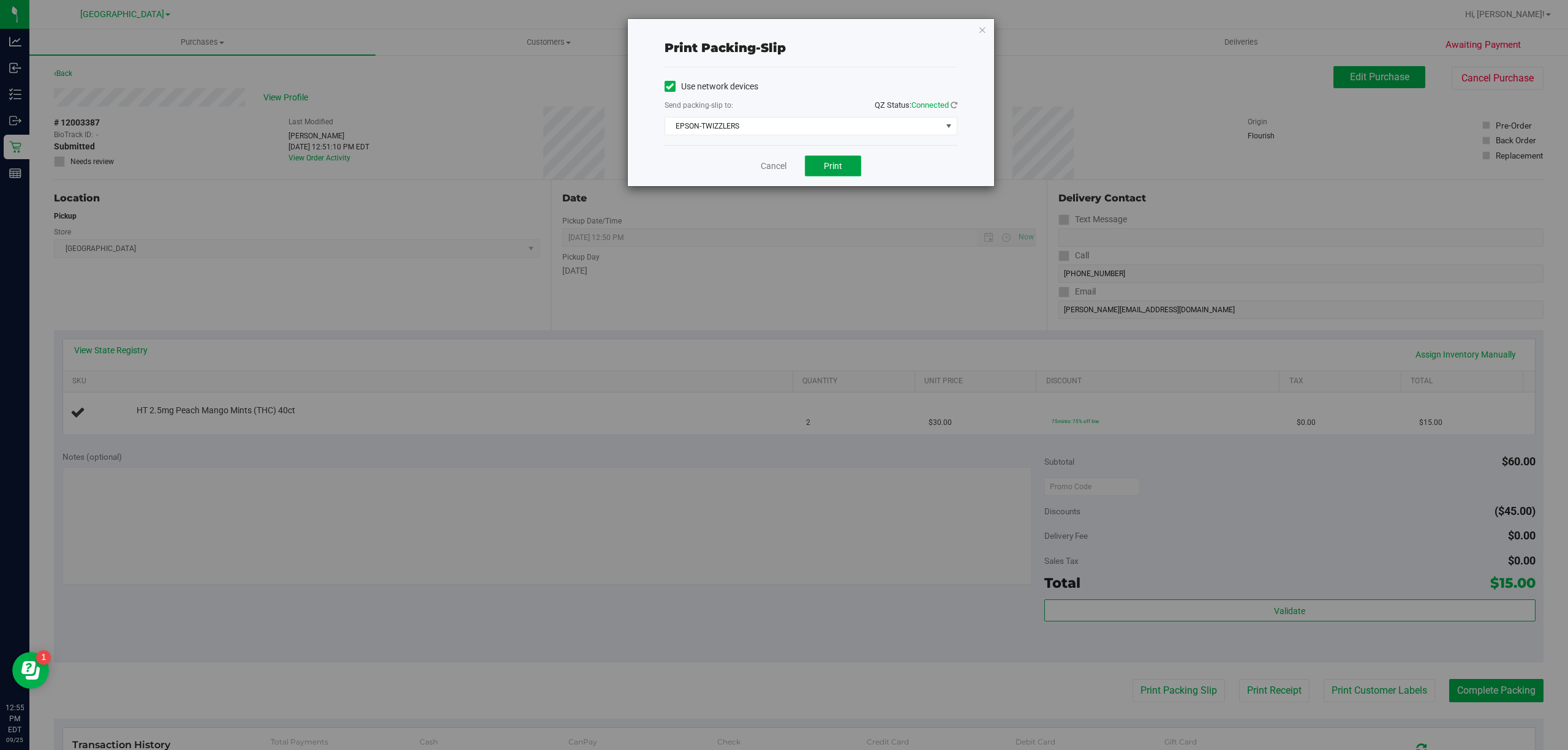
click at [849, 165] on button "Print" at bounding box center [834, 166] width 57 height 21
click at [779, 169] on link "Cancel" at bounding box center [774, 166] width 26 height 12
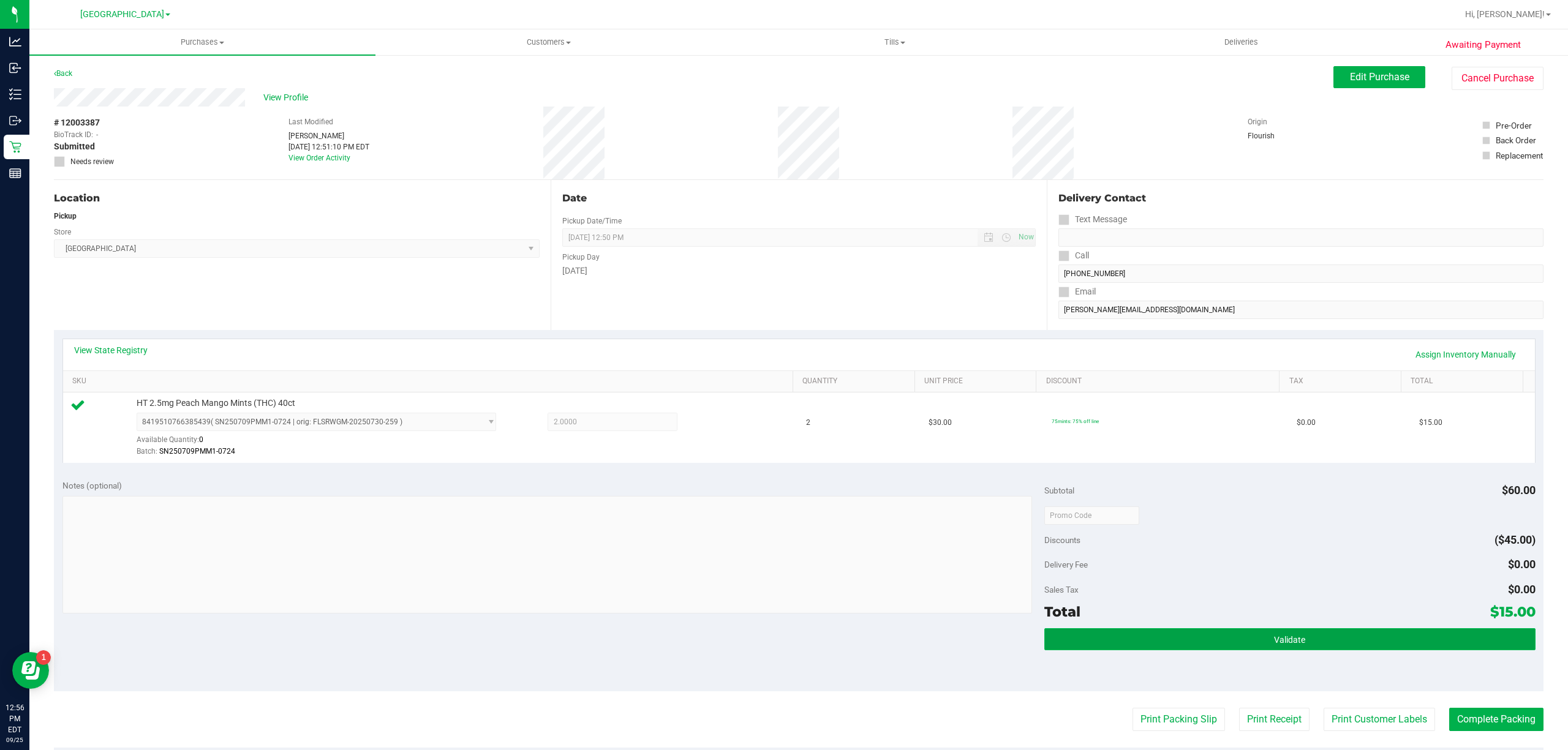
click at [1245, 638] on button "Validate" at bounding box center [1290, 639] width 491 height 22
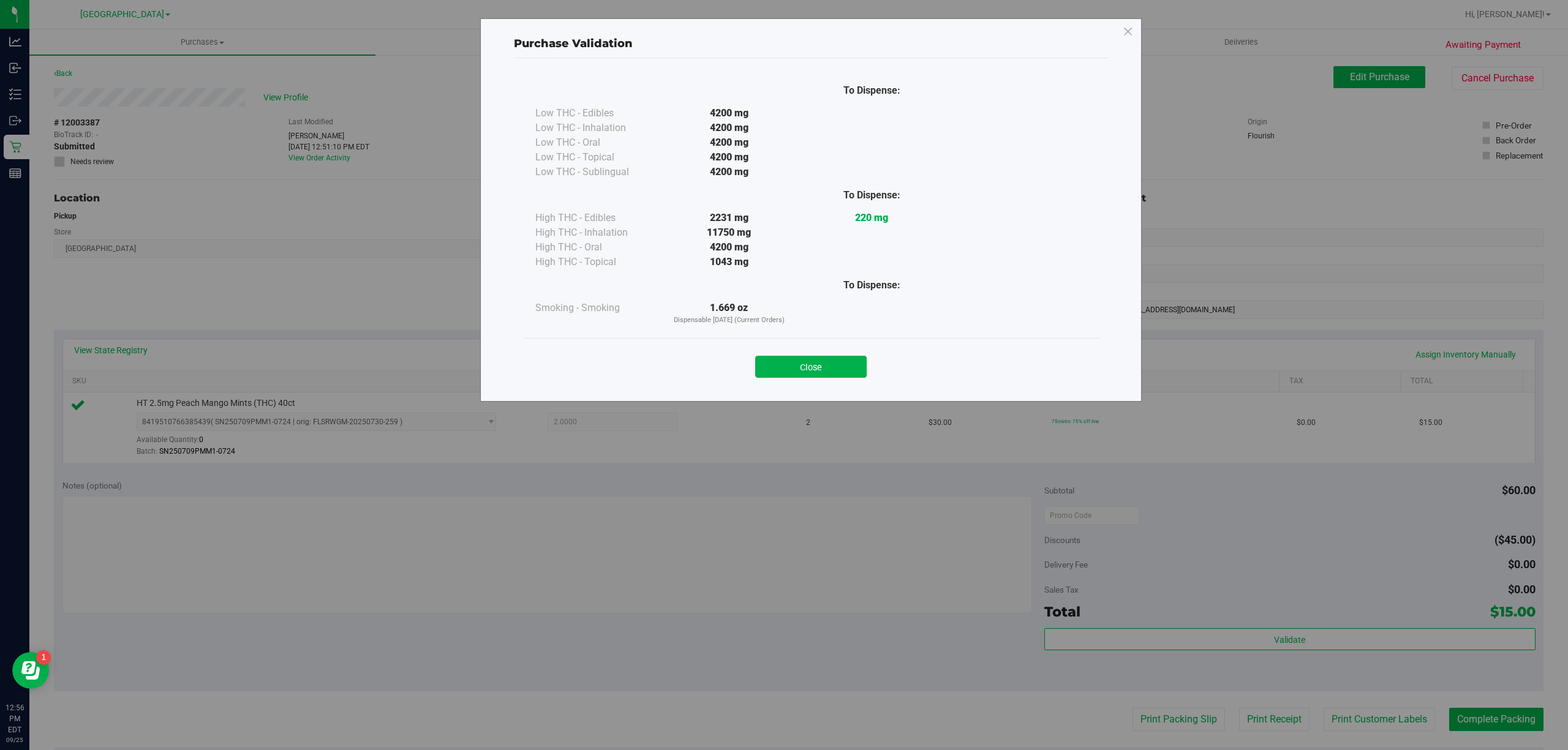
click at [768, 351] on div "Close" at bounding box center [811, 362] width 558 height 31
click at [766, 364] on button "Close" at bounding box center [811, 367] width 112 height 22
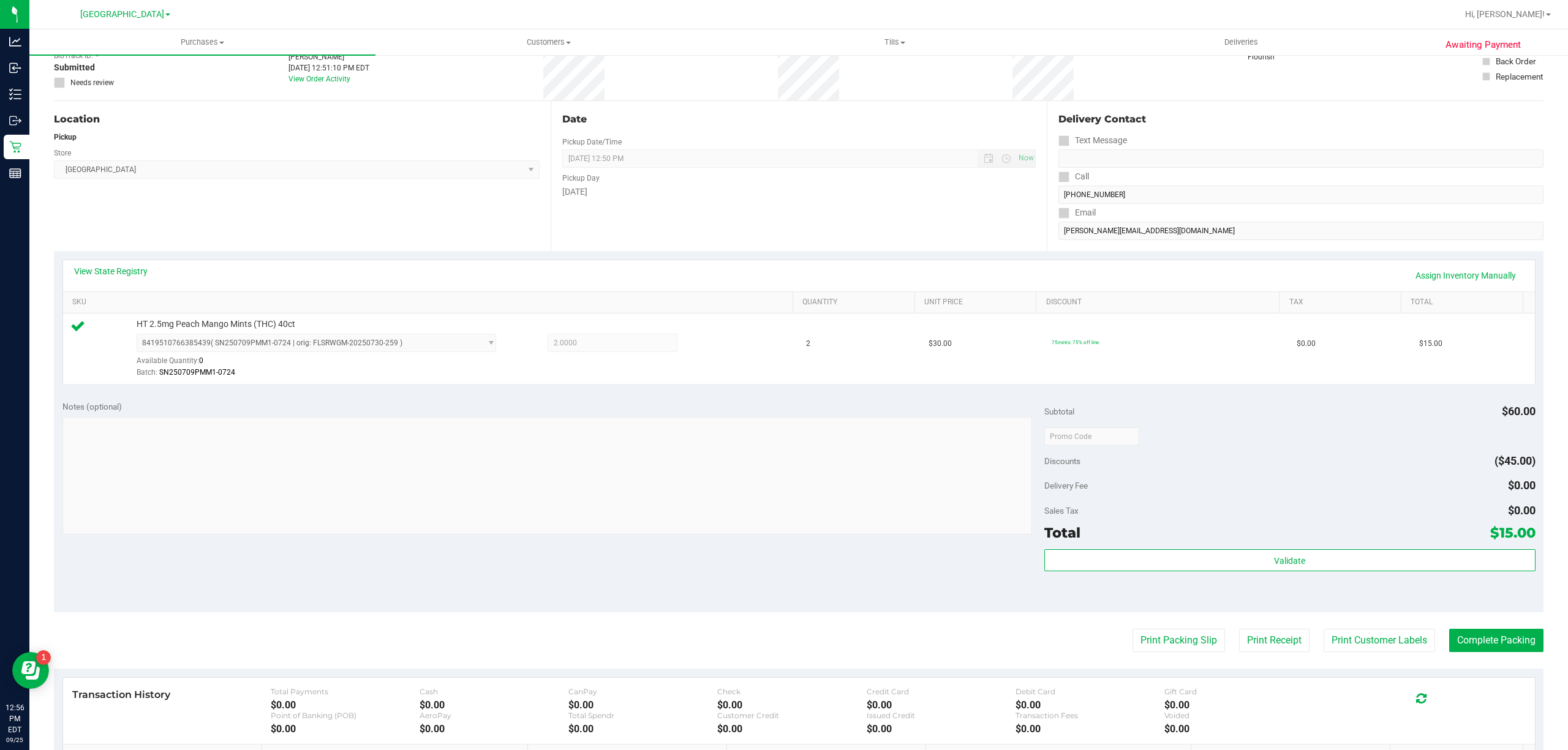
scroll to position [245, 0]
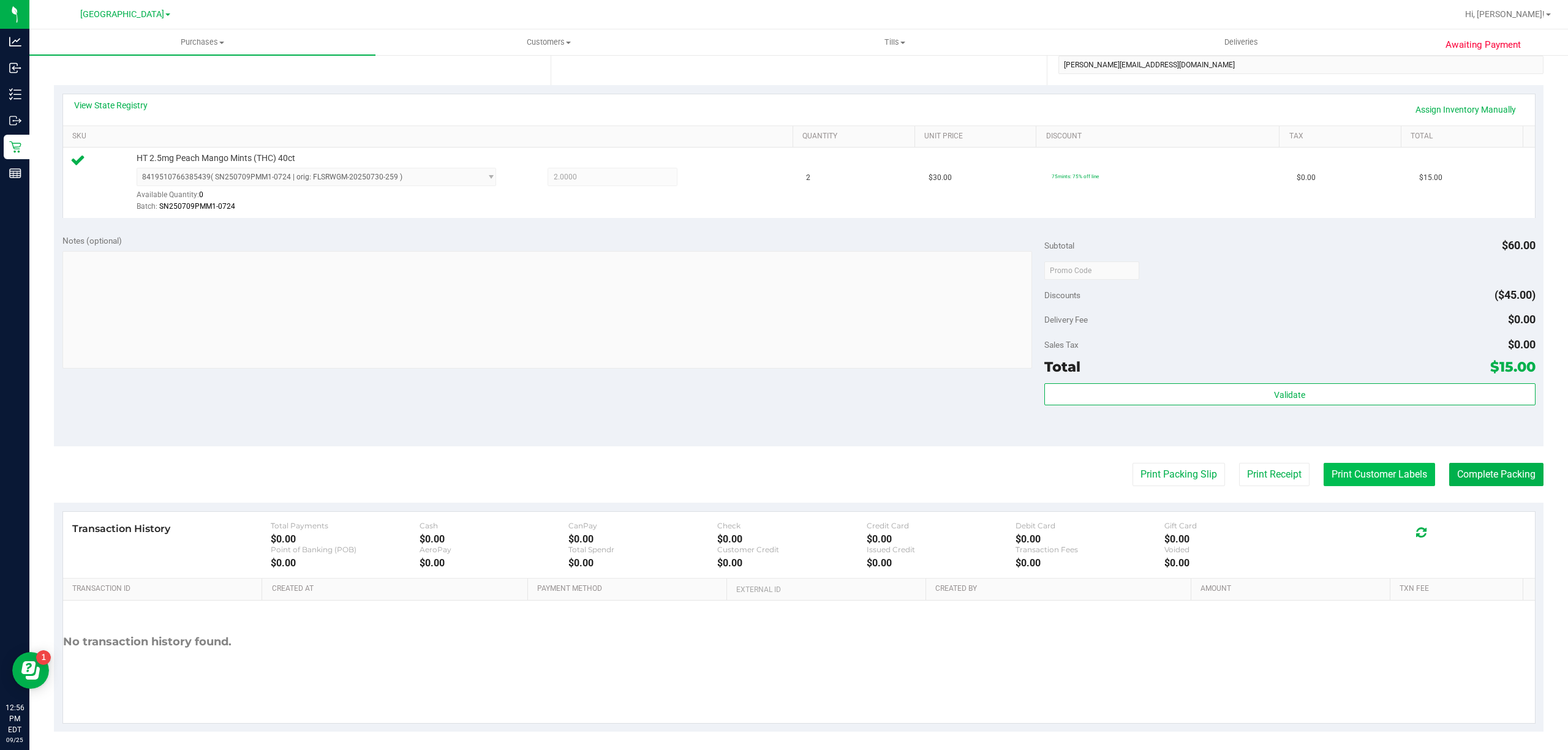
click at [1383, 481] on button "Print Customer Labels" at bounding box center [1380, 475] width 112 height 23
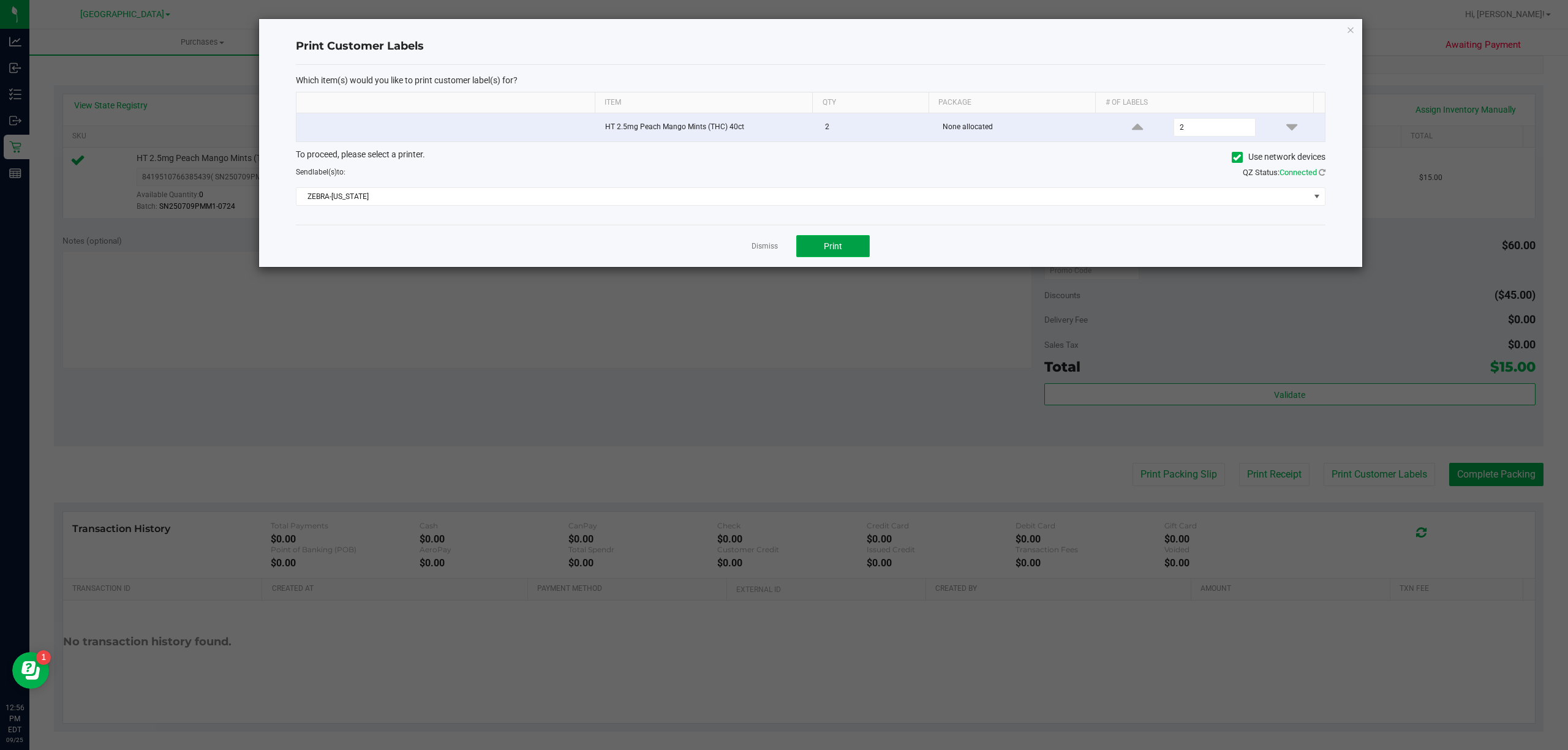
click at [812, 253] on button "Print" at bounding box center [833, 246] width 73 height 22
click at [769, 252] on link "Dismiss" at bounding box center [765, 247] width 27 height 10
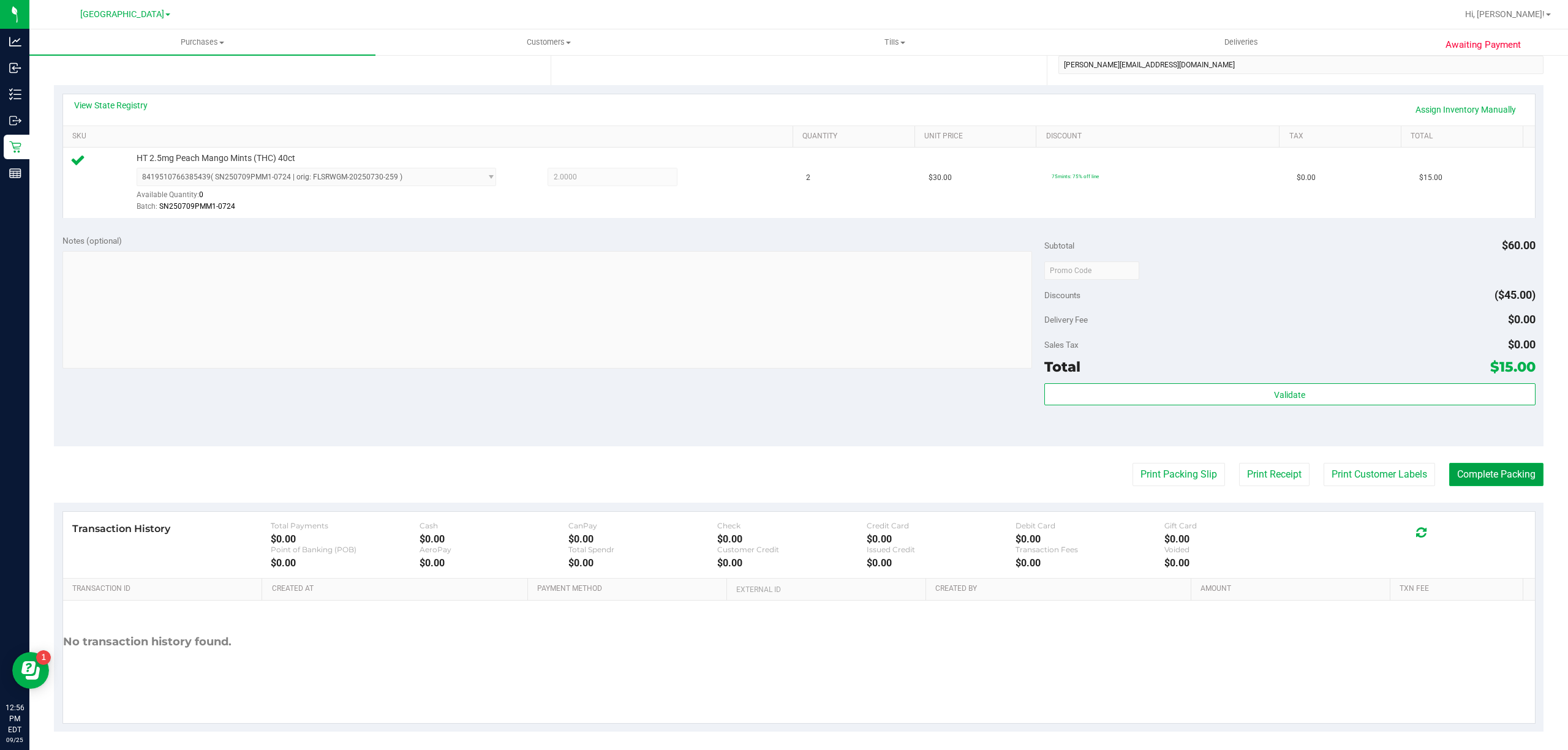
click at [1457, 466] on button "Complete Packing" at bounding box center [1496, 475] width 94 height 23
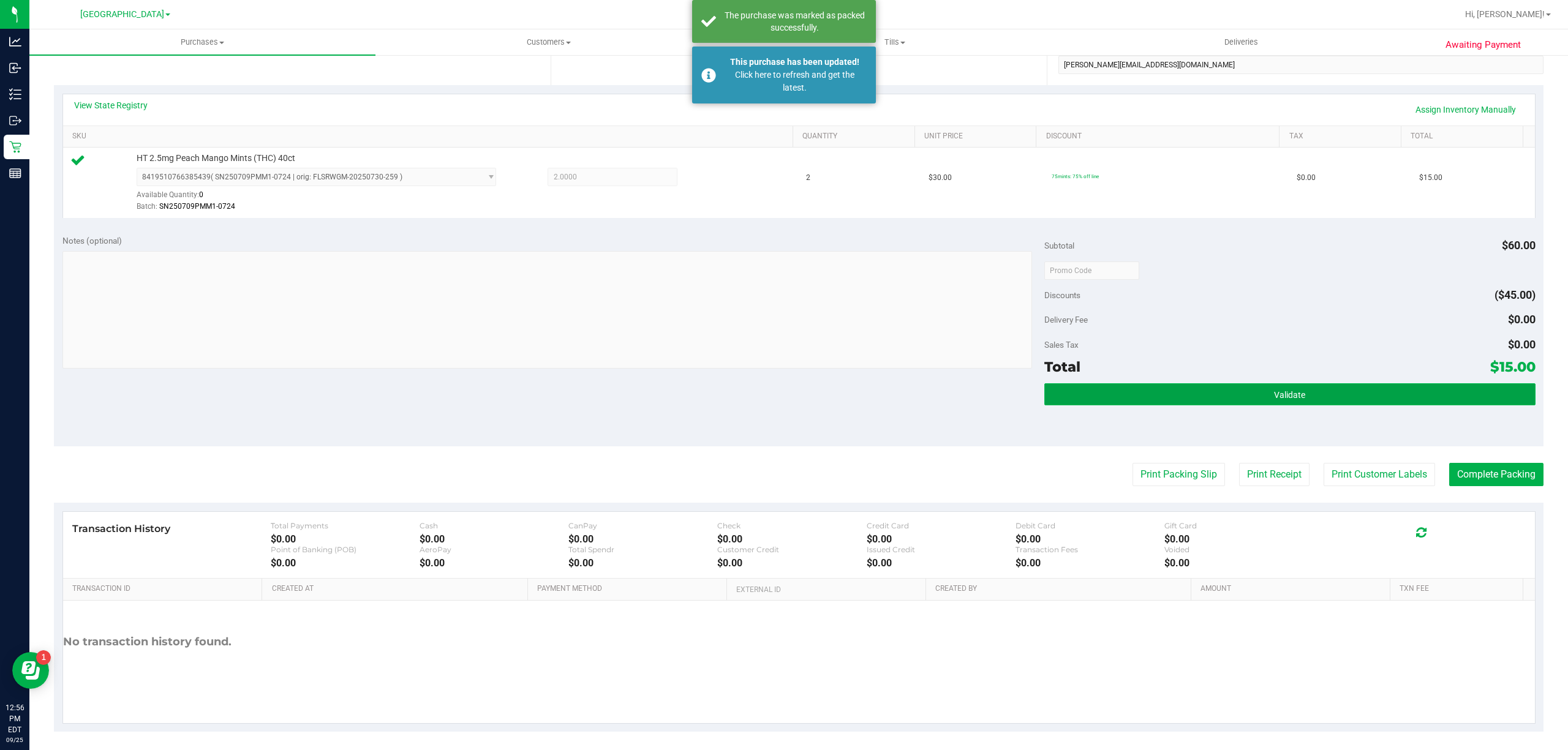
click at [1257, 387] on button "Validate" at bounding box center [1290, 394] width 491 height 22
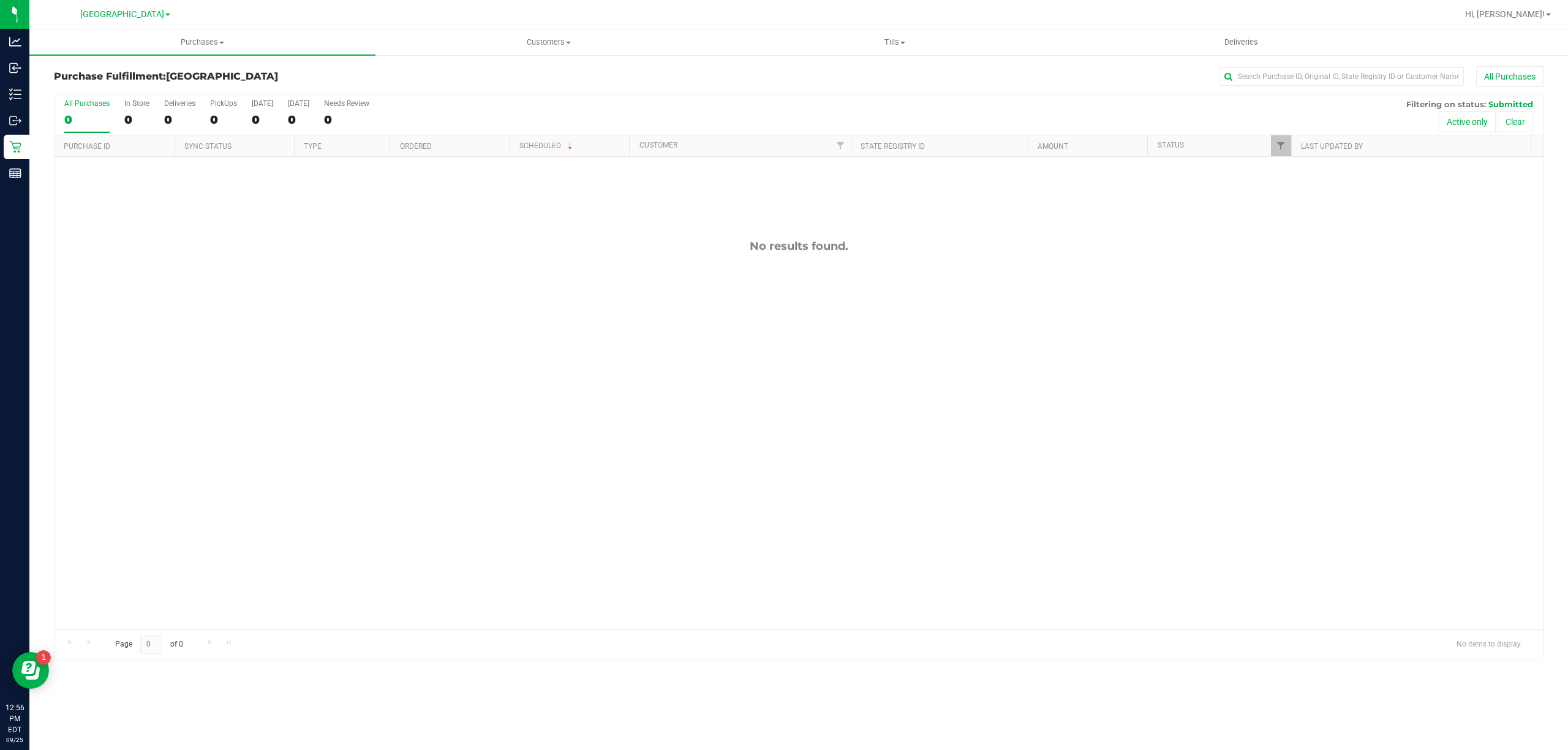
click at [126, 230] on div "No results found." at bounding box center [799, 434] width 1489 height 556
click at [1283, 152] on link "Filter" at bounding box center [1281, 145] width 20 height 21
click at [1290, 284] on input "Packed" at bounding box center [1287, 282] width 8 height 8
checkbox input "true"
click at [1319, 362] on button "Filter" at bounding box center [1307, 361] width 59 height 27
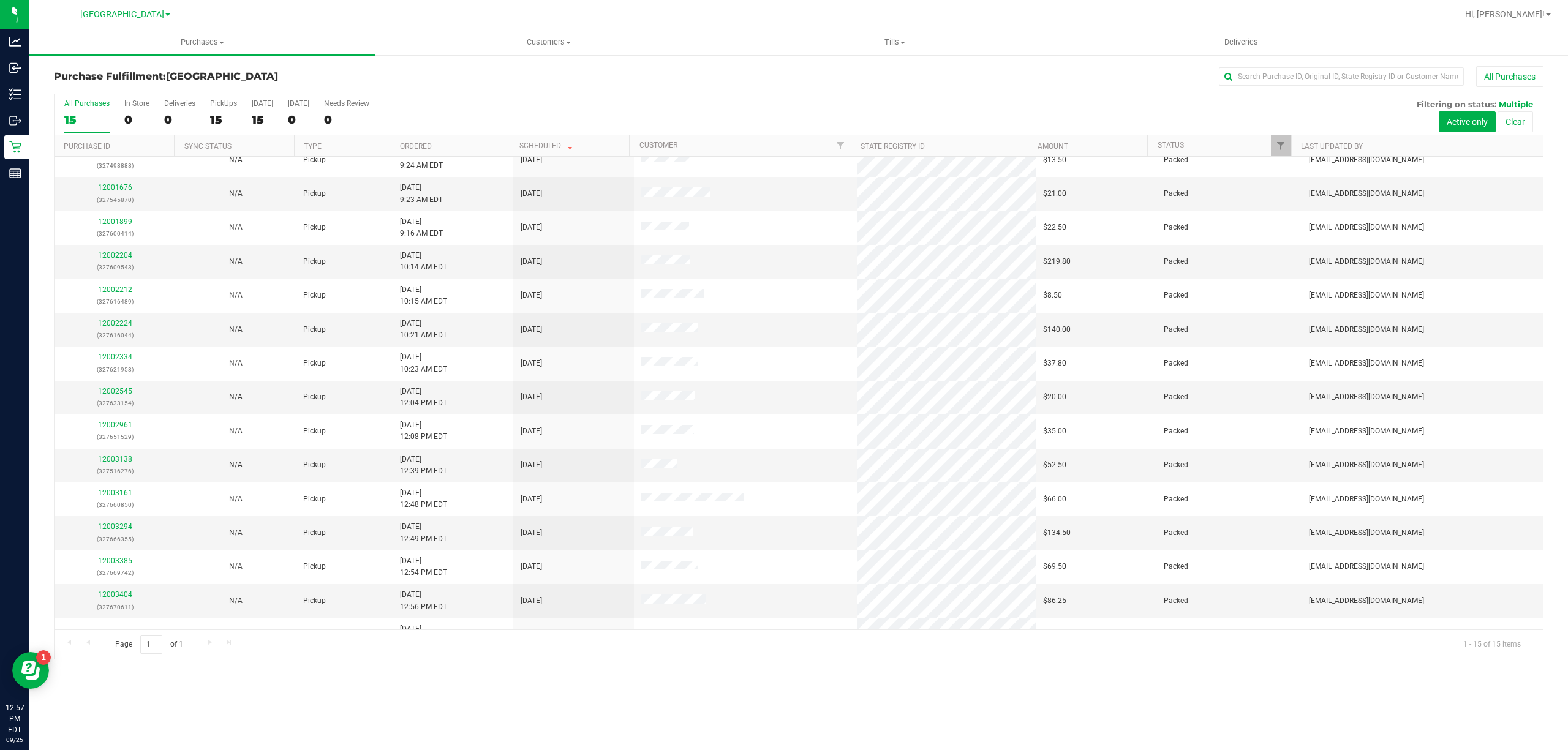
scroll to position [38, 0]
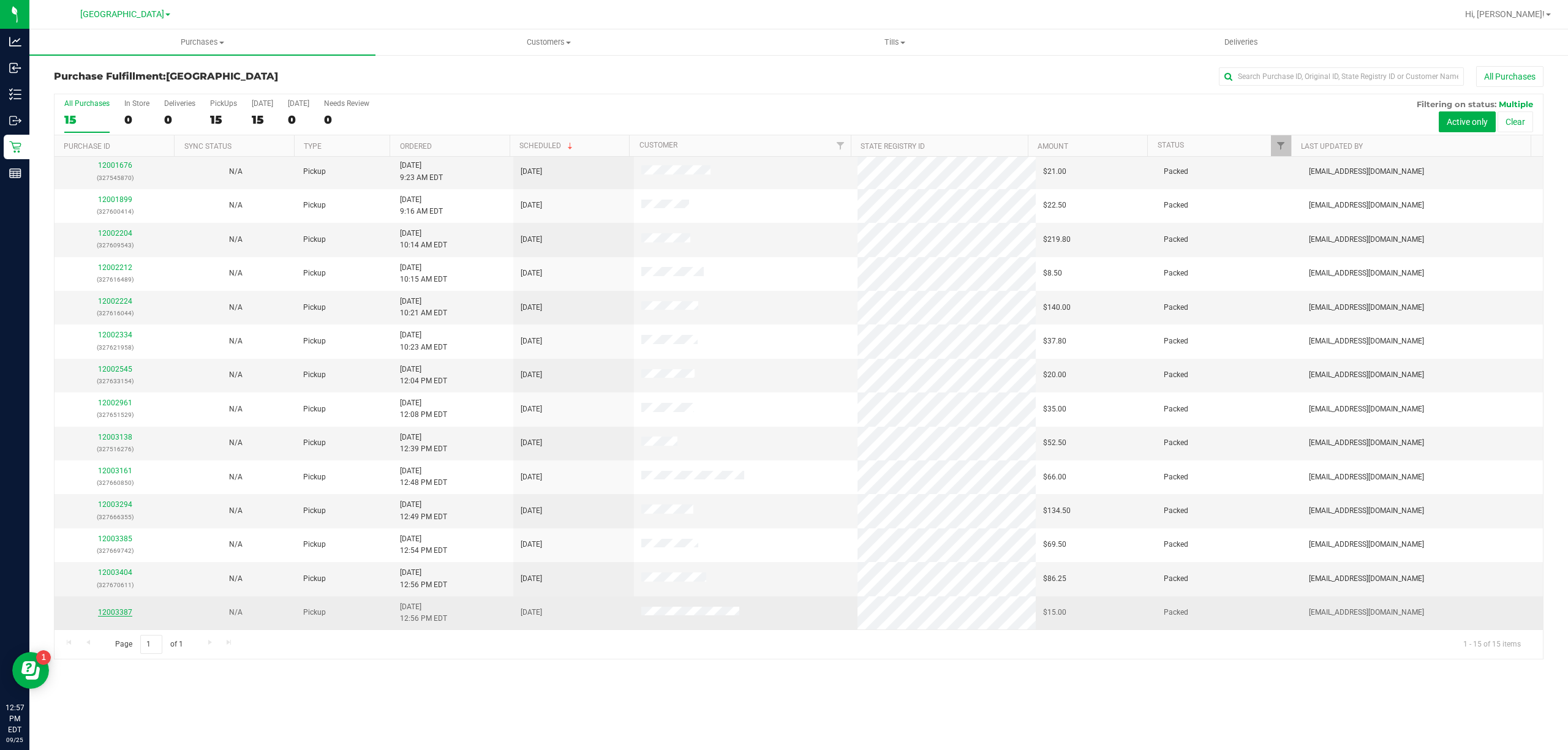
click at [128, 617] on link "12003387" at bounding box center [115, 612] width 34 height 8
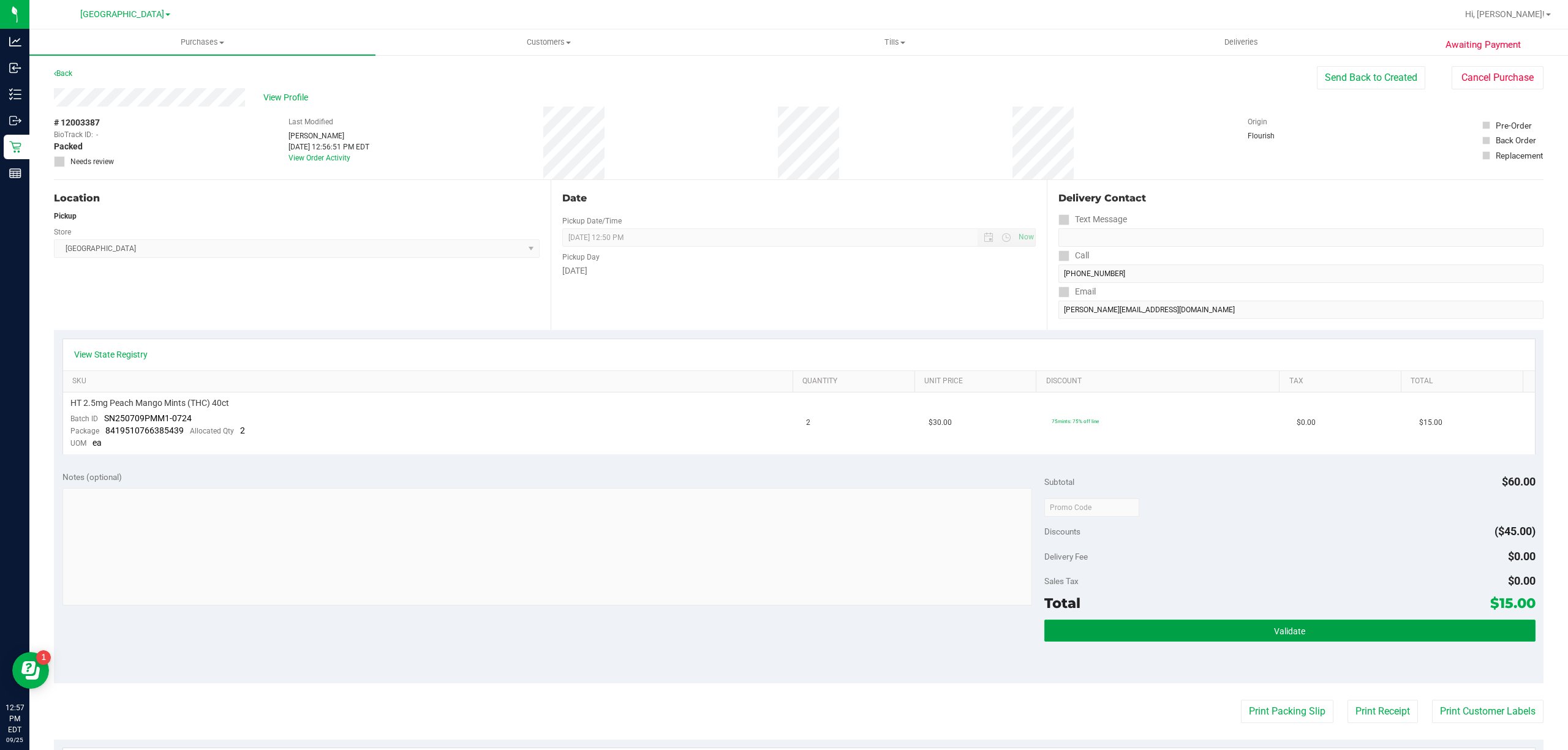
click at [1300, 630] on button "Validate" at bounding box center [1290, 631] width 491 height 22
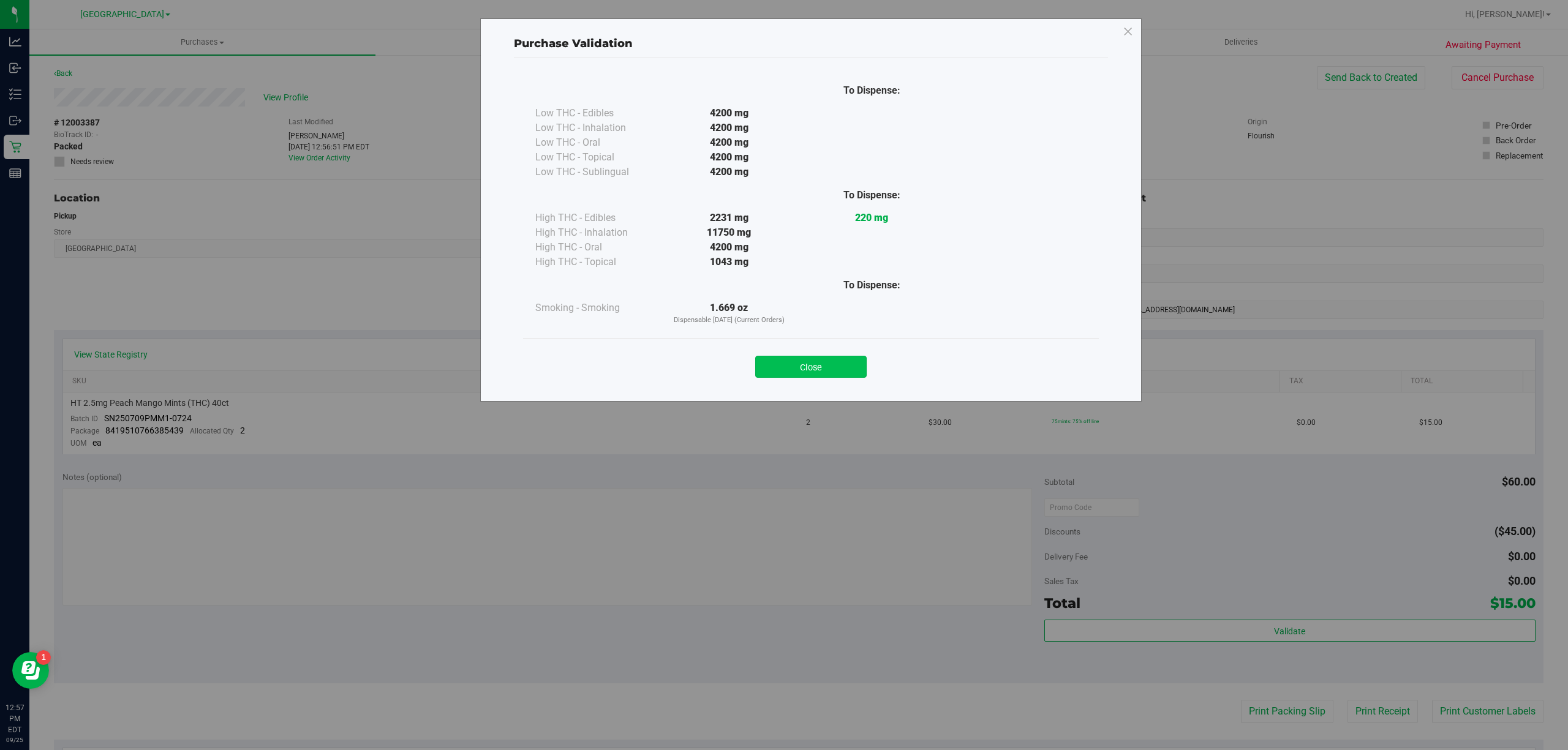
click at [822, 378] on button "Close" at bounding box center [811, 367] width 112 height 22
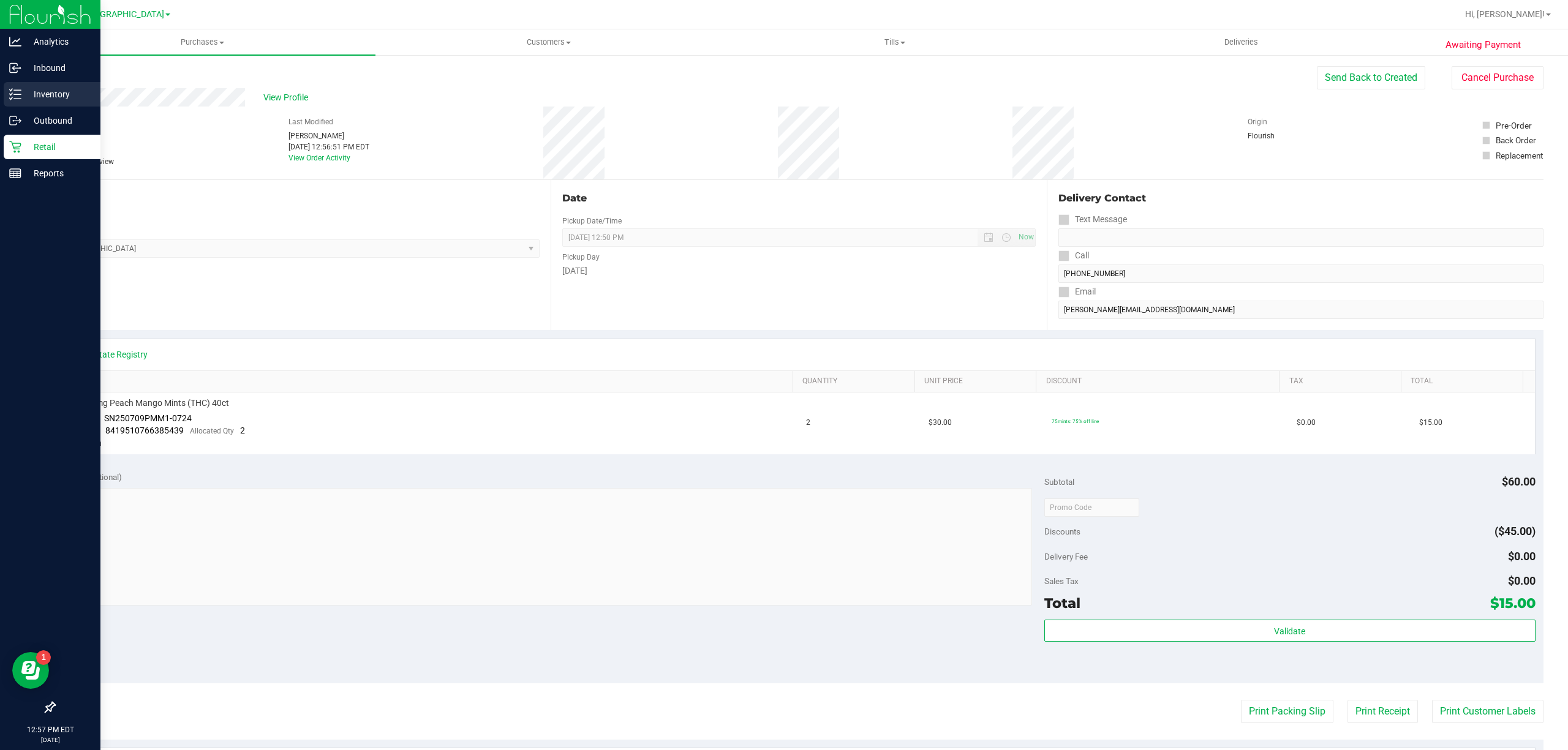
click at [49, 89] on p "Inventory" at bounding box center [58, 94] width 73 height 15
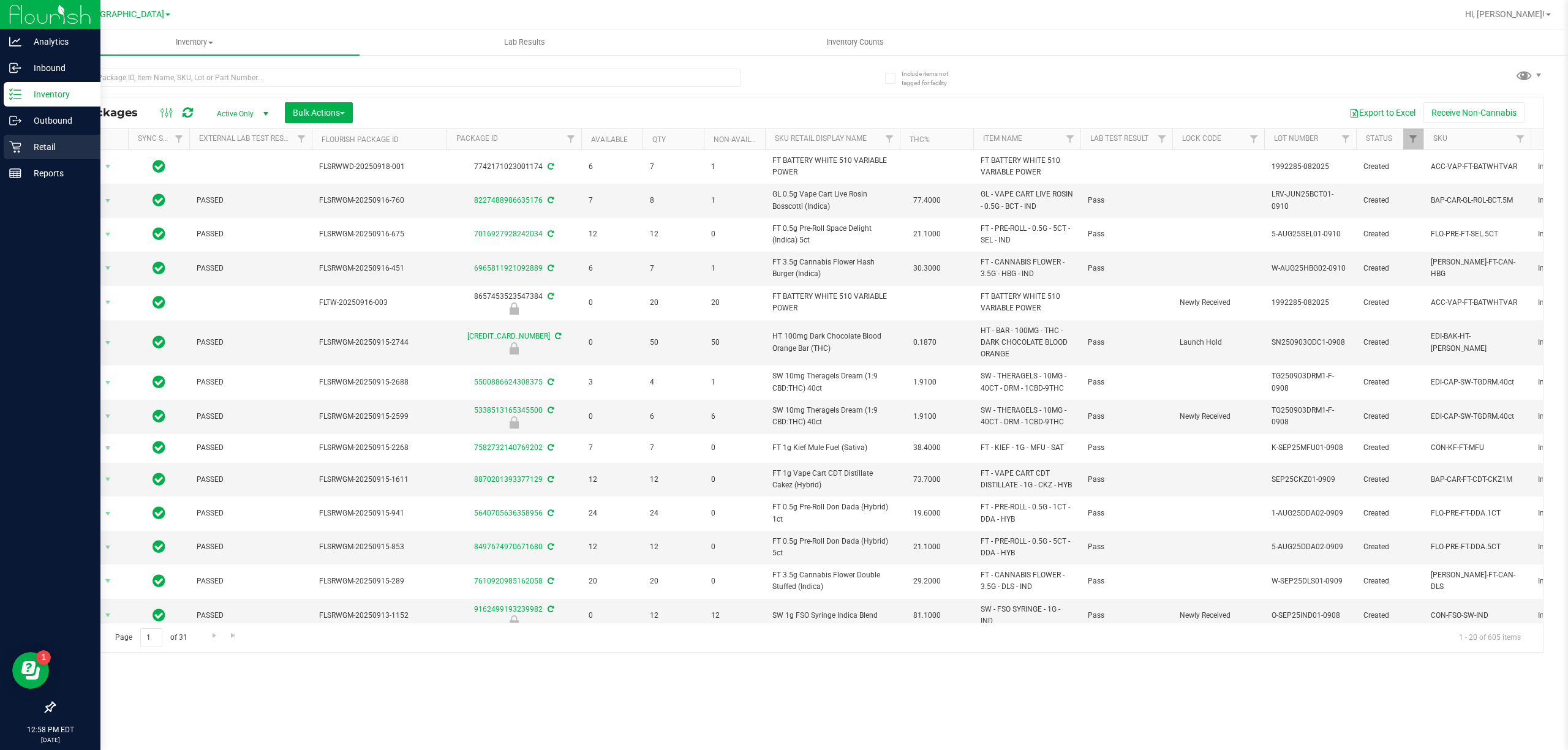
click at [32, 153] on p "Retail" at bounding box center [58, 148] width 73 height 15
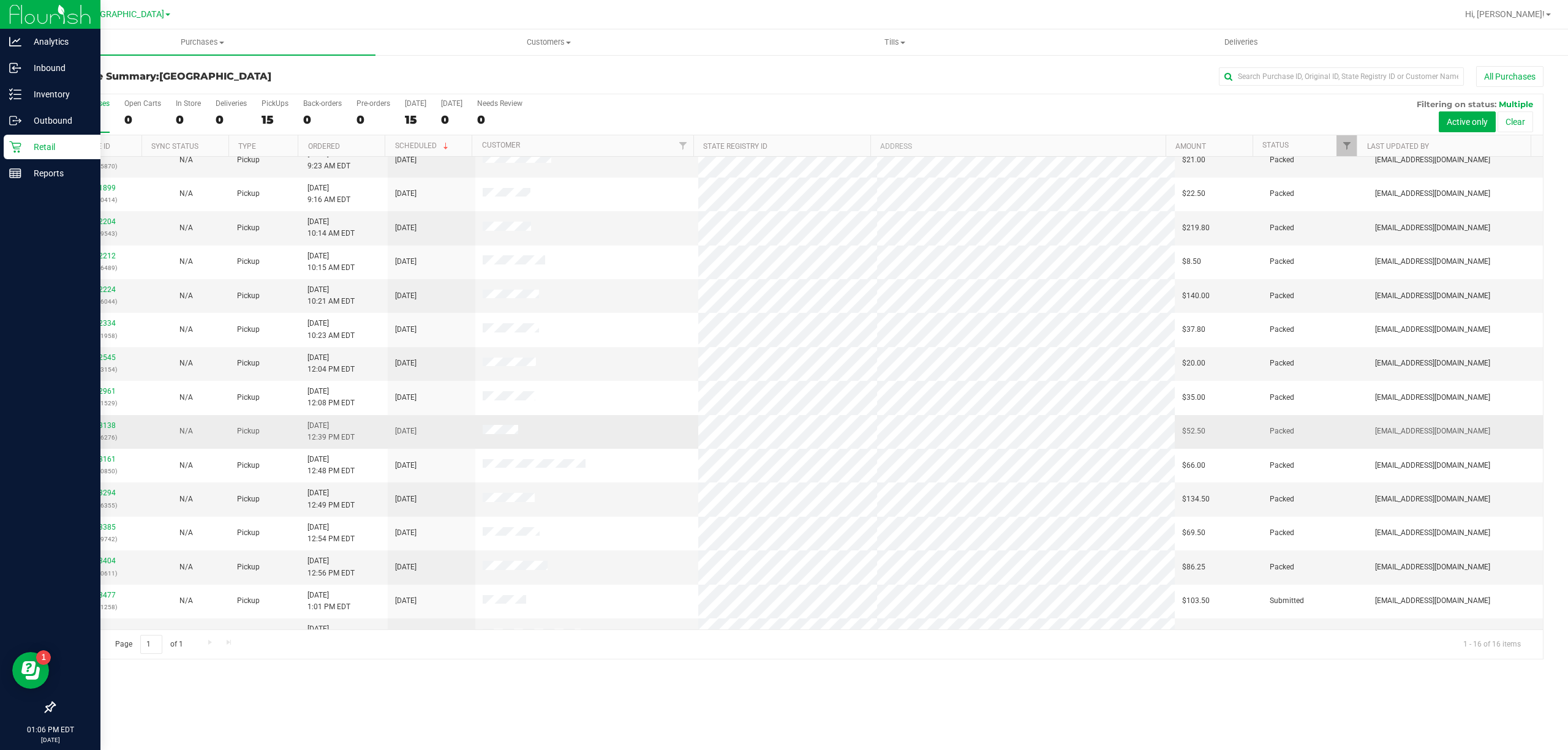
scroll to position [72, 0]
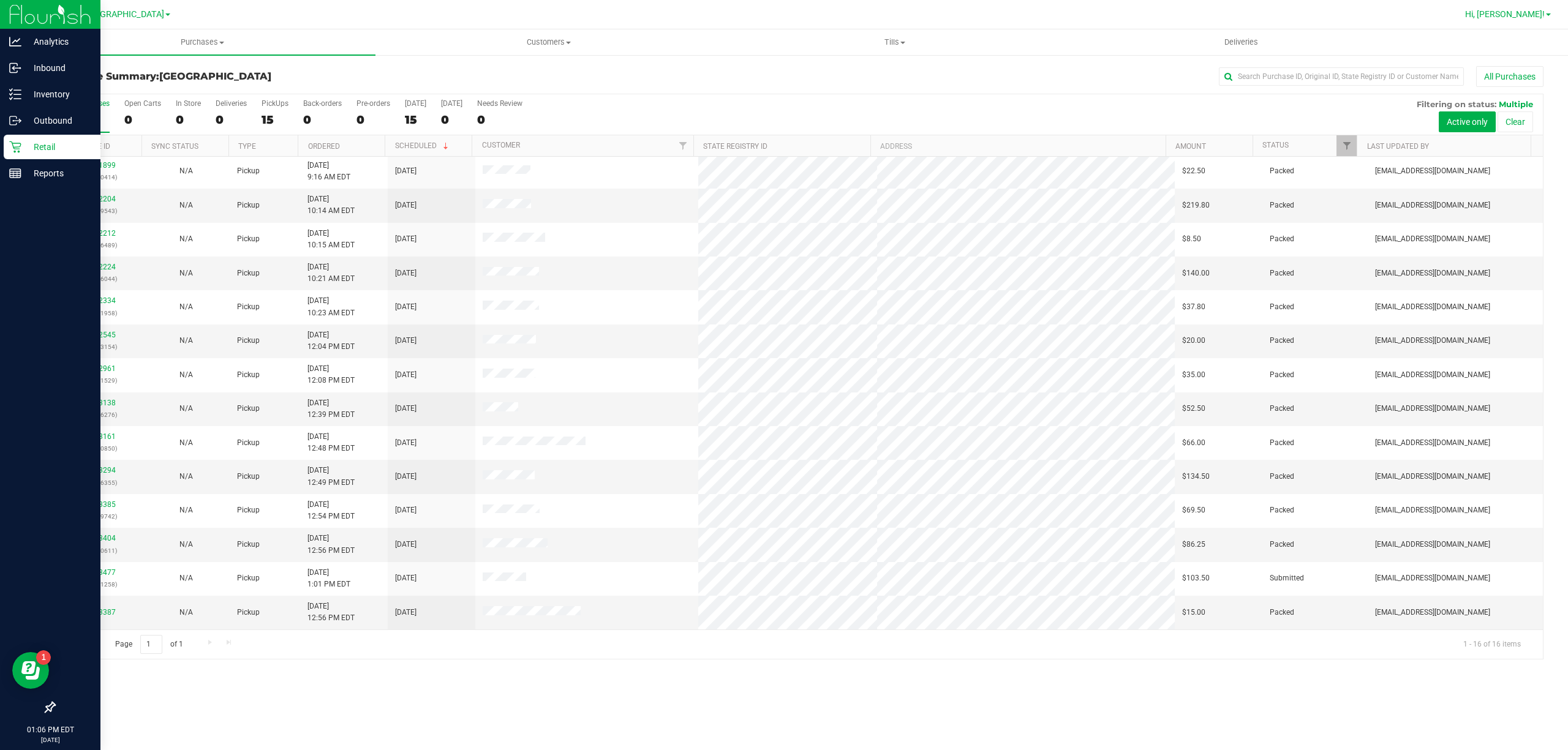
click at [1508, 15] on span "Hi, [PERSON_NAME]!" at bounding box center [1505, 14] width 80 height 10
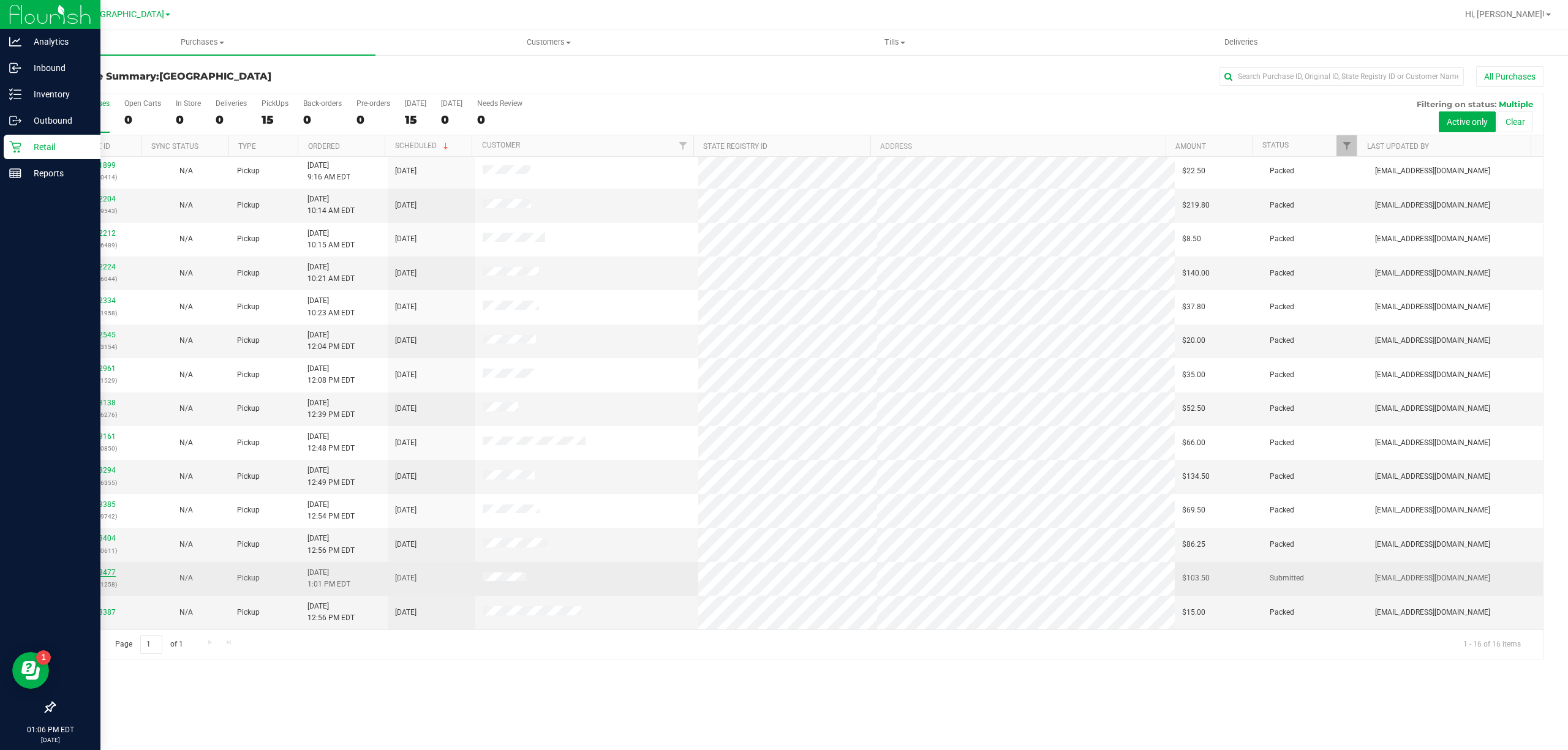
click at [105, 576] on link "12003477" at bounding box center [98, 572] width 34 height 8
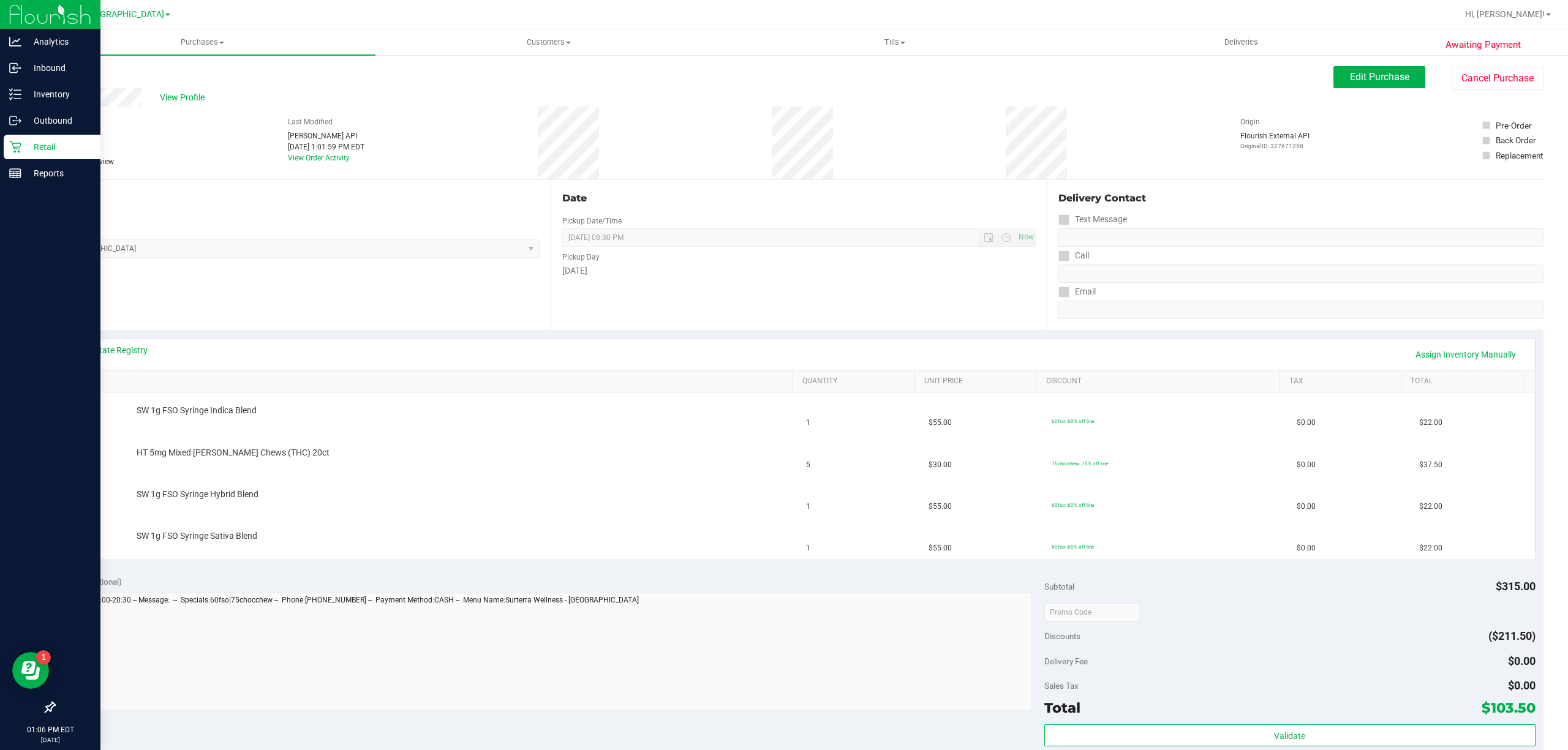
click at [1545, 22] on div "Hi, [PERSON_NAME]! Print Settings Support Your Profile Sign Out" at bounding box center [1508, 14] width 96 height 22
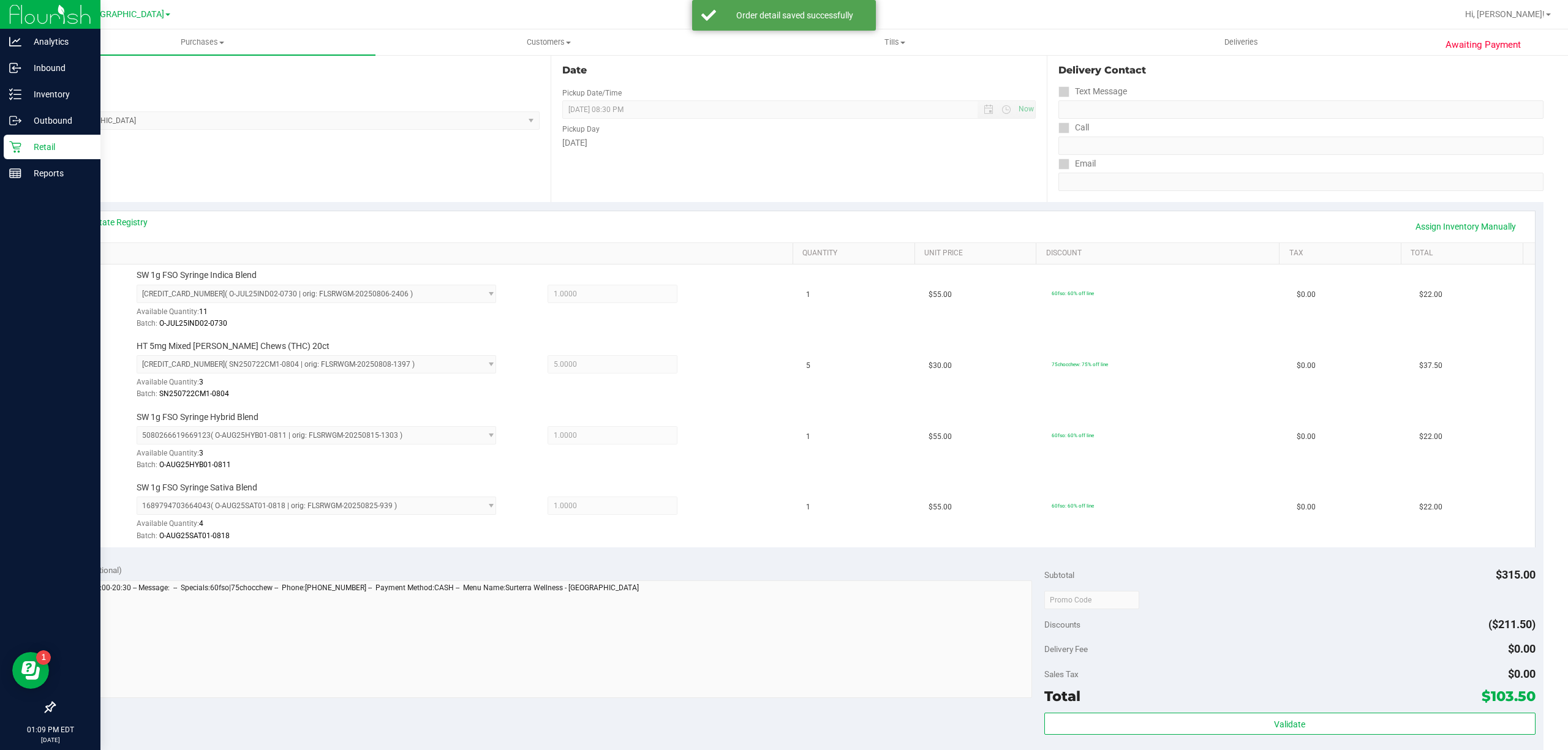
scroll to position [327, 0]
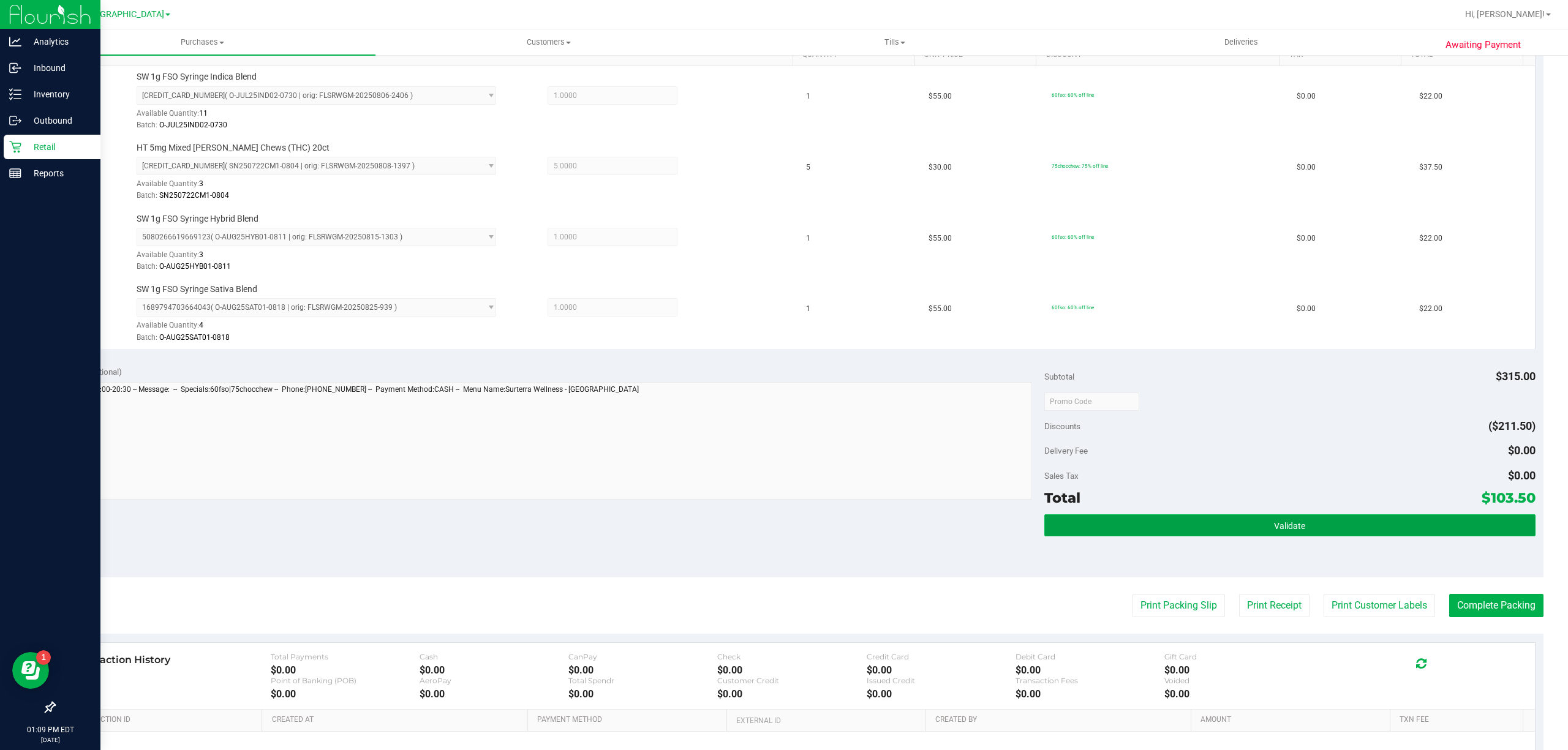
click at [1309, 524] on button "Validate" at bounding box center [1290, 525] width 491 height 22
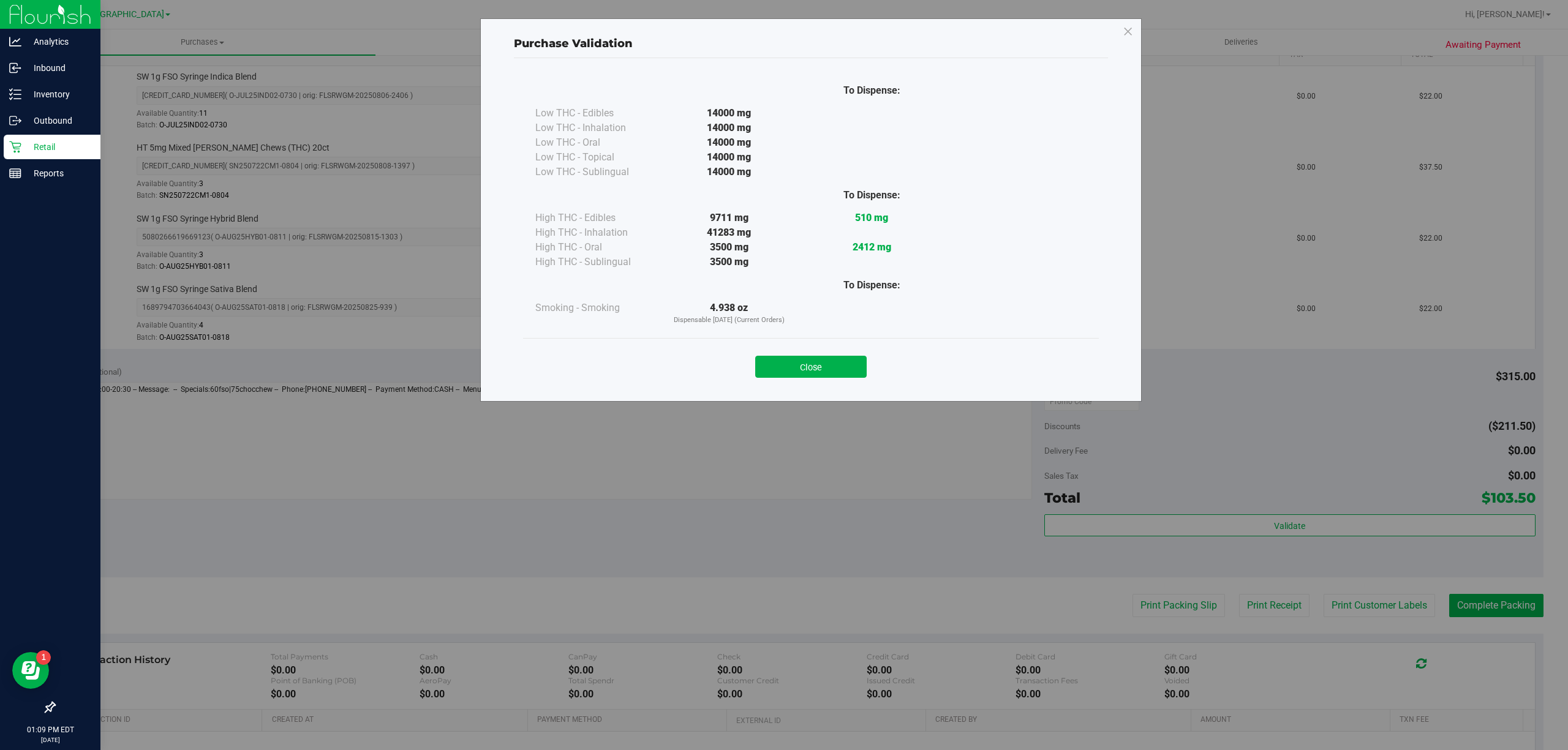
click at [1353, 600] on div "Purchase Validation To Dispense: Low THC - Edibles 14000 mg" at bounding box center [789, 375] width 1577 height 750
click at [800, 361] on button "Close" at bounding box center [811, 367] width 112 height 22
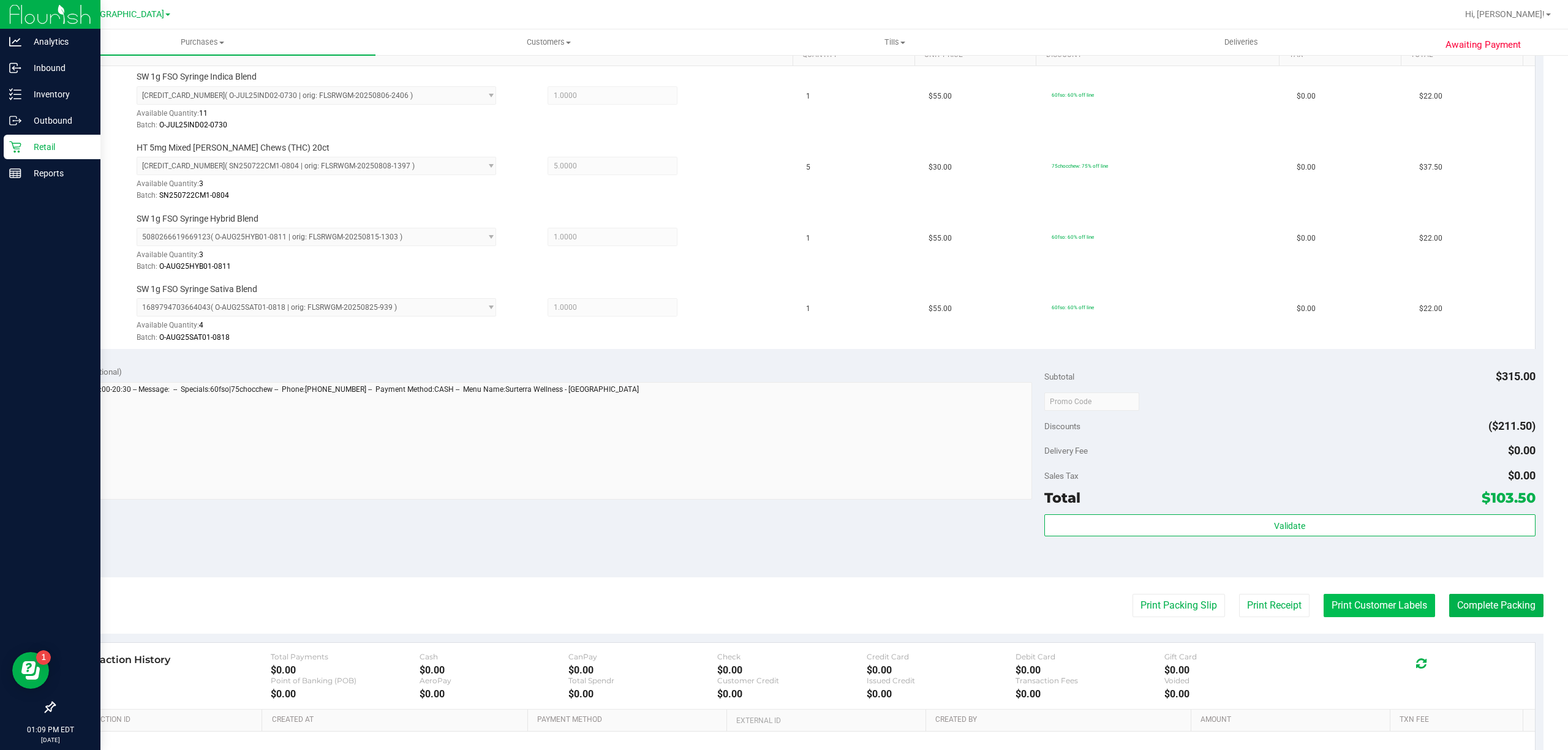
click at [1367, 598] on button "Print Customer Labels" at bounding box center [1380, 606] width 112 height 23
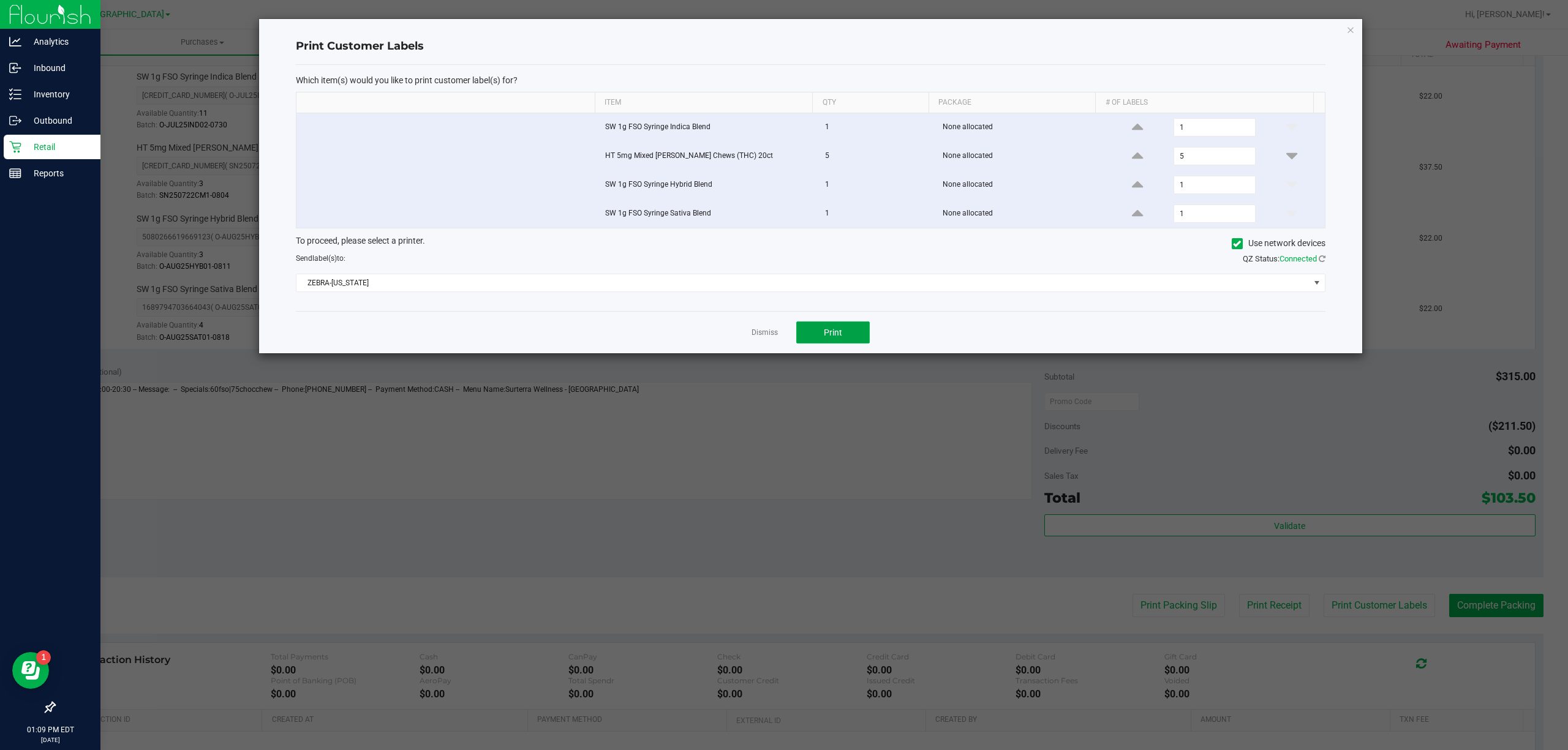
click at [838, 338] on span "Print" at bounding box center [833, 332] width 18 height 10
click at [769, 333] on link "Dismiss" at bounding box center [765, 332] width 27 height 10
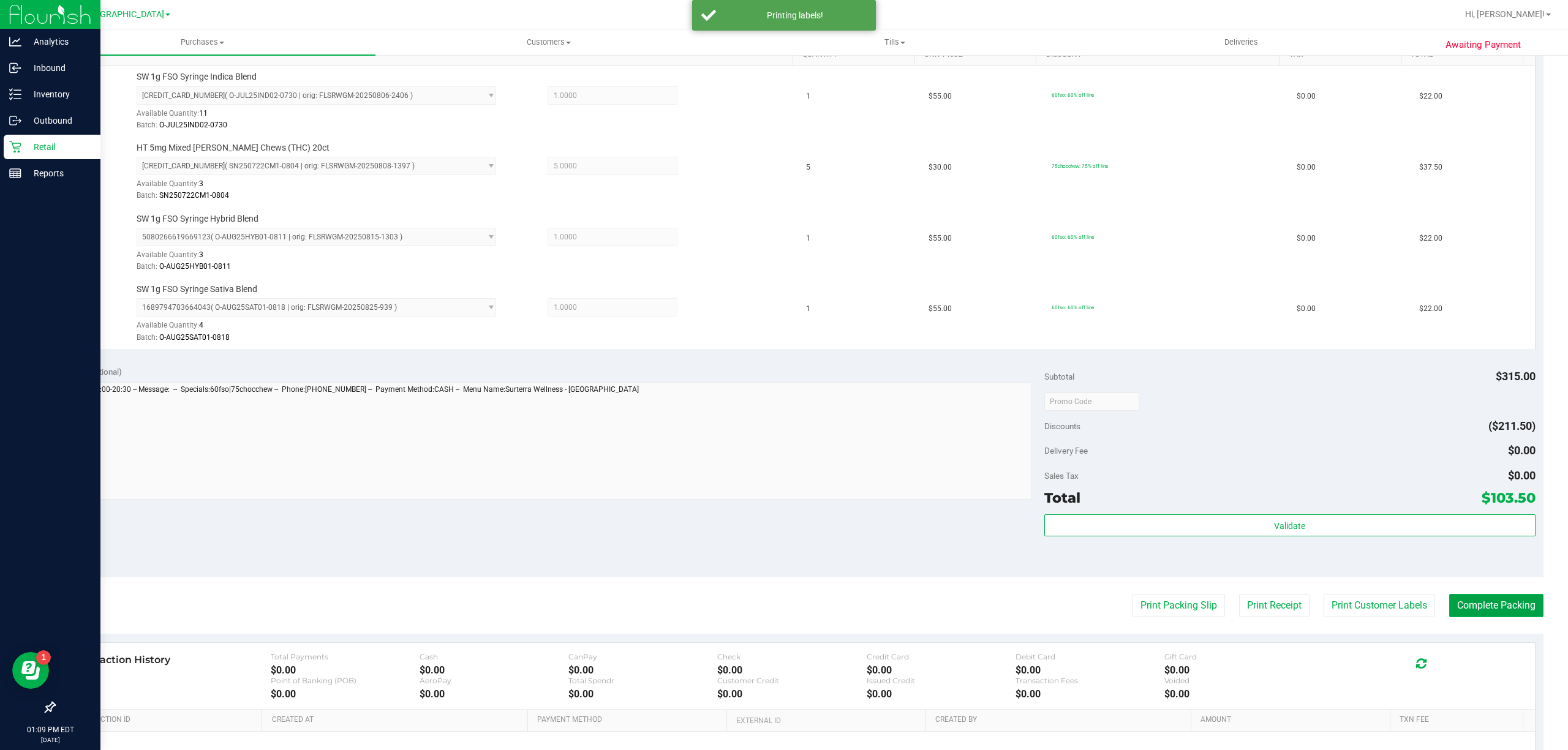
click at [1489, 612] on button "Complete Packing" at bounding box center [1496, 606] width 94 height 23
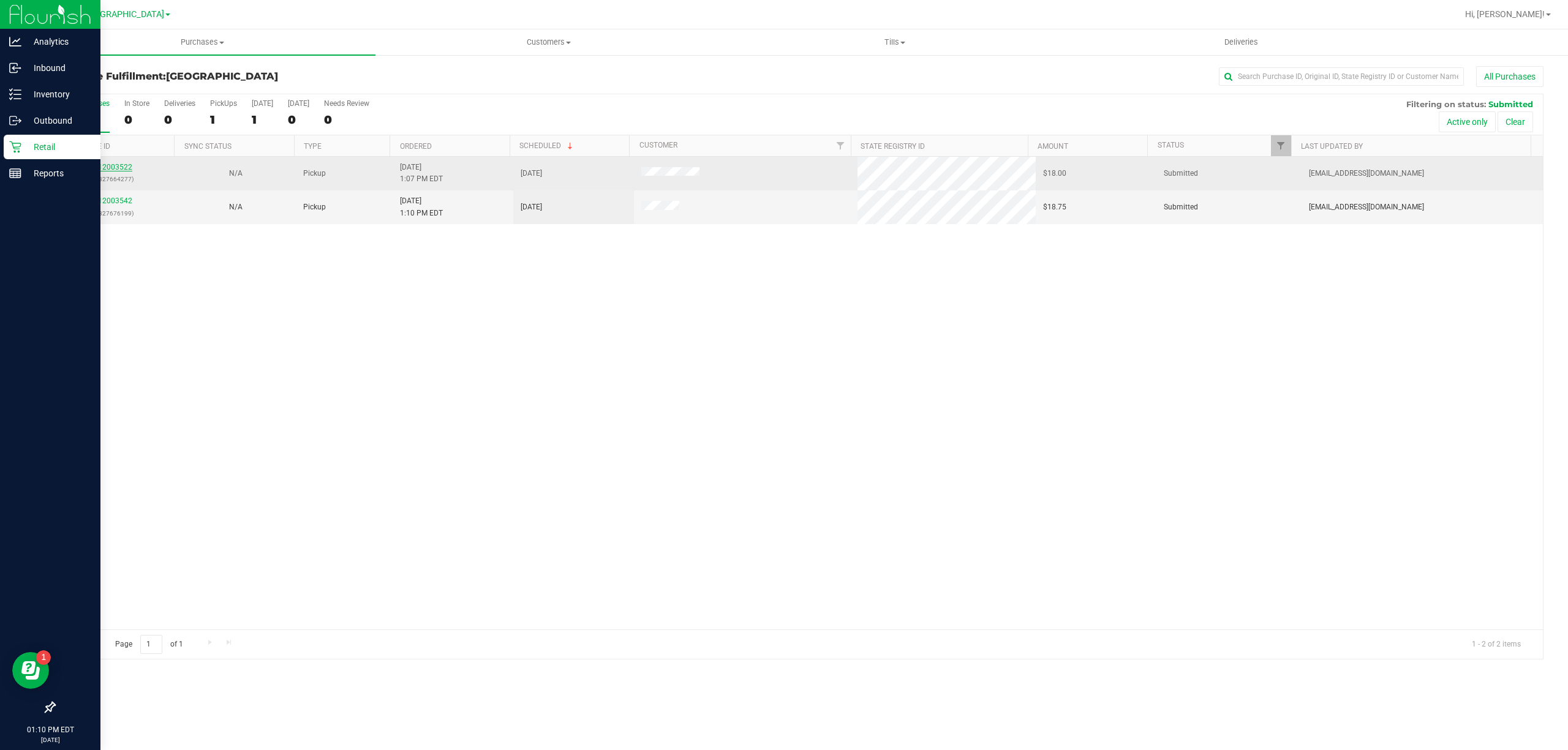
click at [103, 170] on link "12003522" at bounding box center [115, 167] width 34 height 8
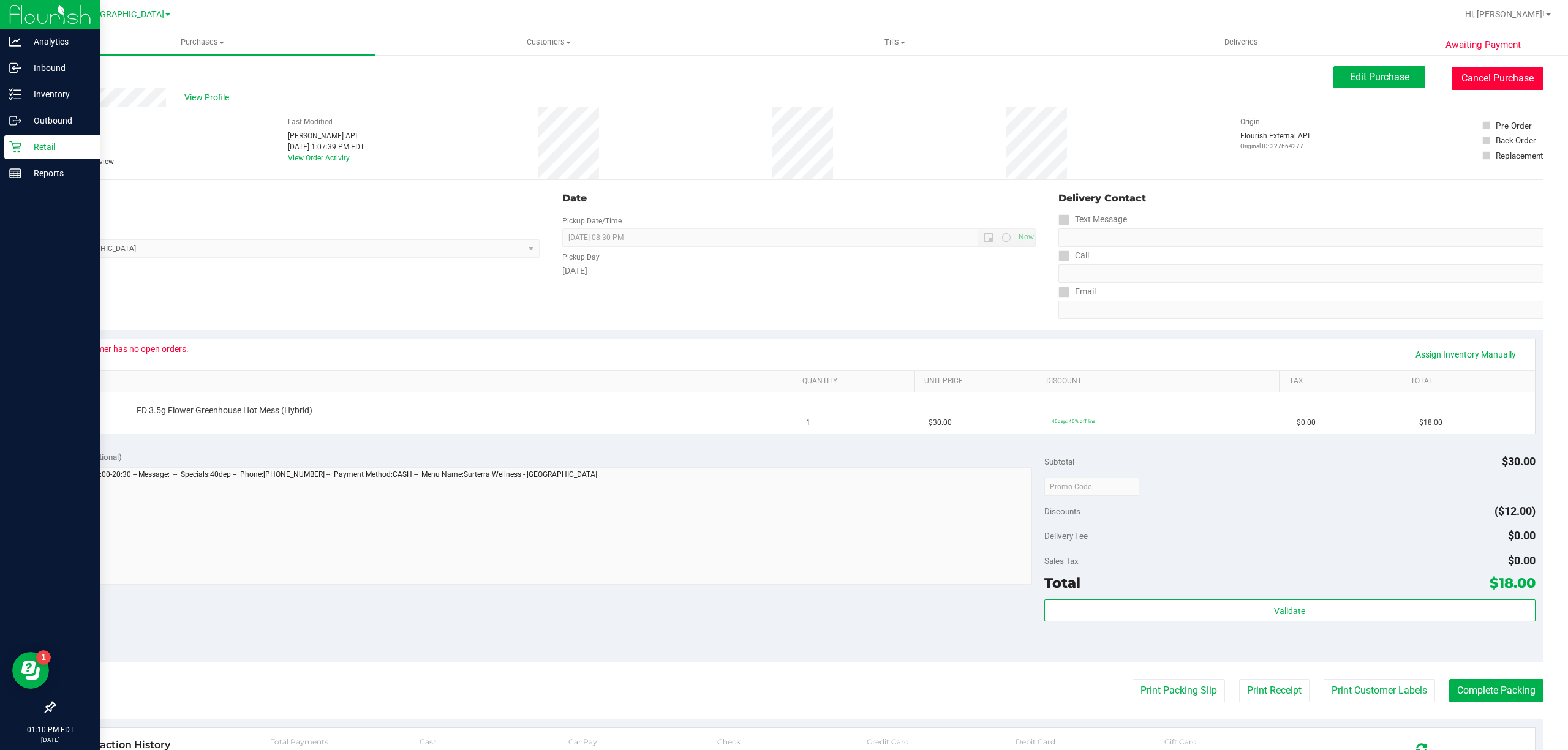
click at [1469, 72] on button "Cancel Purchase" at bounding box center [1498, 78] width 92 height 23
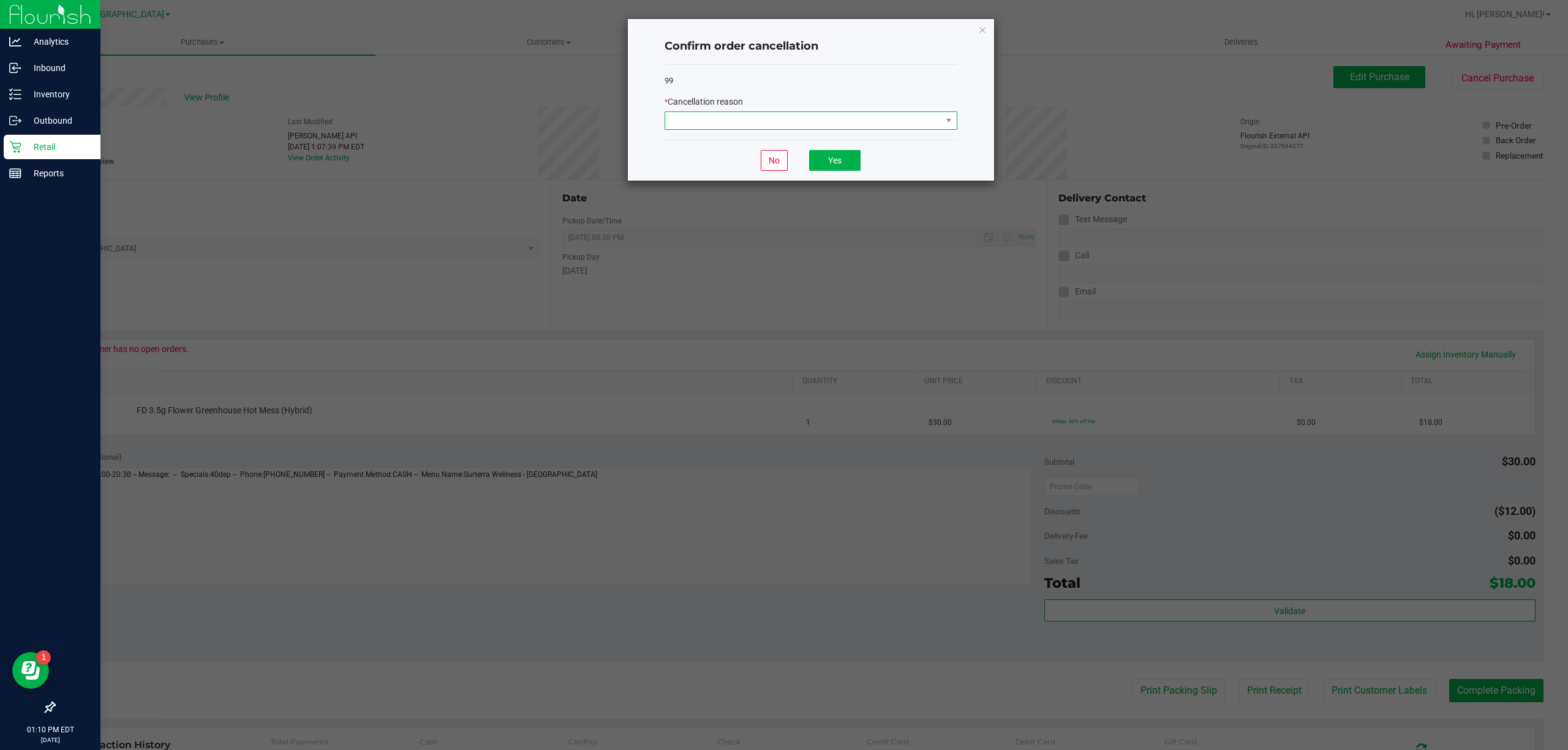
drag, startPoint x: 931, startPoint y: 122, endPoint x: 912, endPoint y: 128, distance: 19.9
click at [929, 122] on span at bounding box center [803, 120] width 276 height 18
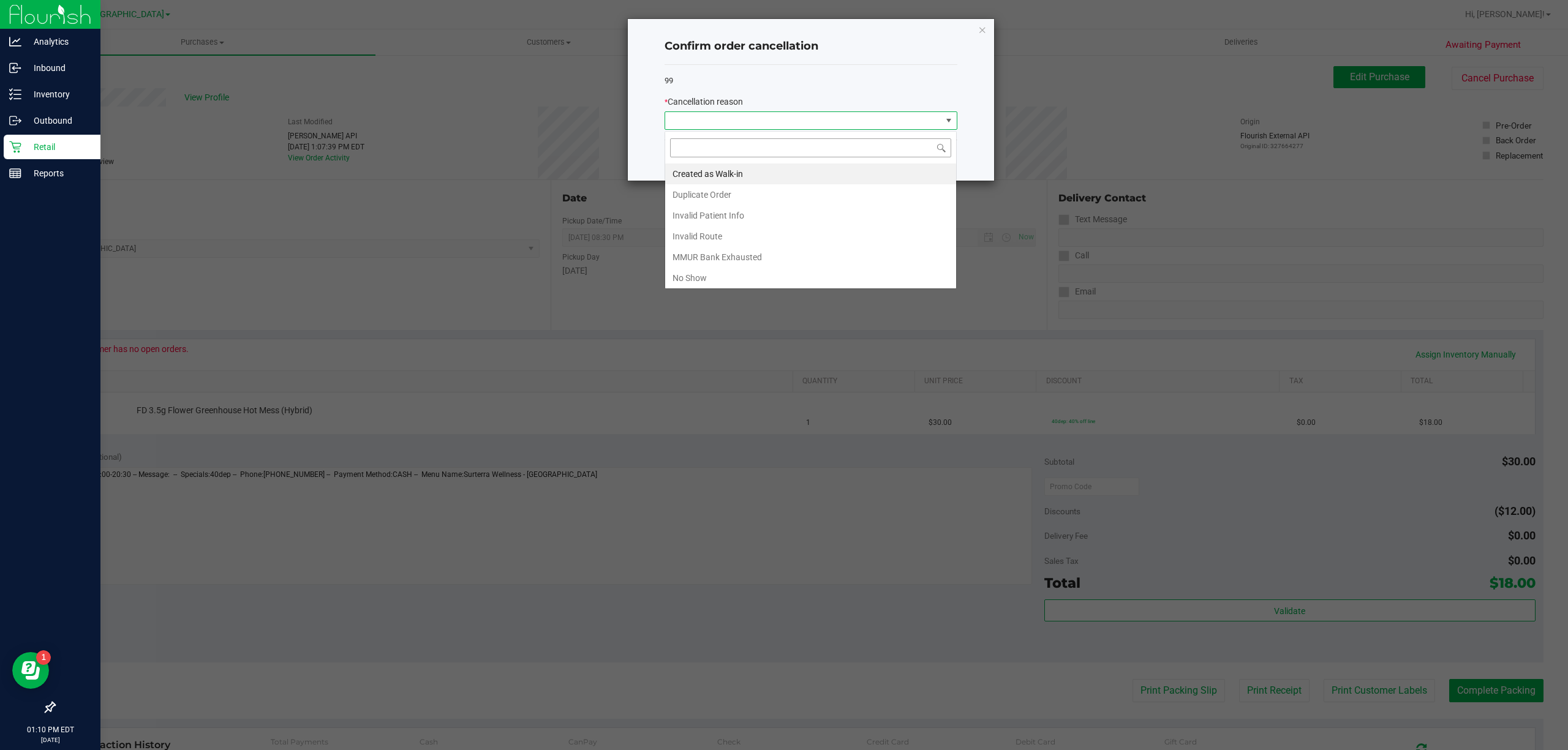
scroll to position [18, 293]
drag, startPoint x: 727, startPoint y: 265, endPoint x: 784, endPoint y: 226, distance: 69.1
click at [729, 263] on li "MMUR Bank Exhausted" at bounding box center [810, 257] width 291 height 21
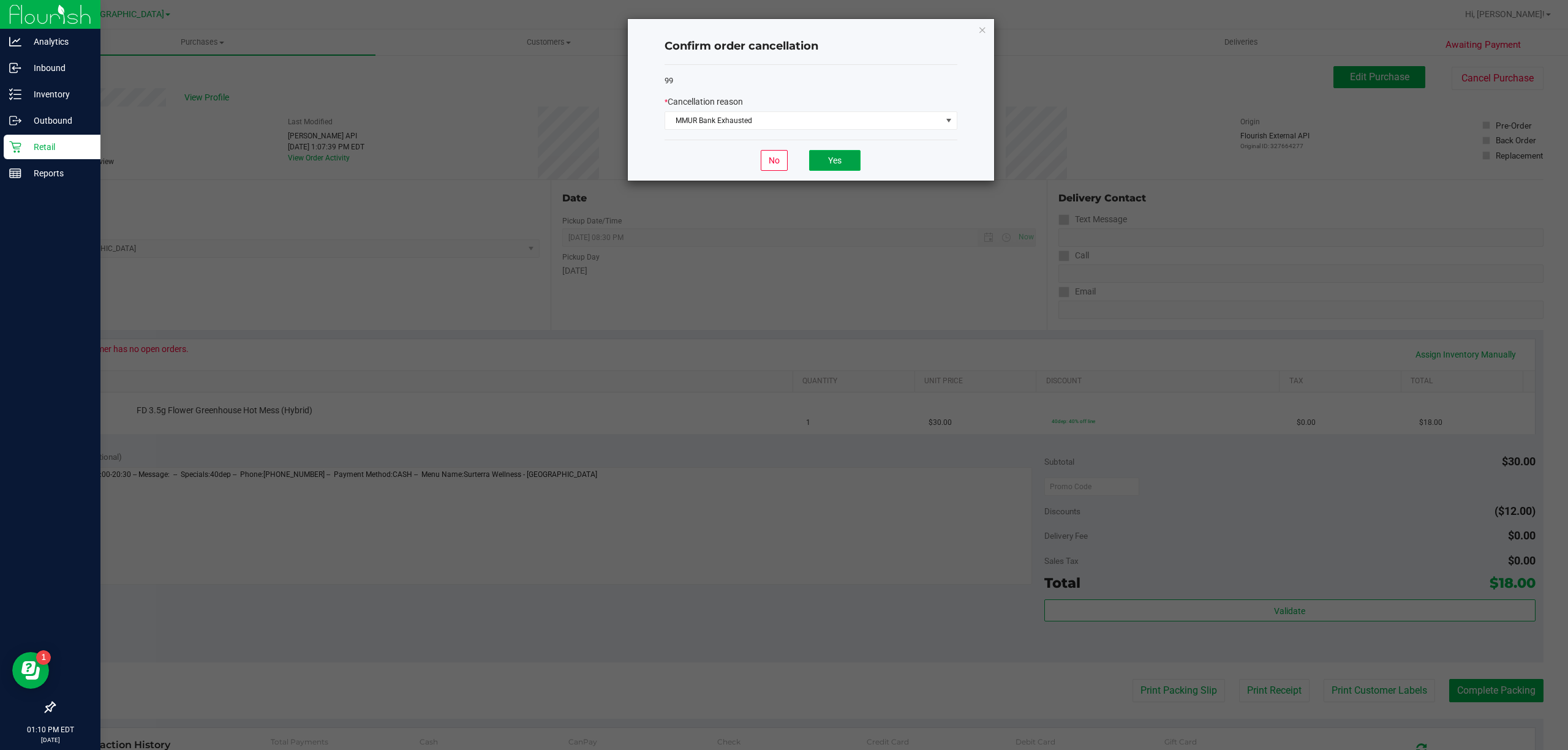
click at [829, 165] on button "Yes" at bounding box center [835, 160] width 52 height 21
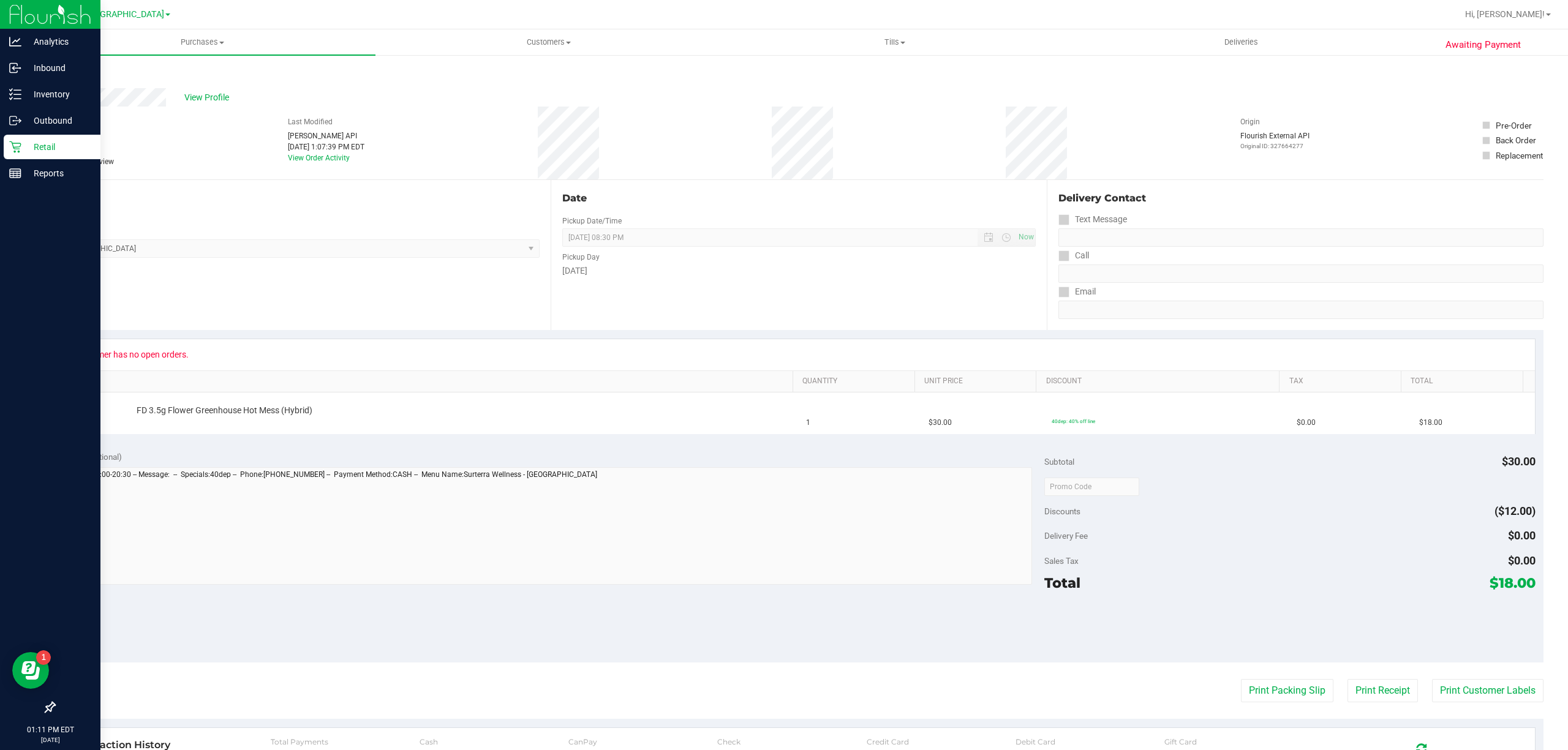
click at [22, 138] on div "Retail" at bounding box center [52, 147] width 97 height 24
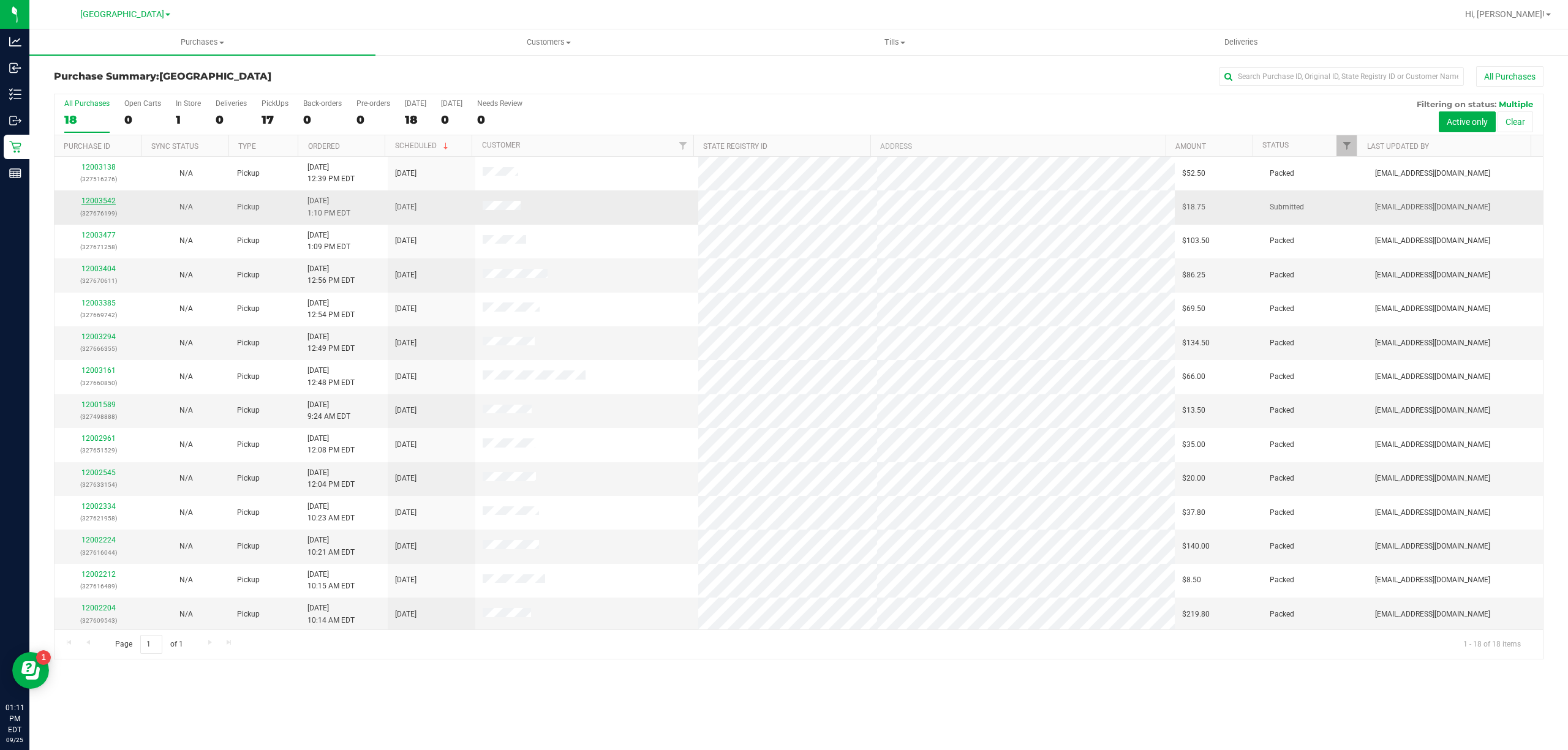
click at [109, 203] on link "12003542" at bounding box center [98, 201] width 34 height 8
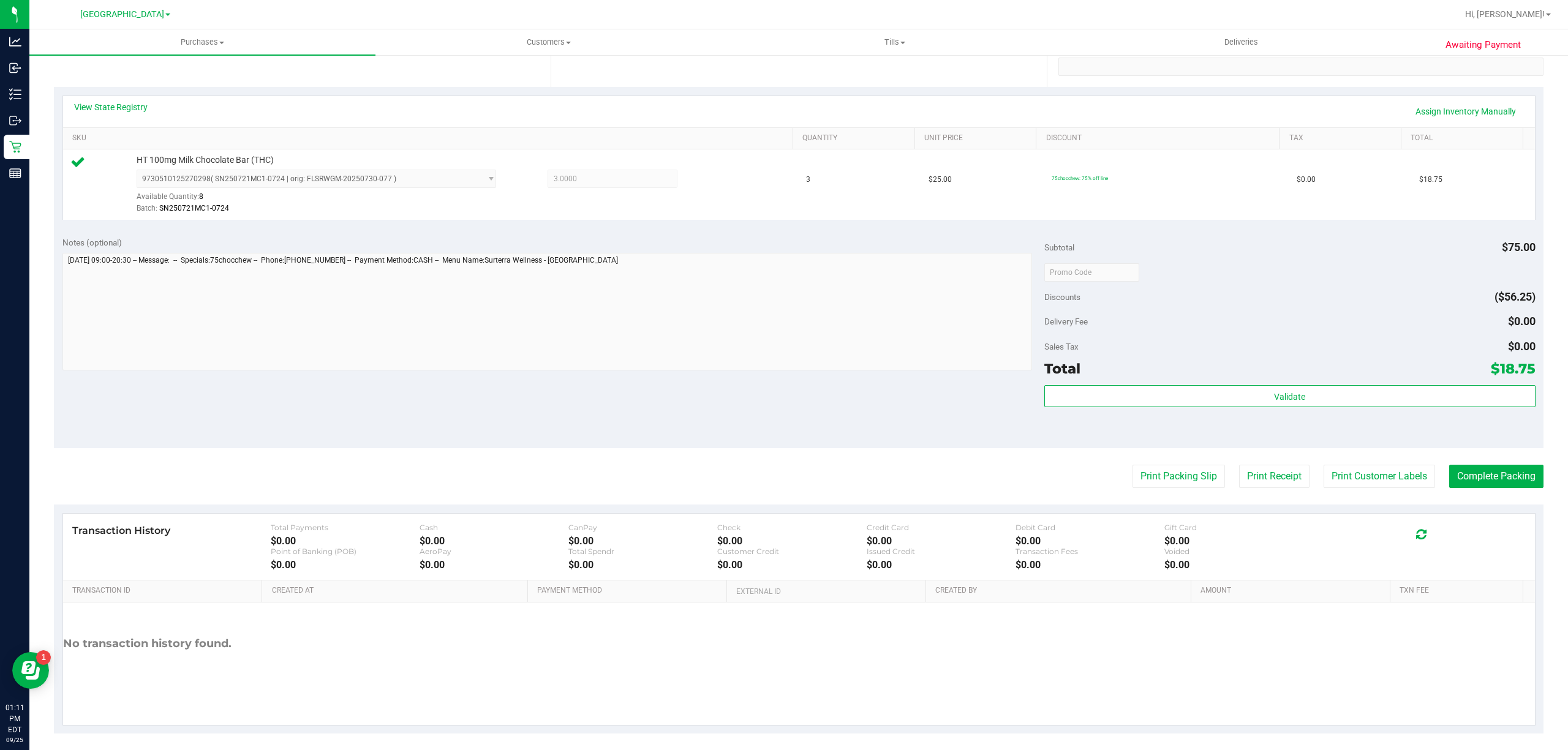
scroll to position [253, 0]
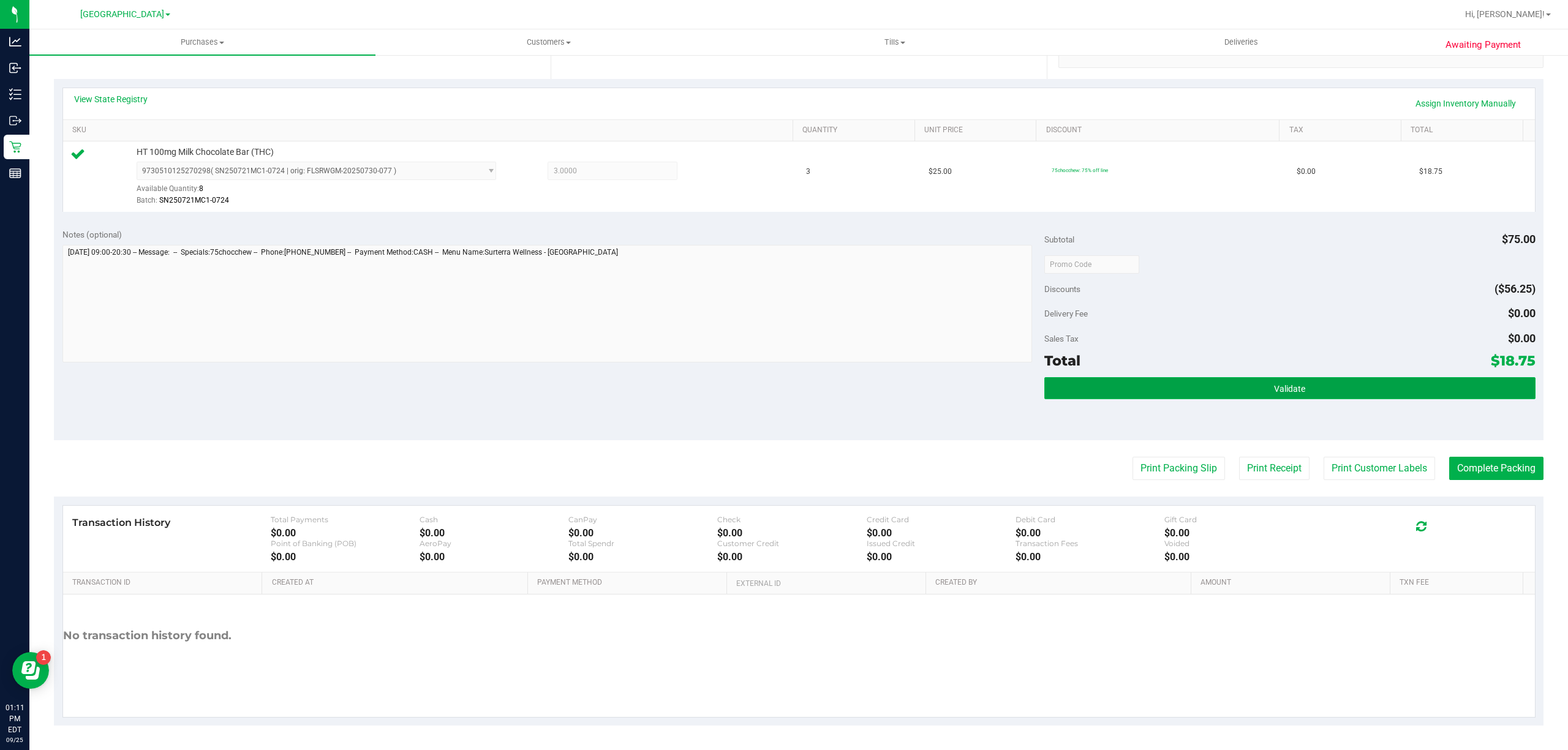
click at [1294, 392] on span "Validate" at bounding box center [1290, 389] width 31 height 10
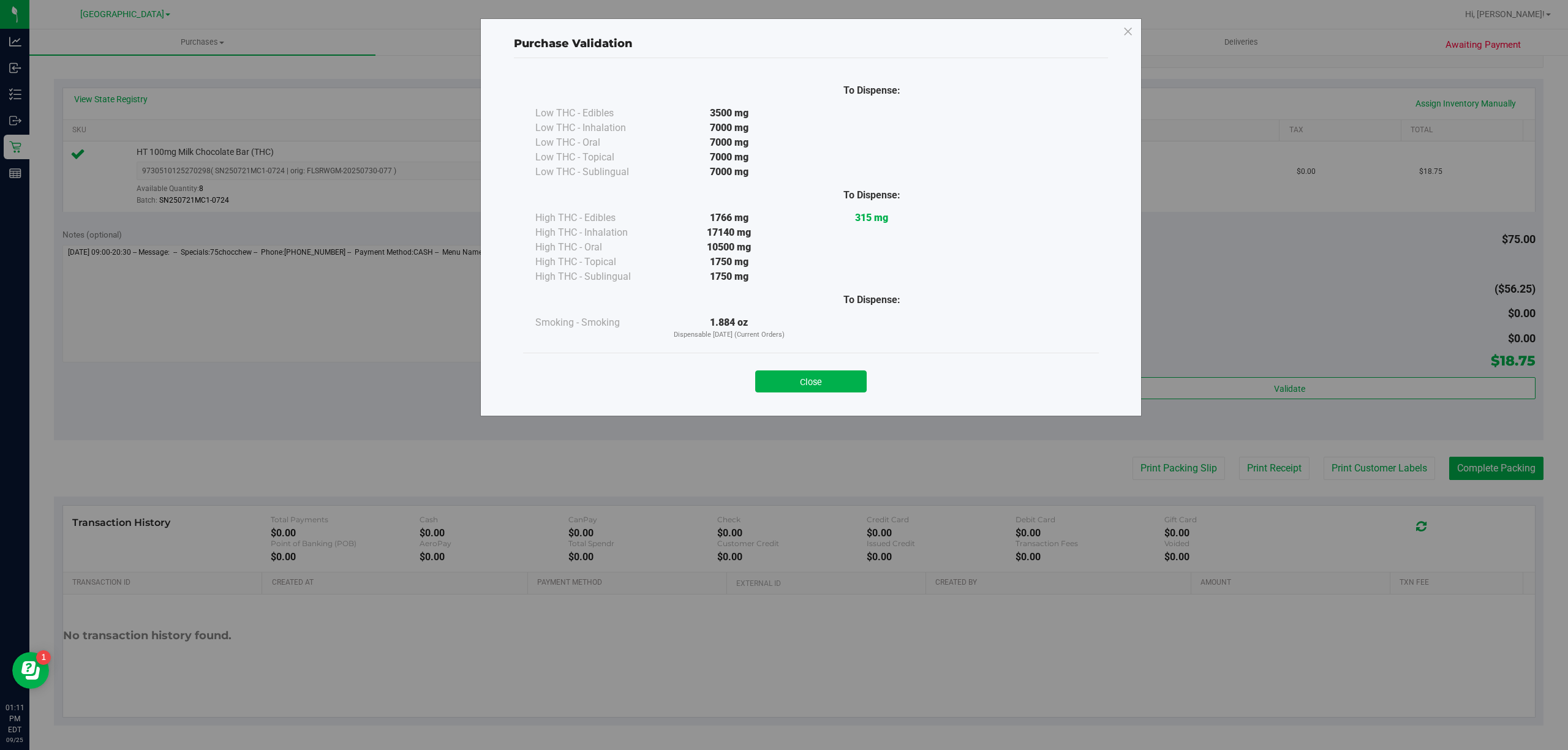
click at [1337, 466] on div "Purchase Validation To Dispense: Low THC - Edibles 3500 mg" at bounding box center [789, 375] width 1577 height 750
click at [834, 390] on button "Close" at bounding box center [811, 382] width 112 height 22
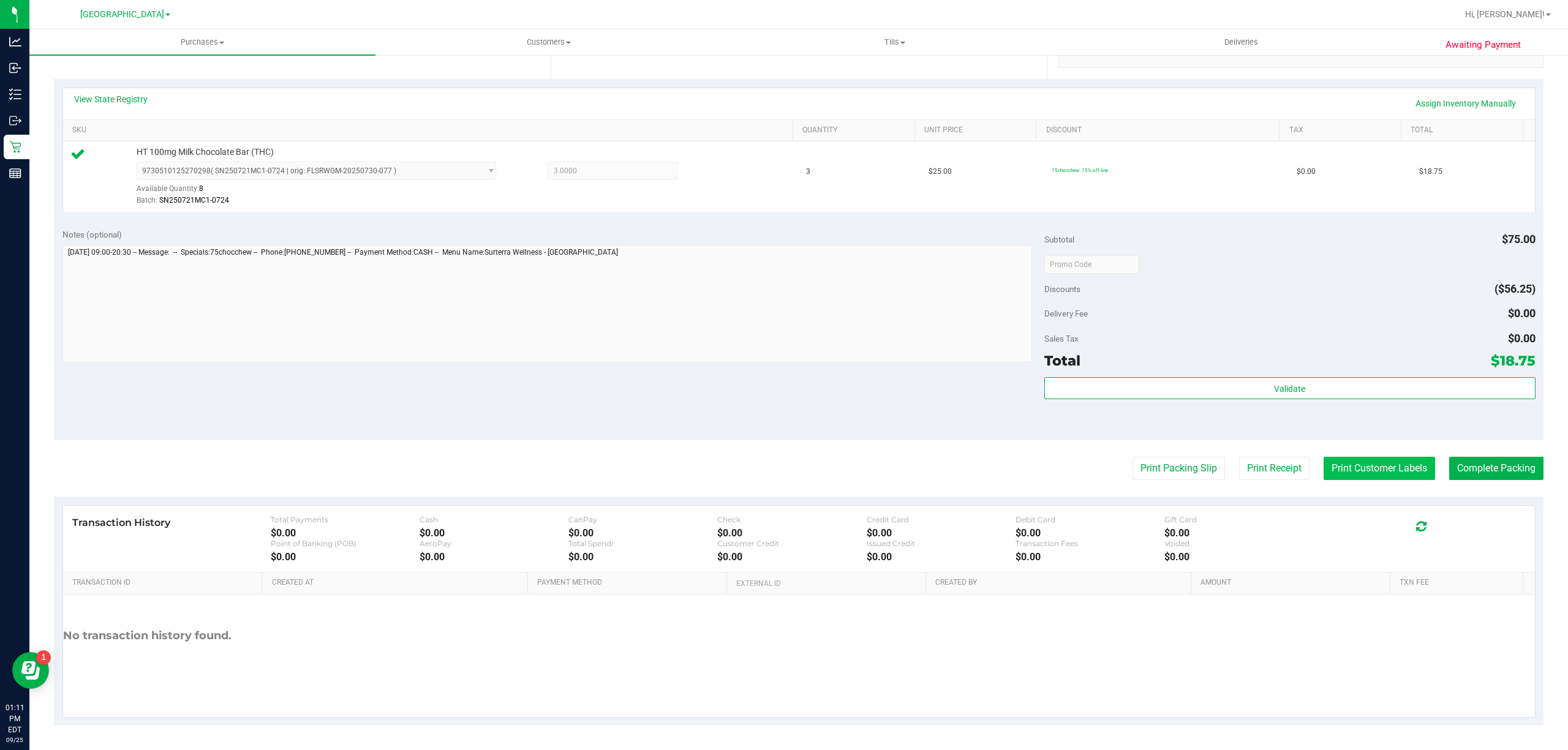
click at [1350, 462] on button "Print Customer Labels" at bounding box center [1380, 468] width 112 height 23
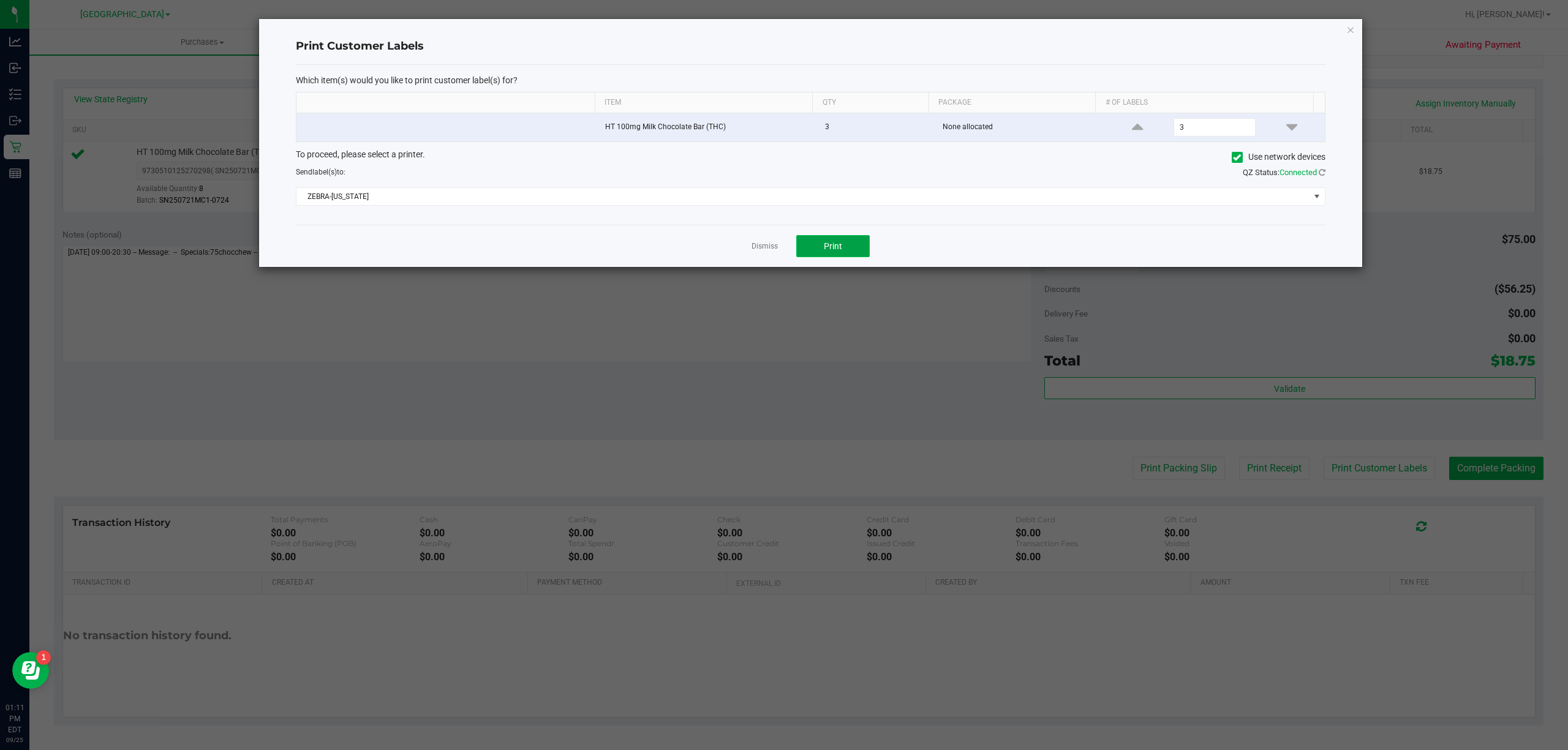
click at [846, 241] on button "Print" at bounding box center [833, 246] width 73 height 22
click at [752, 245] on link "Dismiss" at bounding box center [765, 247] width 27 height 10
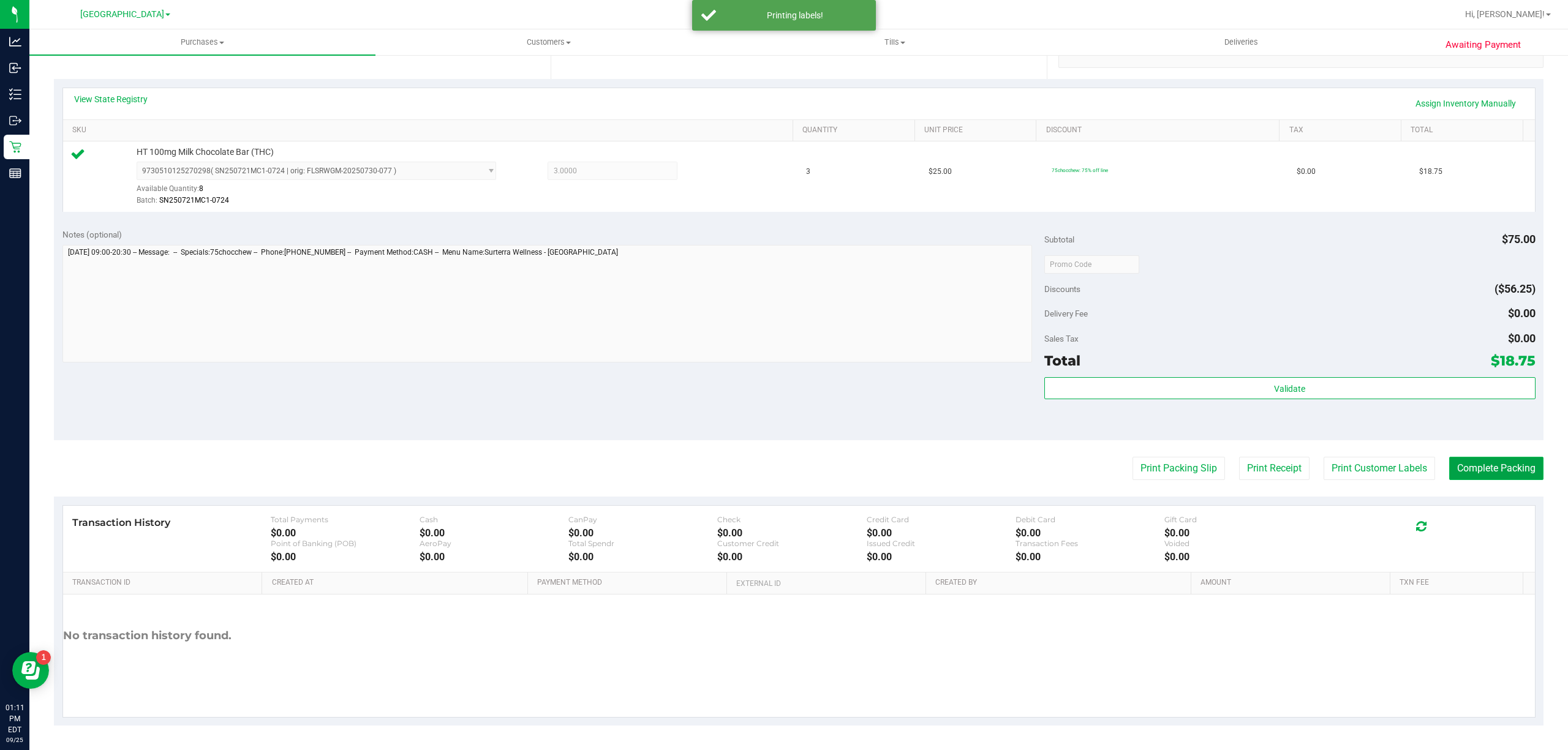
click at [1495, 461] on button "Complete Packing" at bounding box center [1496, 468] width 94 height 23
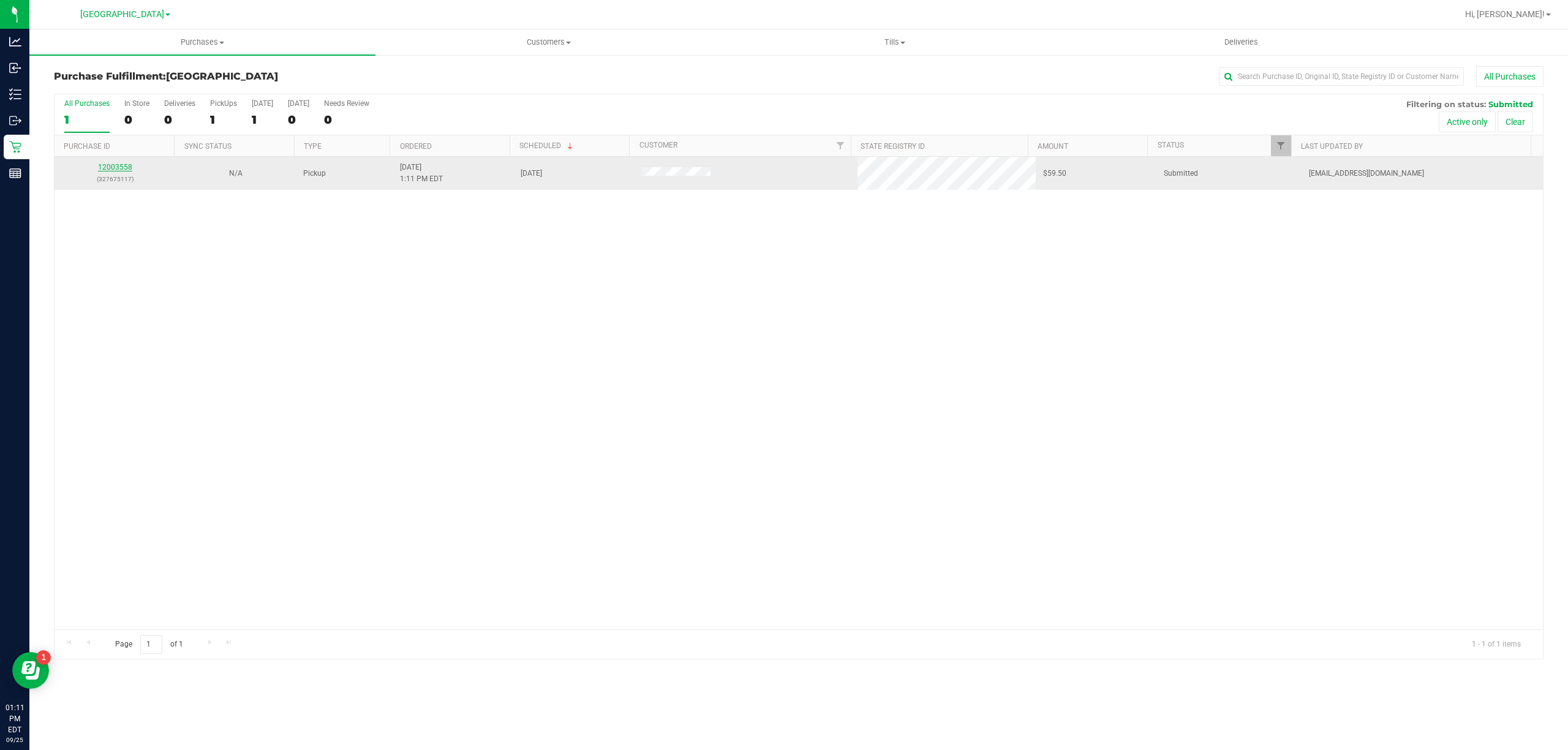
click at [123, 162] on link "12003558" at bounding box center [115, 167] width 34 height 8
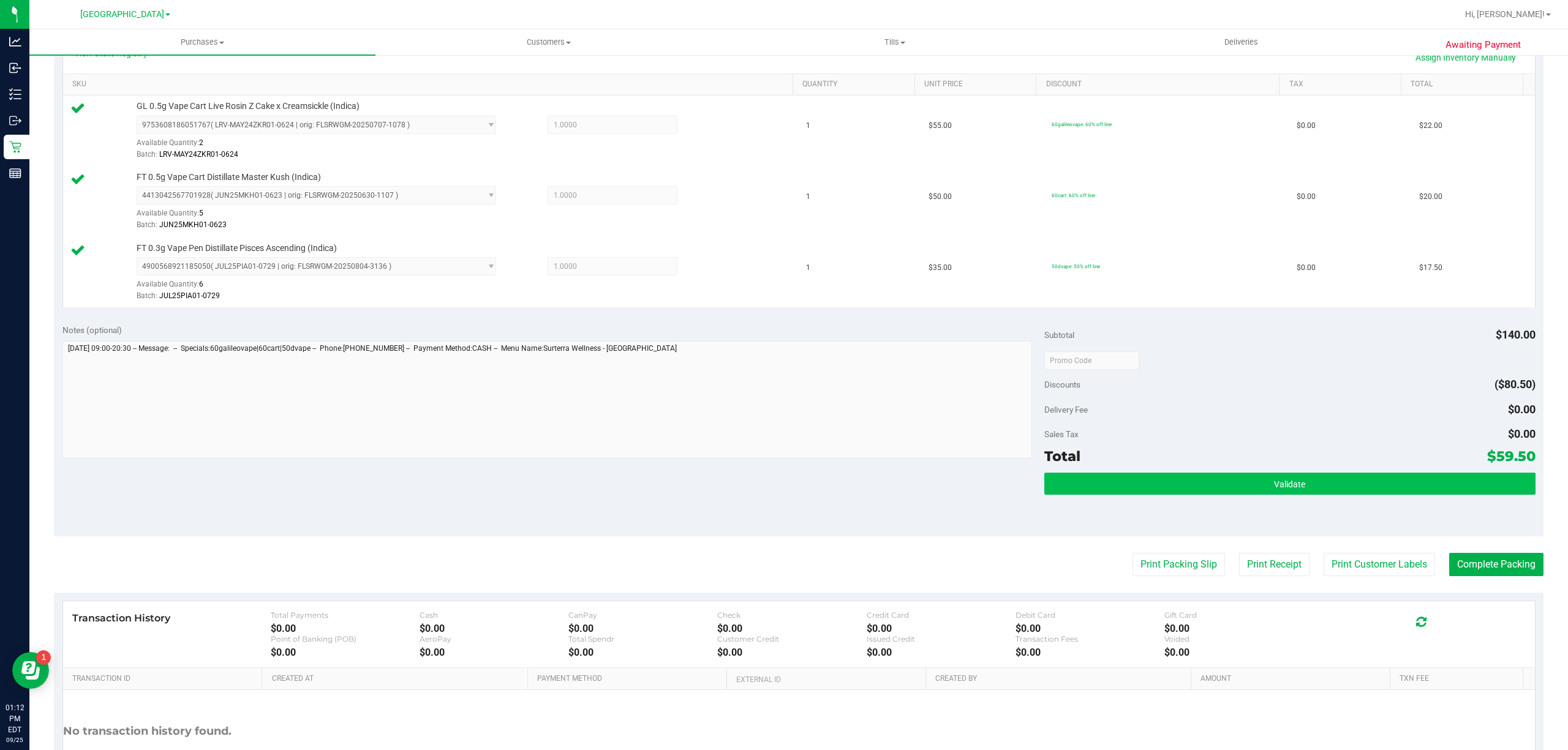
scroll to position [327, 0]
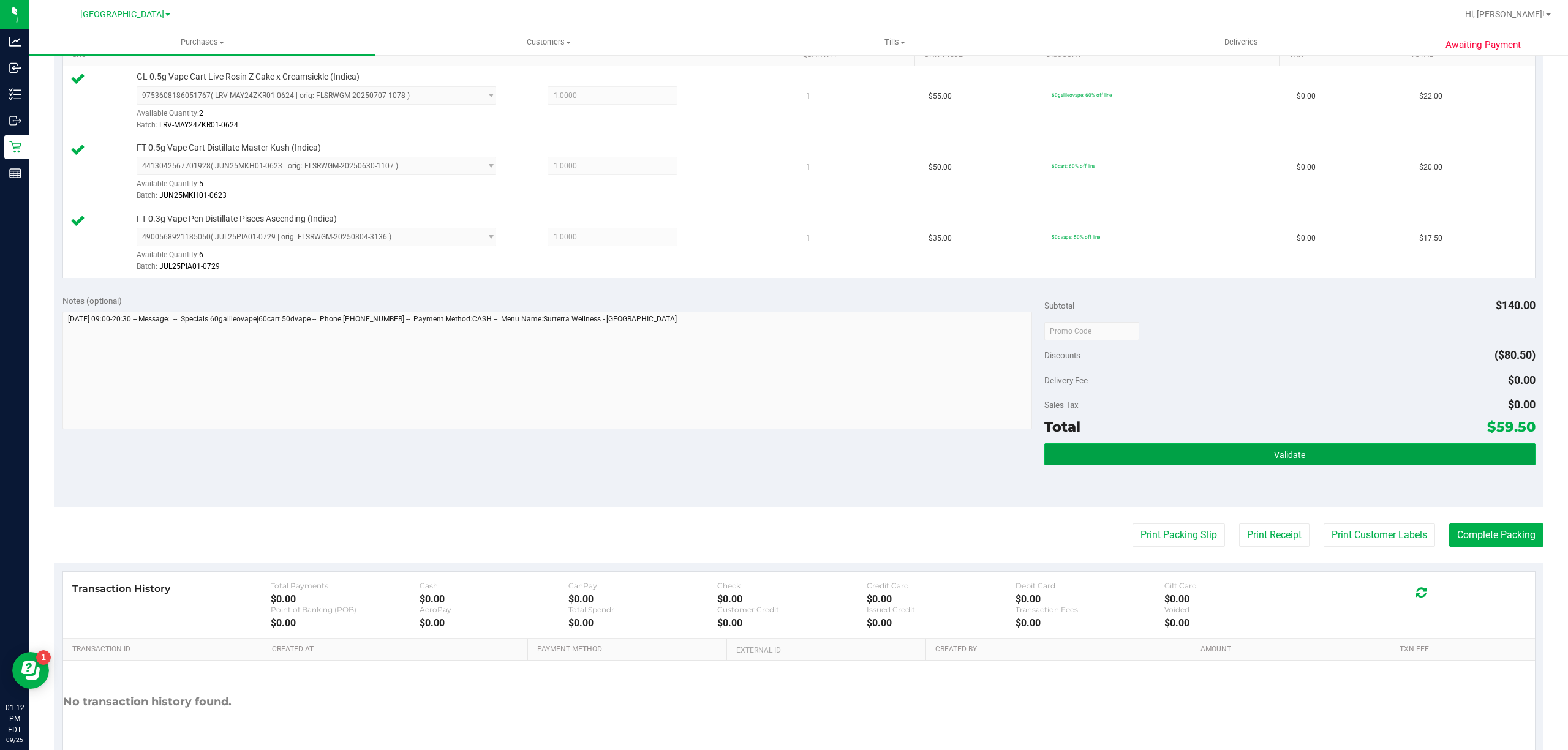
click at [1236, 457] on button "Validate" at bounding box center [1290, 454] width 491 height 22
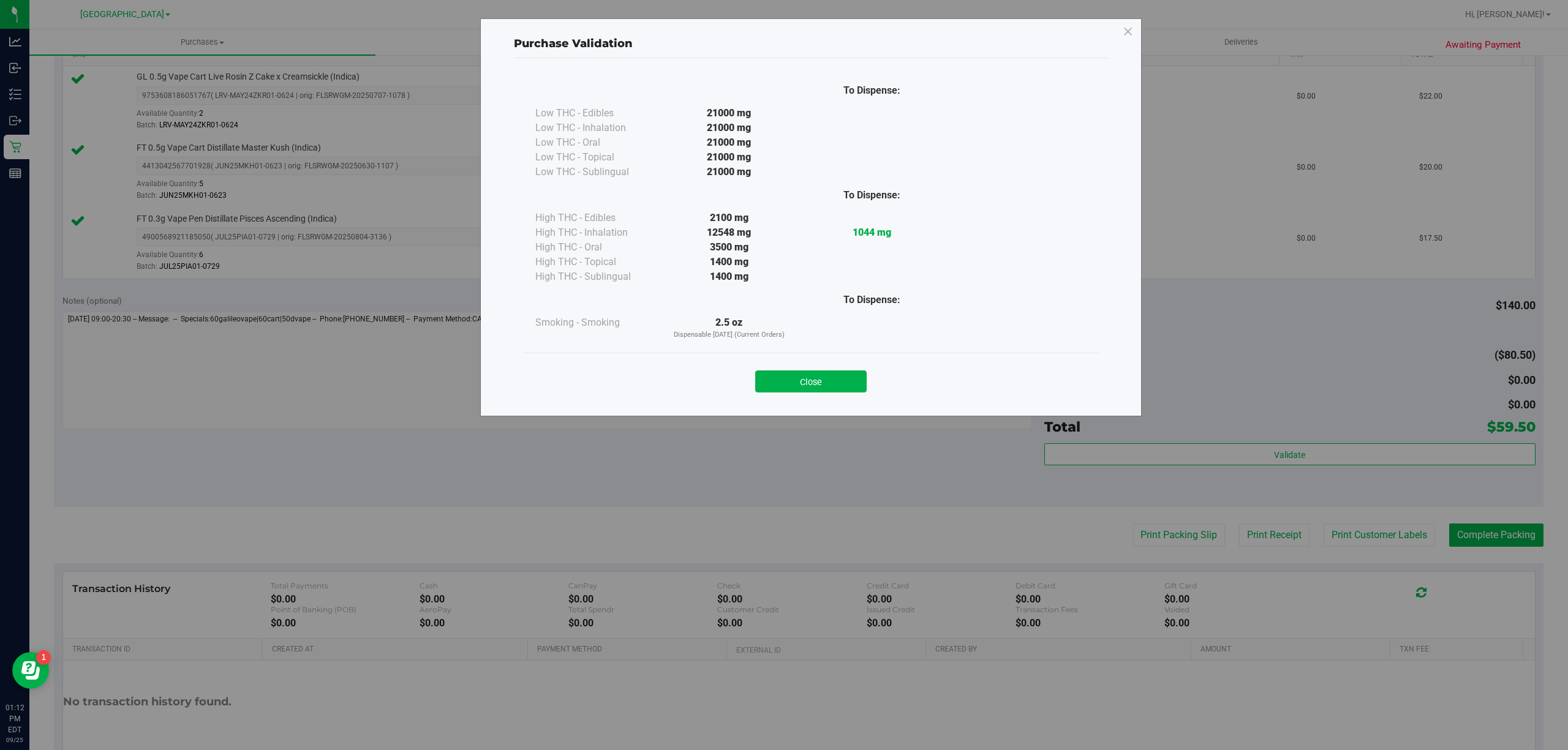
click at [763, 372] on button "Close" at bounding box center [811, 382] width 112 height 22
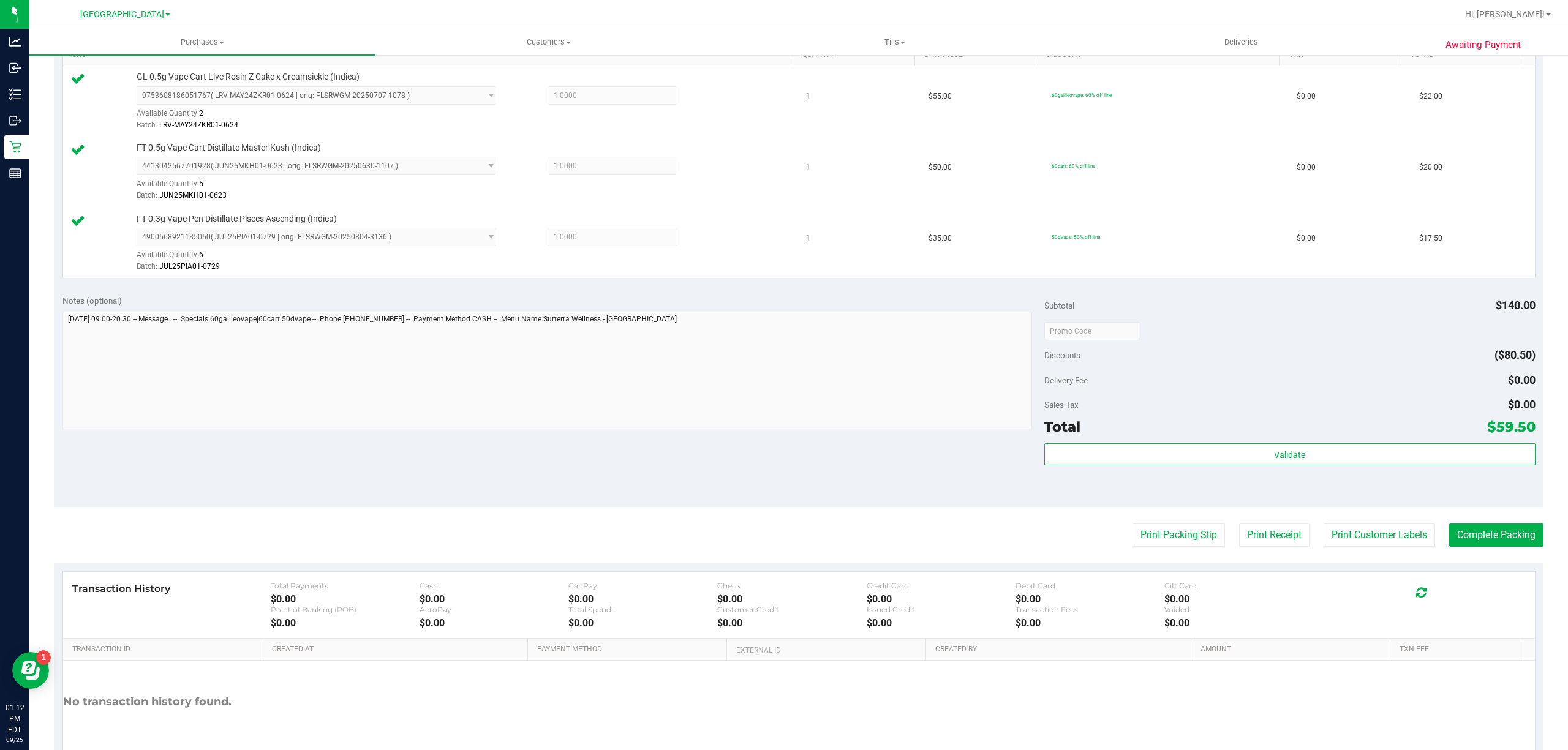
click at [1405, 550] on purchase-details "Back Edit Purchase Cancel Purchase View Profile # 12003558 BioTrack ID: - Submi…" at bounding box center [799, 266] width 1490 height 1052
click at [1377, 538] on button "Print Customer Labels" at bounding box center [1380, 535] width 112 height 23
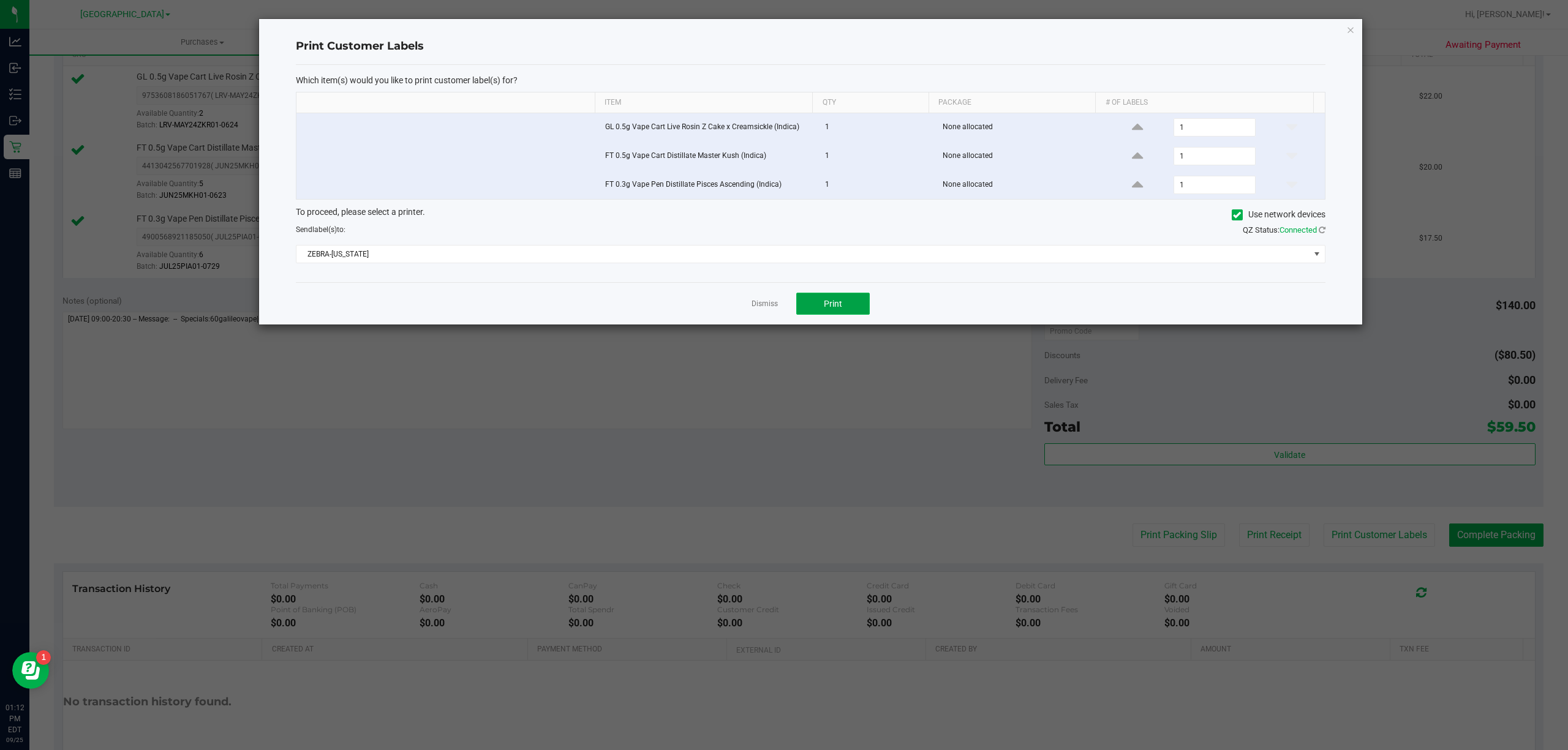
click at [838, 314] on button "Print" at bounding box center [833, 303] width 73 height 22
click at [757, 309] on link "Dismiss" at bounding box center [765, 304] width 27 height 10
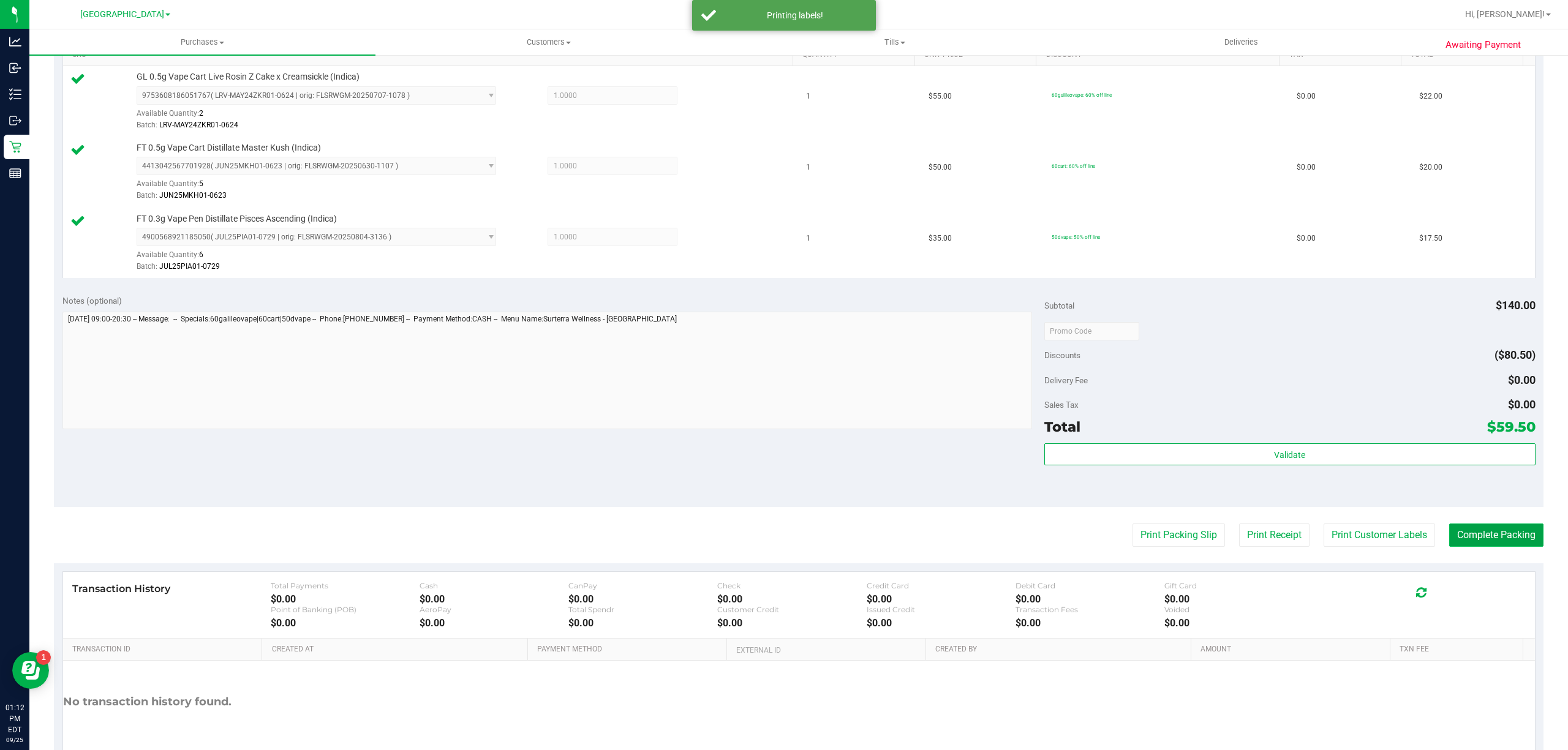
click at [1494, 534] on button "Complete Packing" at bounding box center [1496, 535] width 94 height 23
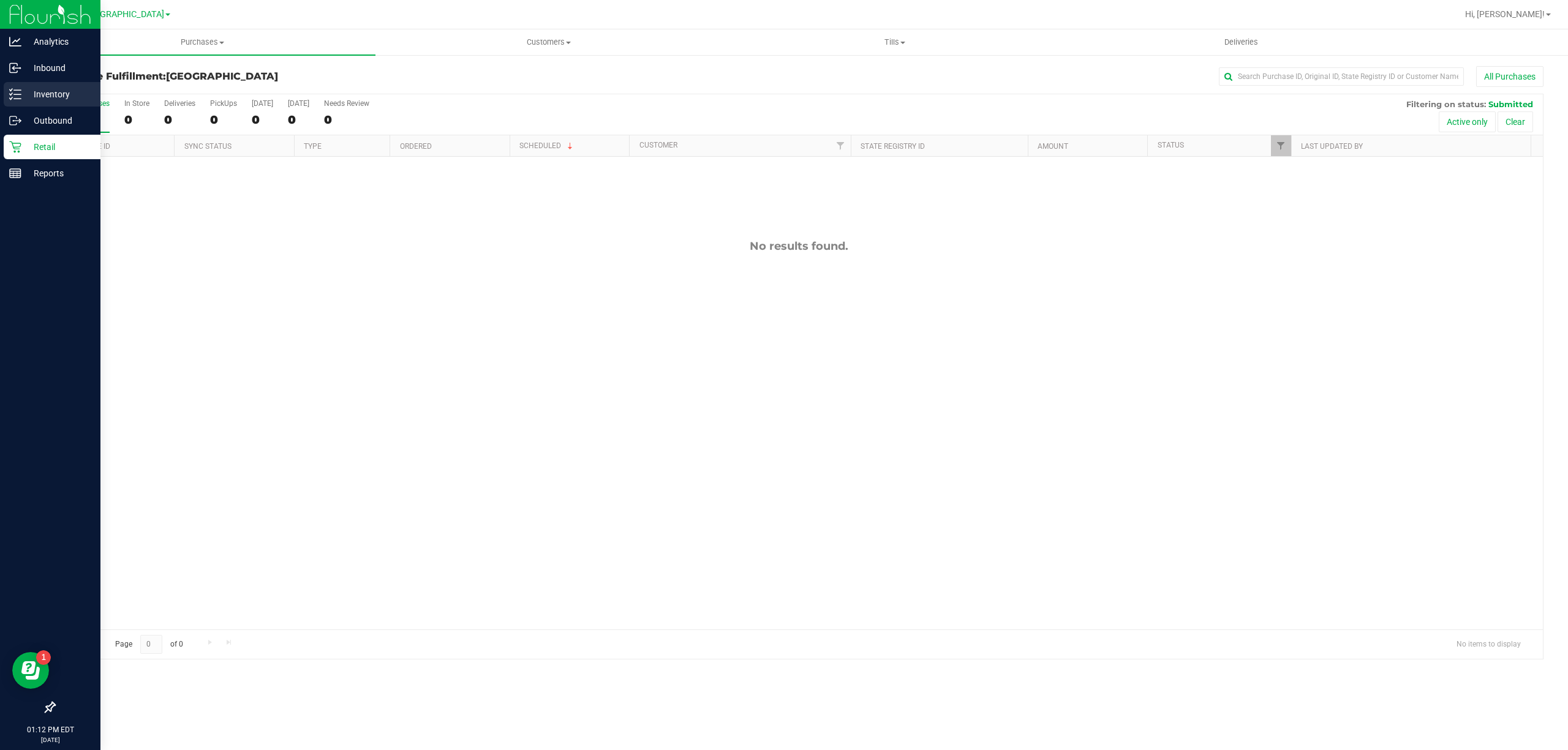
click at [22, 88] on p "Inventory" at bounding box center [58, 94] width 73 height 15
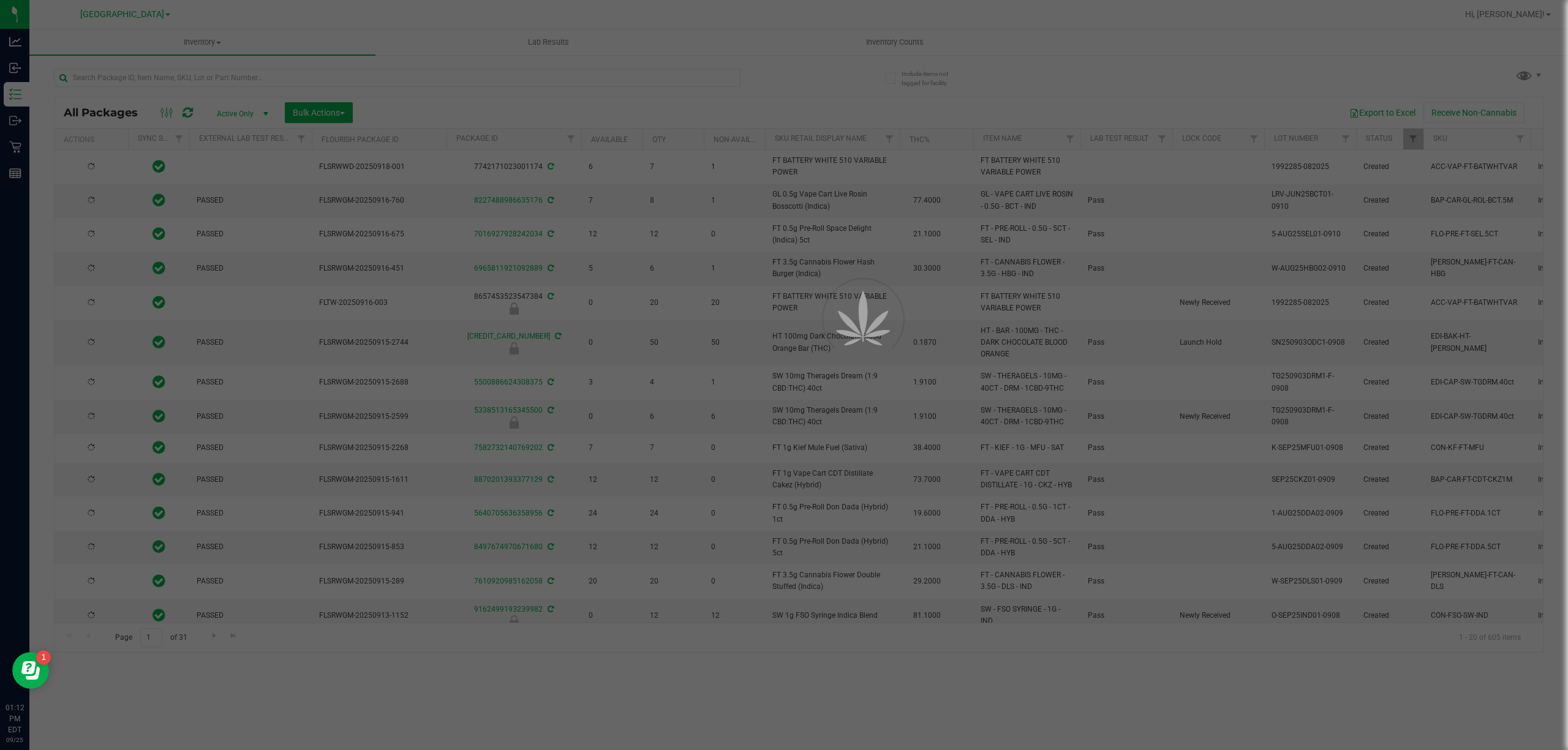
click at [383, 80] on div at bounding box center [784, 375] width 1568 height 750
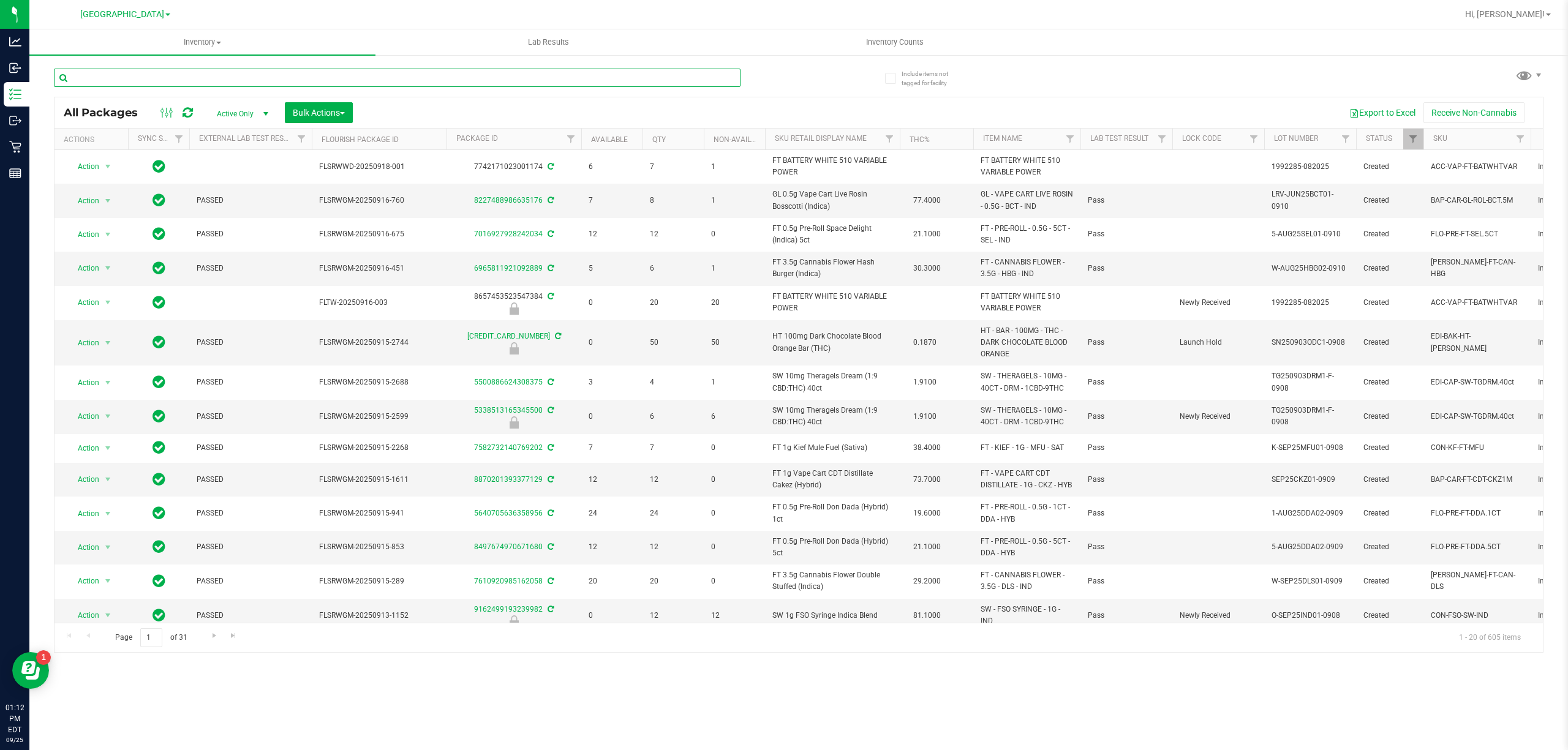
click at [383, 80] on input "text" at bounding box center [398, 78] width 687 height 18
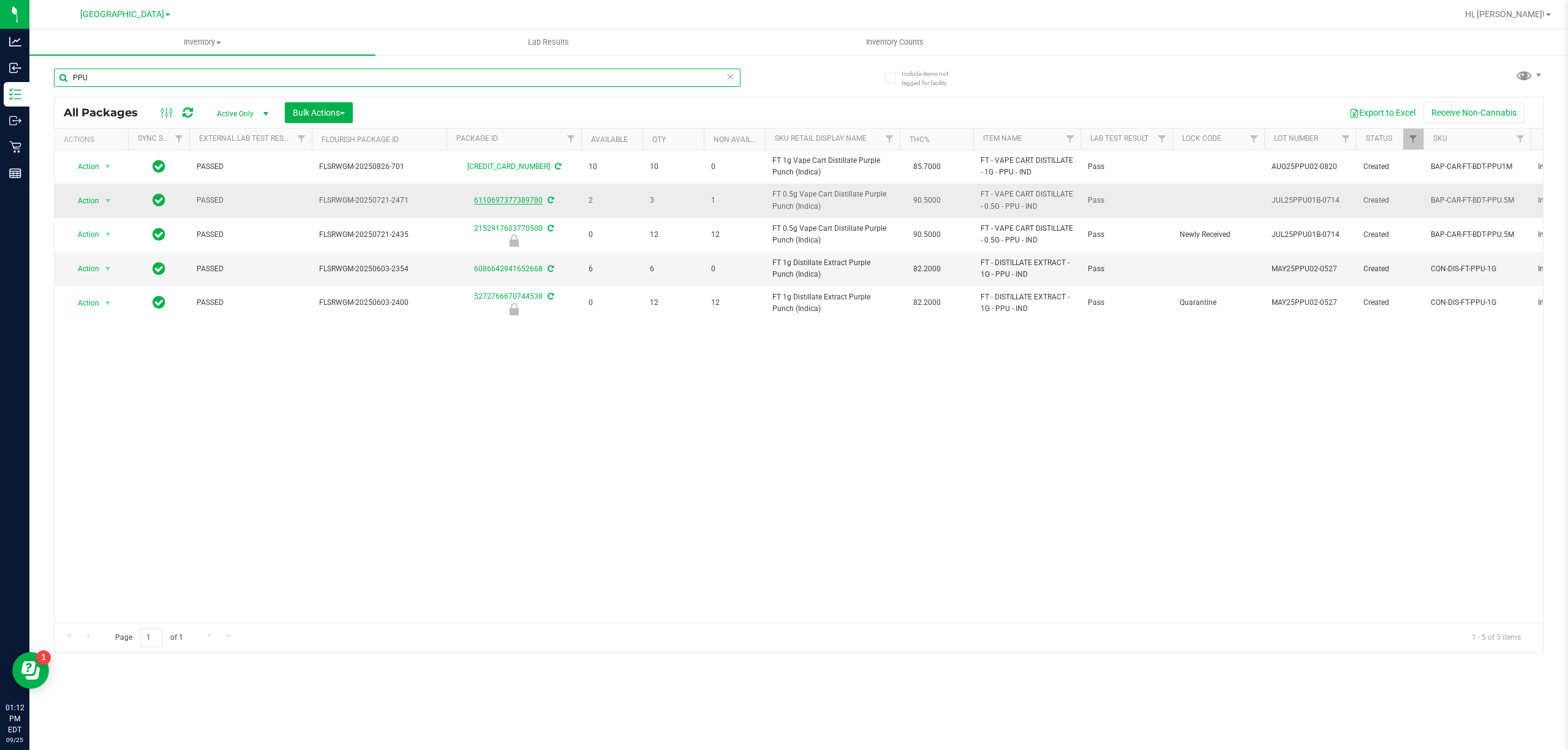
type input "PPU"
click at [505, 199] on link "6110697377389780" at bounding box center [508, 200] width 68 height 8
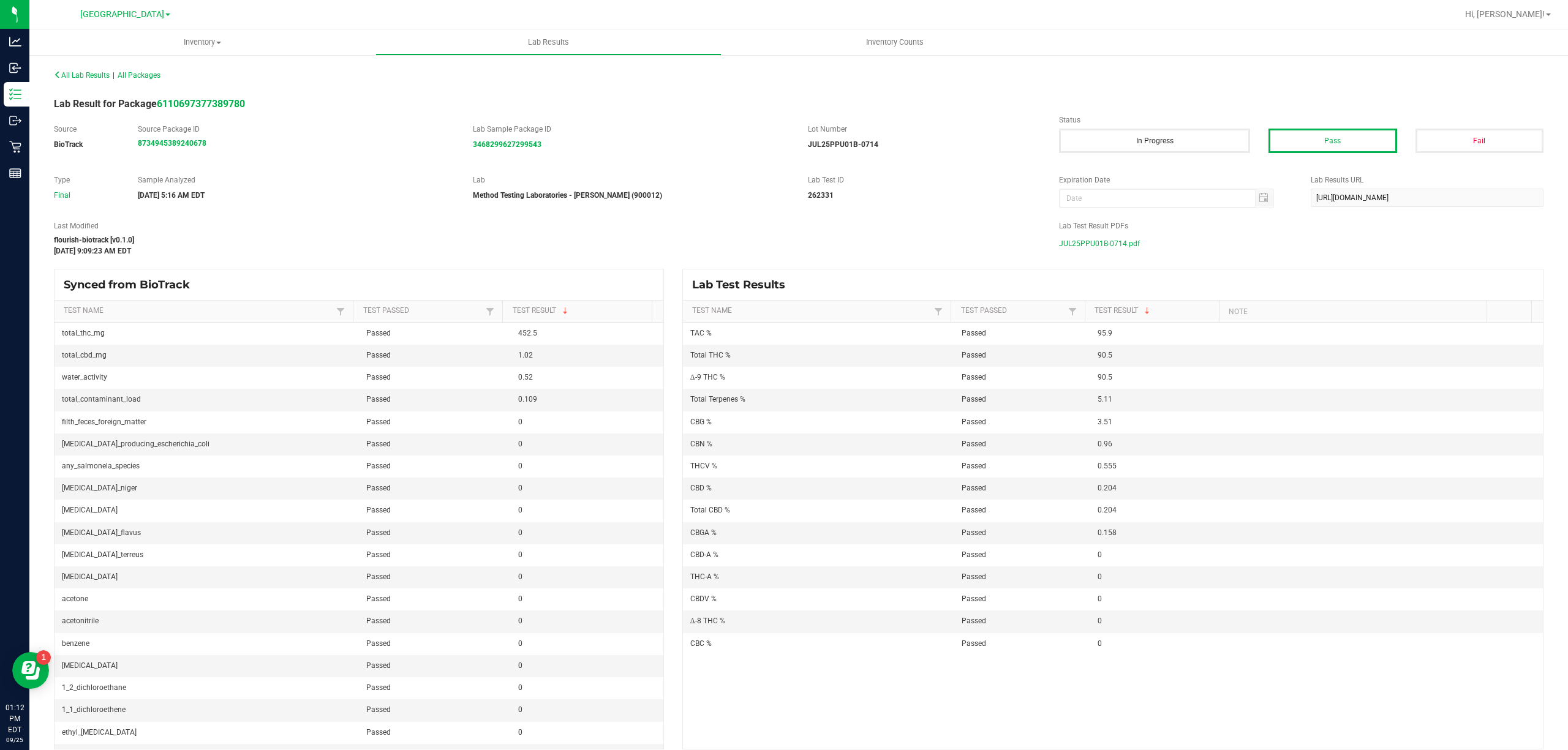
click at [1099, 235] on span "JUL25PPU01B-0714.pdf" at bounding box center [1100, 243] width 81 height 18
click at [1003, 500] on td "Passed" at bounding box center [1022, 488] width 136 height 22
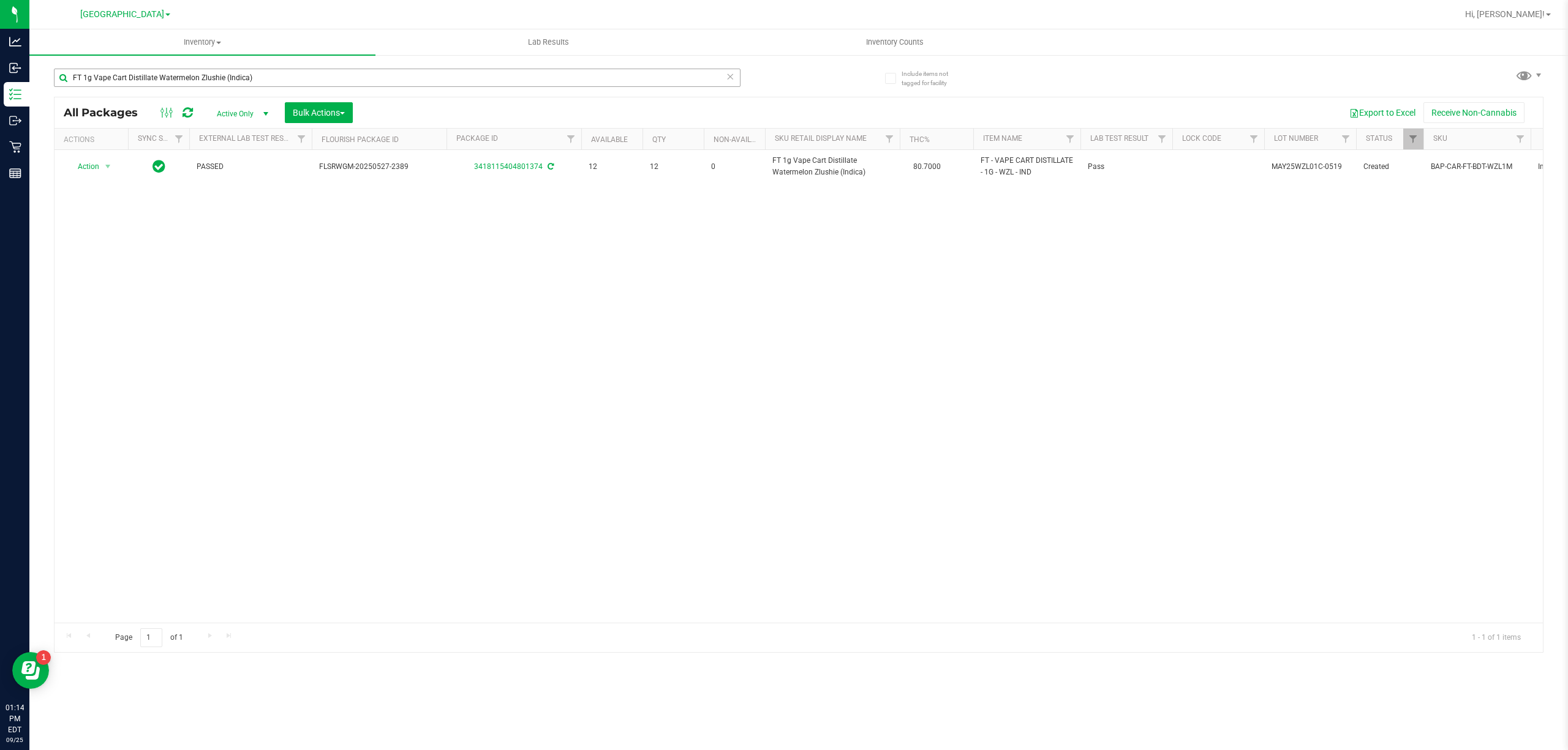
click at [165, 77] on input "FT 1g Vape Cart Distillate Watermelon Zlushie (Indica)" at bounding box center [398, 78] width 687 height 18
click at [185, 68] on input "3317679444887999" at bounding box center [398, 78] width 687 height 18
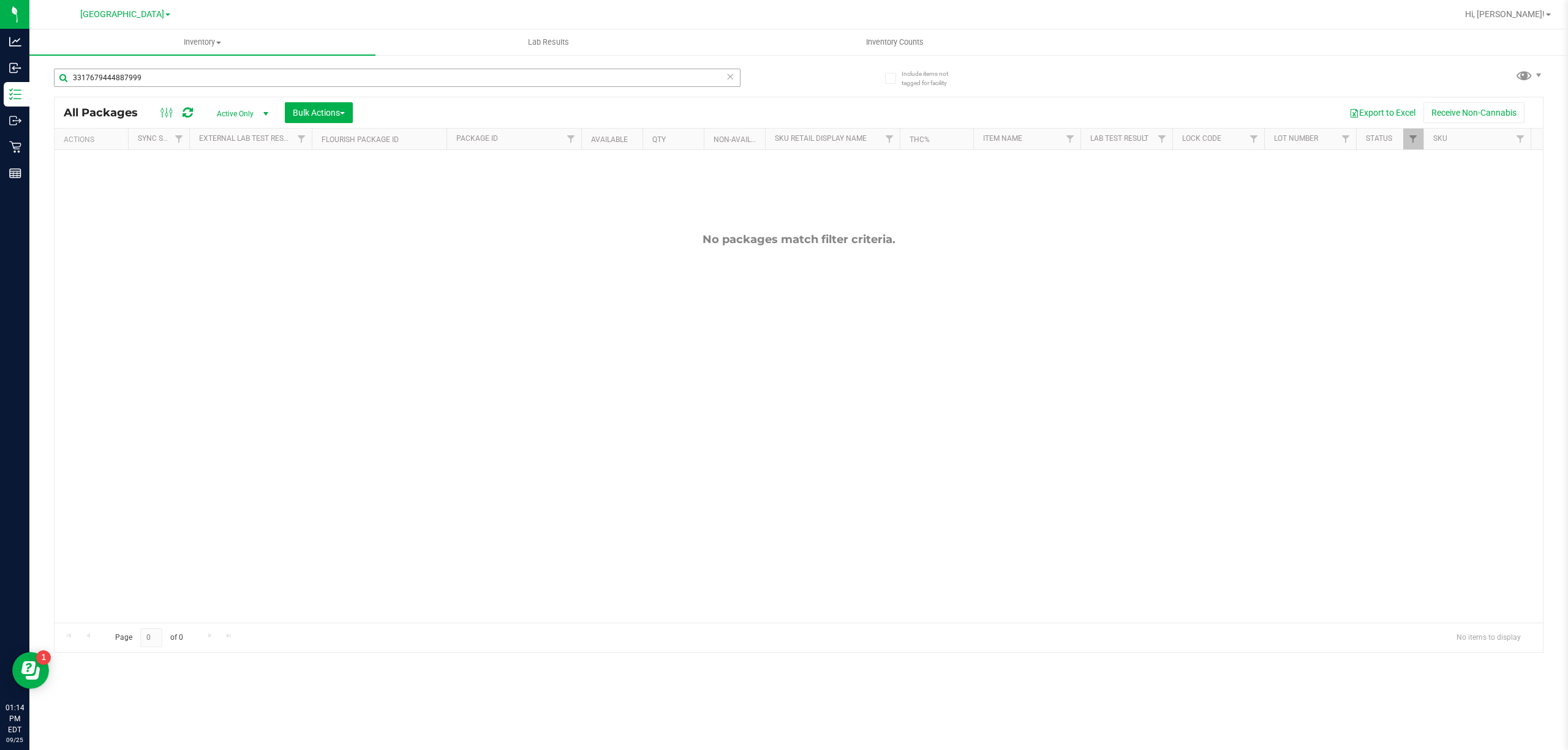
click at [185, 68] on input "3317679444887999" at bounding box center [398, 78] width 687 height 18
click at [177, 67] on div "0996317206681095" at bounding box center [427, 77] width 745 height 39
click at [175, 78] on input "0996317206681095" at bounding box center [398, 78] width 687 height 18
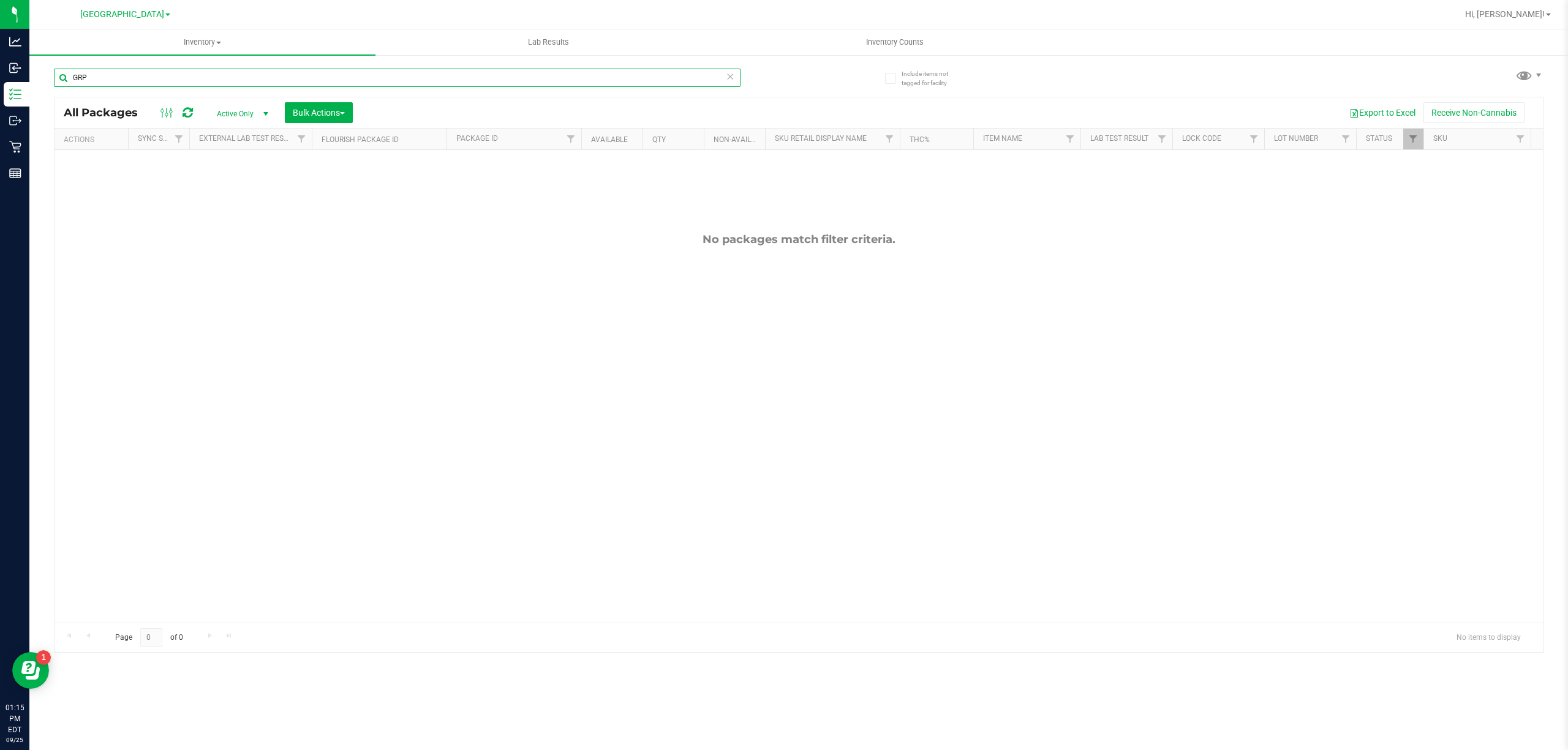
click at [183, 81] on input "GRP" at bounding box center [398, 78] width 687 height 18
click at [183, 81] on input "5500934249018766" at bounding box center [398, 78] width 687 height 18
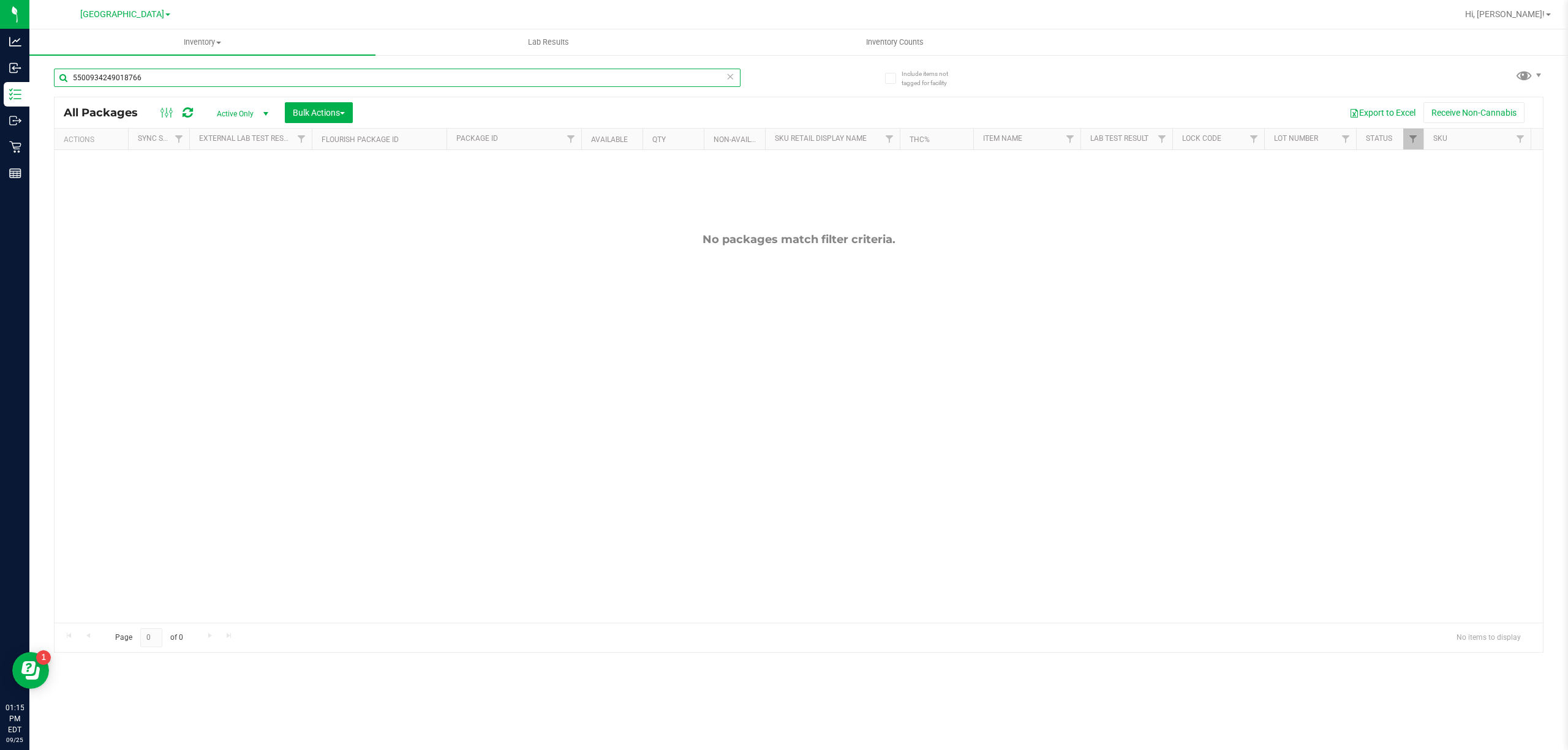
click at [183, 81] on input "5500934249018766" at bounding box center [398, 78] width 687 height 18
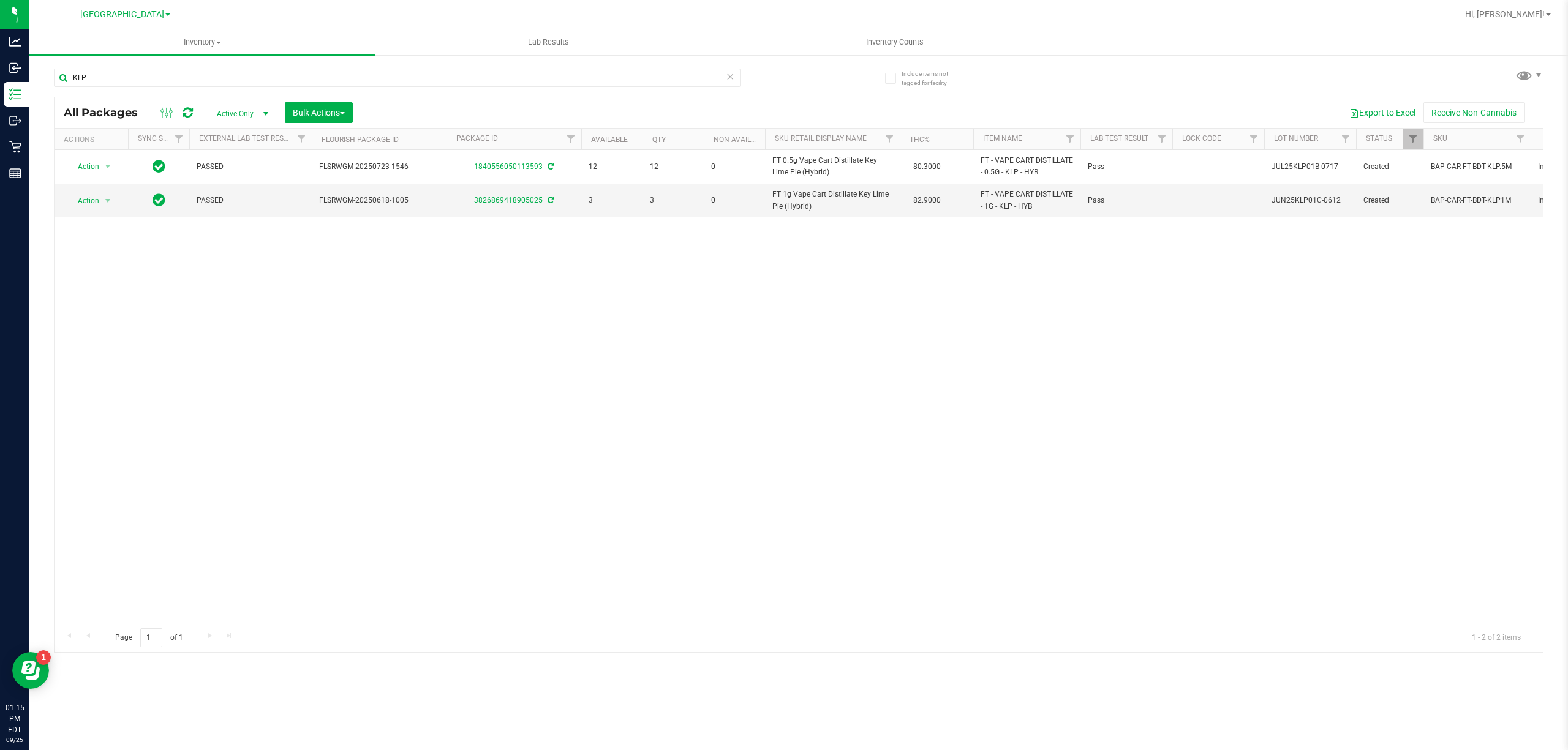
click at [669, 64] on div "KLP" at bounding box center [427, 77] width 745 height 39
click at [669, 82] on input "KLP" at bounding box center [398, 78] width 687 height 18
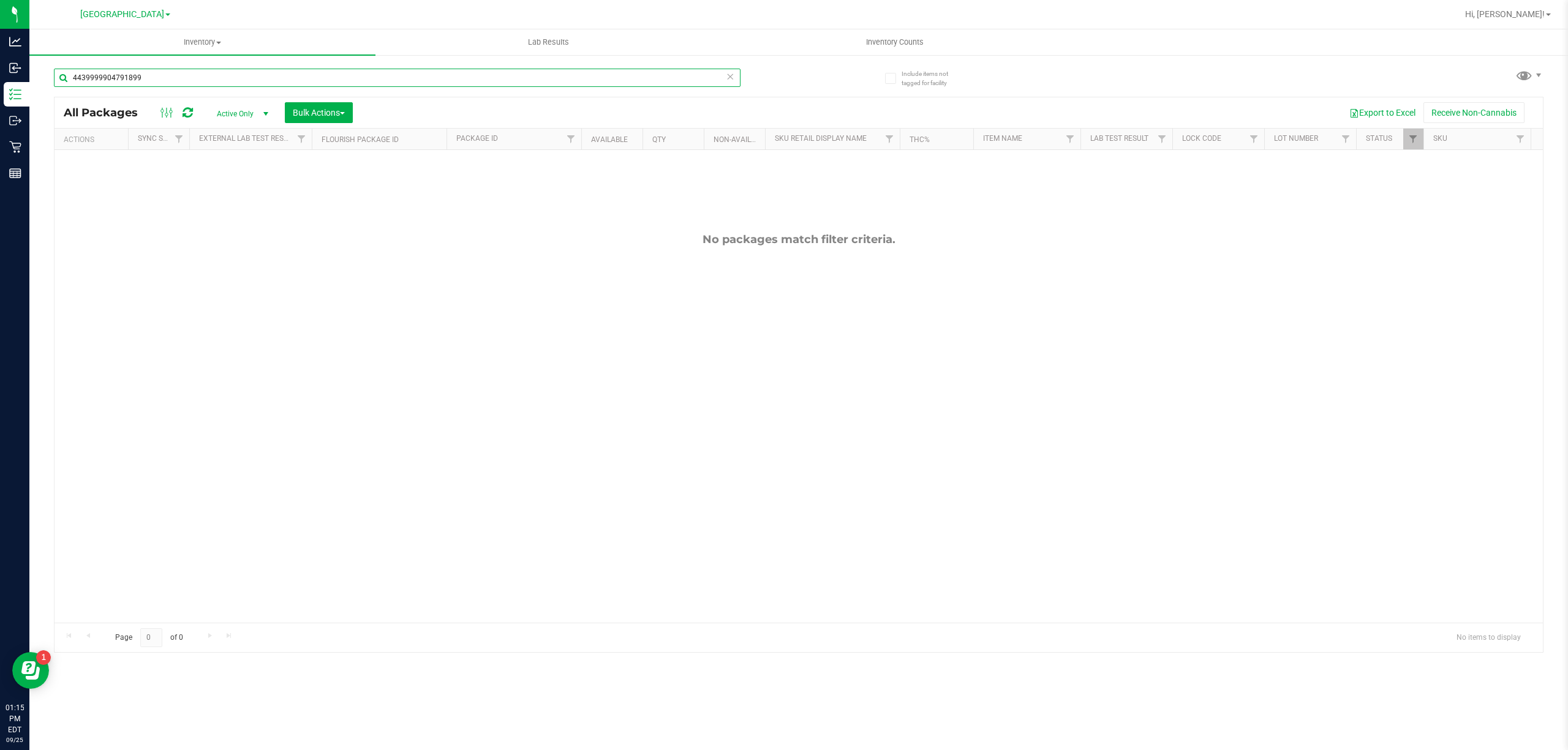
click at [671, 81] on input "4439999904791899" at bounding box center [398, 78] width 687 height 18
type input "TANG"
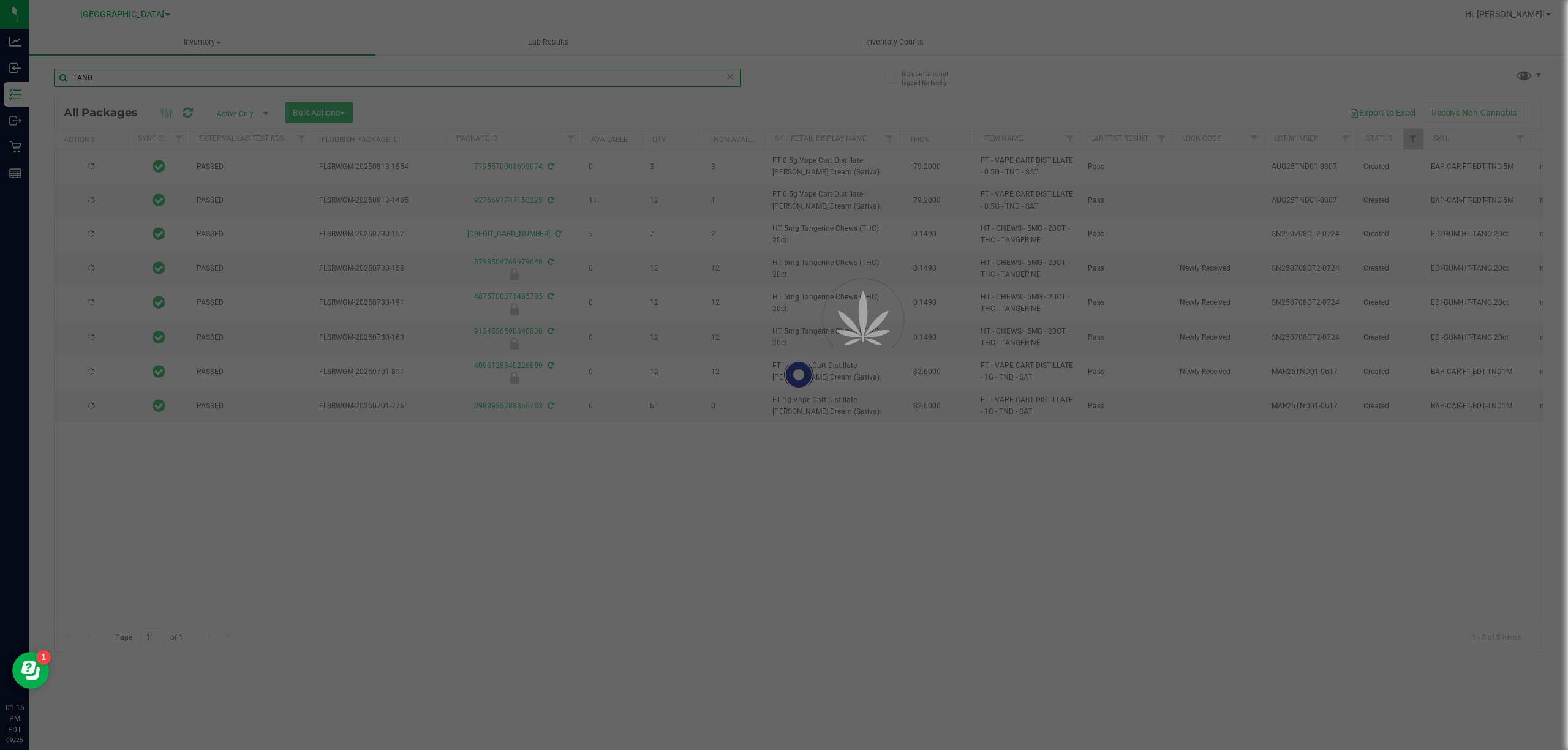
type input "2026-01-18"
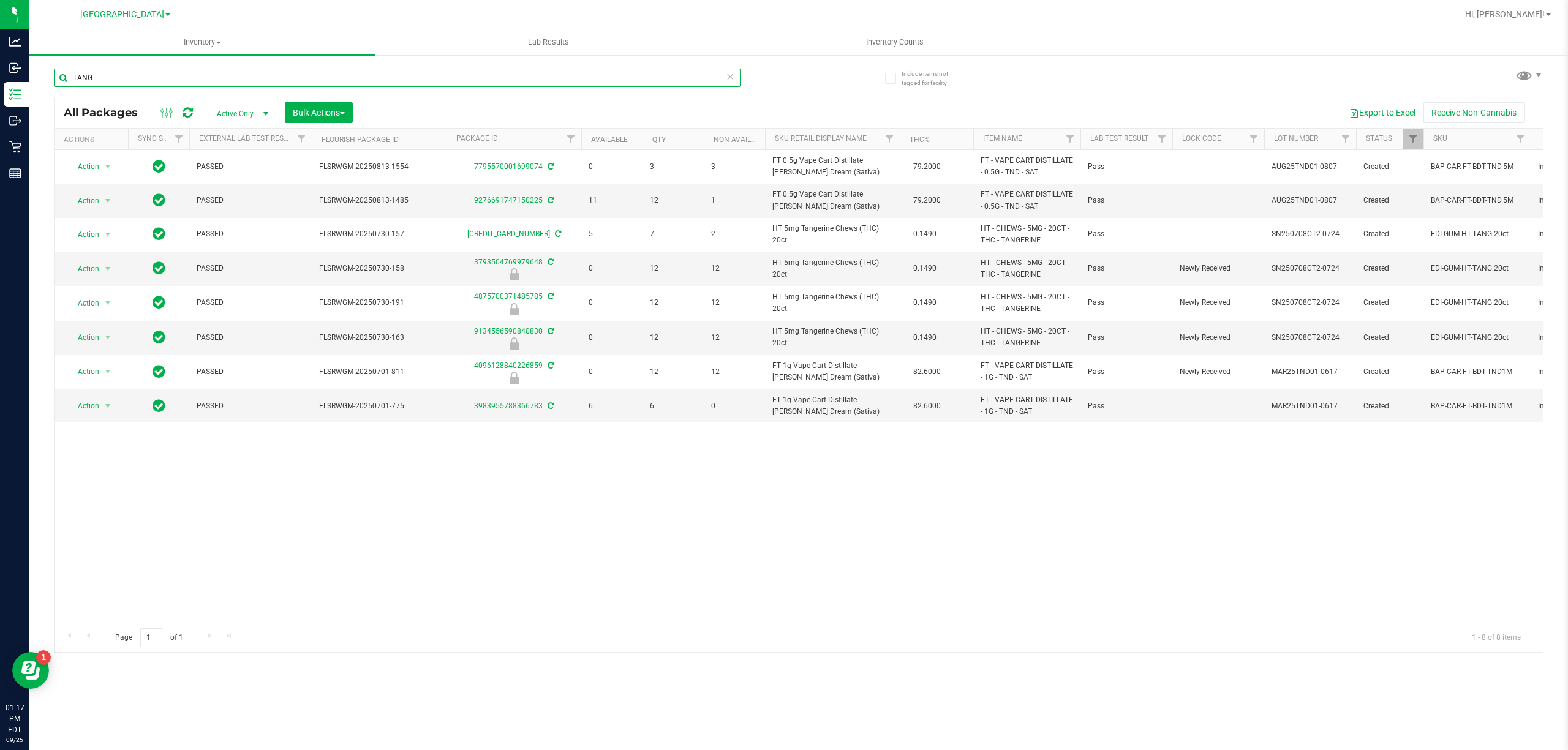
type input "TANG"
click at [347, 473] on div "Action Action Adjust qty Create package Edit attributes Global inventory Locate…" at bounding box center [799, 386] width 1489 height 472
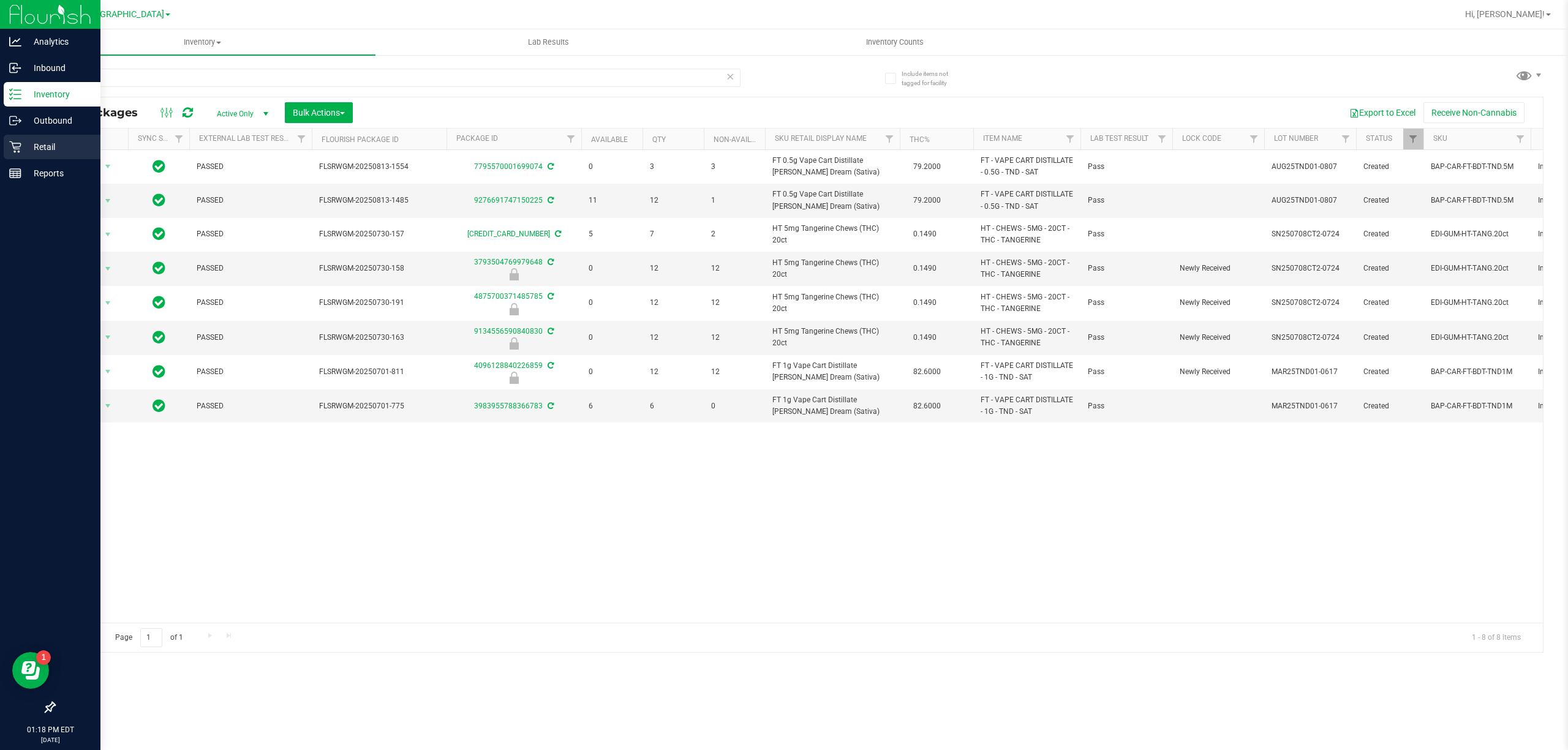
click at [57, 158] on div "Retail" at bounding box center [52, 147] width 97 height 24
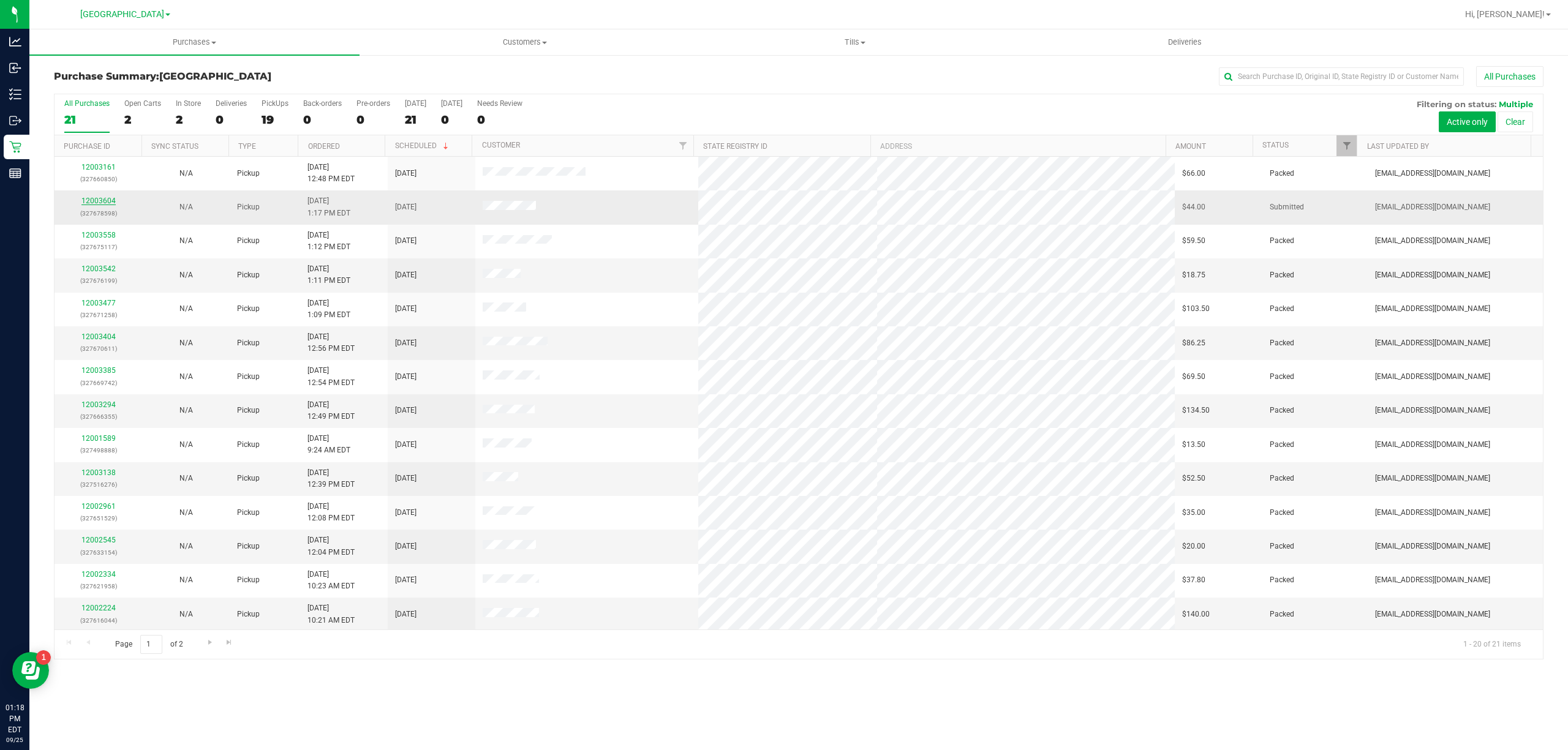
click at [89, 202] on link "12003604" at bounding box center [98, 201] width 34 height 8
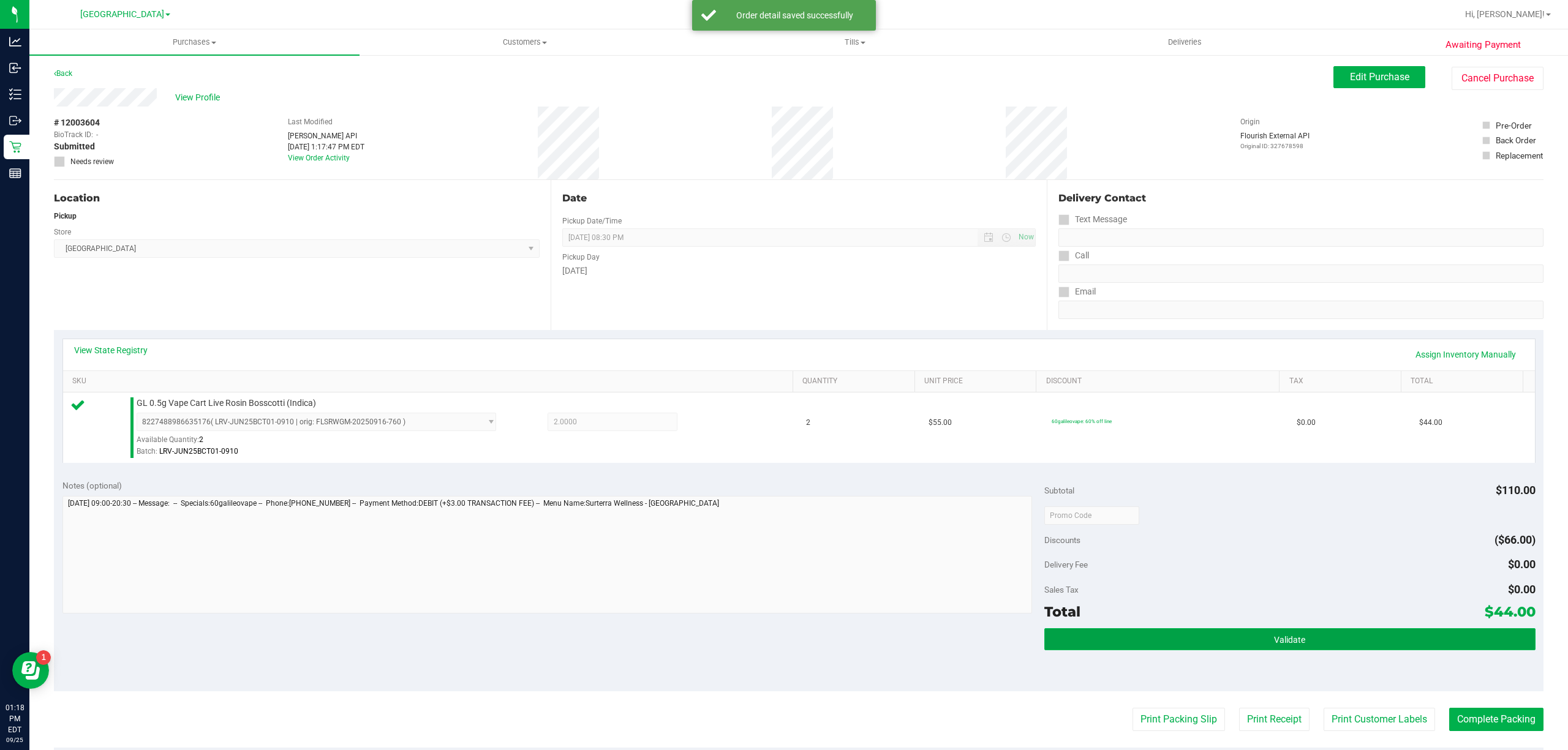
click at [1333, 642] on button "Validate" at bounding box center [1290, 639] width 491 height 22
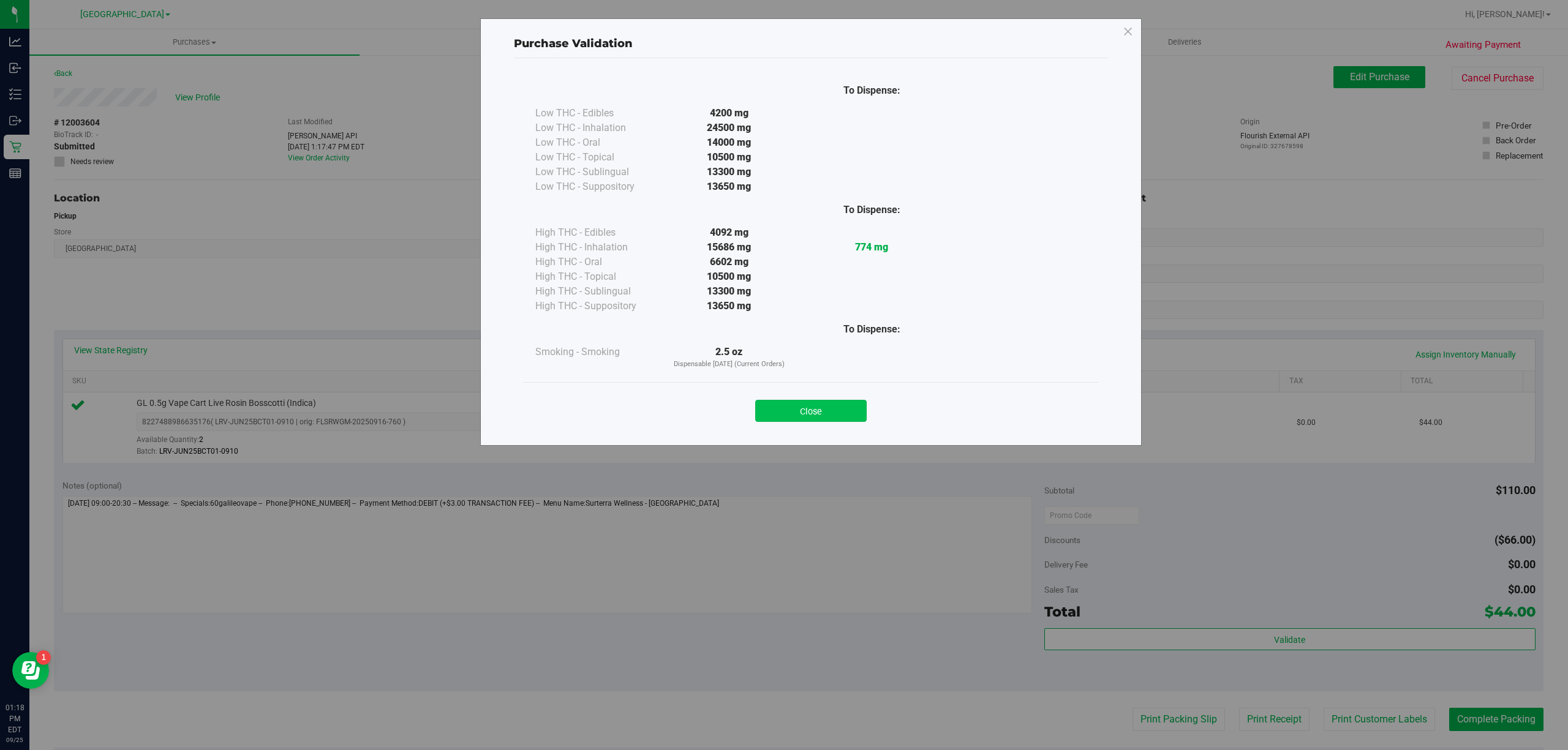
click at [839, 412] on button "Close" at bounding box center [811, 411] width 112 height 22
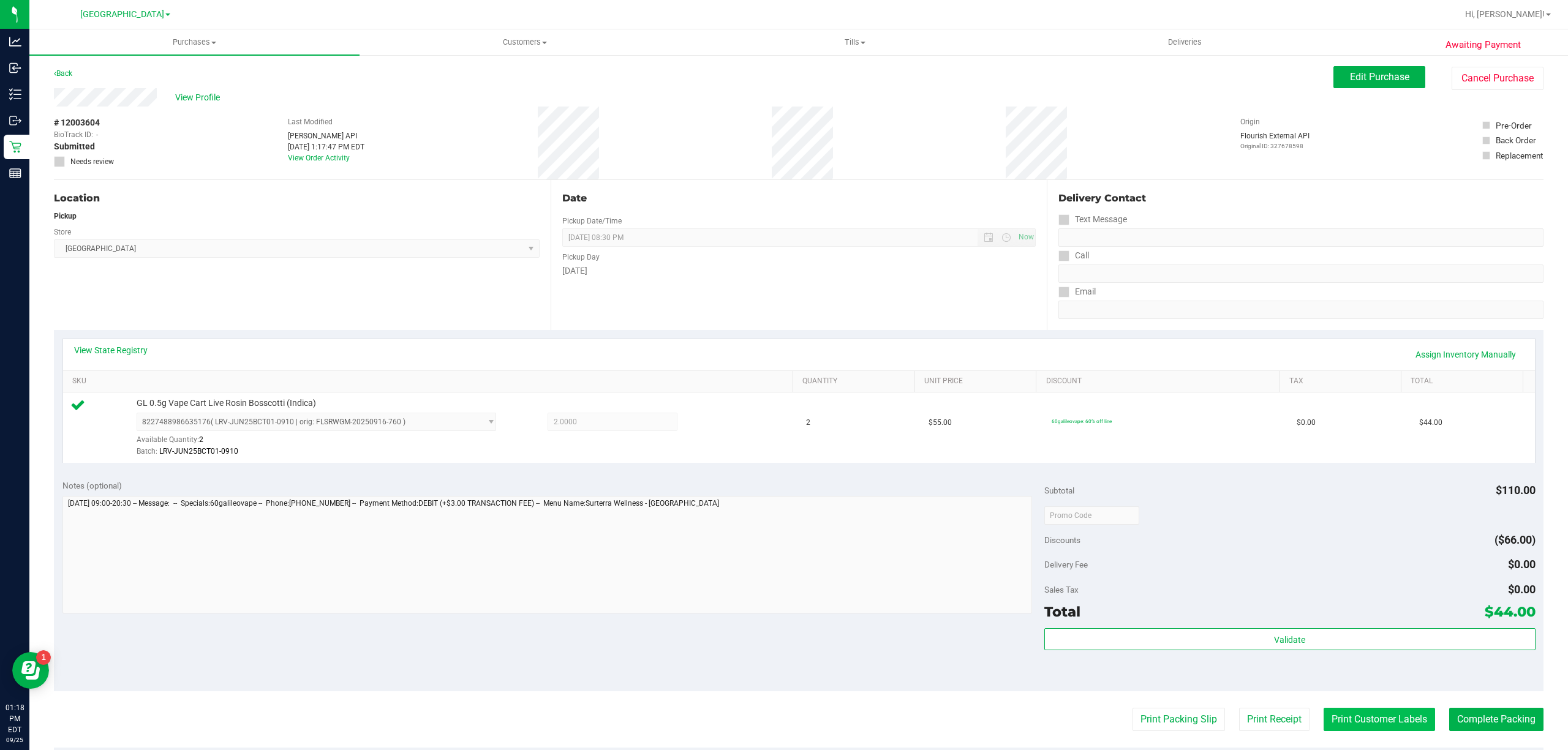
click at [1371, 727] on button "Print Customer Labels" at bounding box center [1380, 720] width 112 height 23
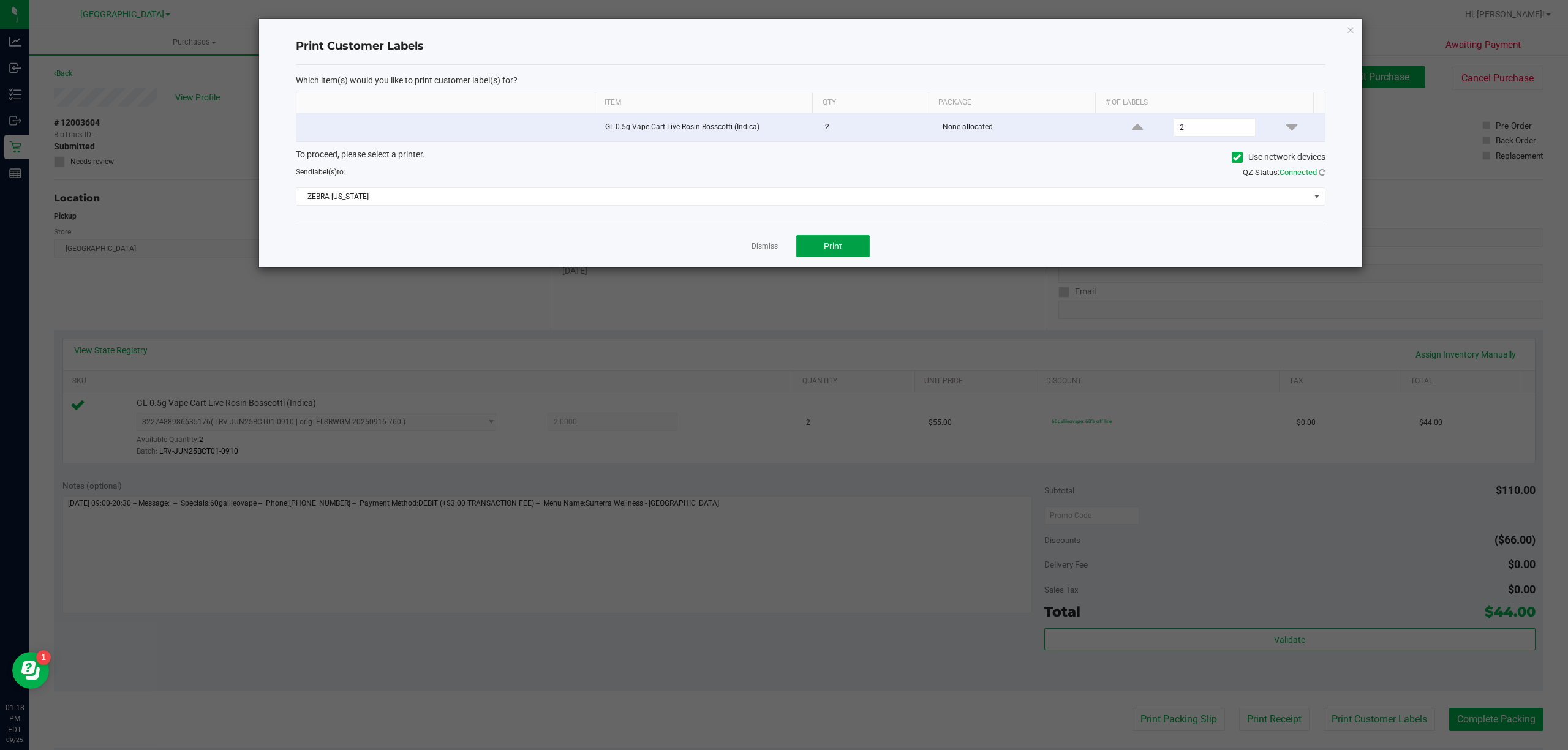
click at [824, 251] on span "Print" at bounding box center [833, 247] width 18 height 10
click at [750, 239] on div "Dismiss Print" at bounding box center [810, 246] width 1029 height 42
click at [764, 243] on link "Dismiss" at bounding box center [765, 247] width 27 height 10
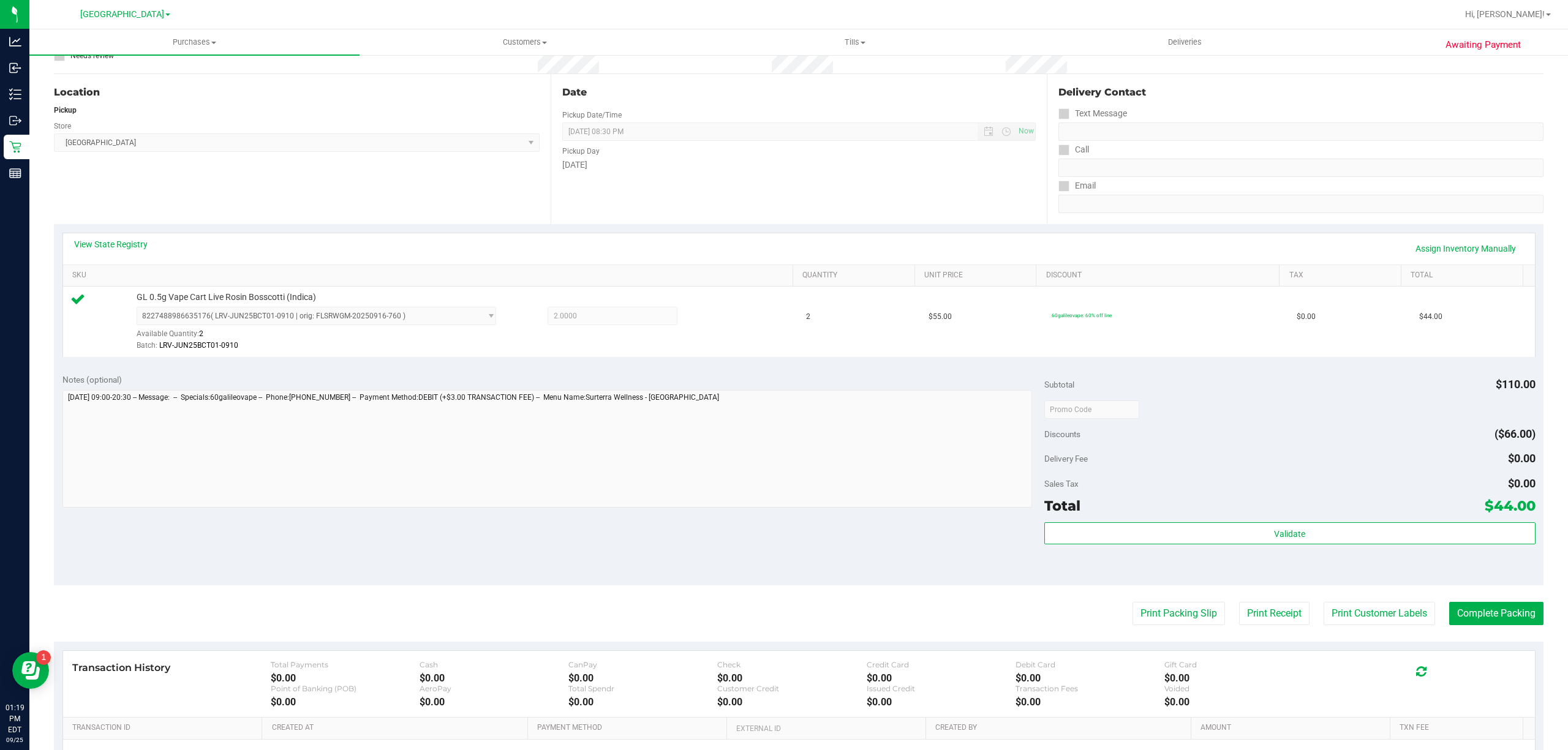
scroll to position [253, 0]
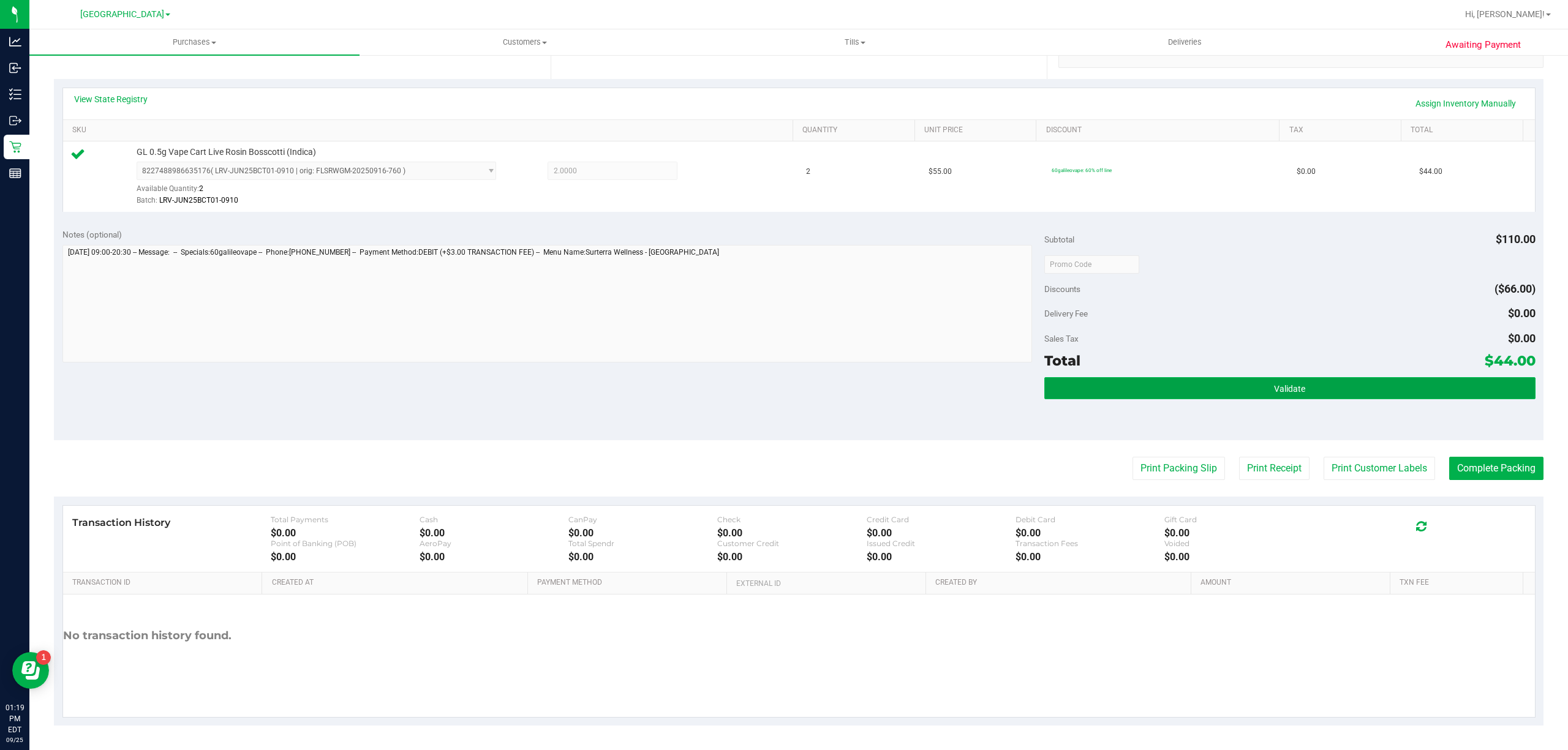
click at [1240, 388] on button "Validate" at bounding box center [1290, 388] width 491 height 22
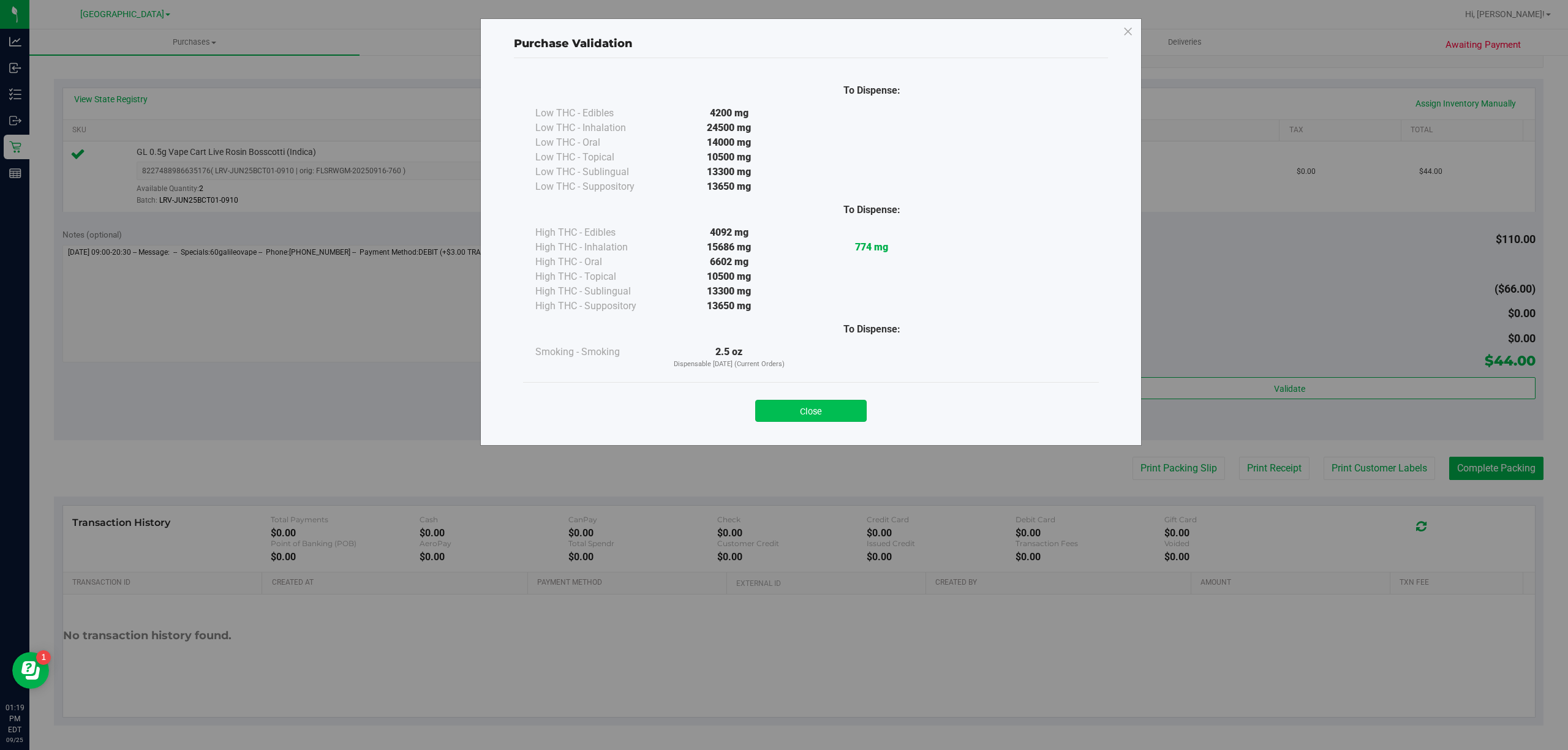
click at [838, 405] on button "Close" at bounding box center [811, 411] width 112 height 22
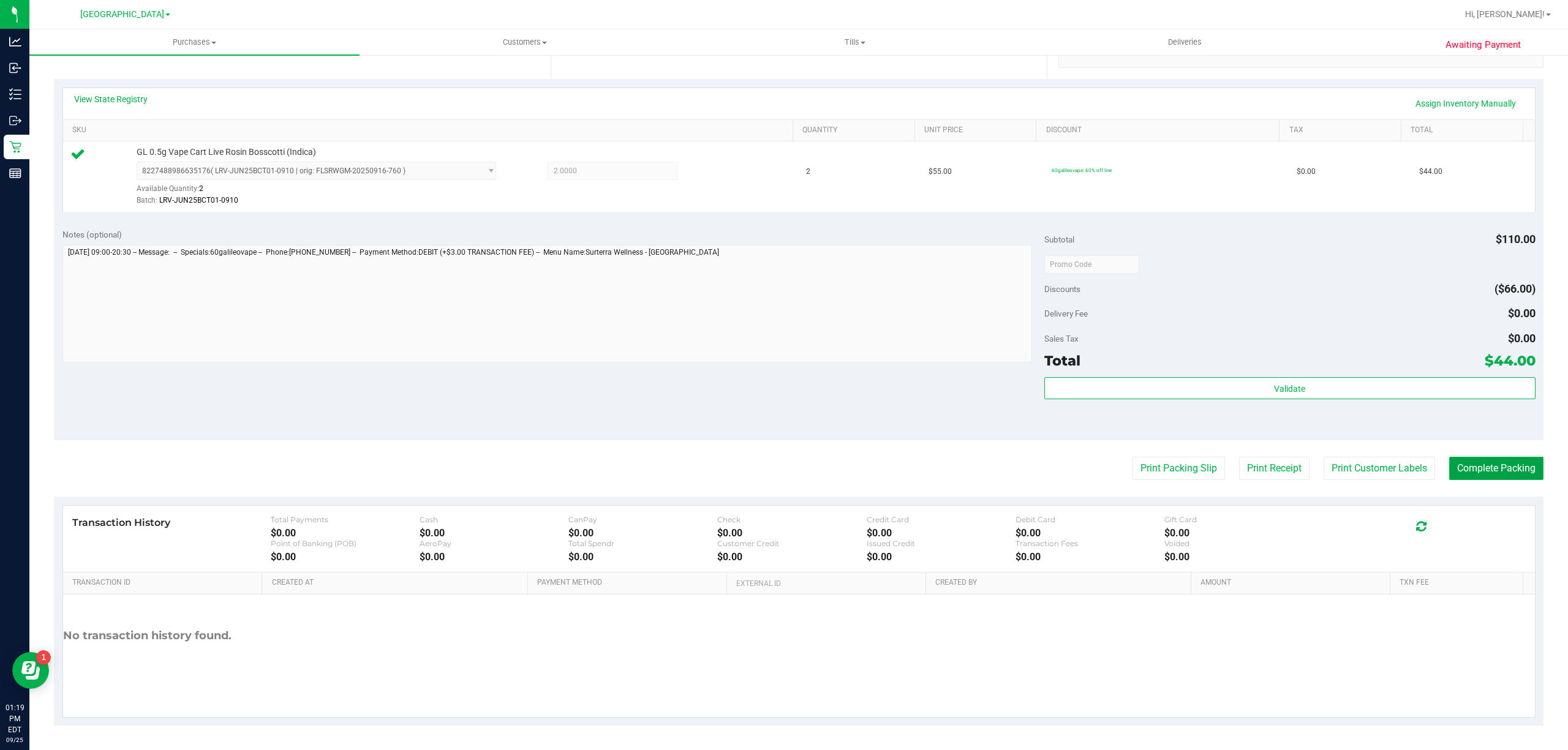
click at [1474, 467] on button "Complete Packing" at bounding box center [1496, 468] width 94 height 23
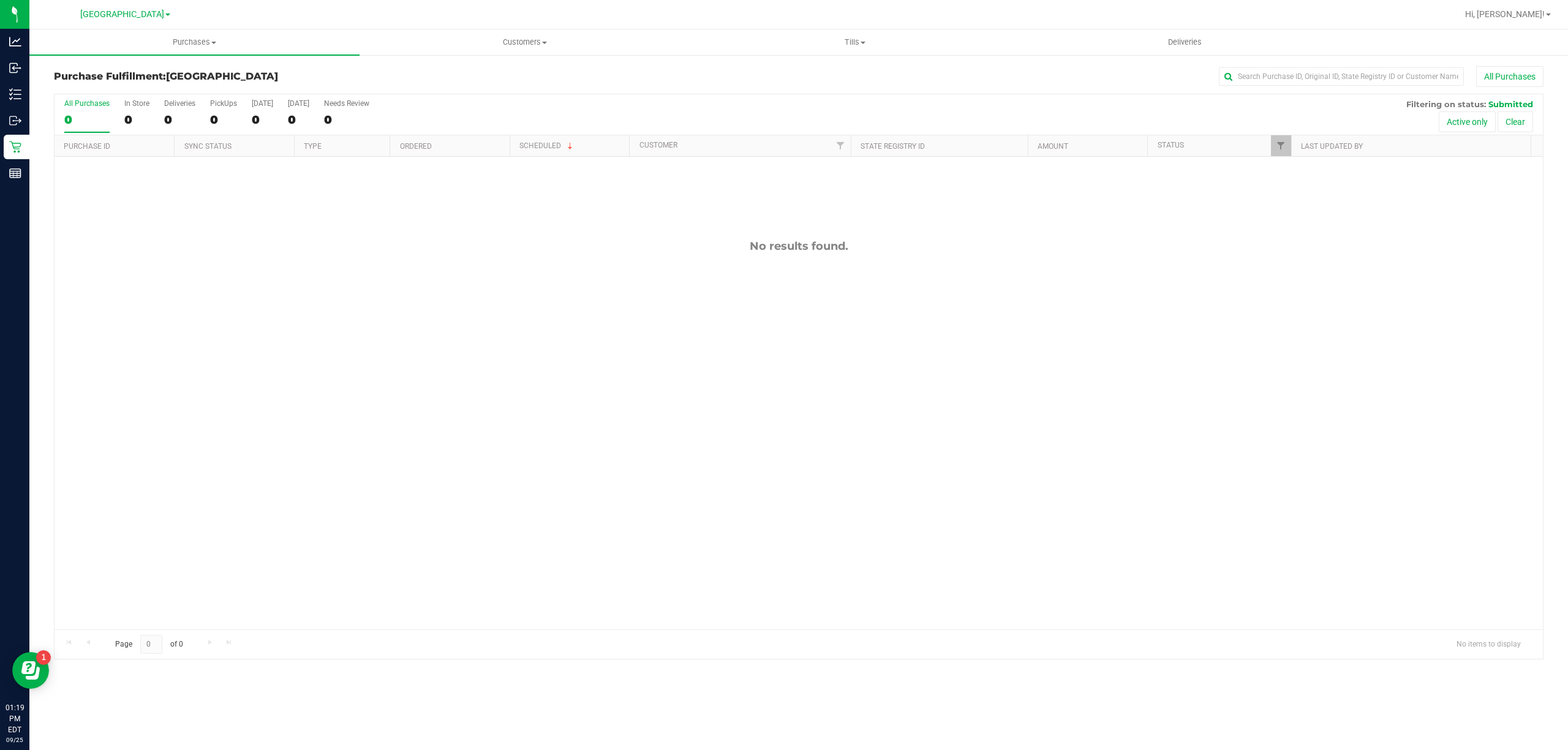
click at [748, 307] on div "No results found." at bounding box center [799, 434] width 1489 height 556
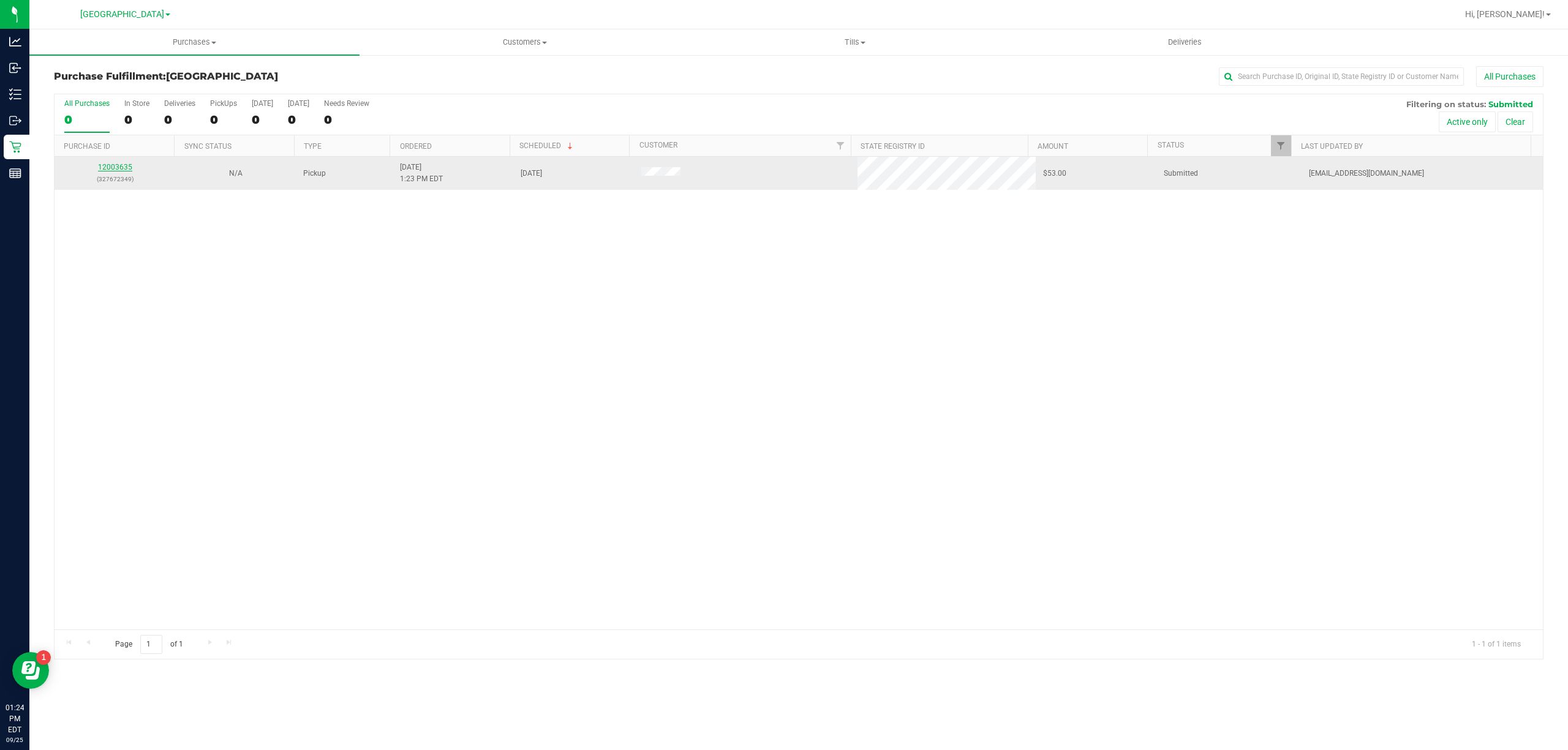
click at [111, 162] on link "12003635" at bounding box center [115, 167] width 34 height 8
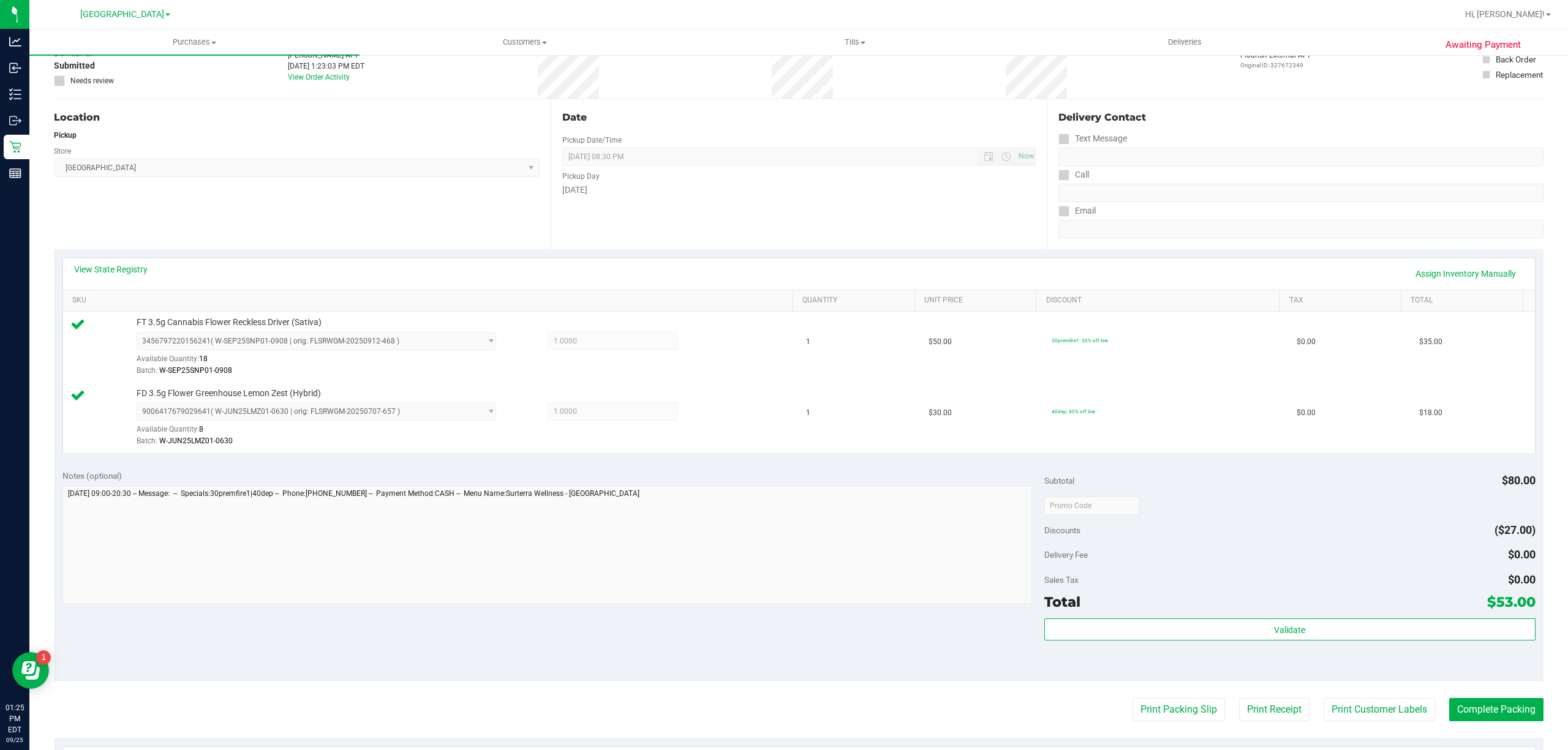
scroll to position [245, 0]
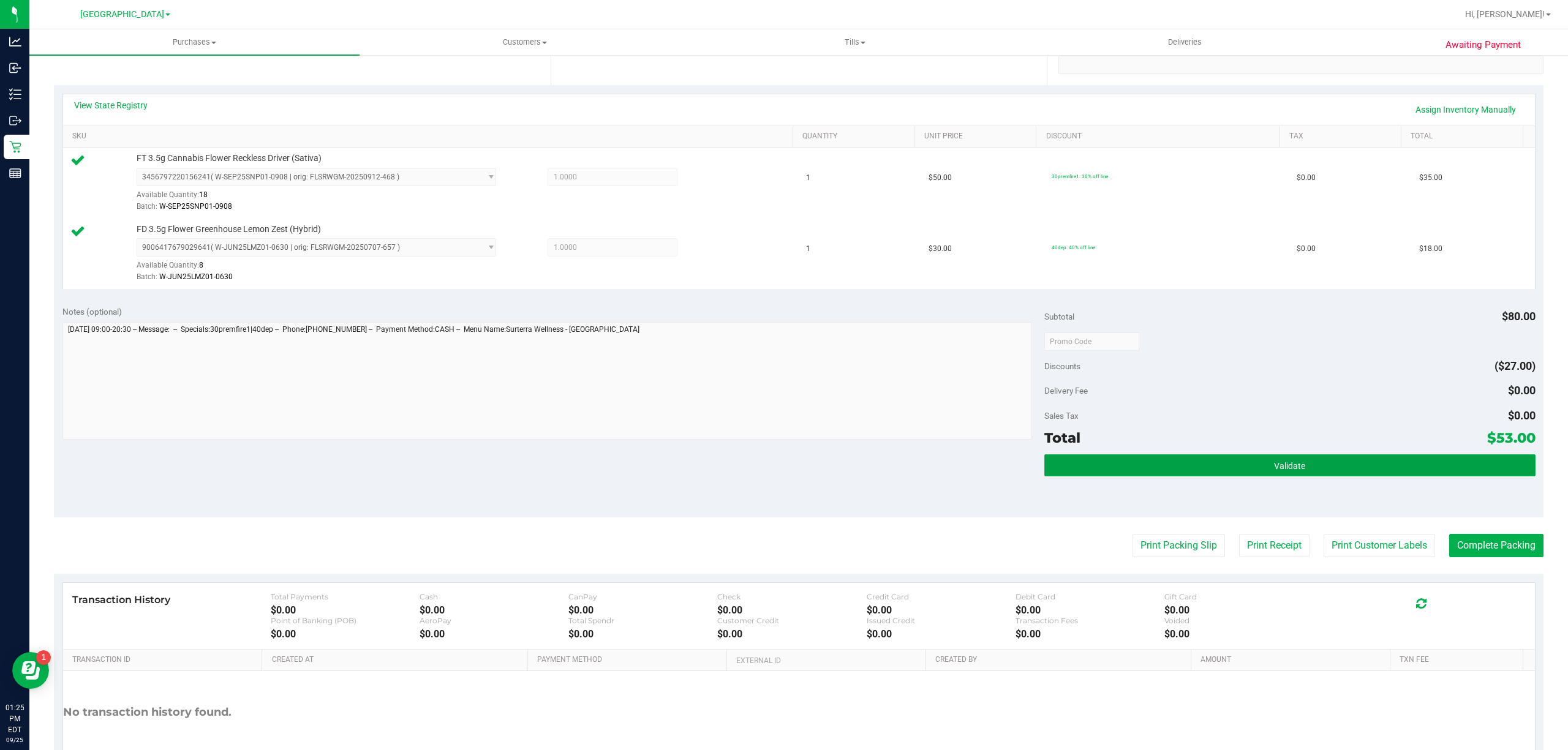
click at [1173, 468] on button "Validate" at bounding box center [1290, 465] width 491 height 22
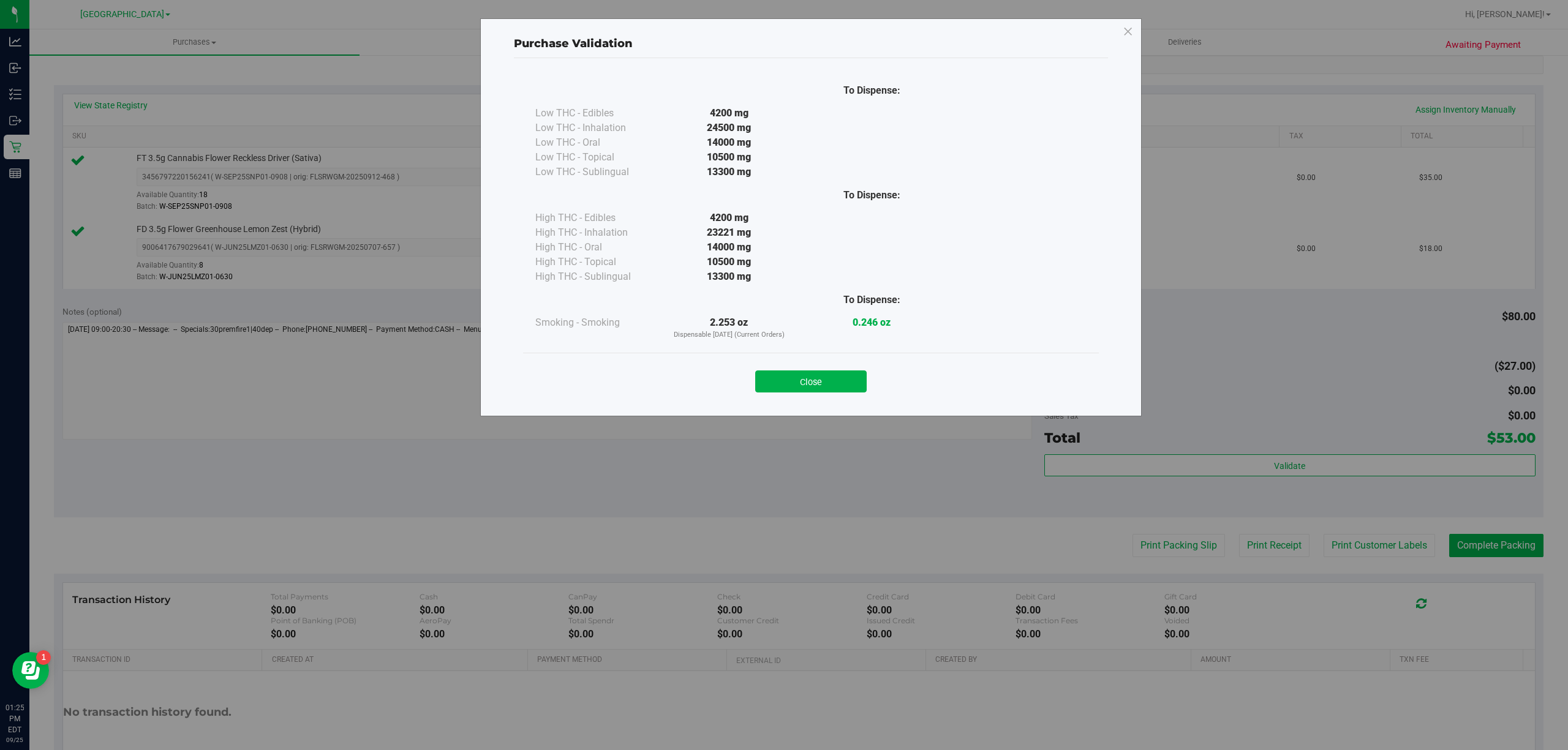
click at [847, 368] on div "Close" at bounding box center [811, 378] width 558 height 31
click at [853, 382] on button "Close" at bounding box center [811, 382] width 112 height 22
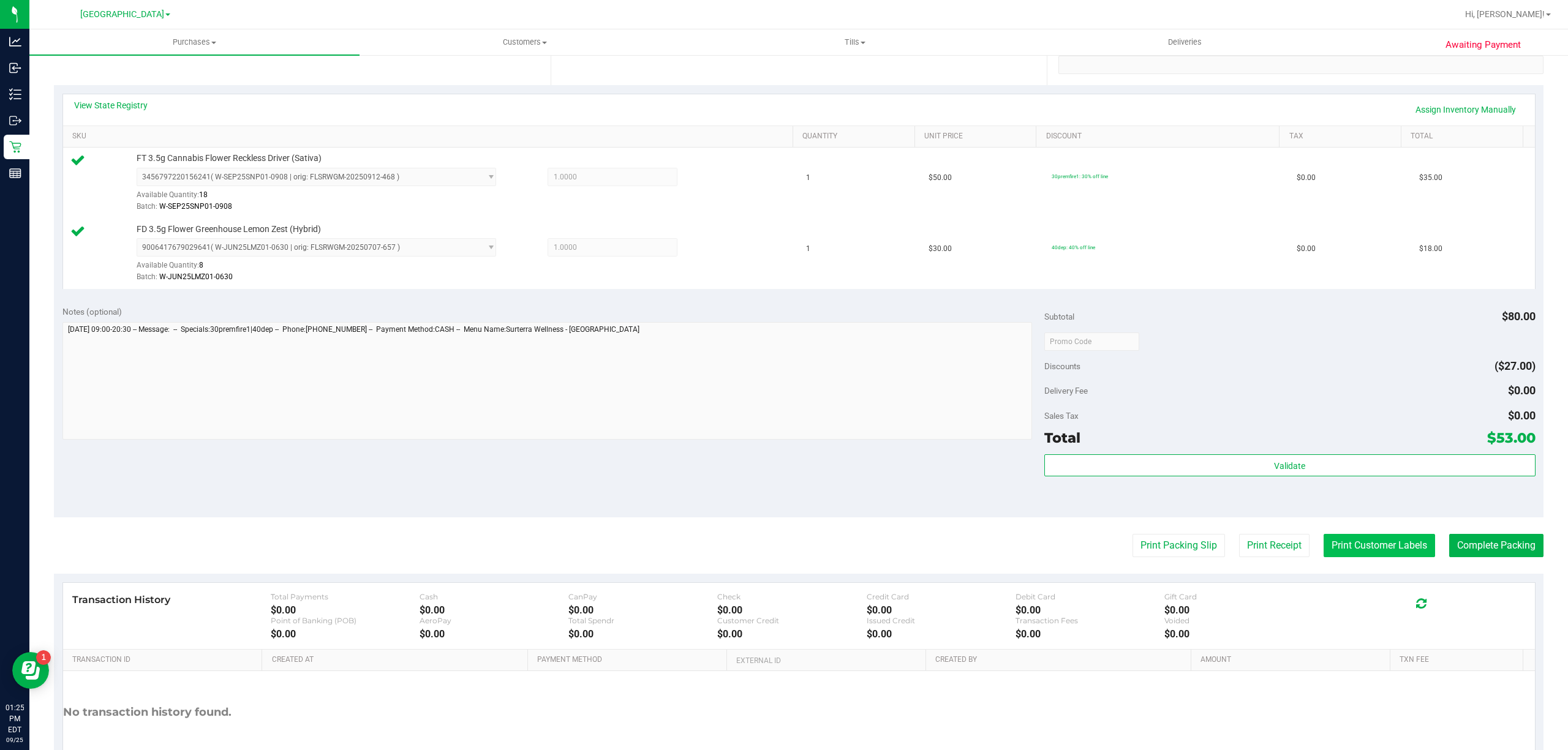
click at [1380, 554] on button "Print Customer Labels" at bounding box center [1380, 546] width 112 height 23
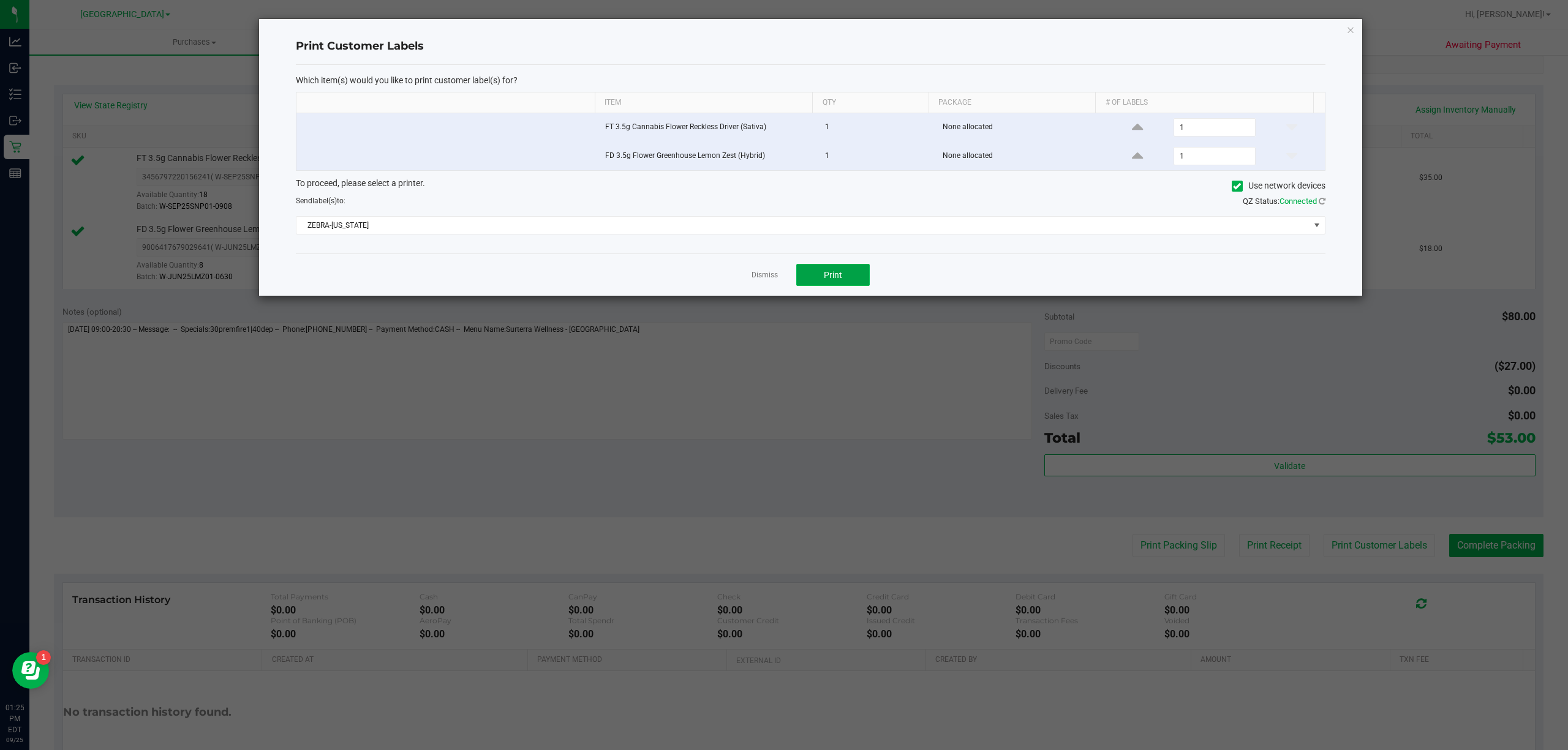
click at [803, 279] on button "Print" at bounding box center [833, 275] width 73 height 22
click at [759, 278] on link "Dismiss" at bounding box center [765, 275] width 27 height 10
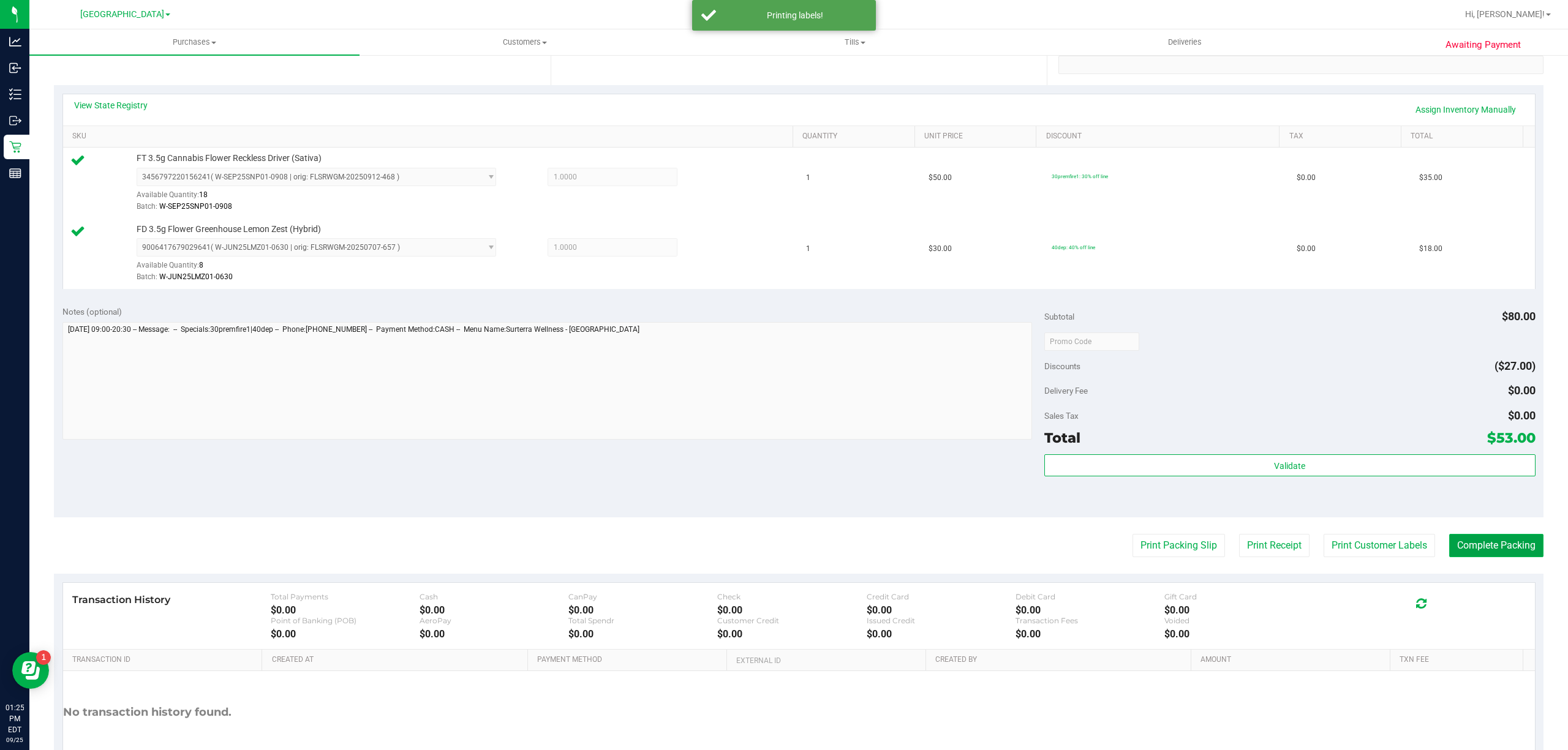
click at [1478, 552] on button "Complete Packing" at bounding box center [1496, 546] width 94 height 23
